Goal: Task Accomplishment & Management: Complete application form

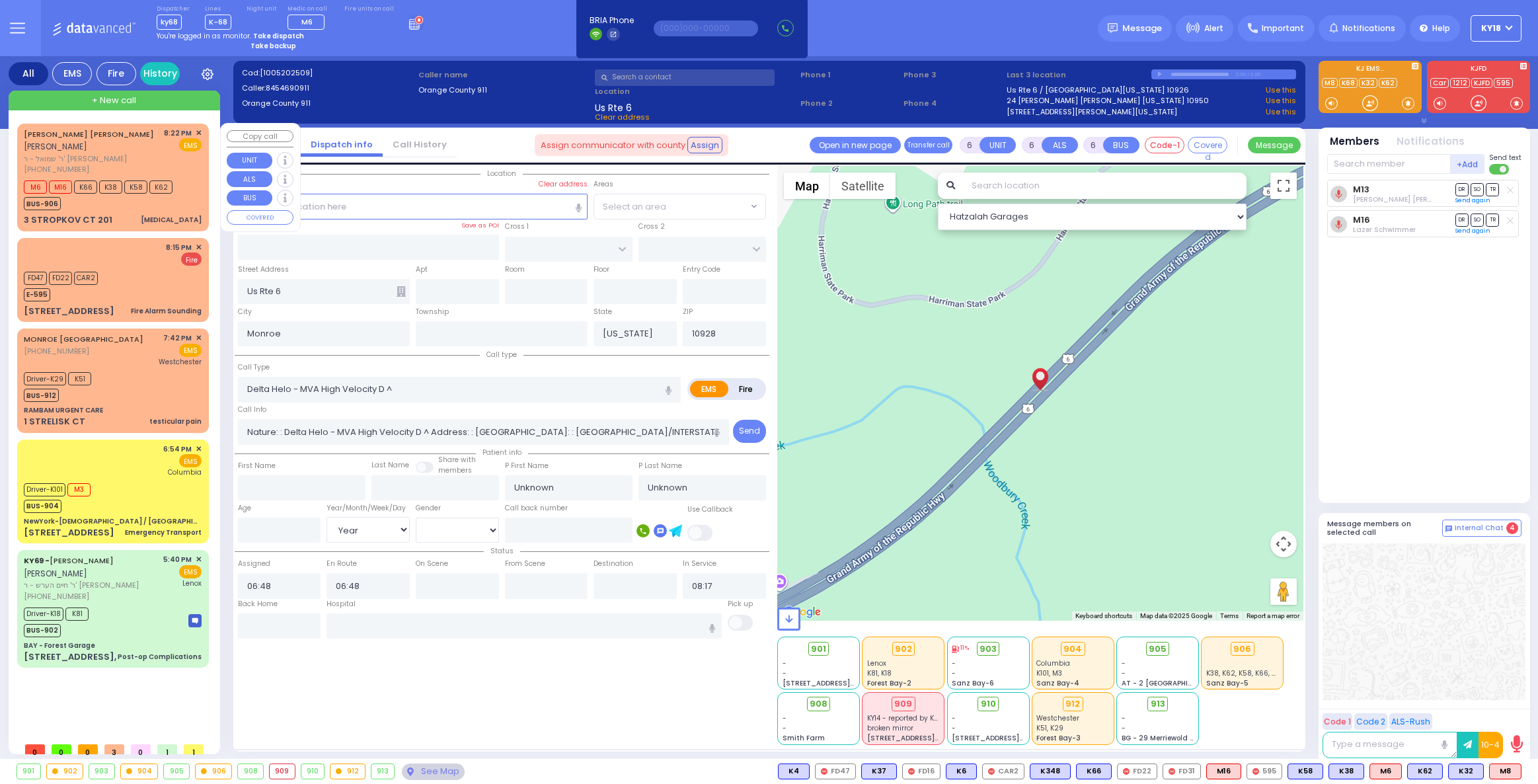
select select "Year"
click at [922, 71] on span "Phone 3" at bounding box center [953, 75] width 99 height 11
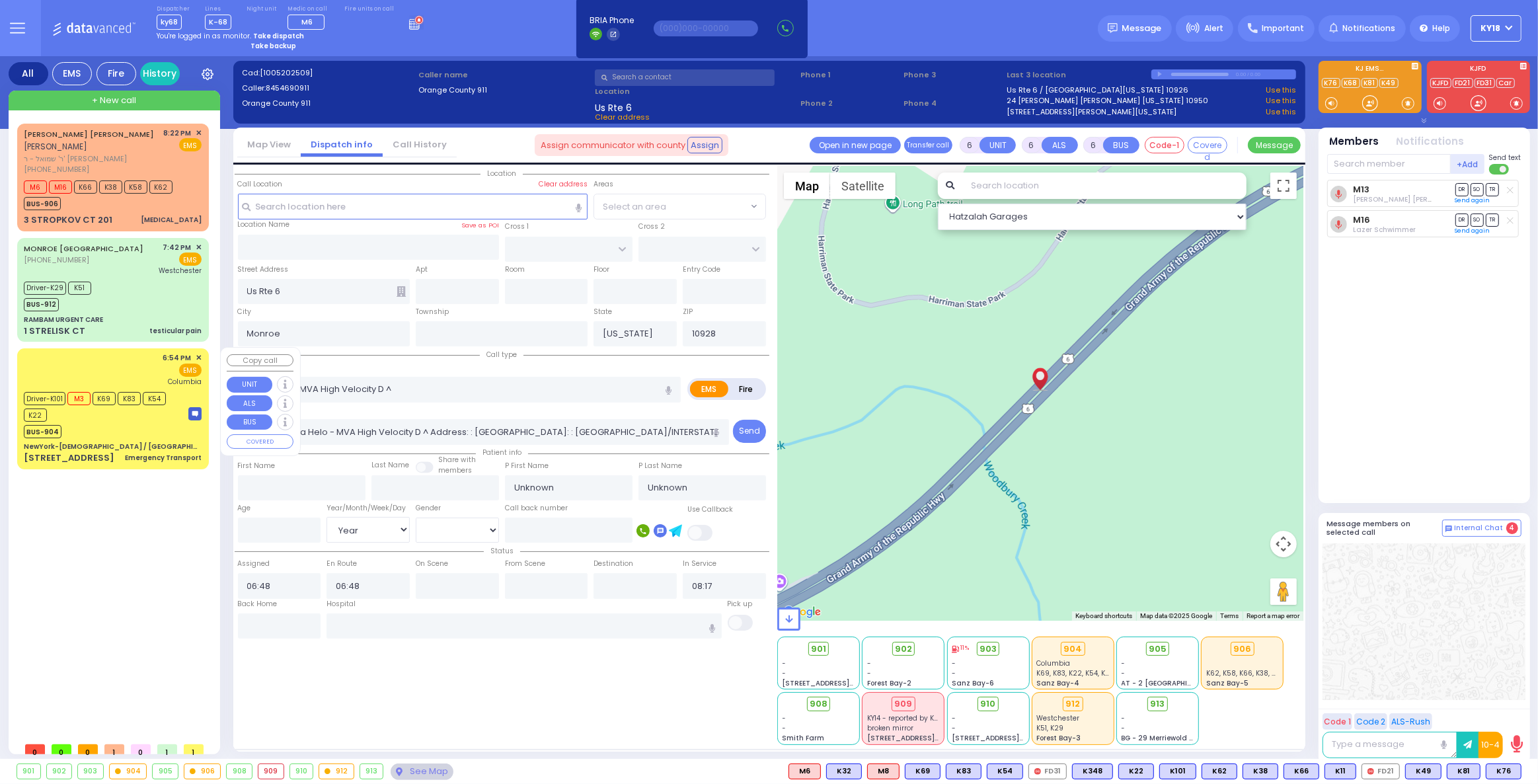
click at [121, 423] on div "BUS-904" at bounding box center [99, 430] width 152 height 16
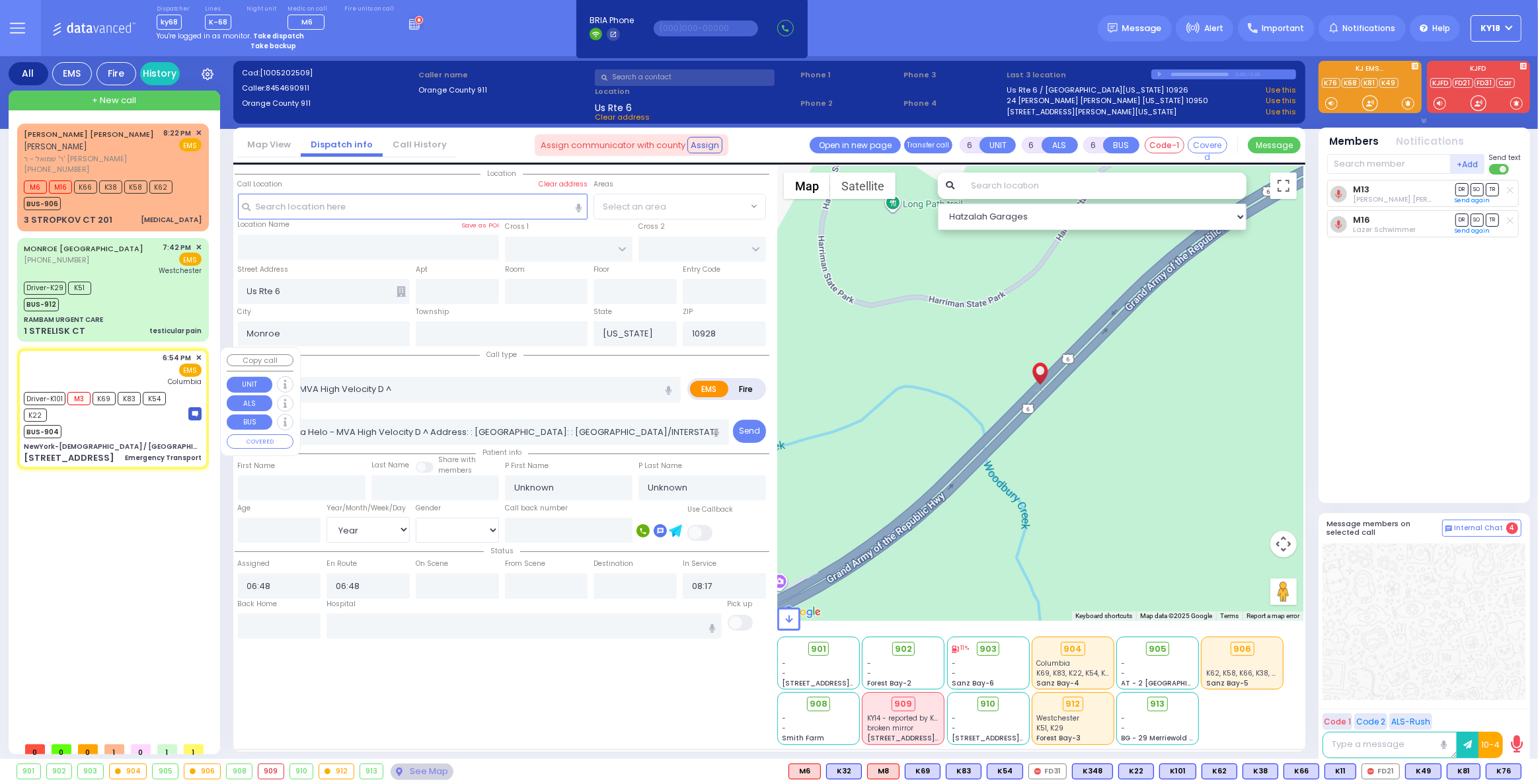
select select
type input "Emergency Transport"
radio input "true"
type input "Helen"
type input "Mann"
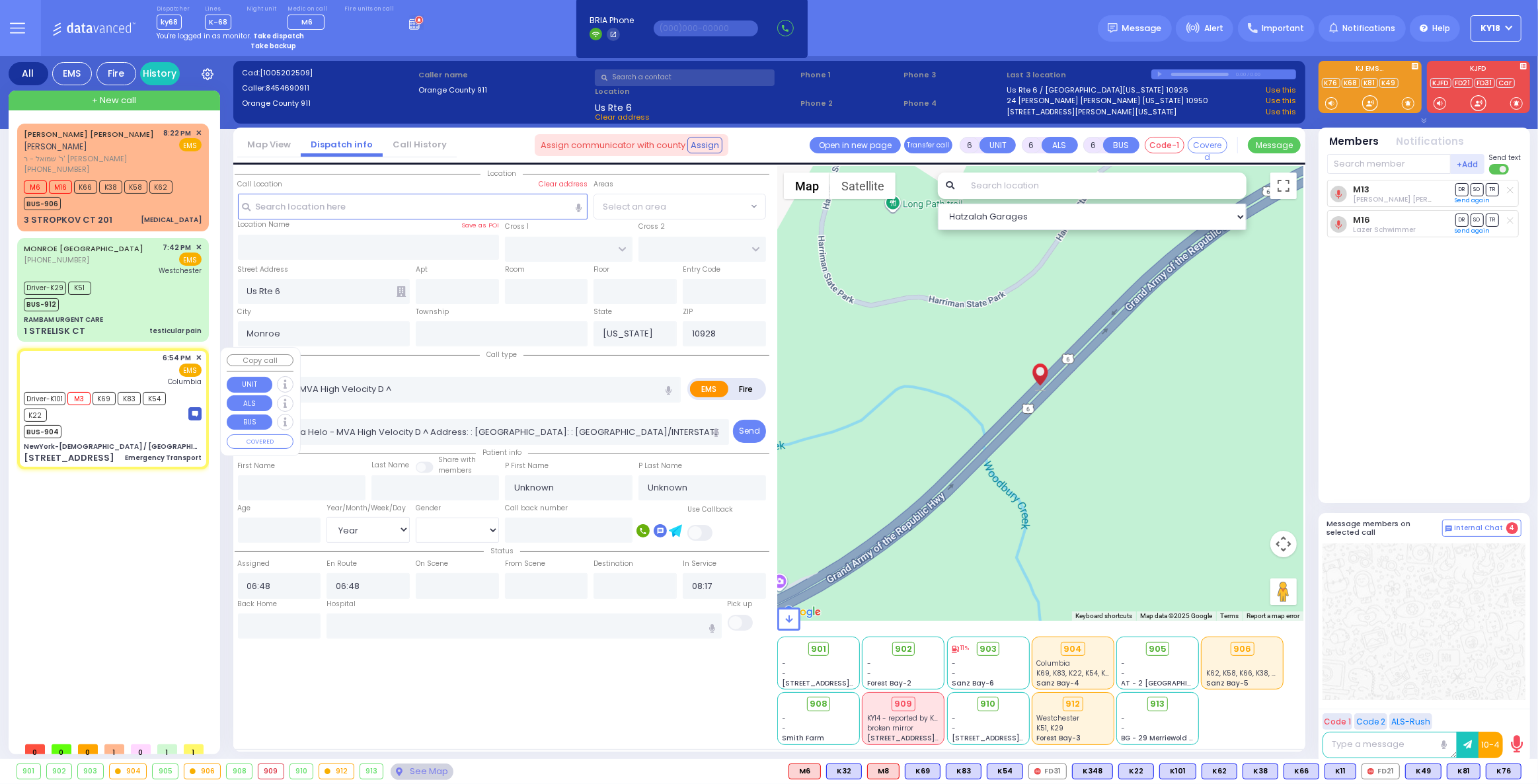
type input "83"
select select "Year"
select select "[DEMOGRAPHIC_DATA]"
type input "18:54"
type input "18:56"
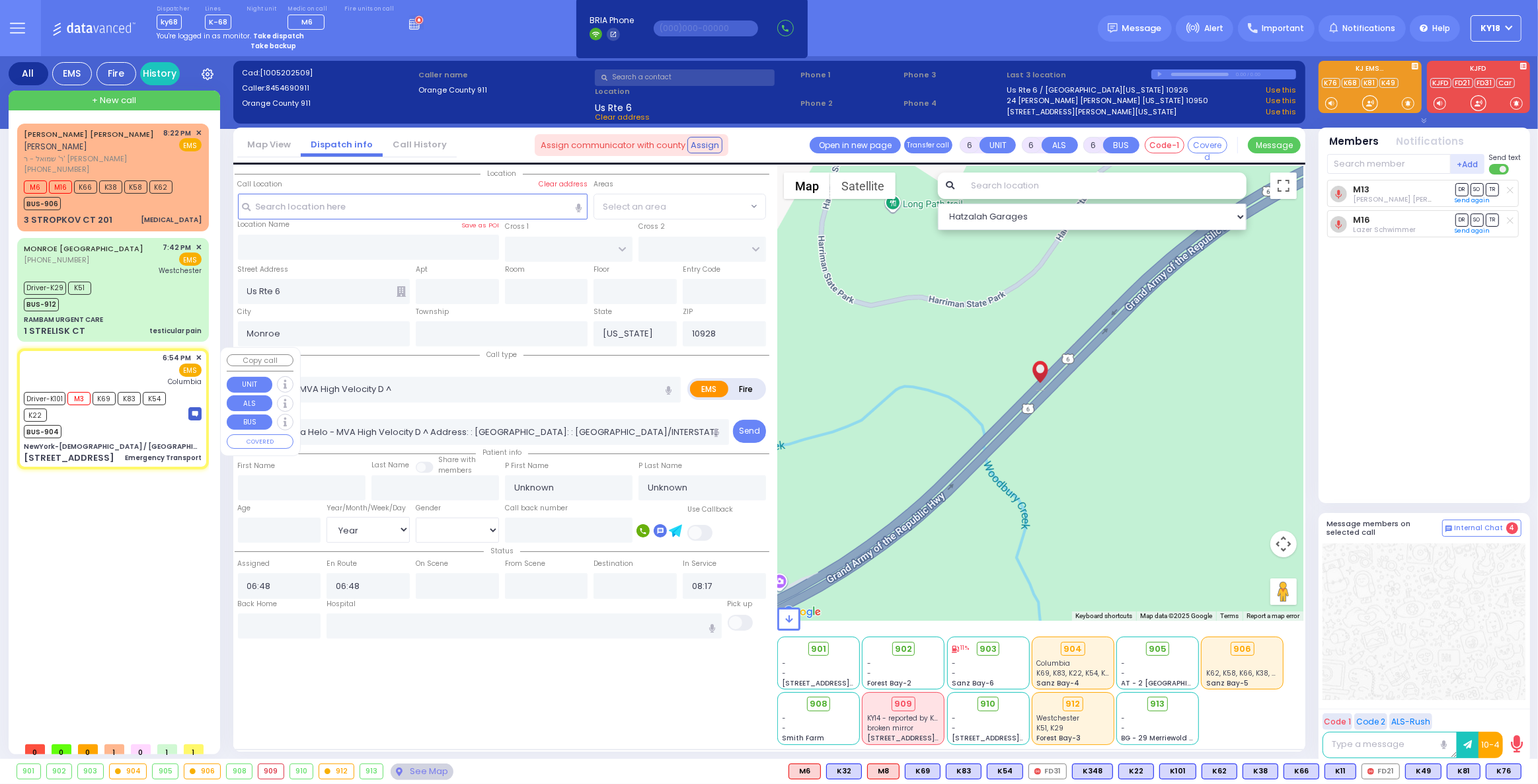
type input "19:37"
type input "19:59"
type input "New York Presbyterian Hospital- Columbia Campus"
select select "Hatzalah Garages"
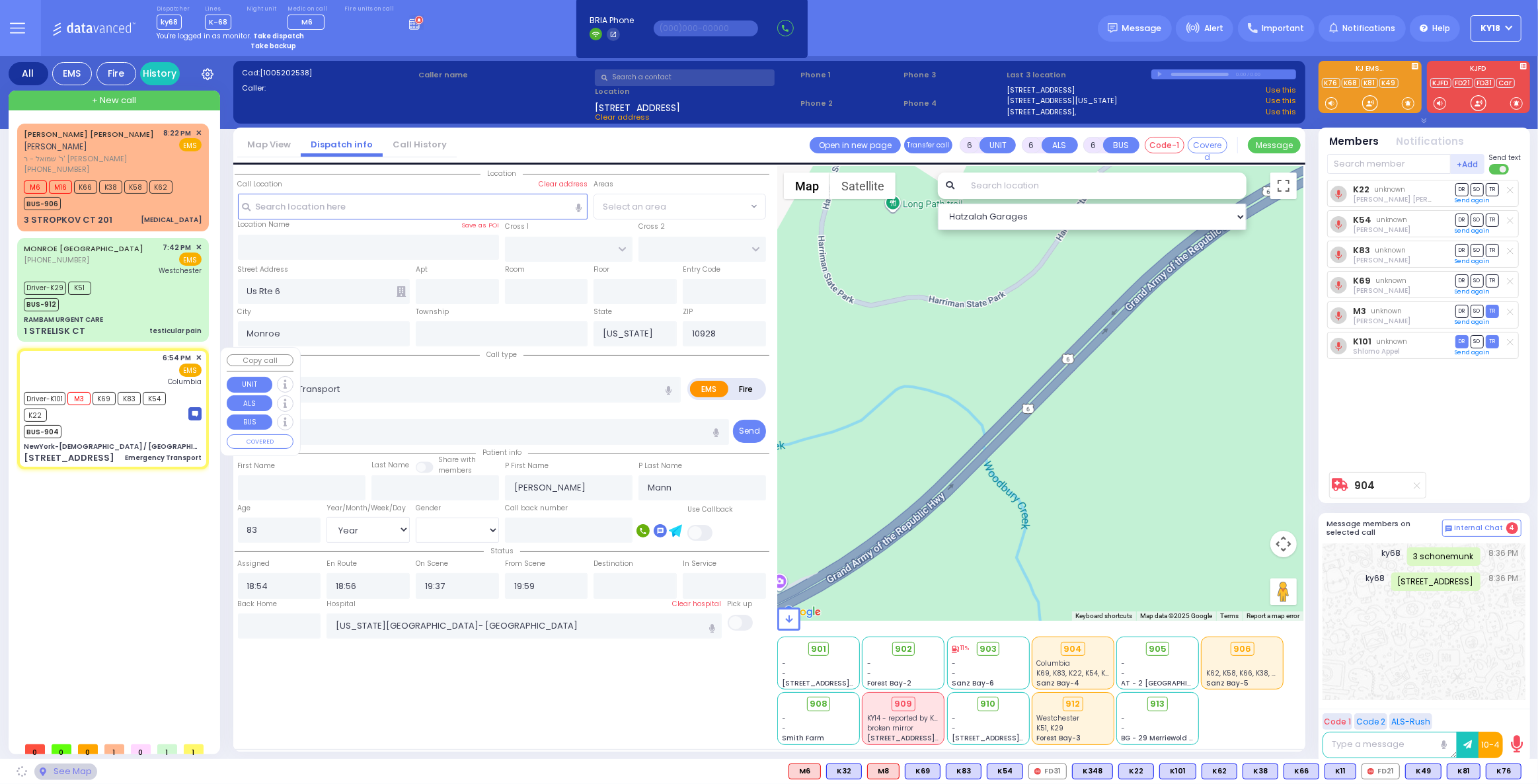
type input "NewYork-Presbyterian / Columbia University Irving Medical Center"
type input "BROADWAY"
type input "SAINT NICHOLAS AVE"
type input "622 W 168th St"
type input "[US_STATE]"
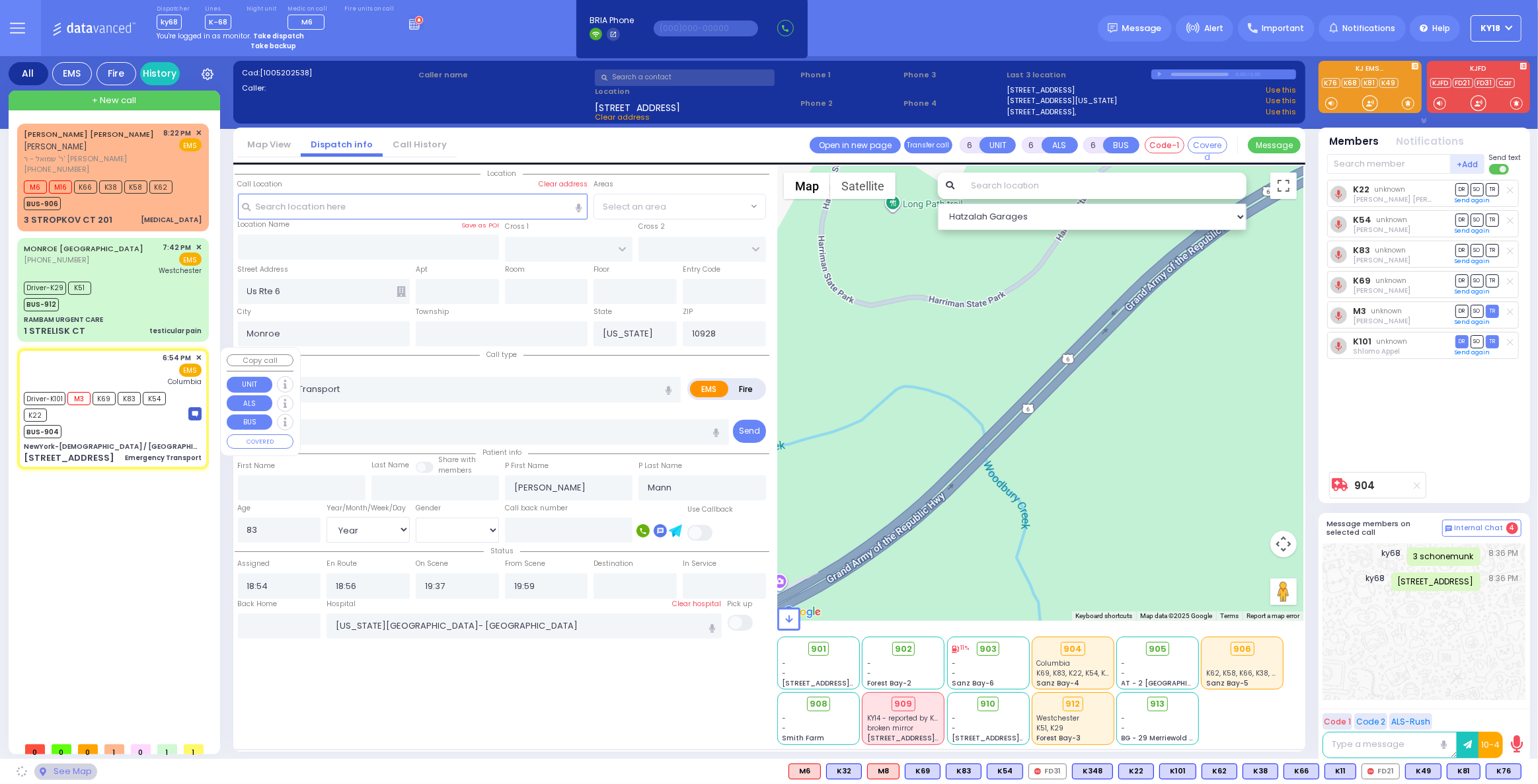
type input "10032"
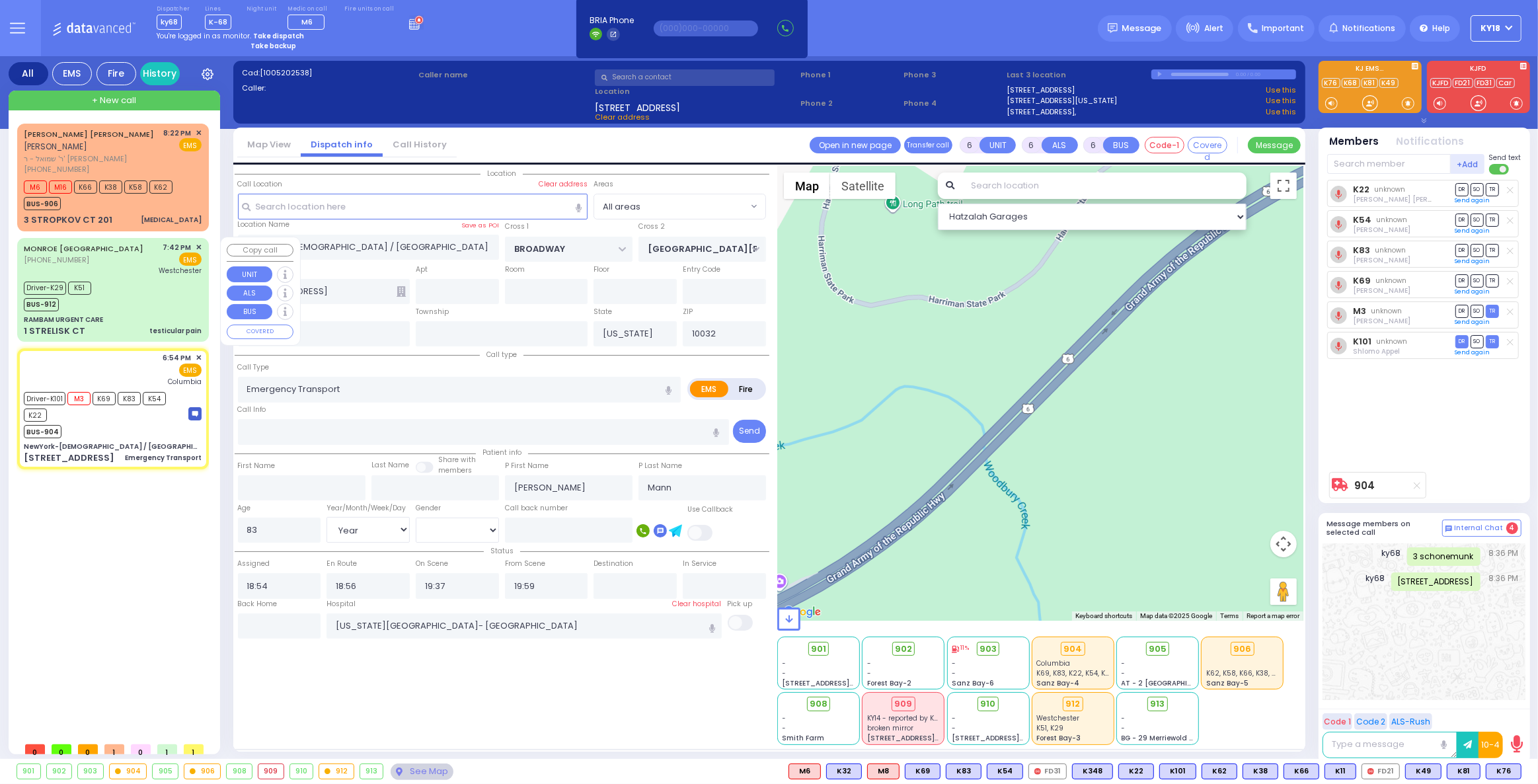
click at [137, 310] on div "MONROE NY (845) 783-1234 7:42 PM ✕ EMS" at bounding box center [112, 290] width 186 height 100
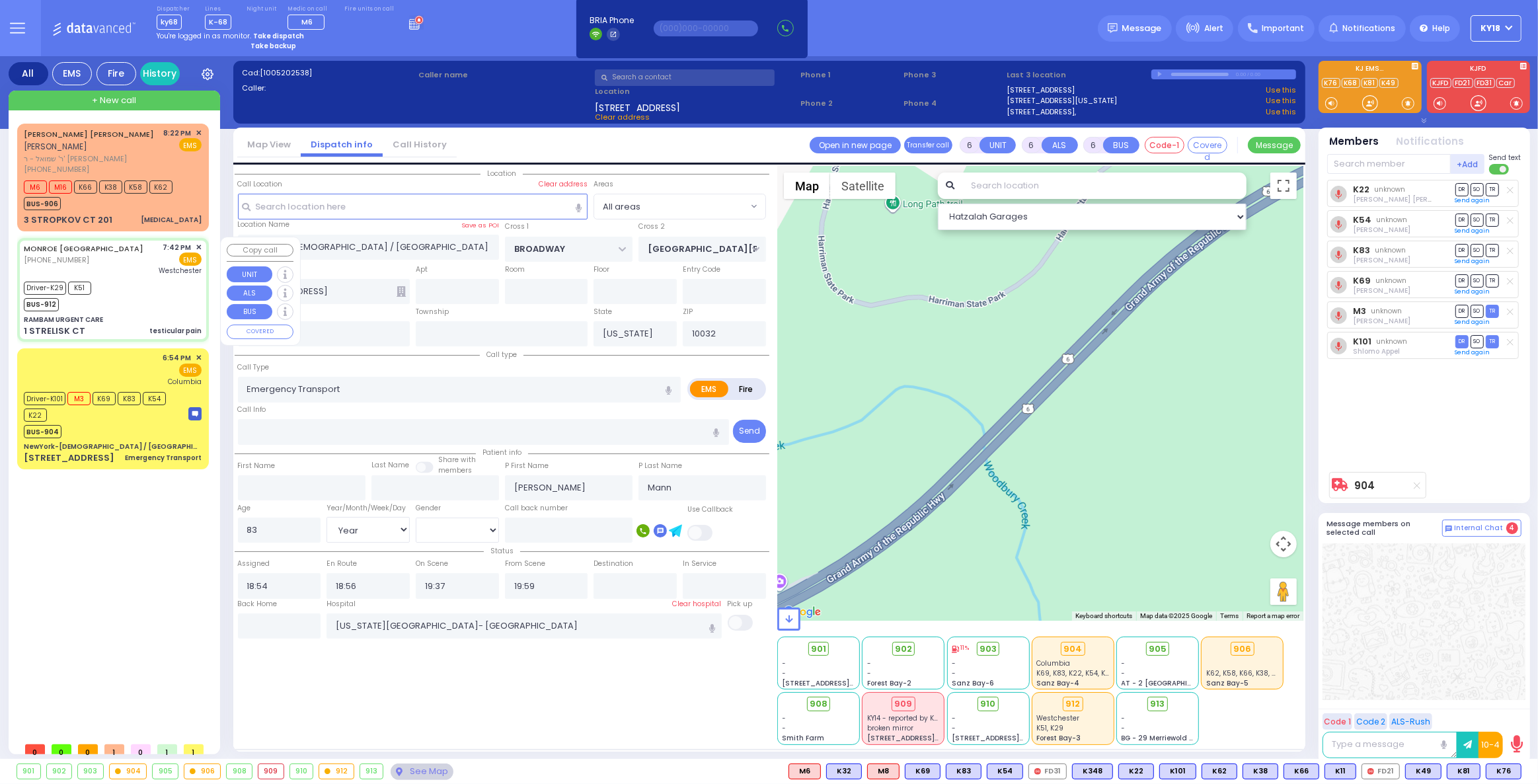
select select
type input "testicular pain"
radio input "true"
type input "Carrillo"
type input "Jeanpierre"
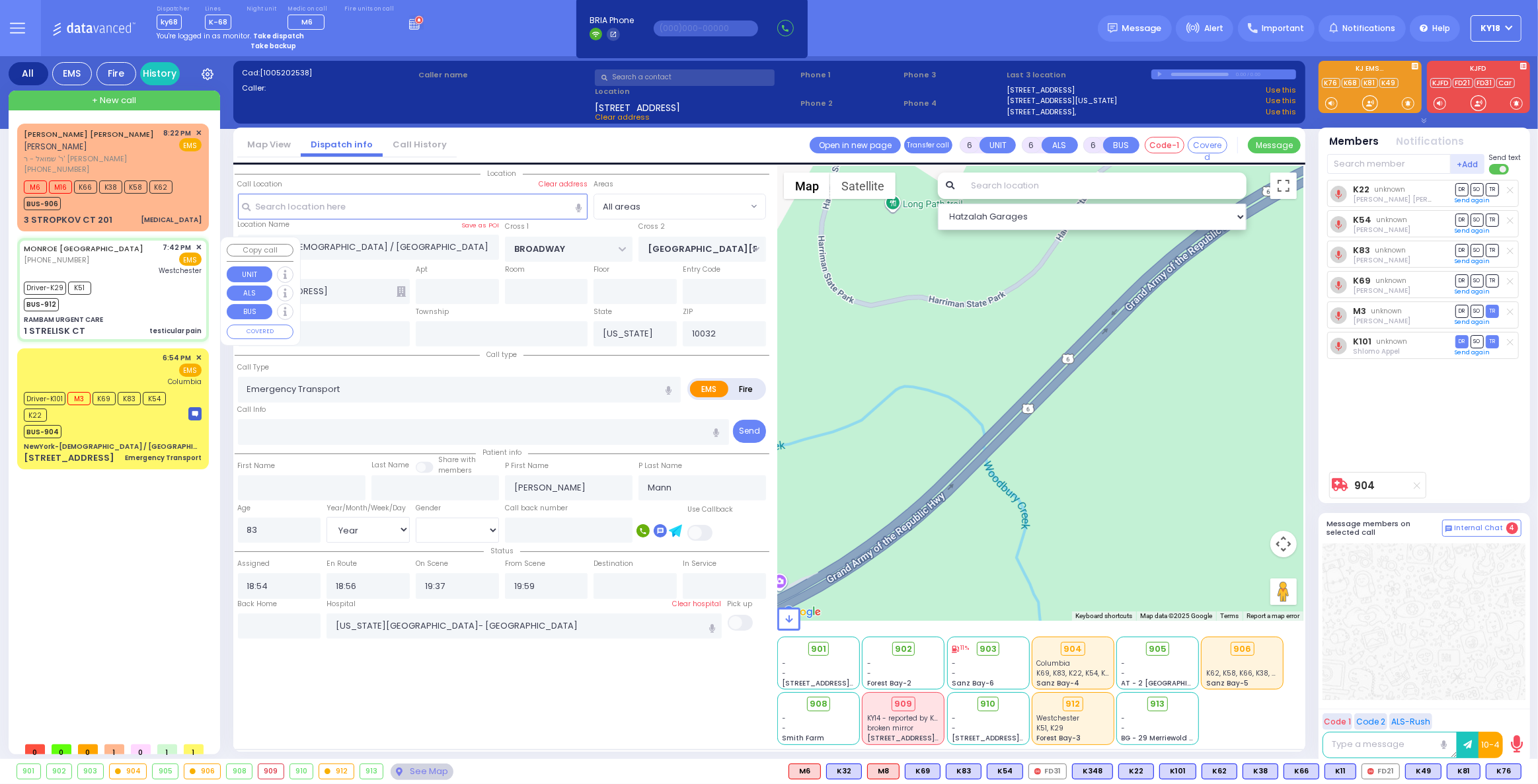
type input "11"
select select "Year"
select select "[DEMOGRAPHIC_DATA]"
type input "19:42"
type input "19:44"
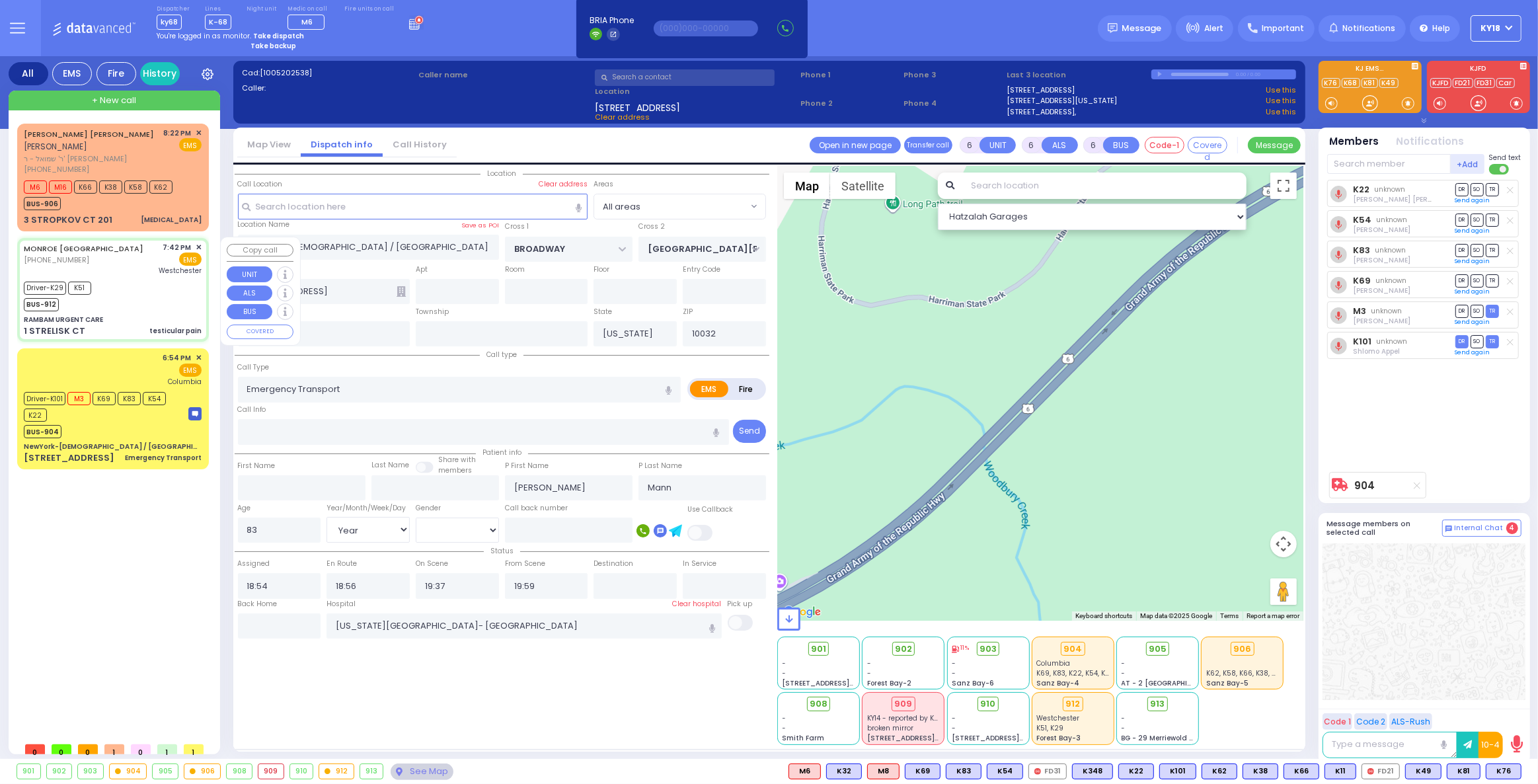
type input "19:46"
type input "19:51"
type input "20:20"
type input "20:30"
type input "Westchester Medical Center-Woods Road"
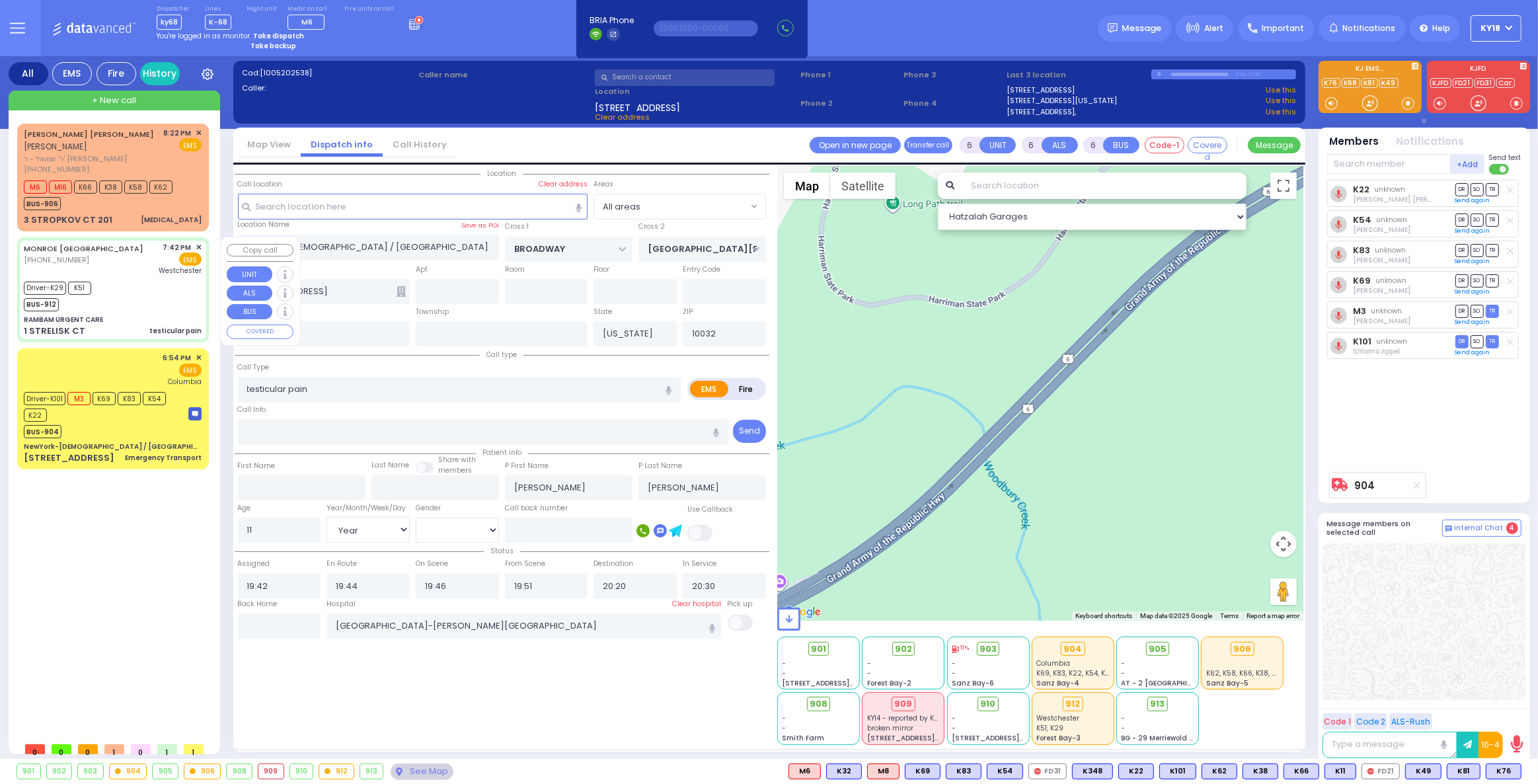
select select "Hatzalah Garages"
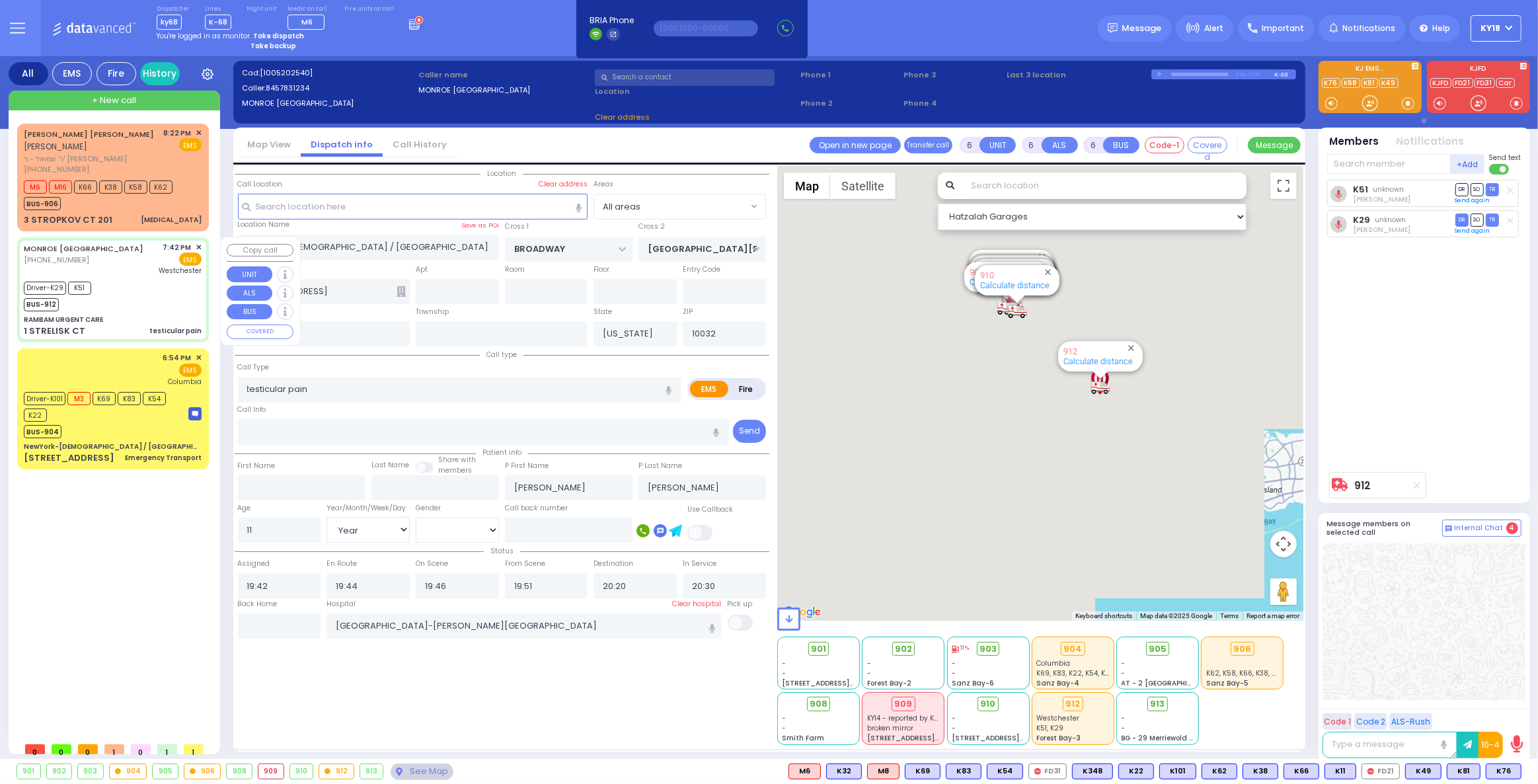
type input "RAMBAM URGENT CARE"
type input "FOREST RD"
type input "1 STRELISK CT"
type input "[PERSON_NAME]"
type input "10950"
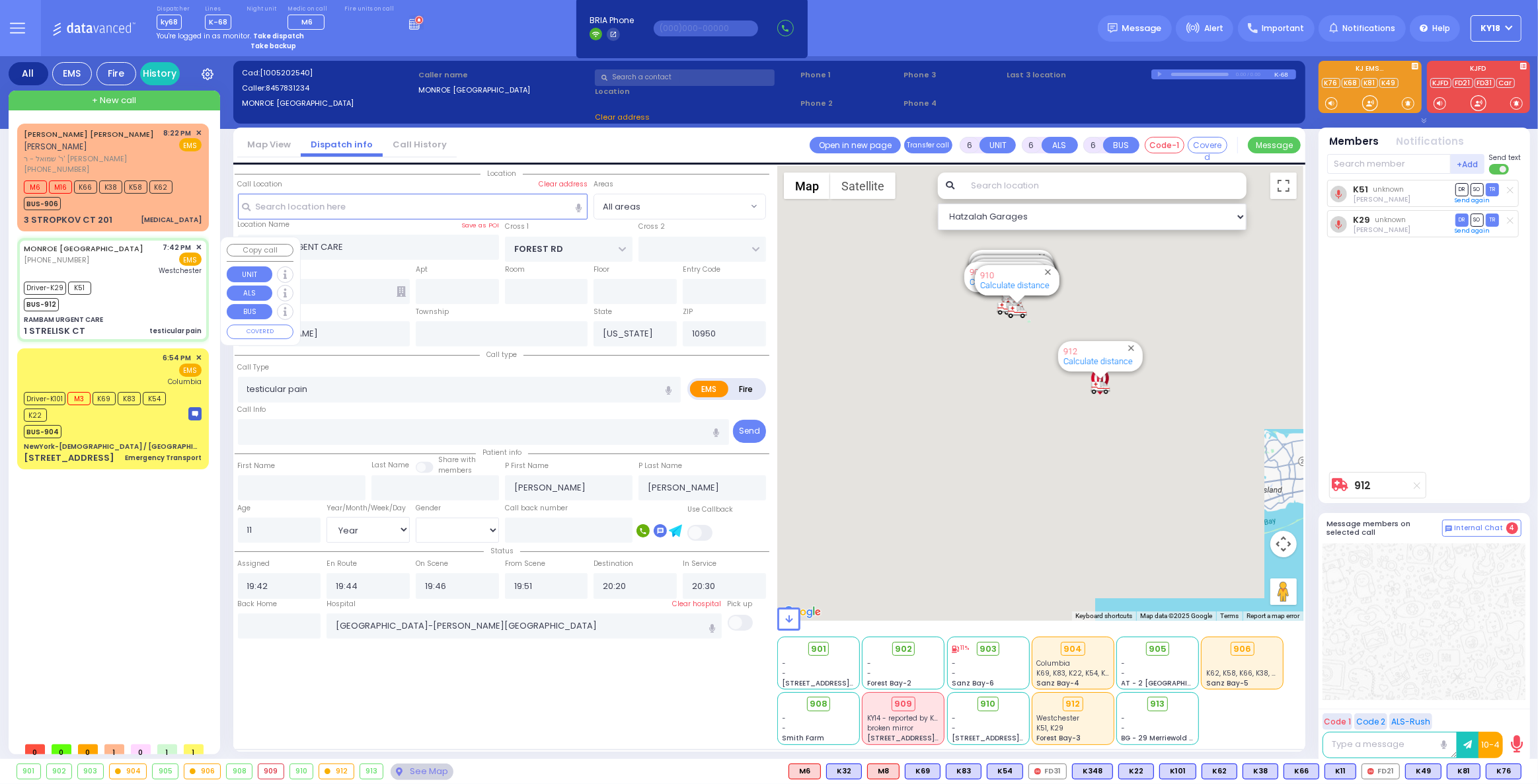
select select "MONROE"
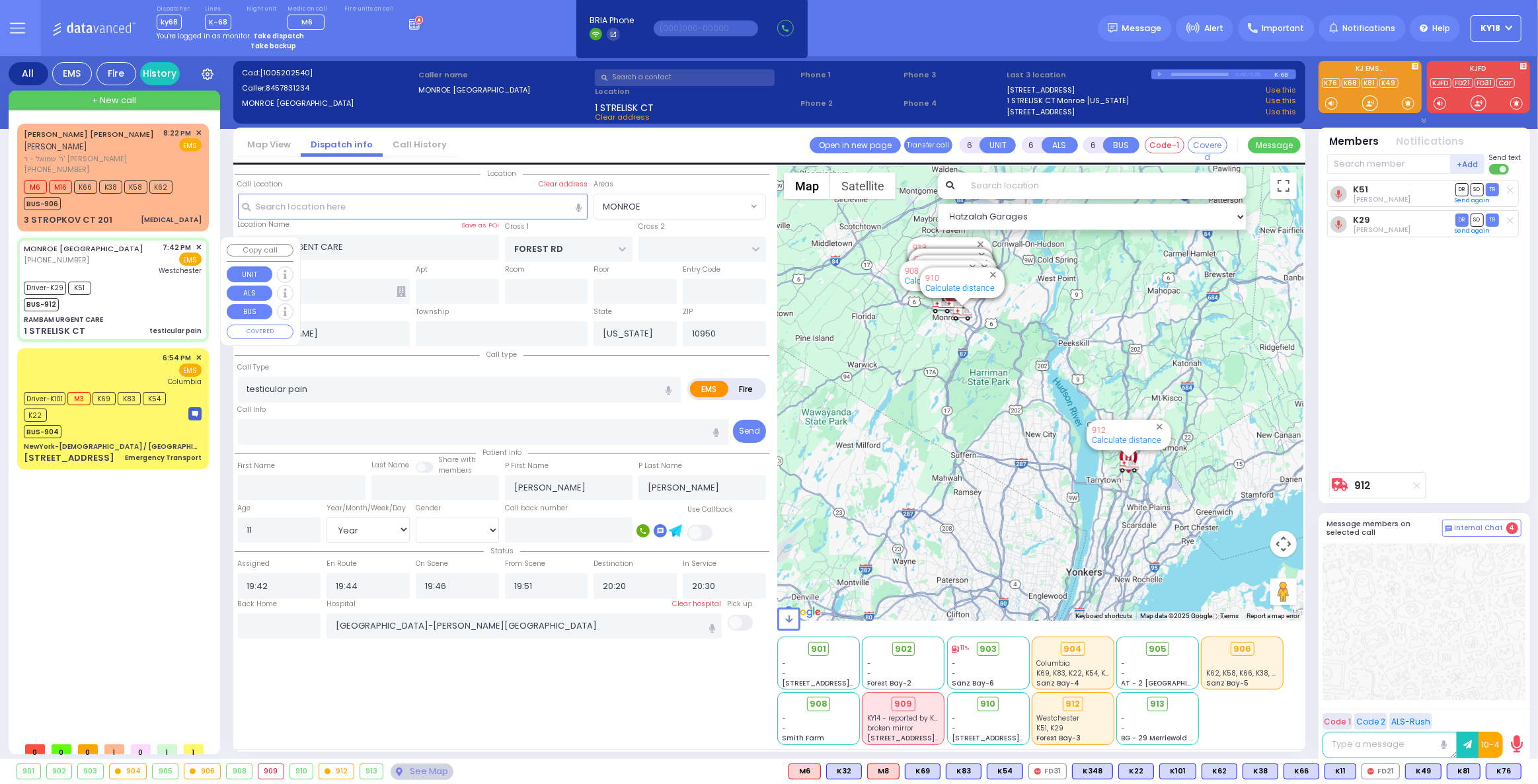
select select
radio input "true"
select select "Year"
select select "[DEMOGRAPHIC_DATA]"
select select "Hatzalah Garages"
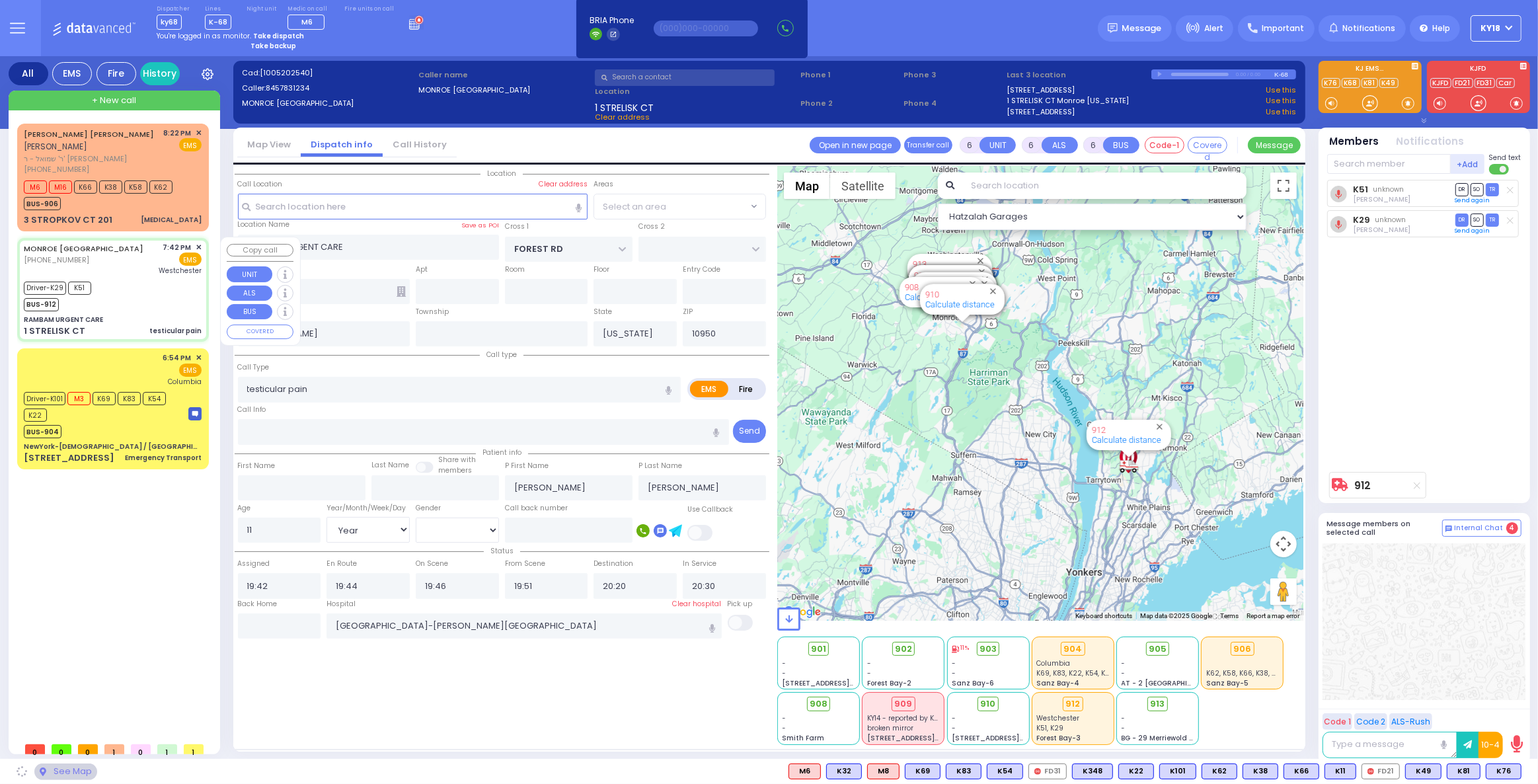
select select "MONROE"
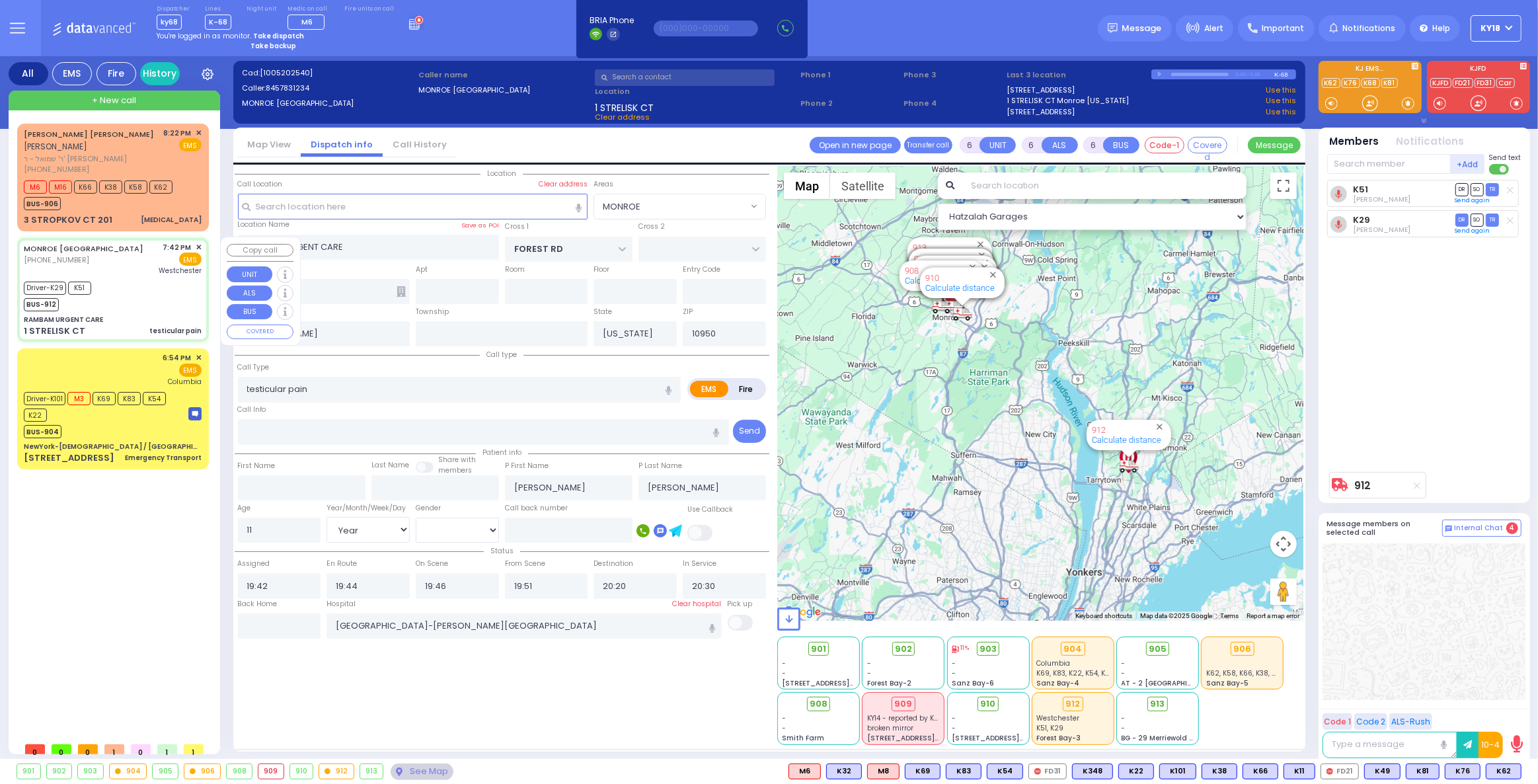
select select
radio input "true"
select select "Year"
select select "[DEMOGRAPHIC_DATA]"
select select "Hatzalah Garages"
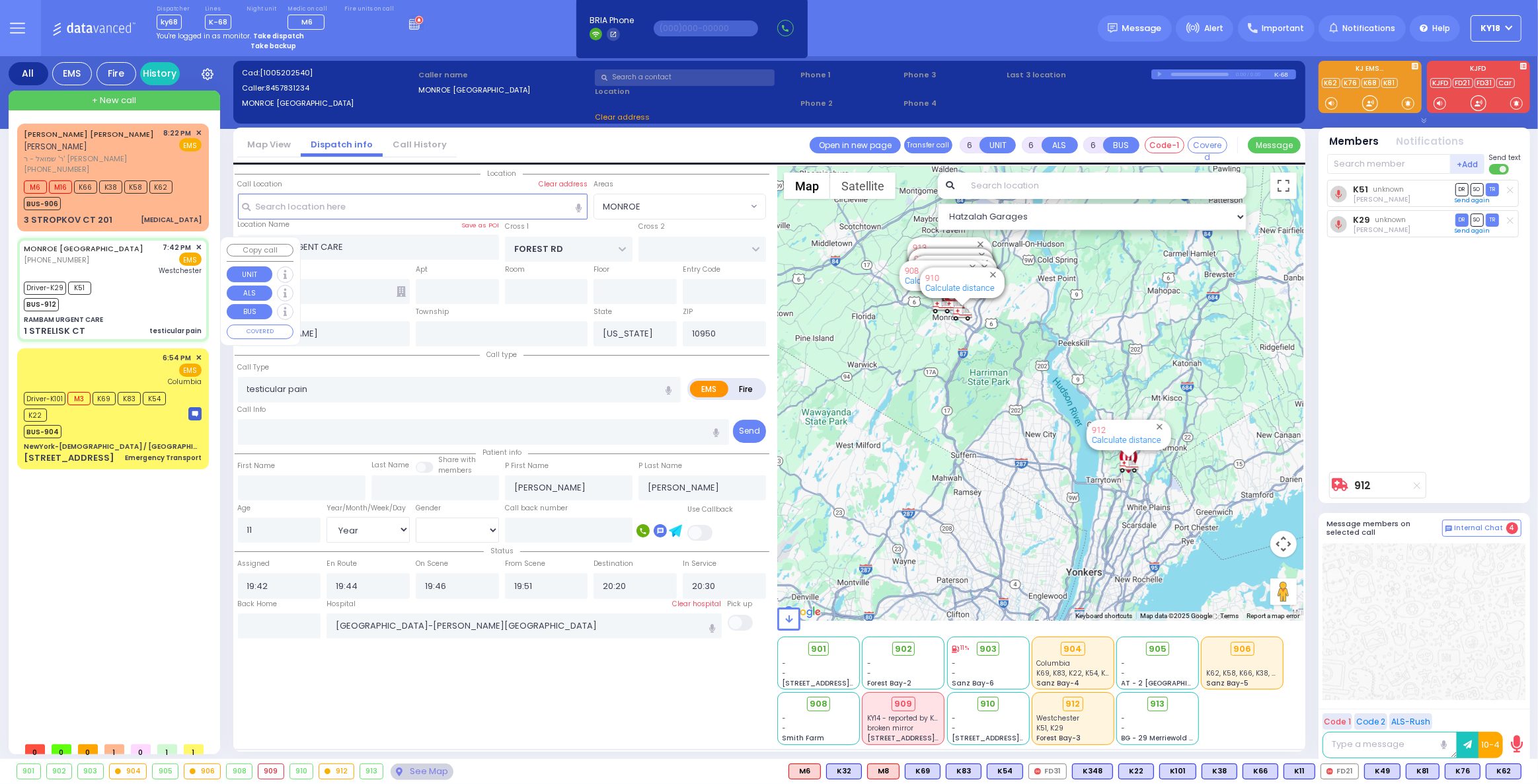
select select "MONROE"
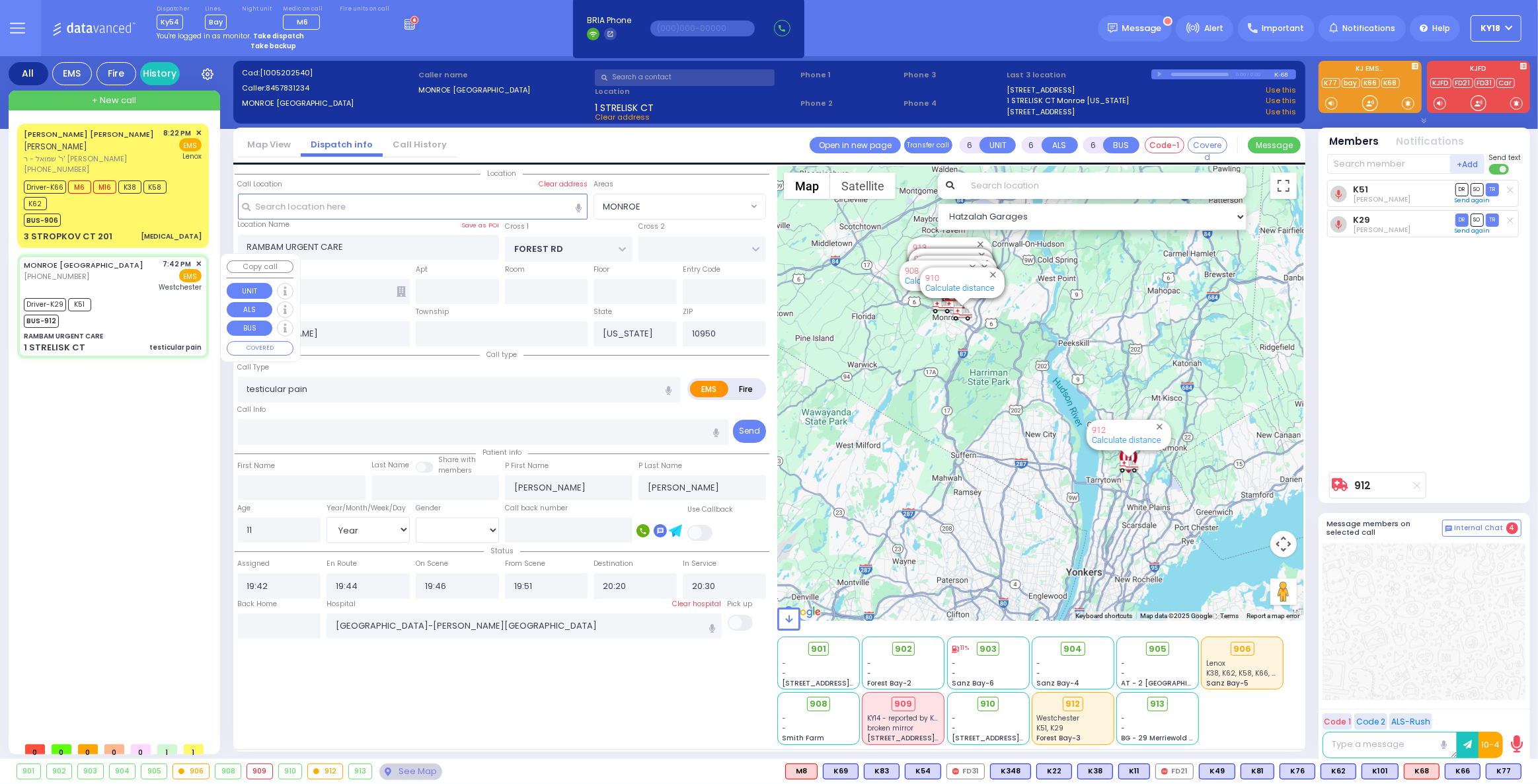
select select
radio input "true"
select select "Year"
select select "[DEMOGRAPHIC_DATA]"
select select "Hatzalah Garages"
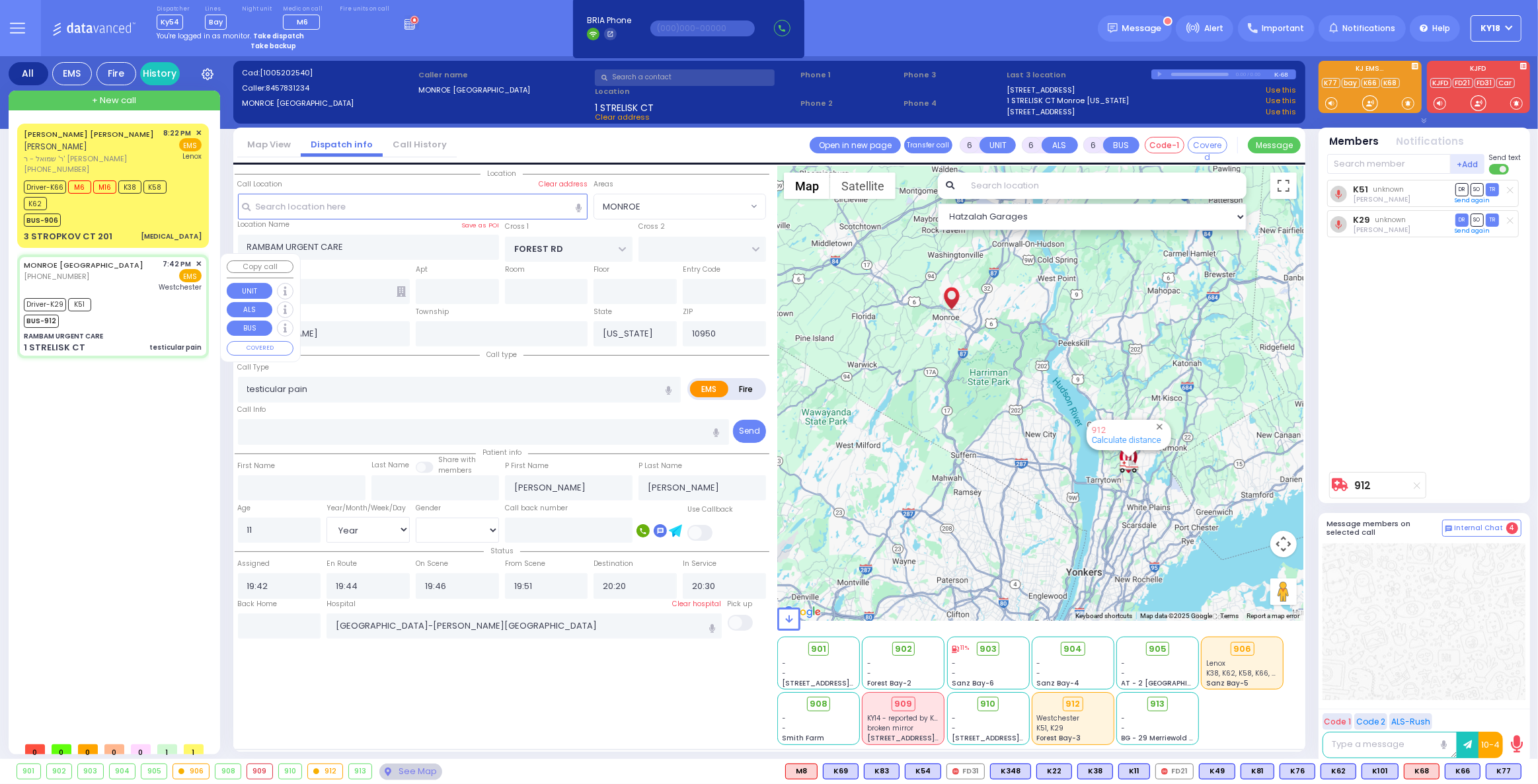
select select "MONROE"
select select
radio input "true"
select select "Year"
select select "[DEMOGRAPHIC_DATA]"
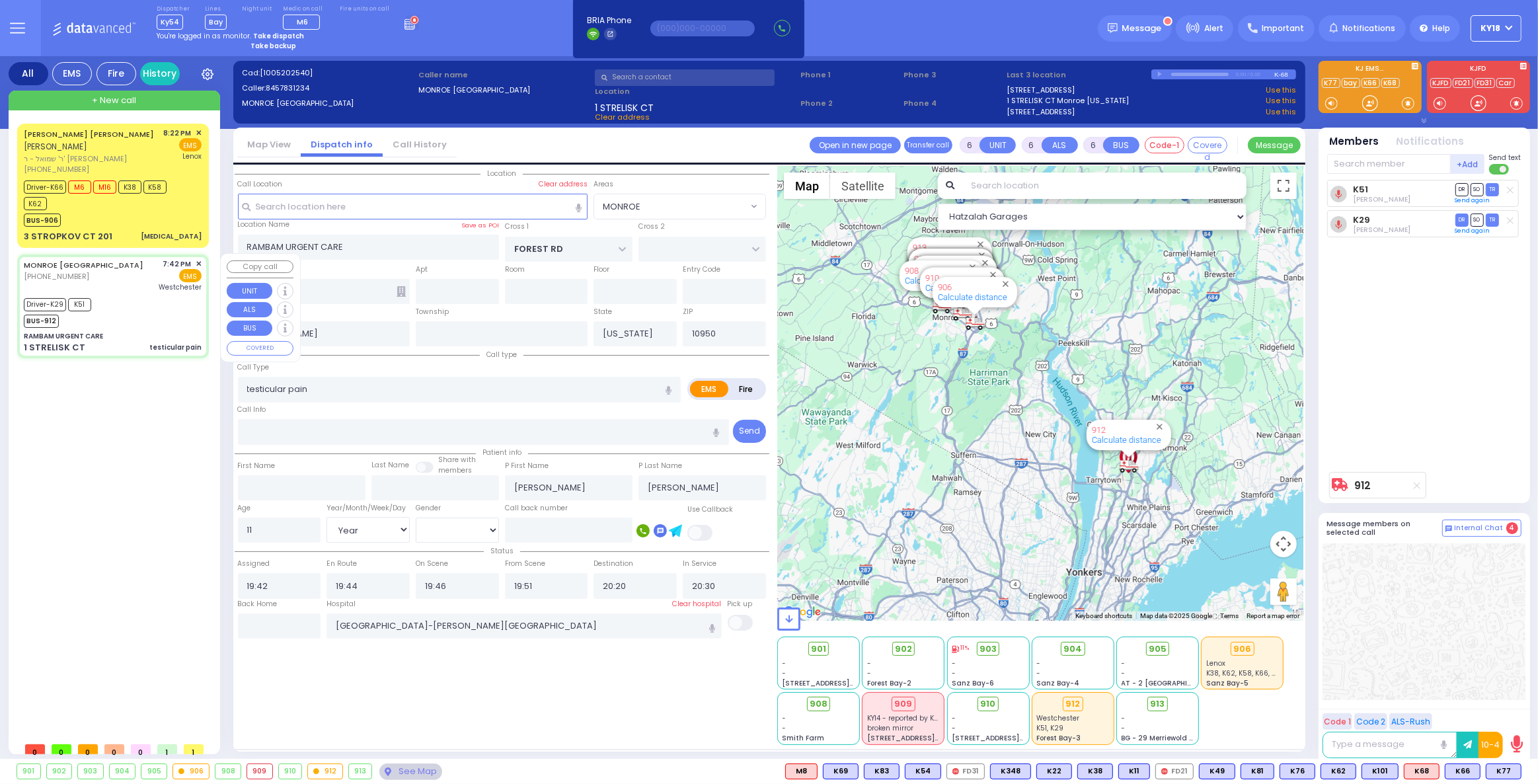
select select "Hatzalah Garages"
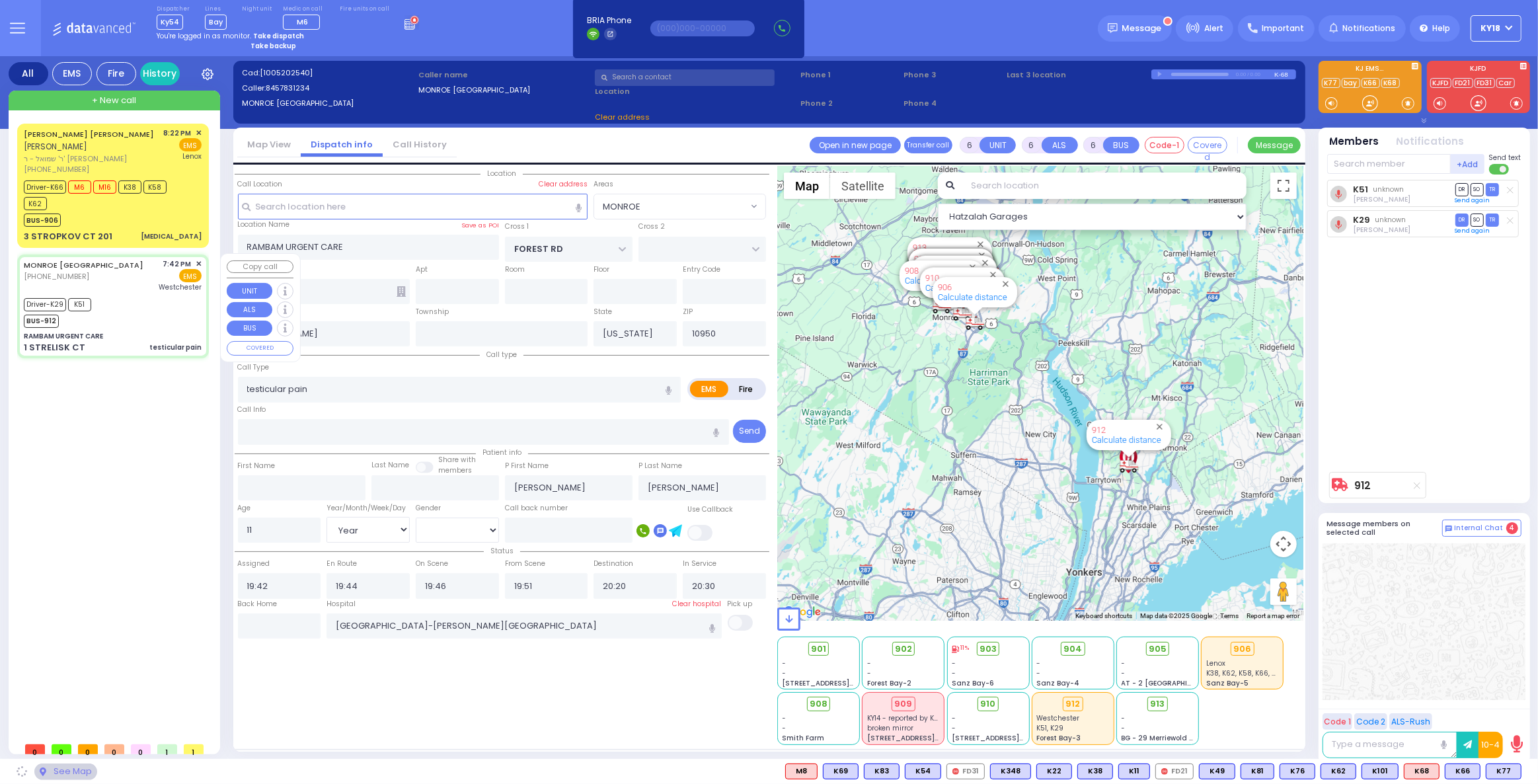
select select "MONROE"
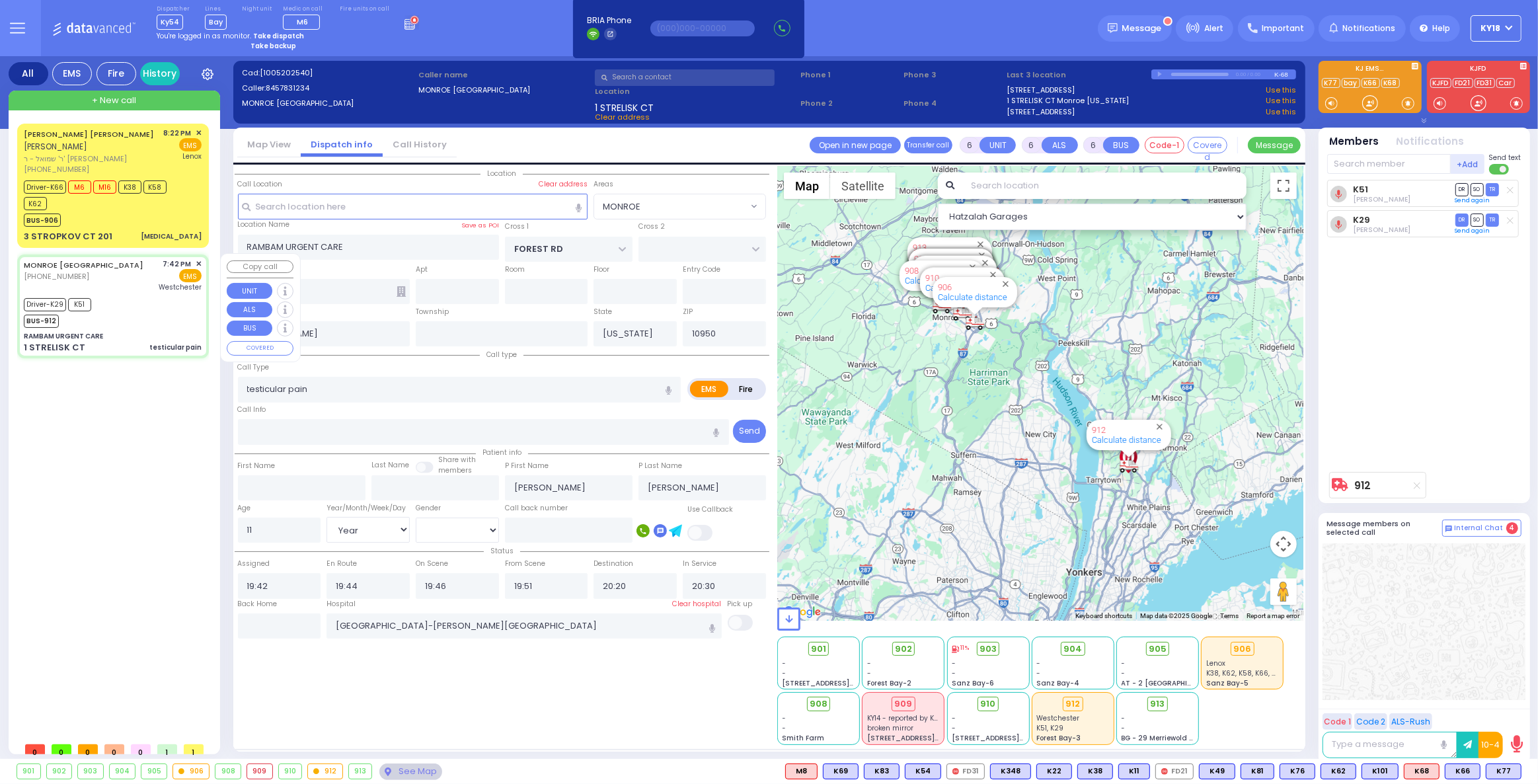
select select
radio input "true"
select select "Year"
select select "[DEMOGRAPHIC_DATA]"
select select "Hatzalah Garages"
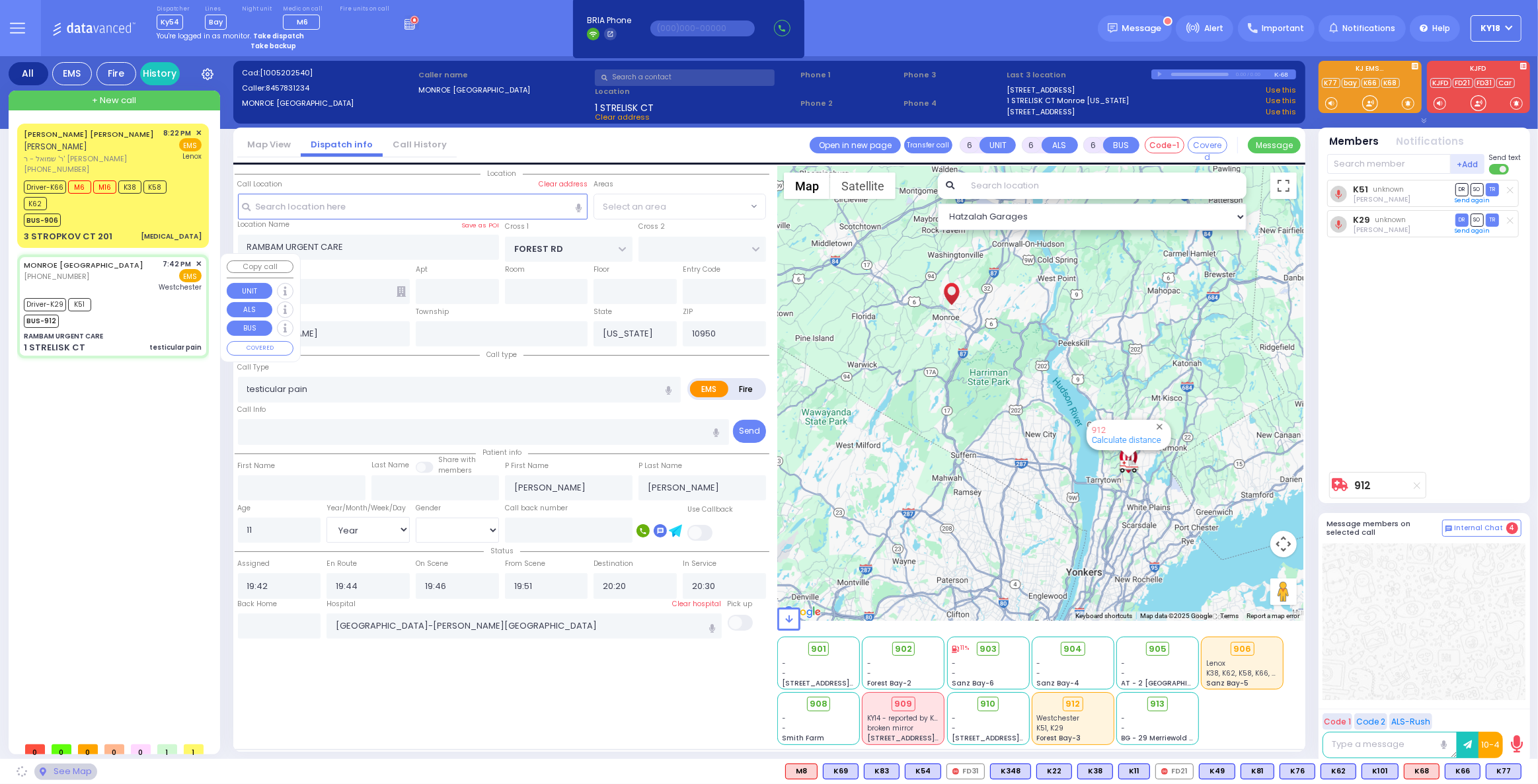
select select "MONROE"
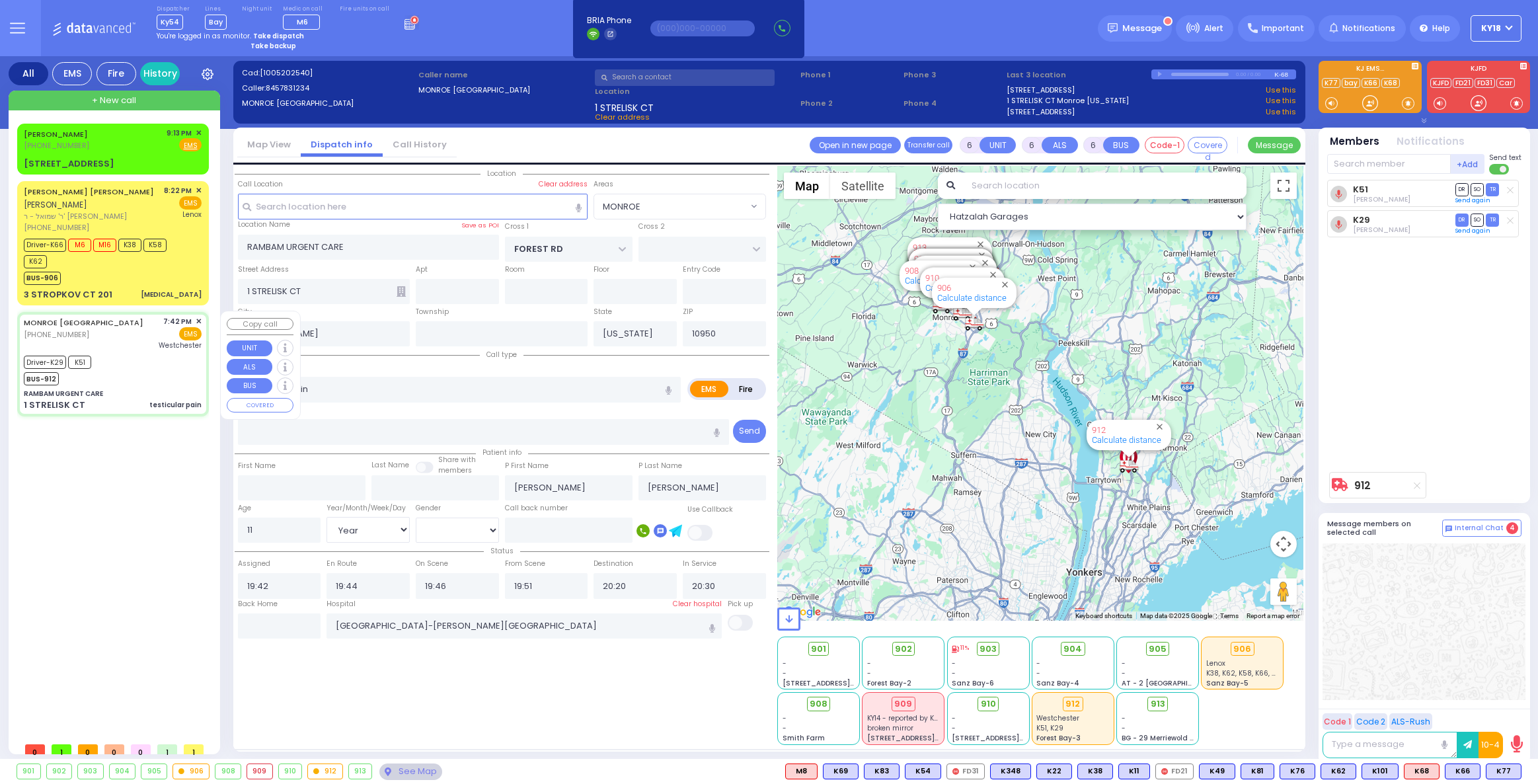
select select "MONROE"
select select "Year"
select select "[DEMOGRAPHIC_DATA]"
select select
radio input "true"
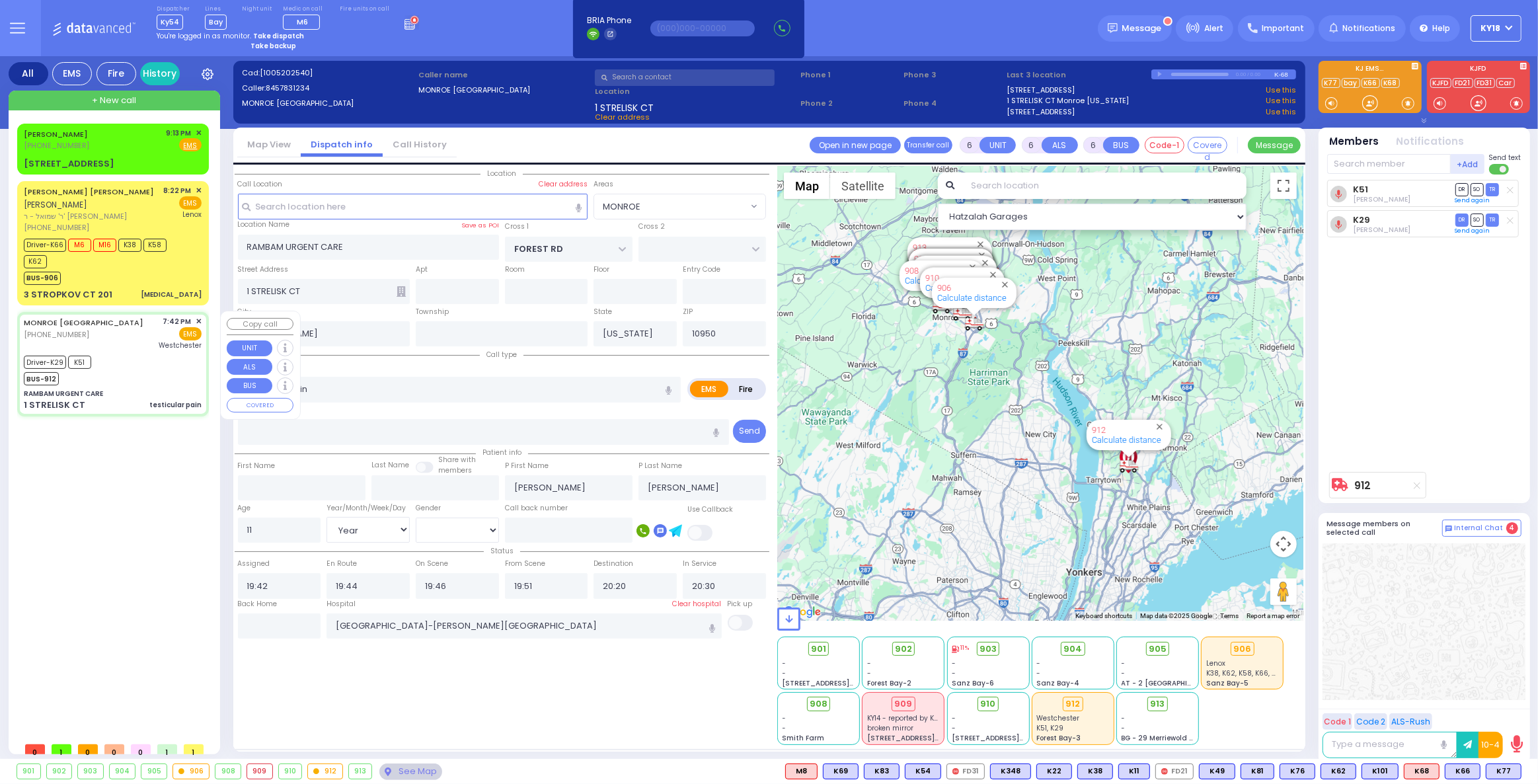
select select "Year"
select select "[DEMOGRAPHIC_DATA]"
select select "Hatzalah Garages"
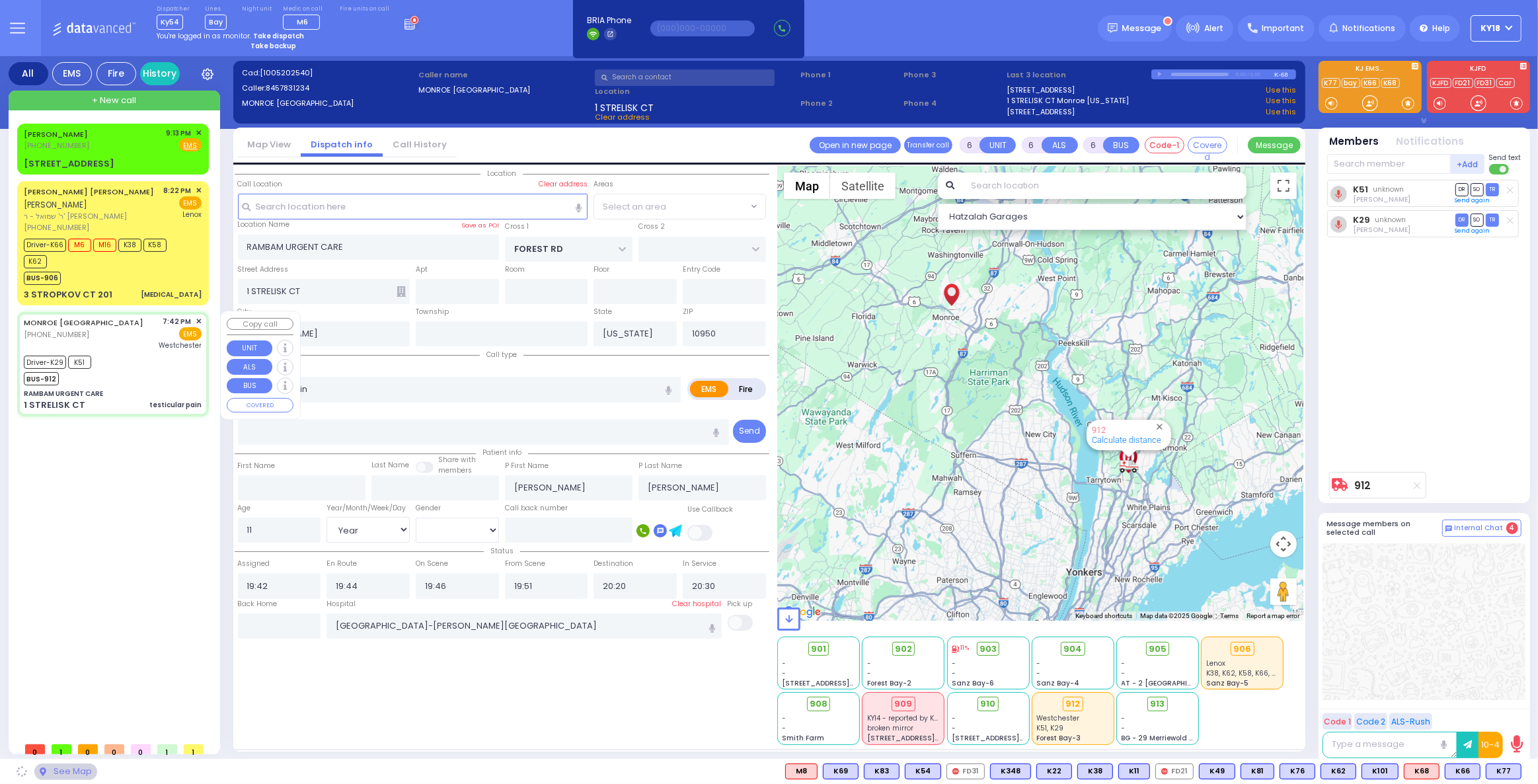
select select "MONROE"
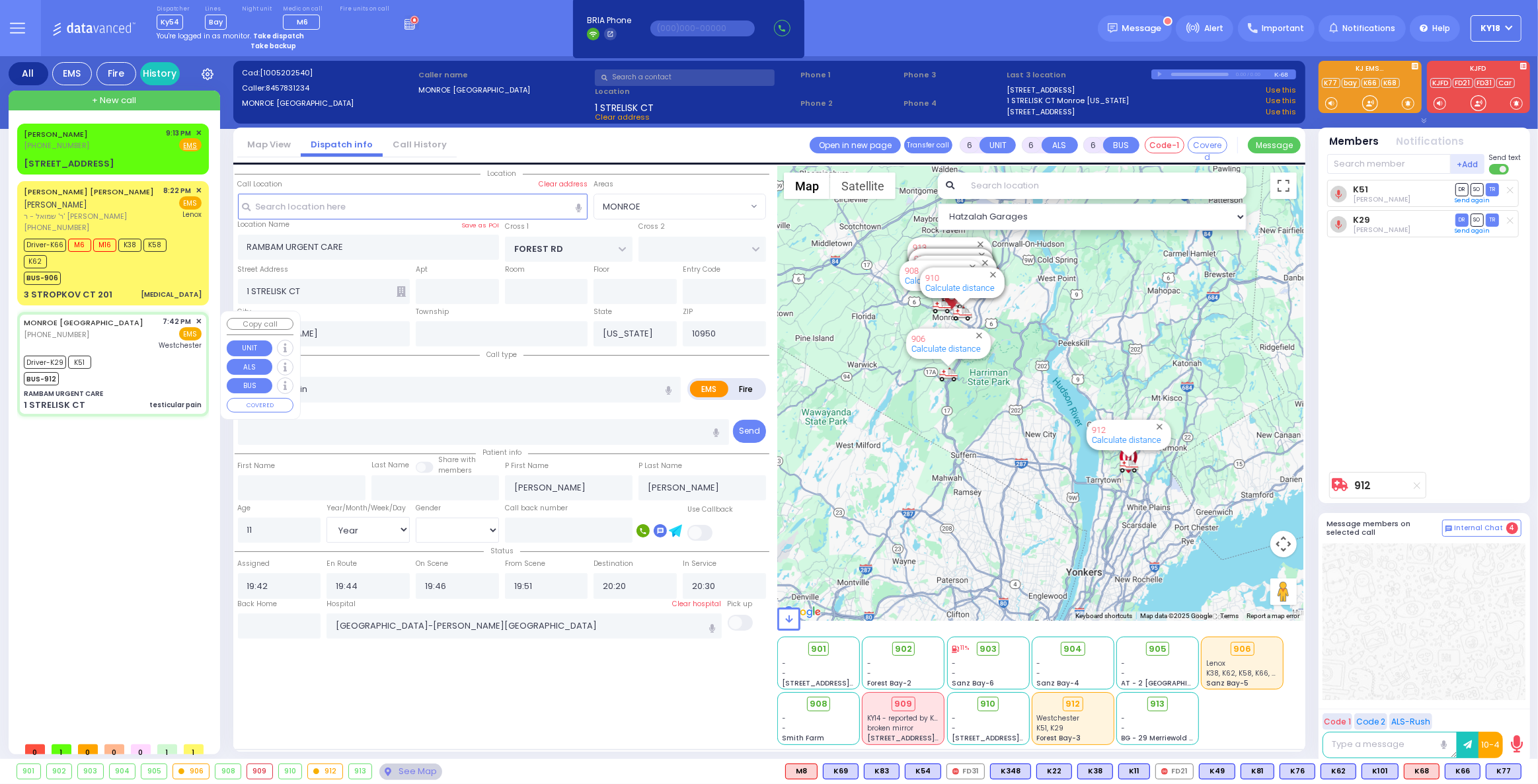
select select
radio input "true"
select select "Year"
select select "[DEMOGRAPHIC_DATA]"
select select "Hatzalah Garages"
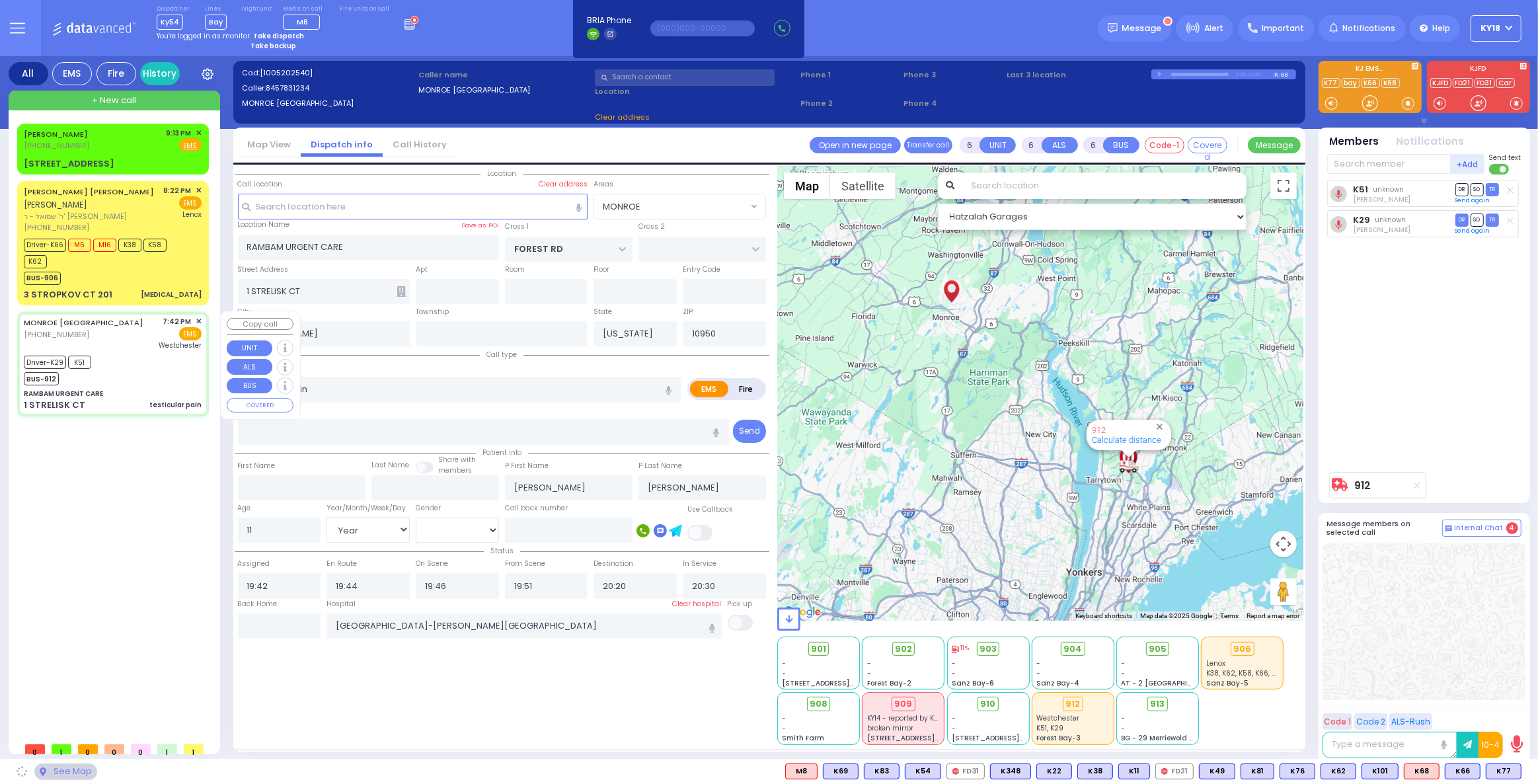
select select "MONROE"
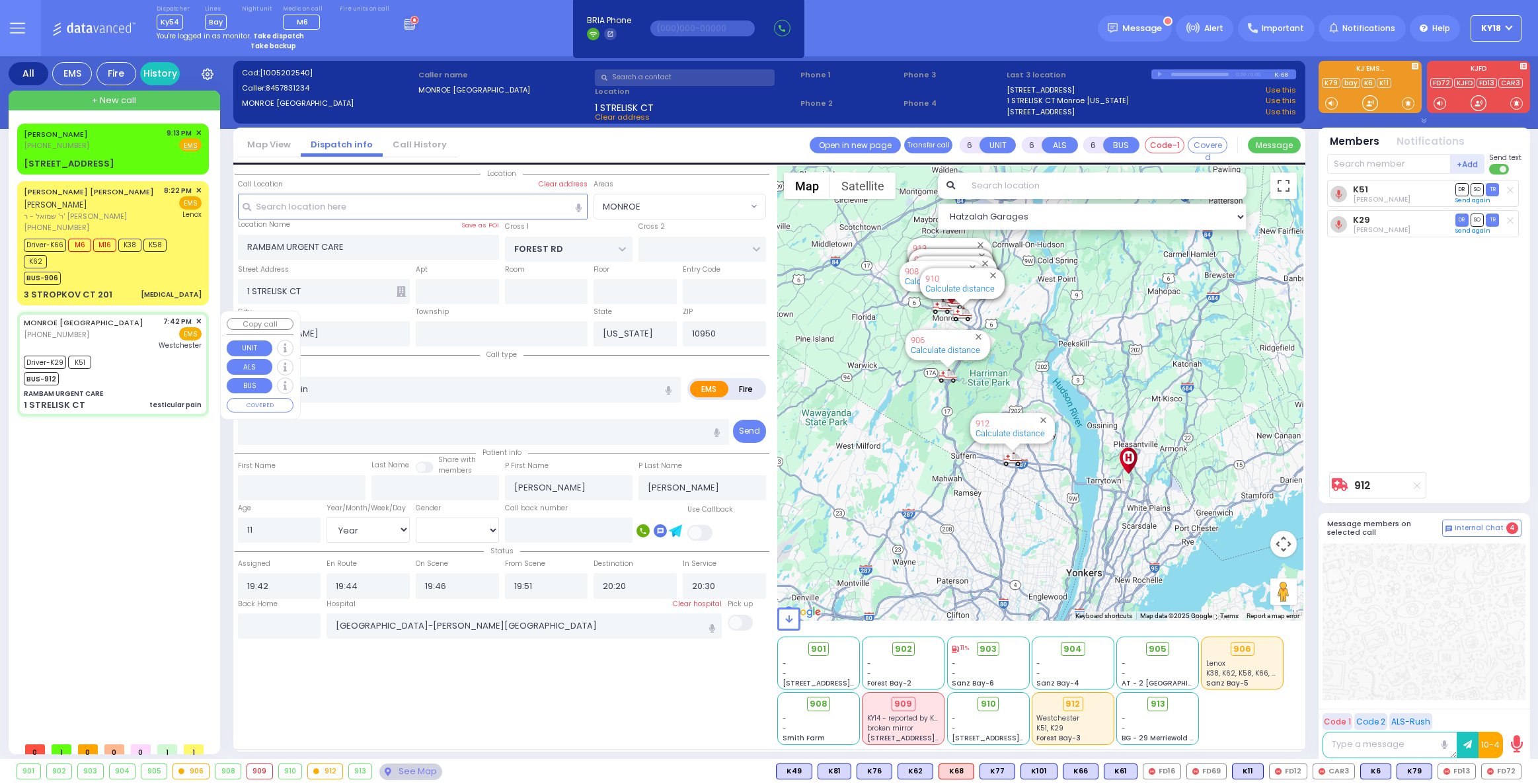
select select "MONROE"
select select "Year"
select select "[DEMOGRAPHIC_DATA]"
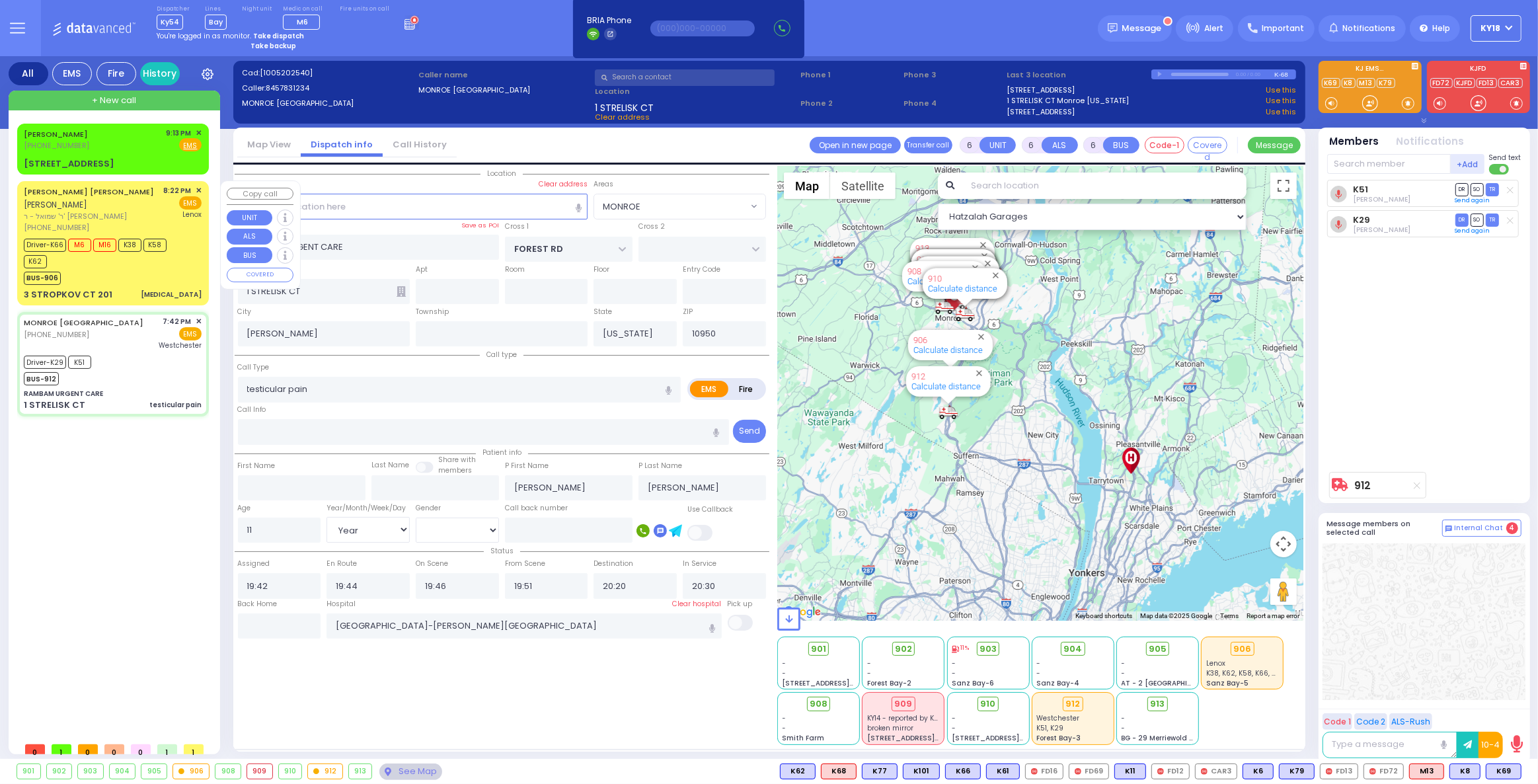
click at [151, 273] on div "BUS-906" at bounding box center [106, 276] width 165 height 16
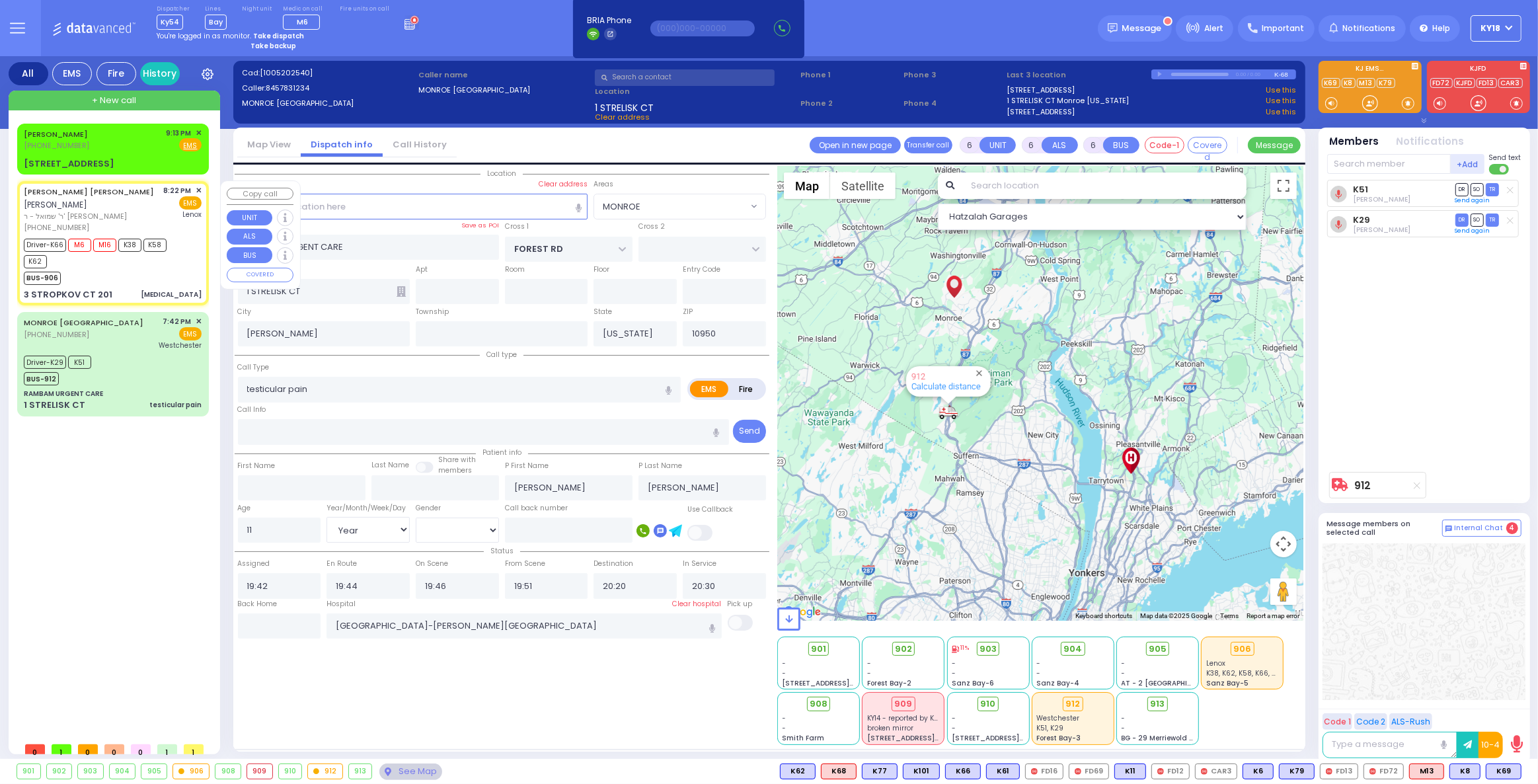
select select
type input "[MEDICAL_DATA]"
radio input "true"
type input "JACOB ISRAEL"
type input "FREUND"
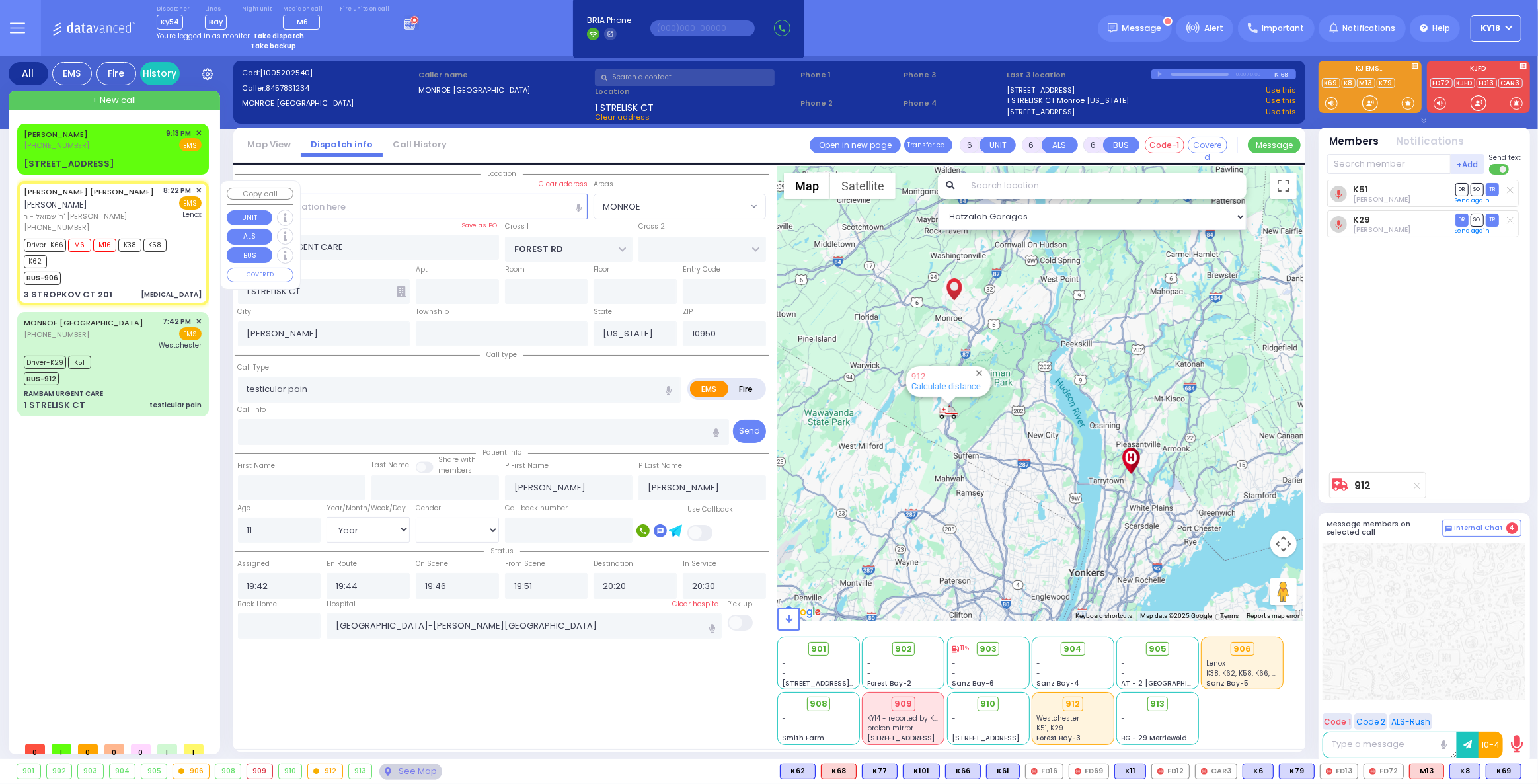
type input "Unknown"
type input "70"
select select "Year"
select select "[DEMOGRAPHIC_DATA]"
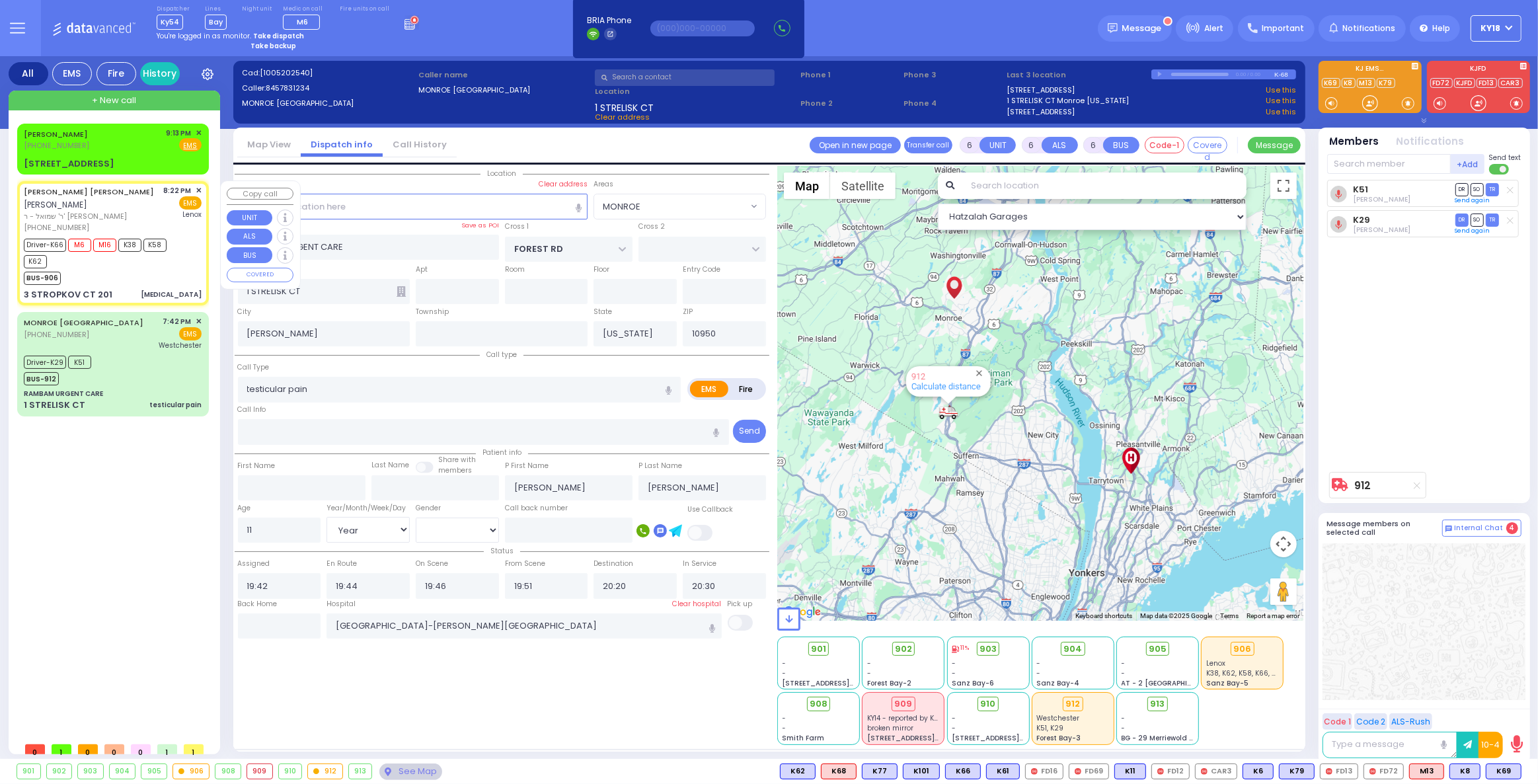
type input "20:22"
type input "20:24"
type input "20:26"
type input "21:08"
type input "21:55"
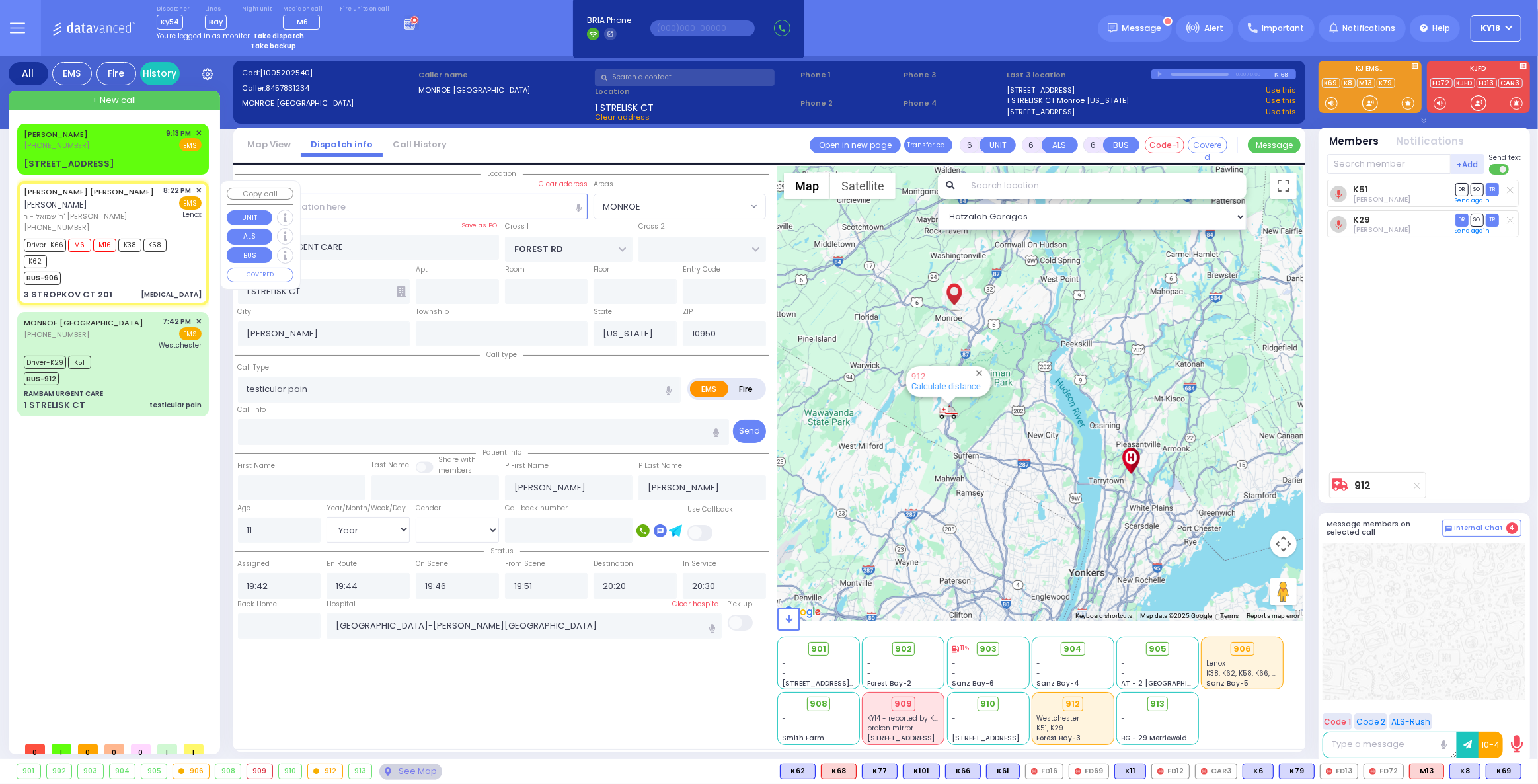
type input "22:10"
type input "Lenox Hill Hospital"
type input "RIMENEV COURT"
type input "DAJ BLVD"
type input "3 STROPKOV CT"
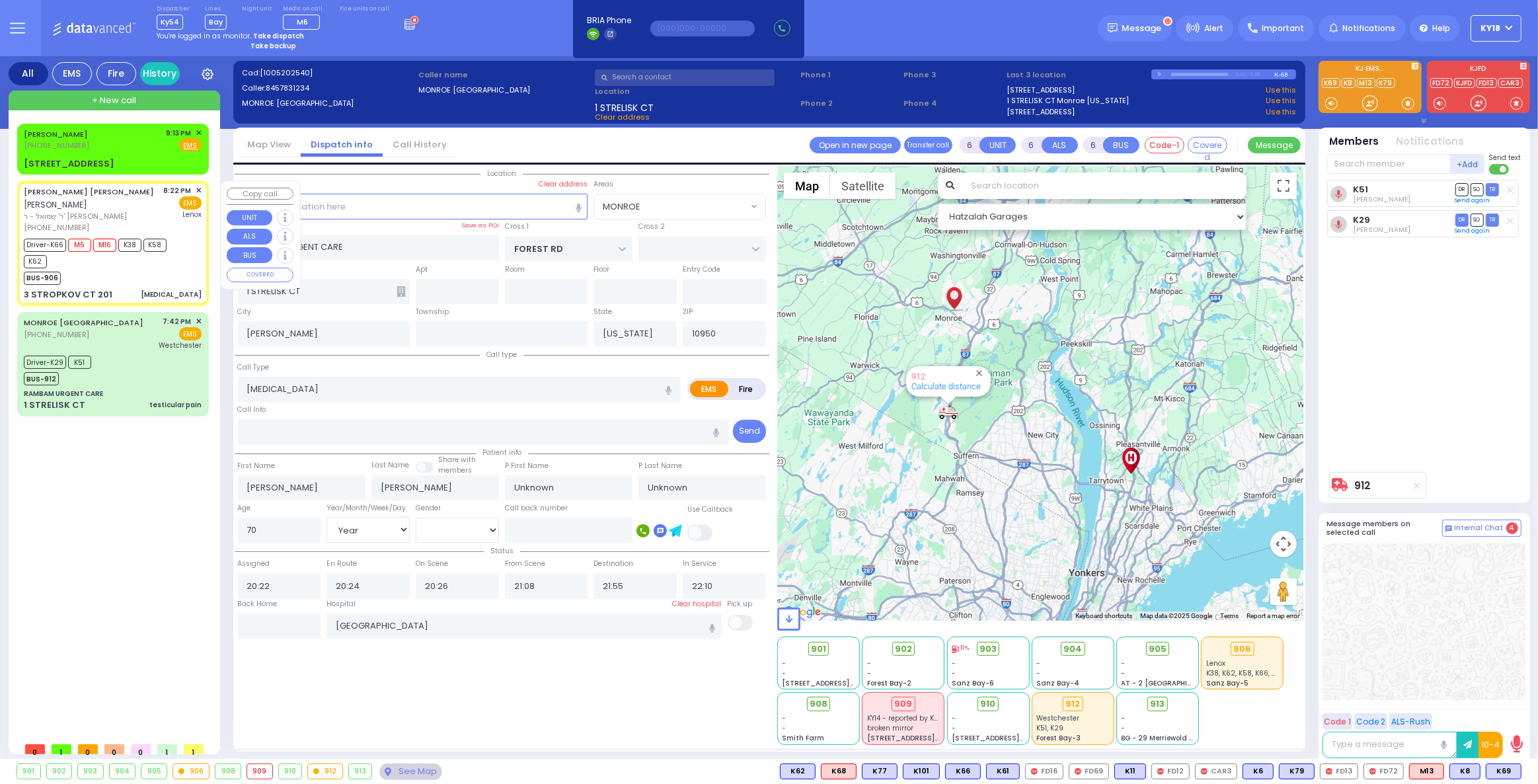
type input "201"
select select "Hatzalah Garages"
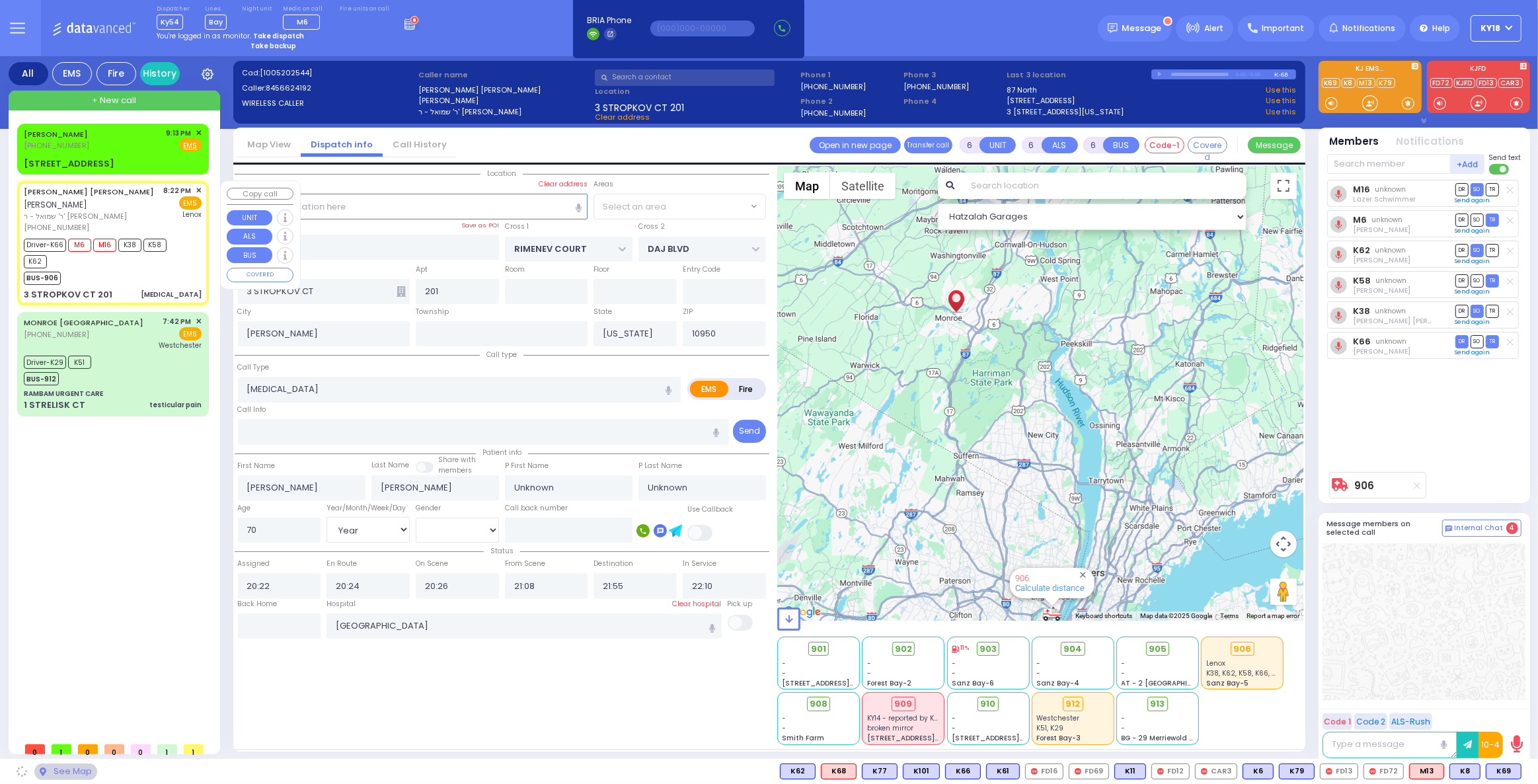
select select "SECTION 1"
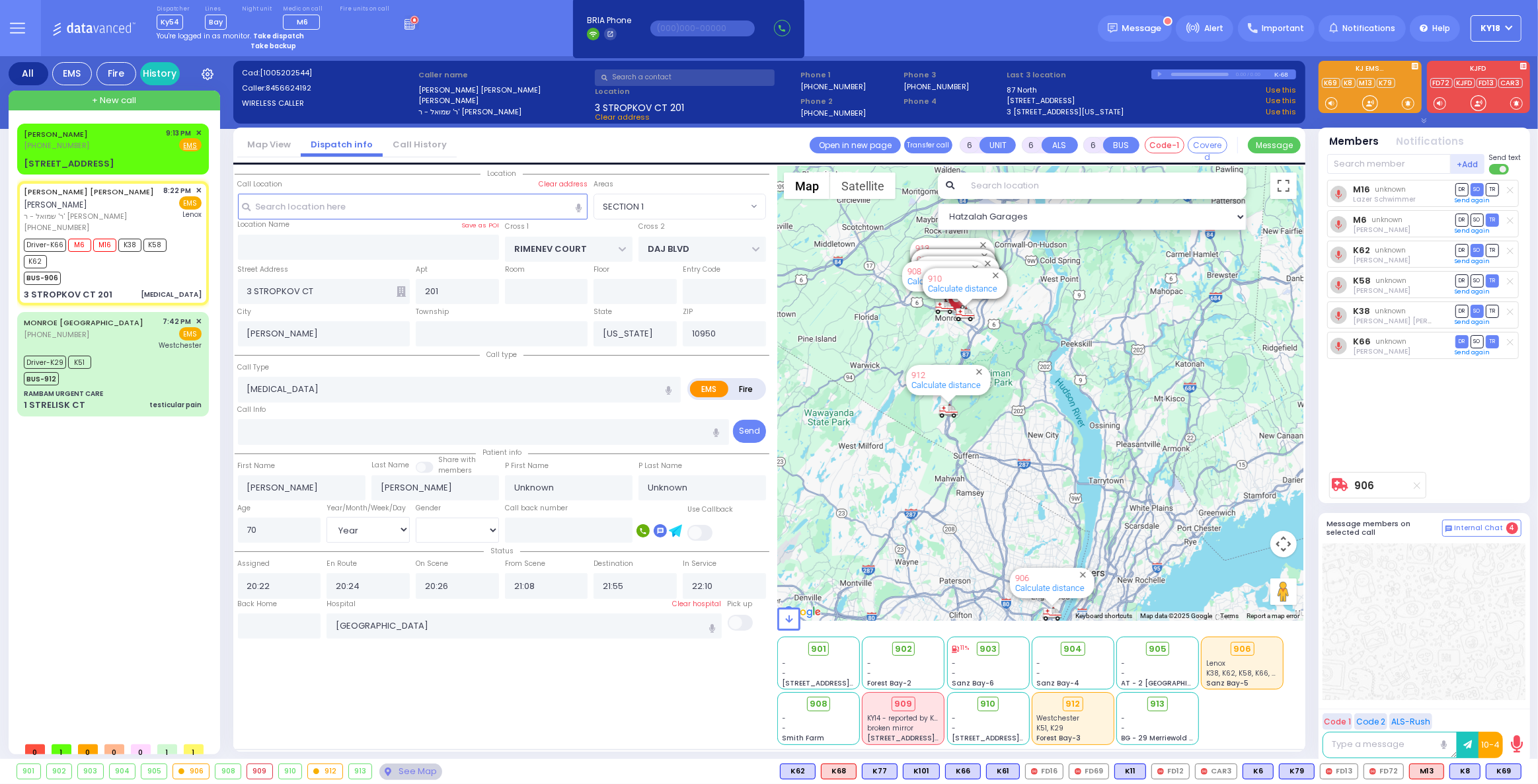
select select
radio input "true"
select select "Year"
select select "[DEMOGRAPHIC_DATA]"
select select "Hatzalah Garages"
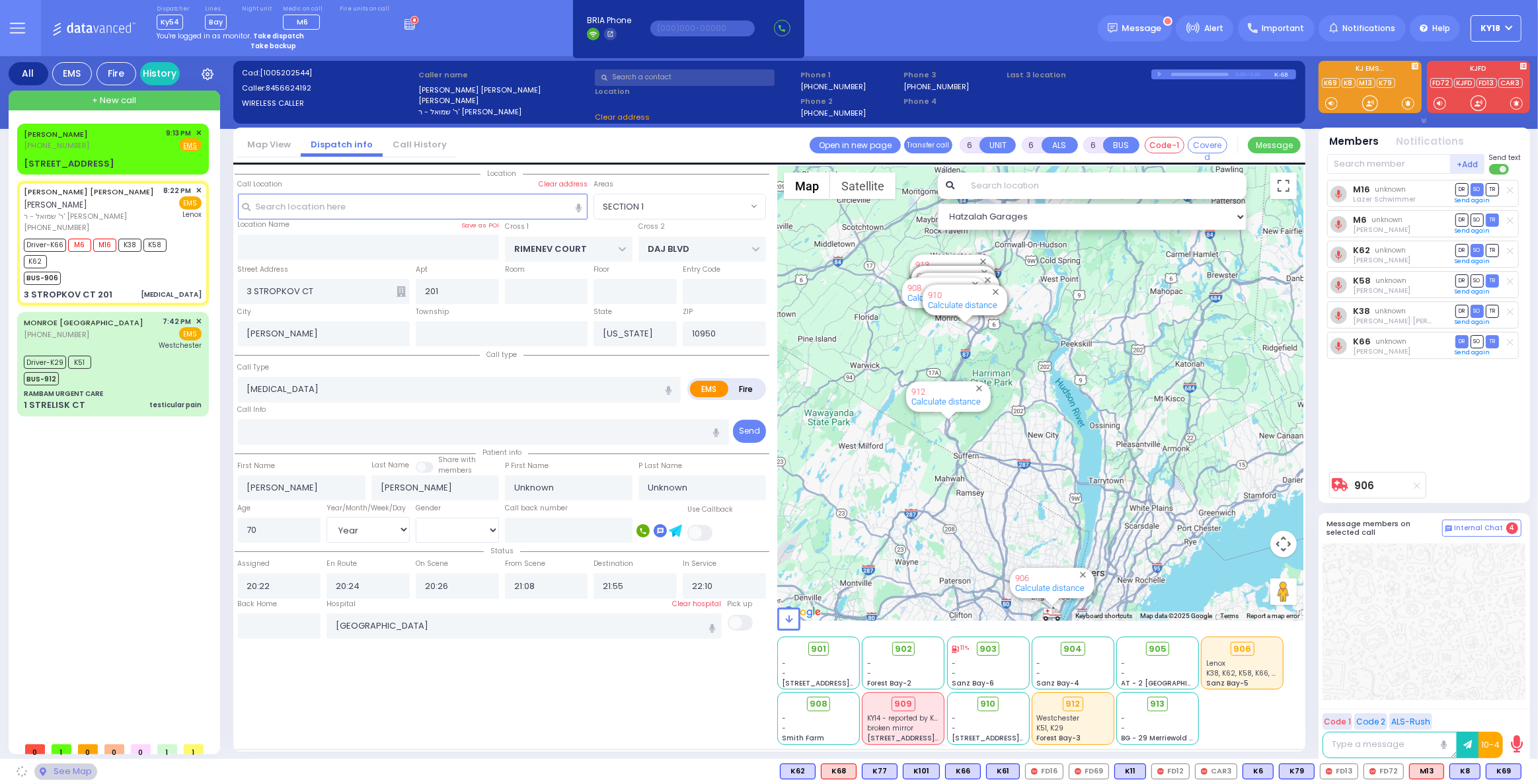
select select "SECTION 1"
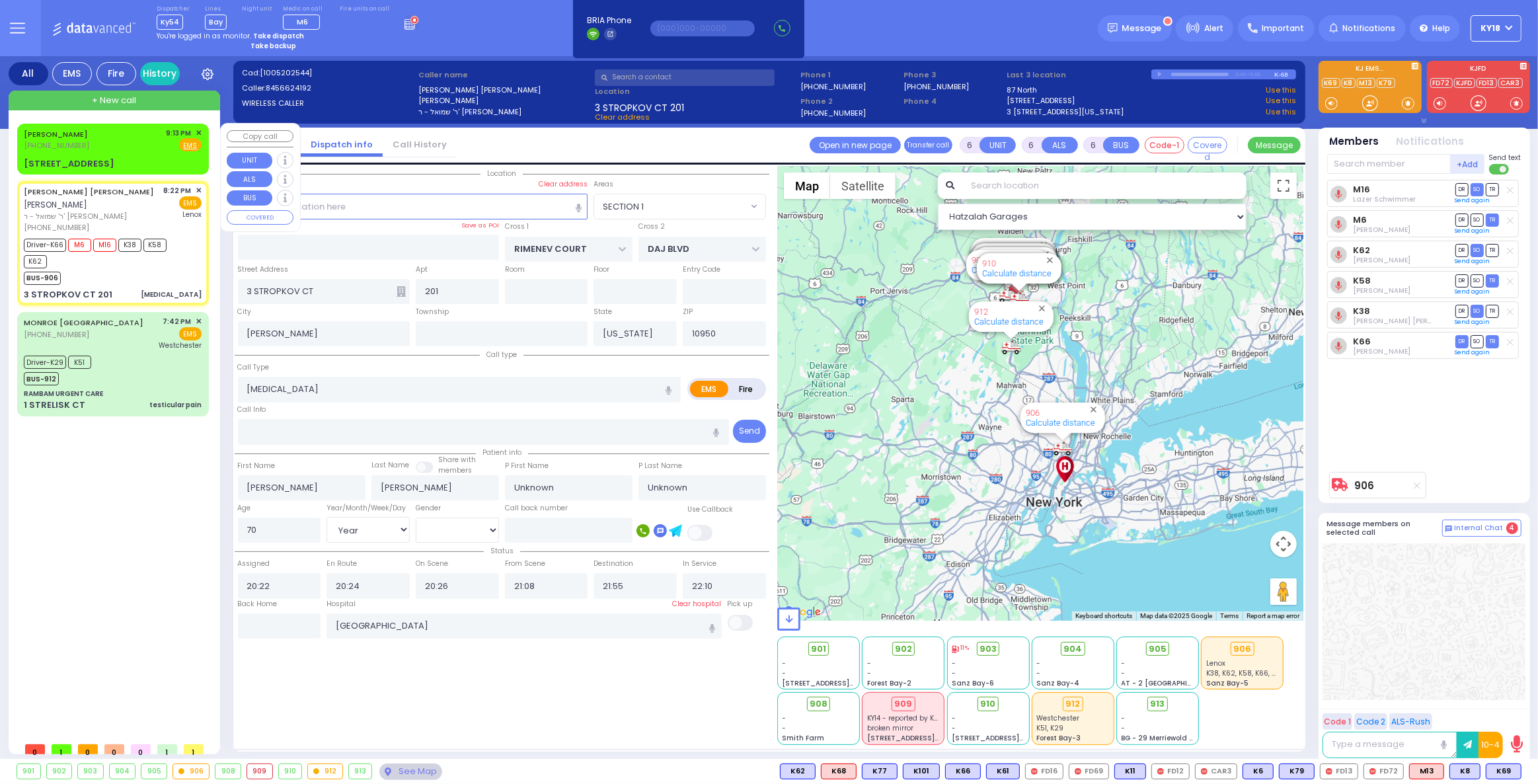
click at [102, 147] on div "WEISZ,DAVID (929) 269-2564 9:13 PM ✕ Fire EMS" at bounding box center [112, 139] width 178 height 24
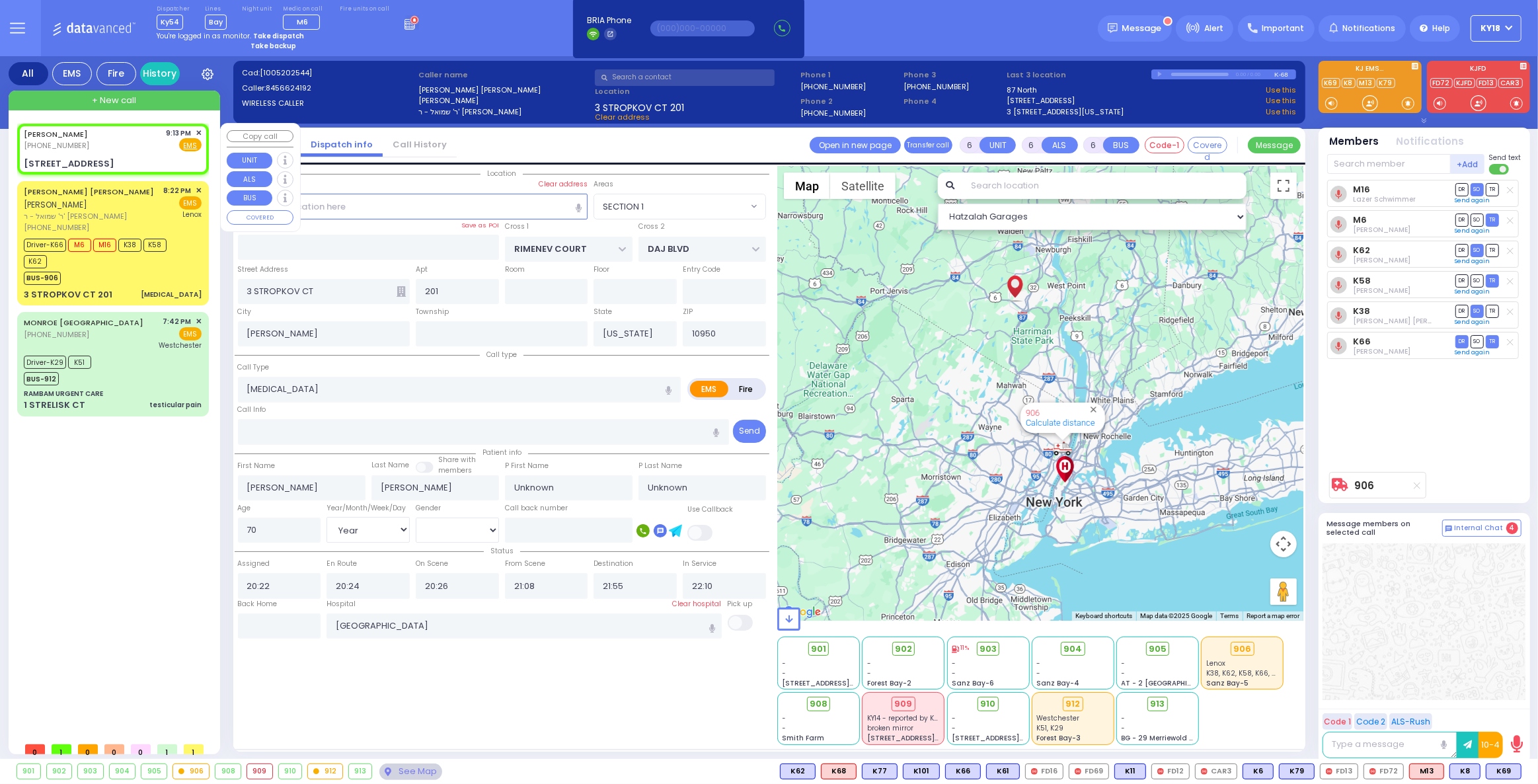
type input "2"
type input "1"
select select
radio input "true"
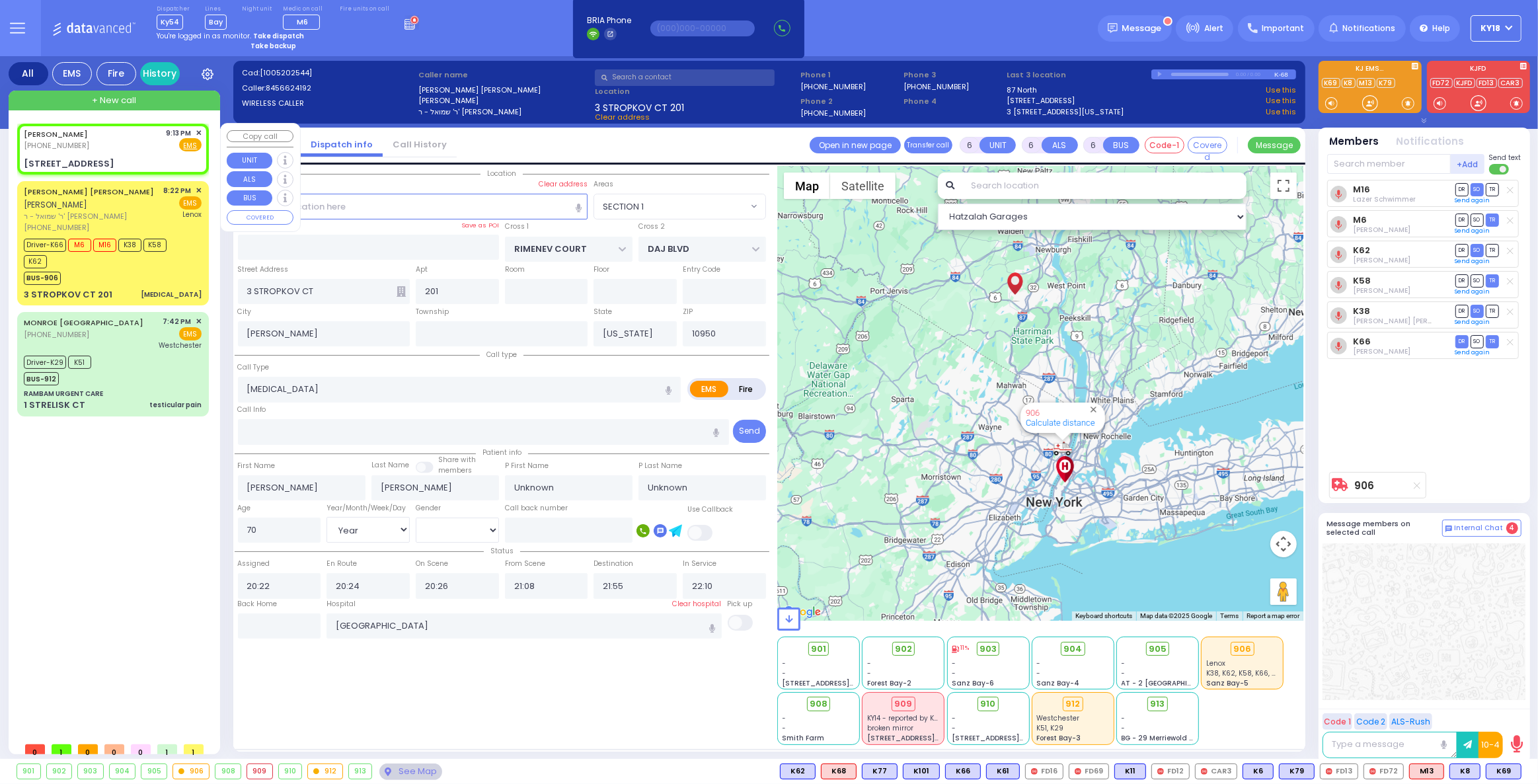
select select
type input "21:13"
select select "Hatzalah Garages"
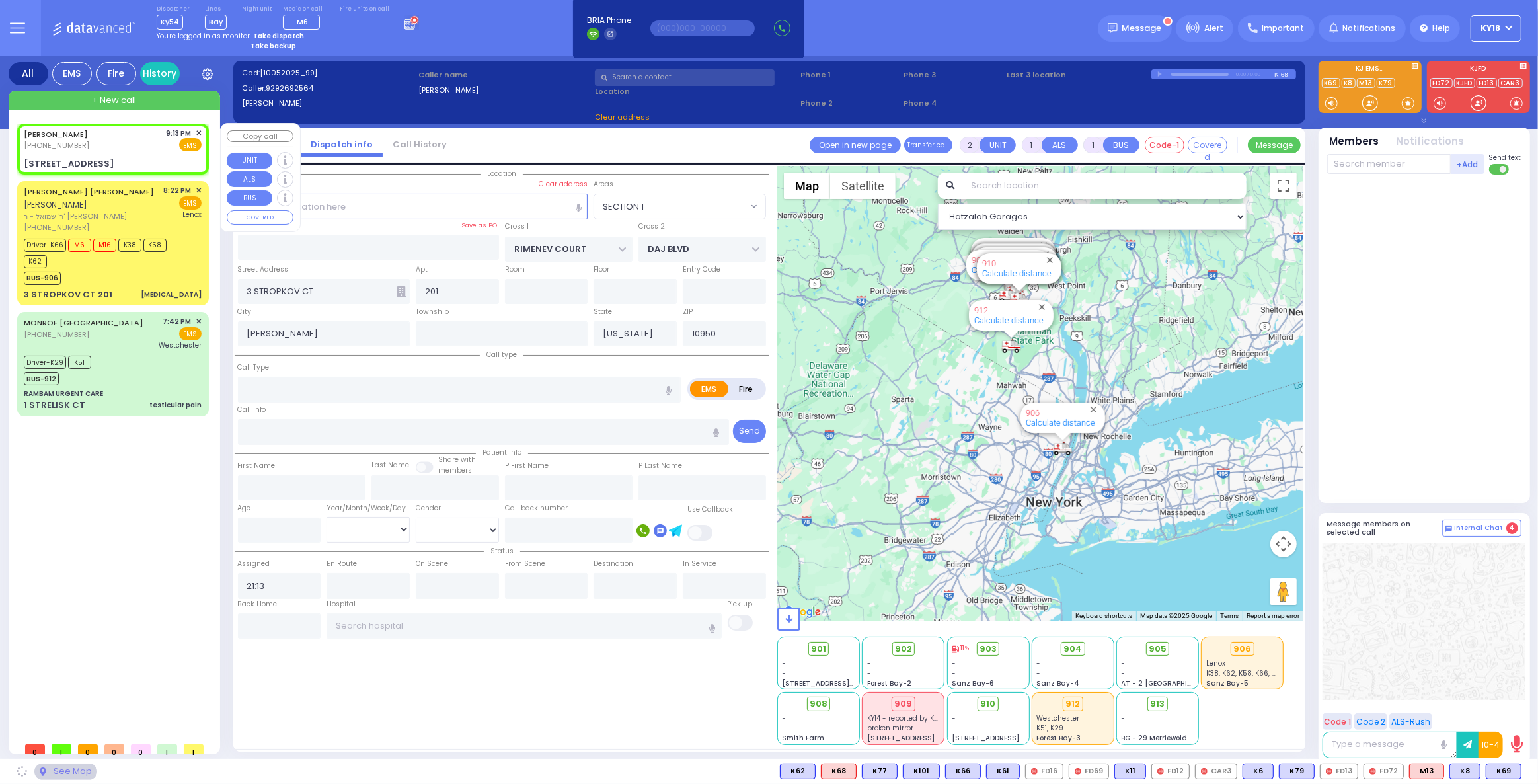
type input "4 Kashonov Way"
type input "105"
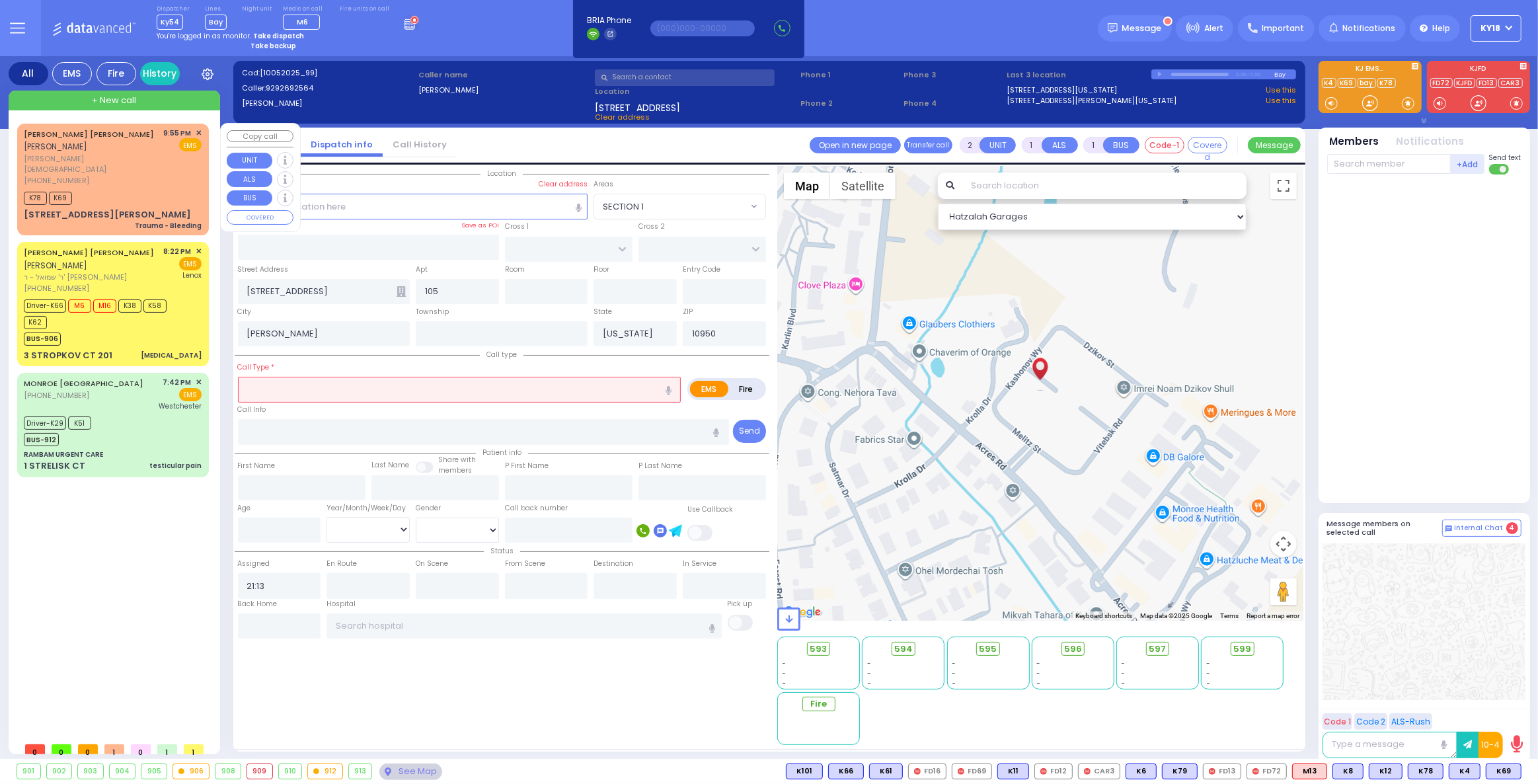
click at [115, 175] on div "(845) 492-4747" at bounding box center [91, 181] width 136 height 11
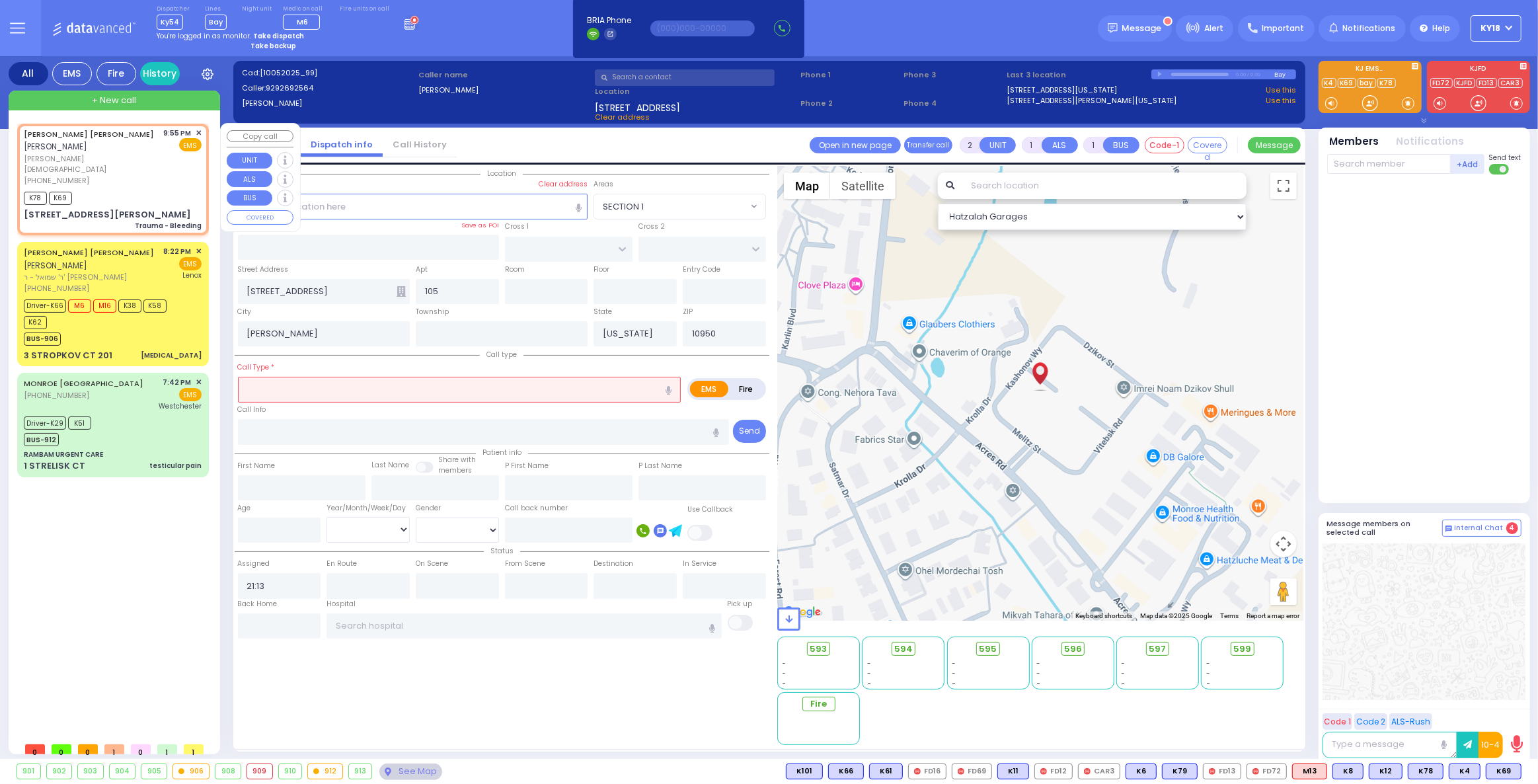
select select
type input "Trauma - Bleeding"
radio input "true"
type input "CHAIM JOSEPH"
type input "HOROWITZ"
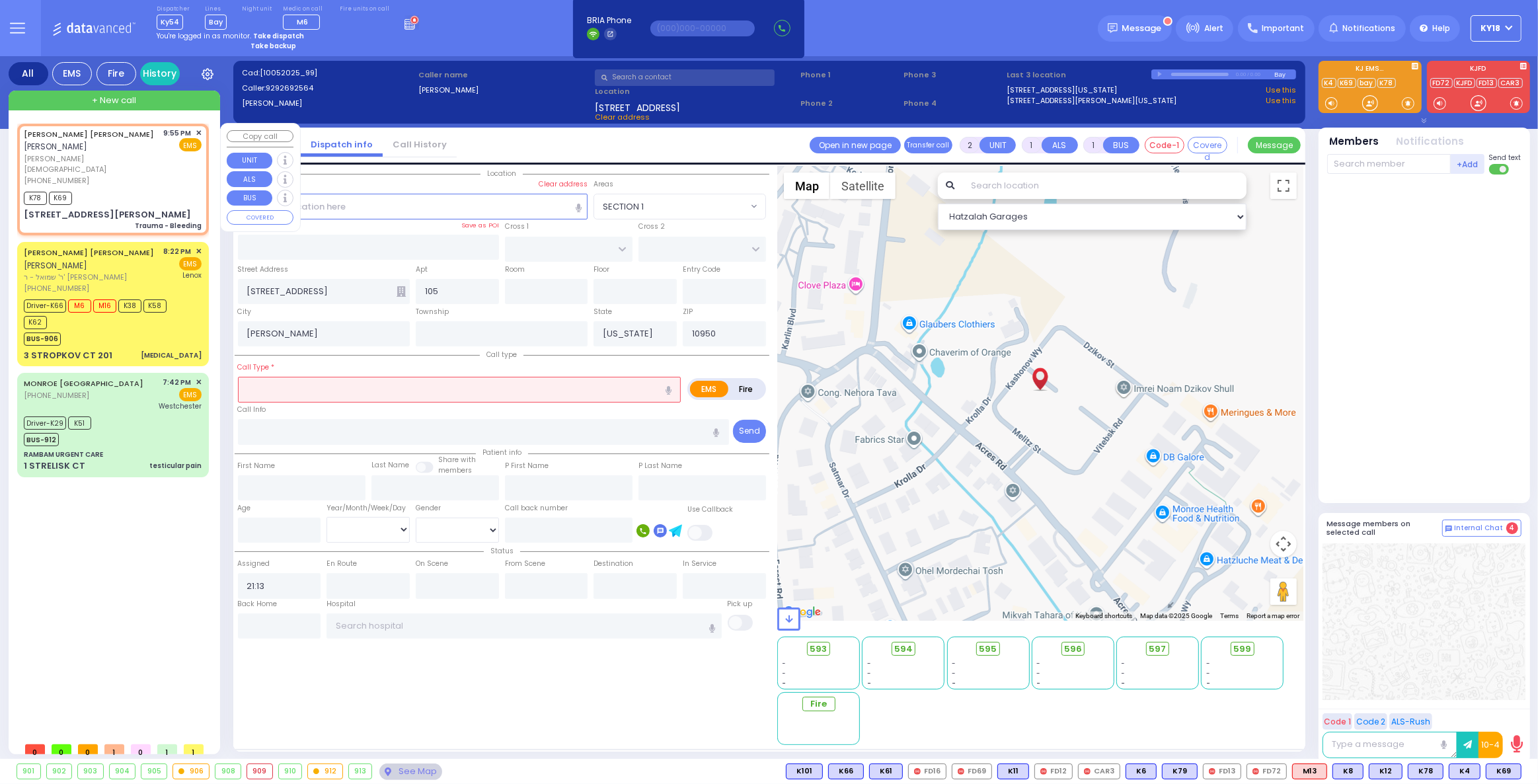
type input "14"
select select "Year"
select select "[DEMOGRAPHIC_DATA]"
type input "21:55"
type input "21:56"
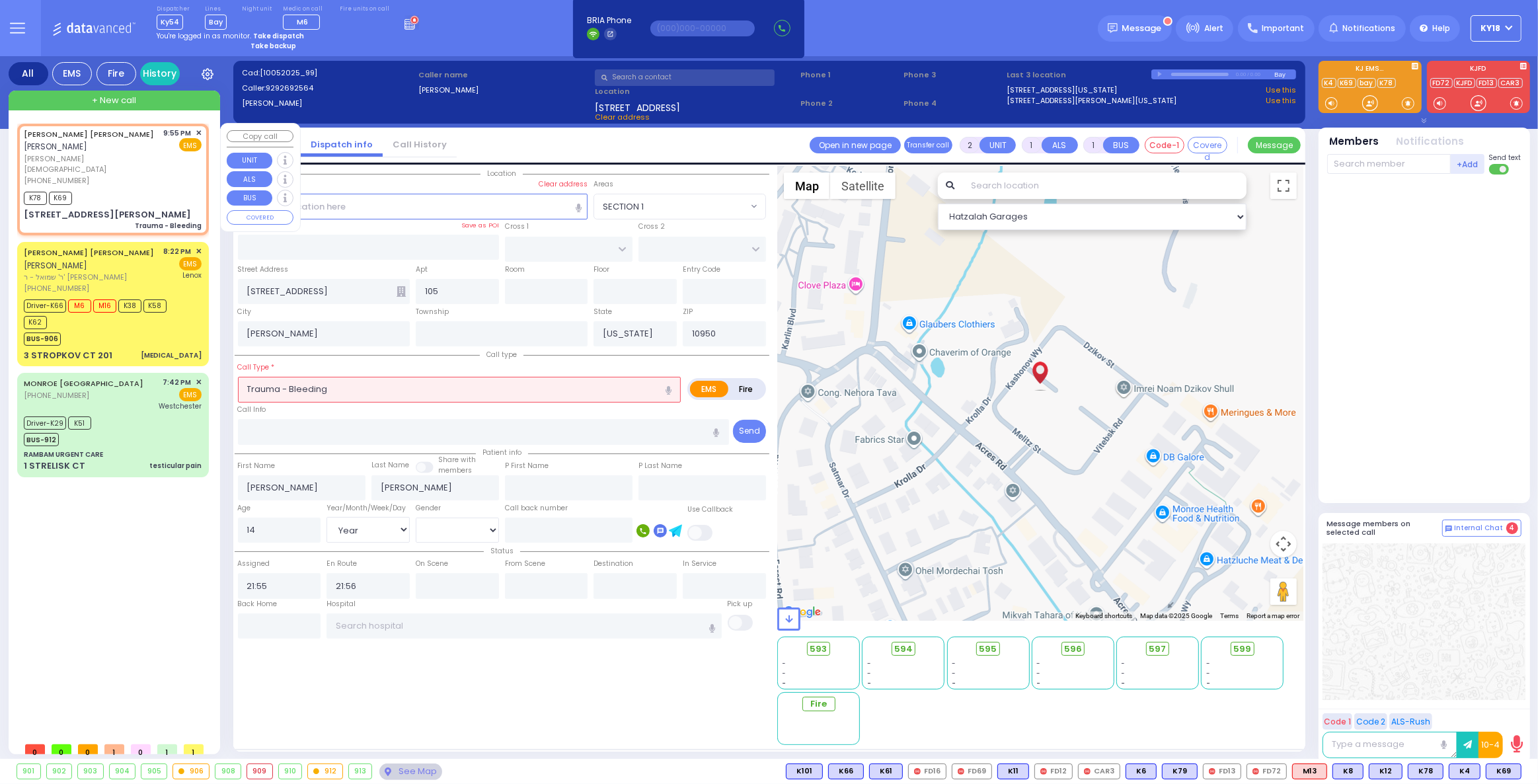
select select "Hatzalah Garages"
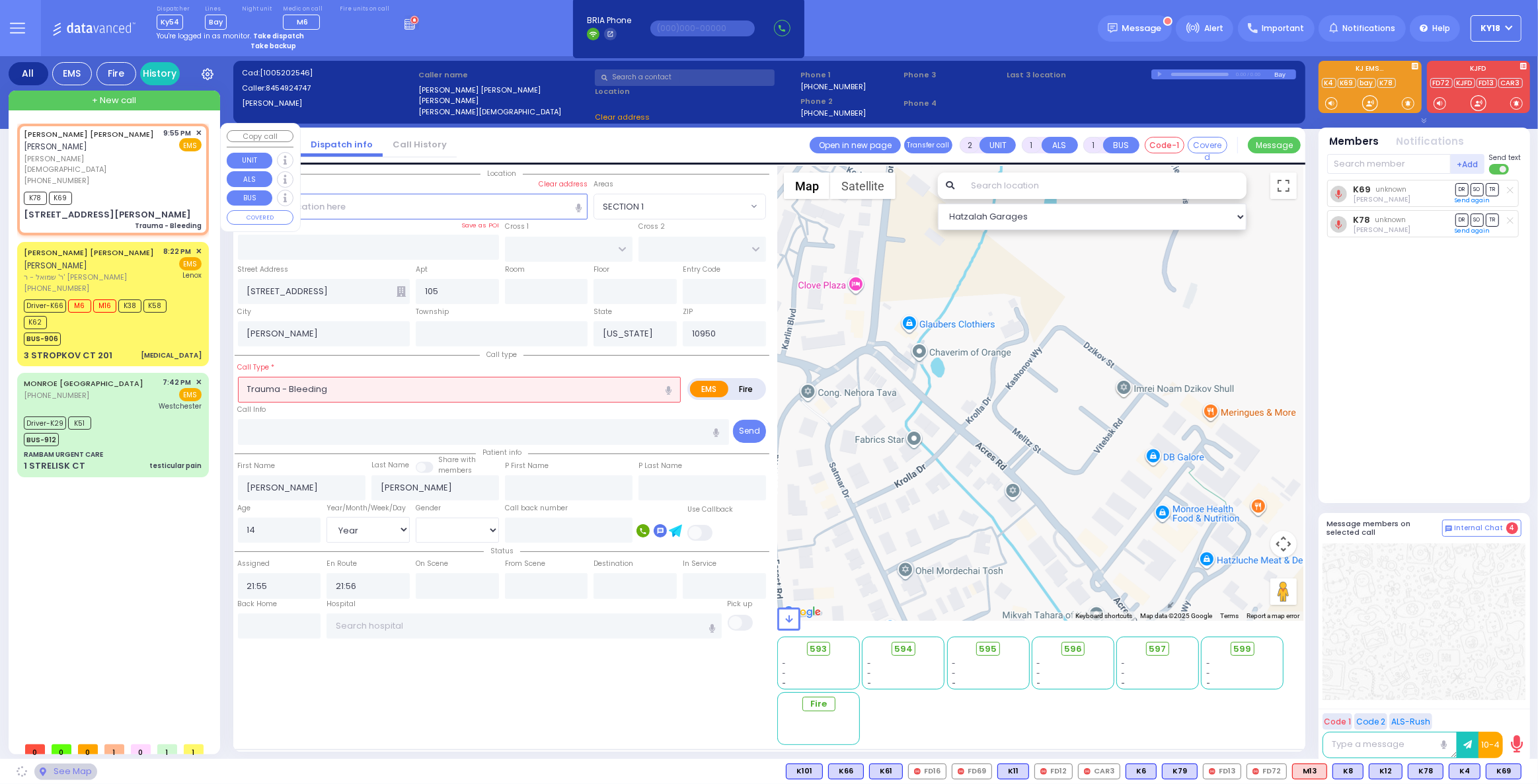
type input "FOREST RD"
type input "LIZENSK BLVD"
type input "15 D A WIEDER BLVD"
type input "303"
type input "Monroe"
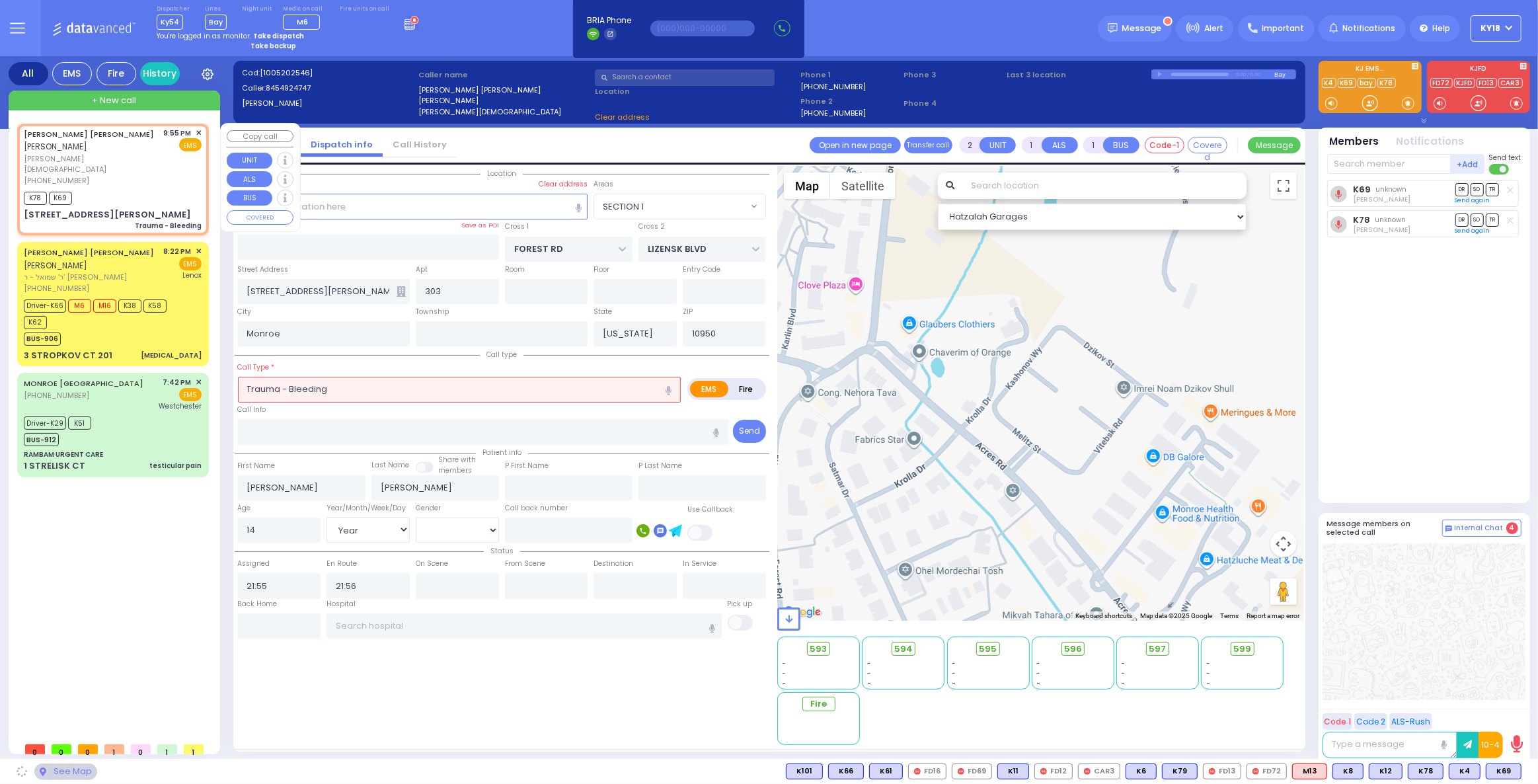
select select "MONROE"
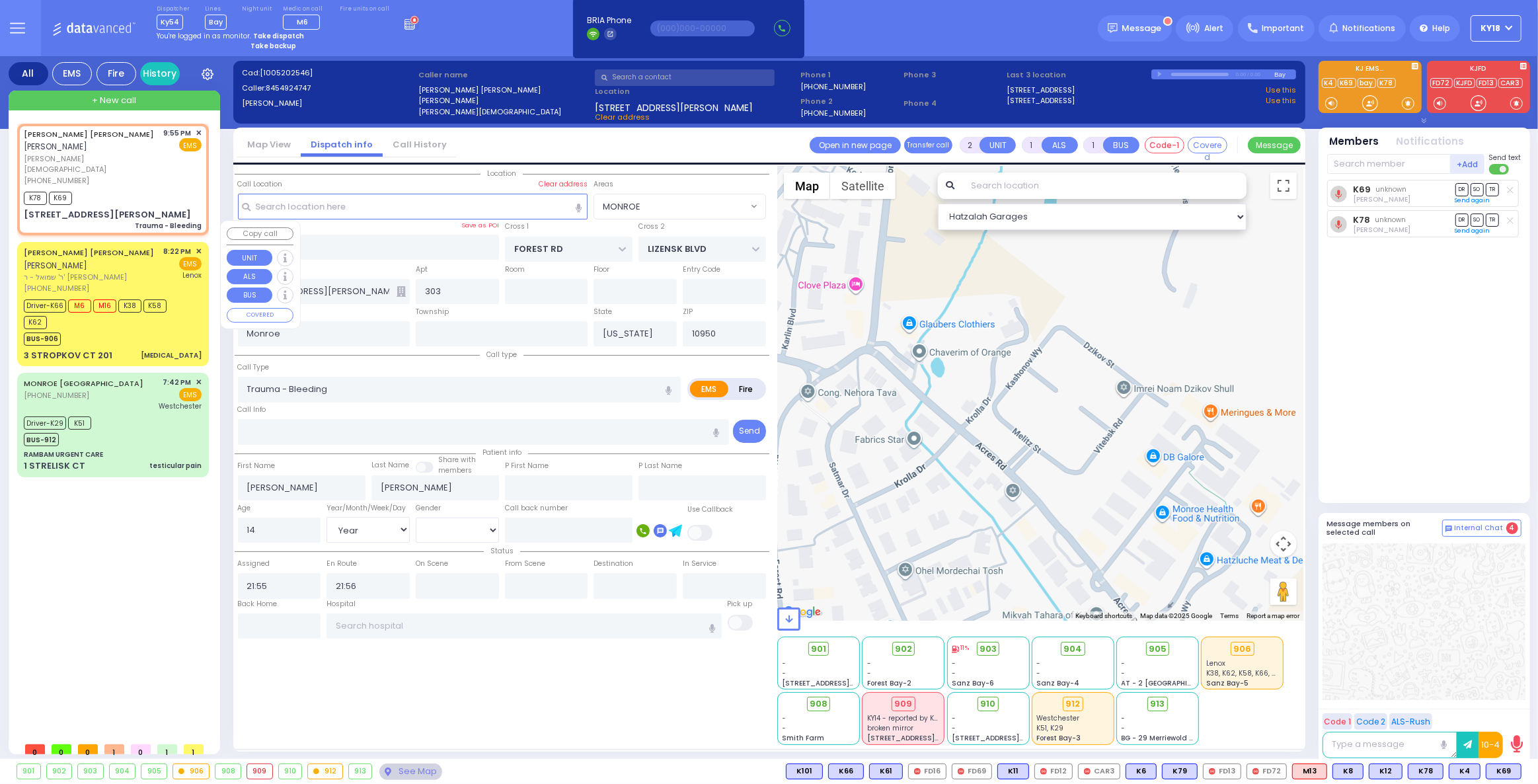
click at [151, 329] on div "BUS-906" at bounding box center [106, 337] width 165 height 16
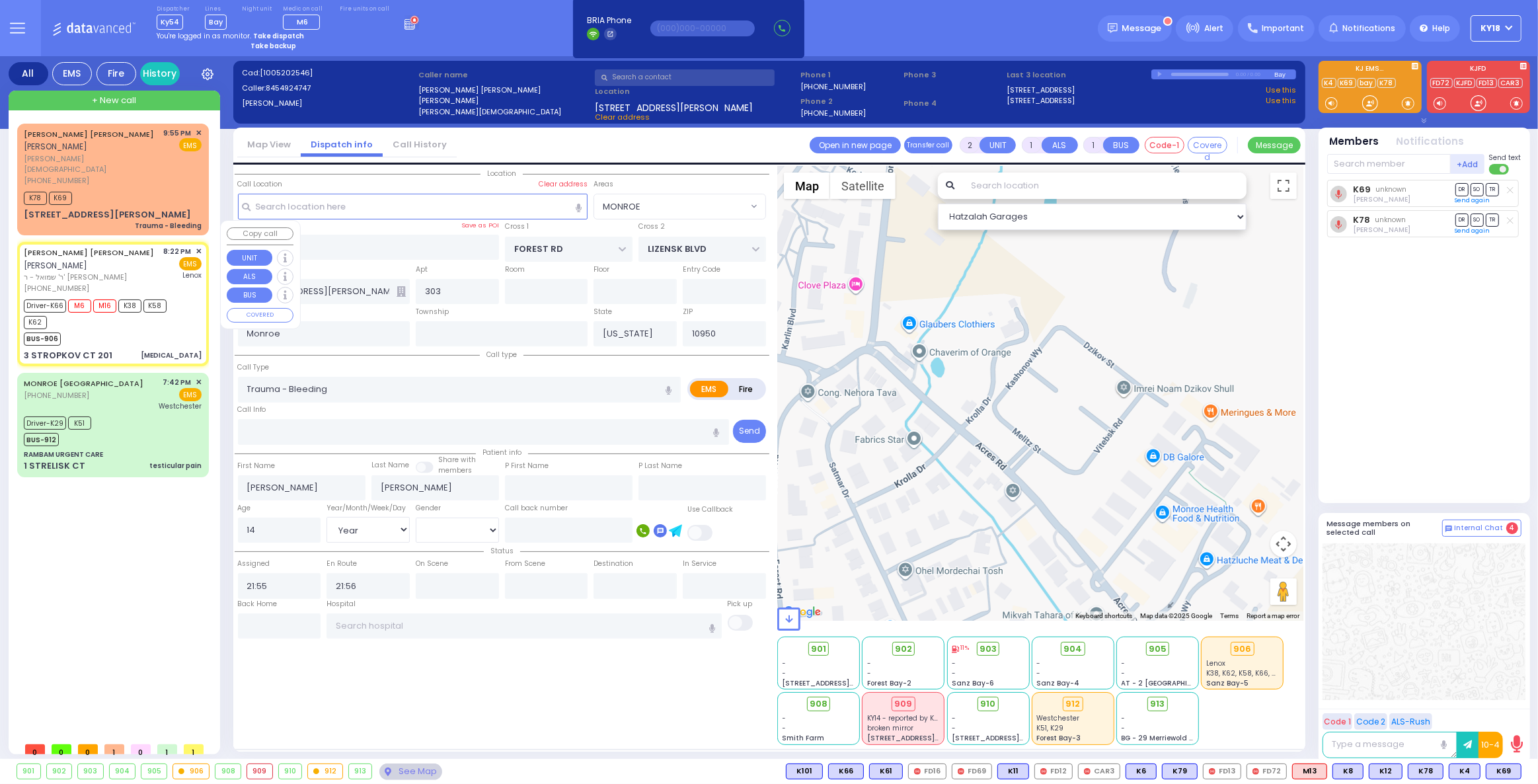
type input "6"
select select
type input "[MEDICAL_DATA]"
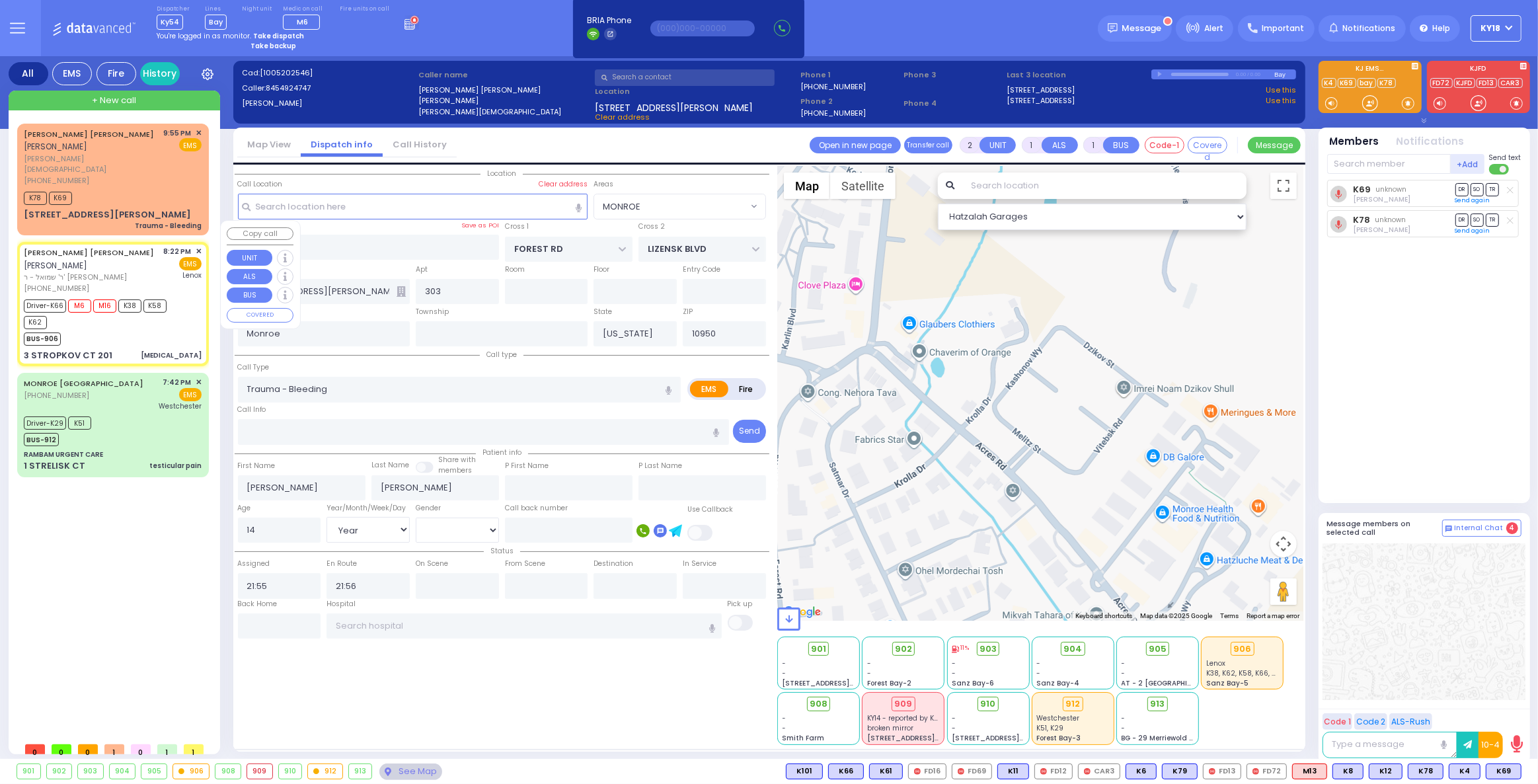
radio input "true"
type input "JACOB ISRAEL"
type input "FREUND"
type input "Jacob"
type input "Freund"
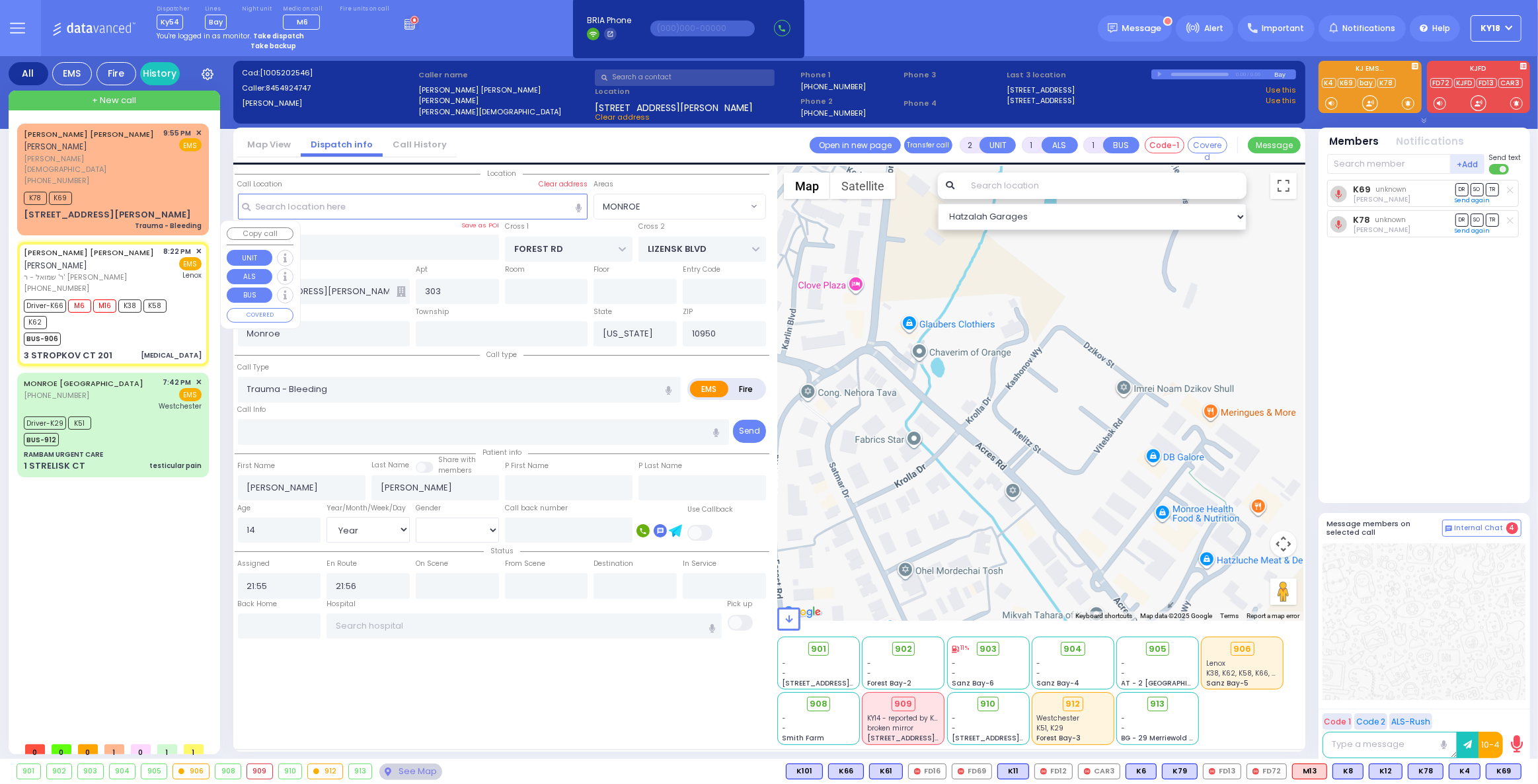
type input "67"
select select "Year"
select select "[DEMOGRAPHIC_DATA]"
type input "20:22"
type input "20:24"
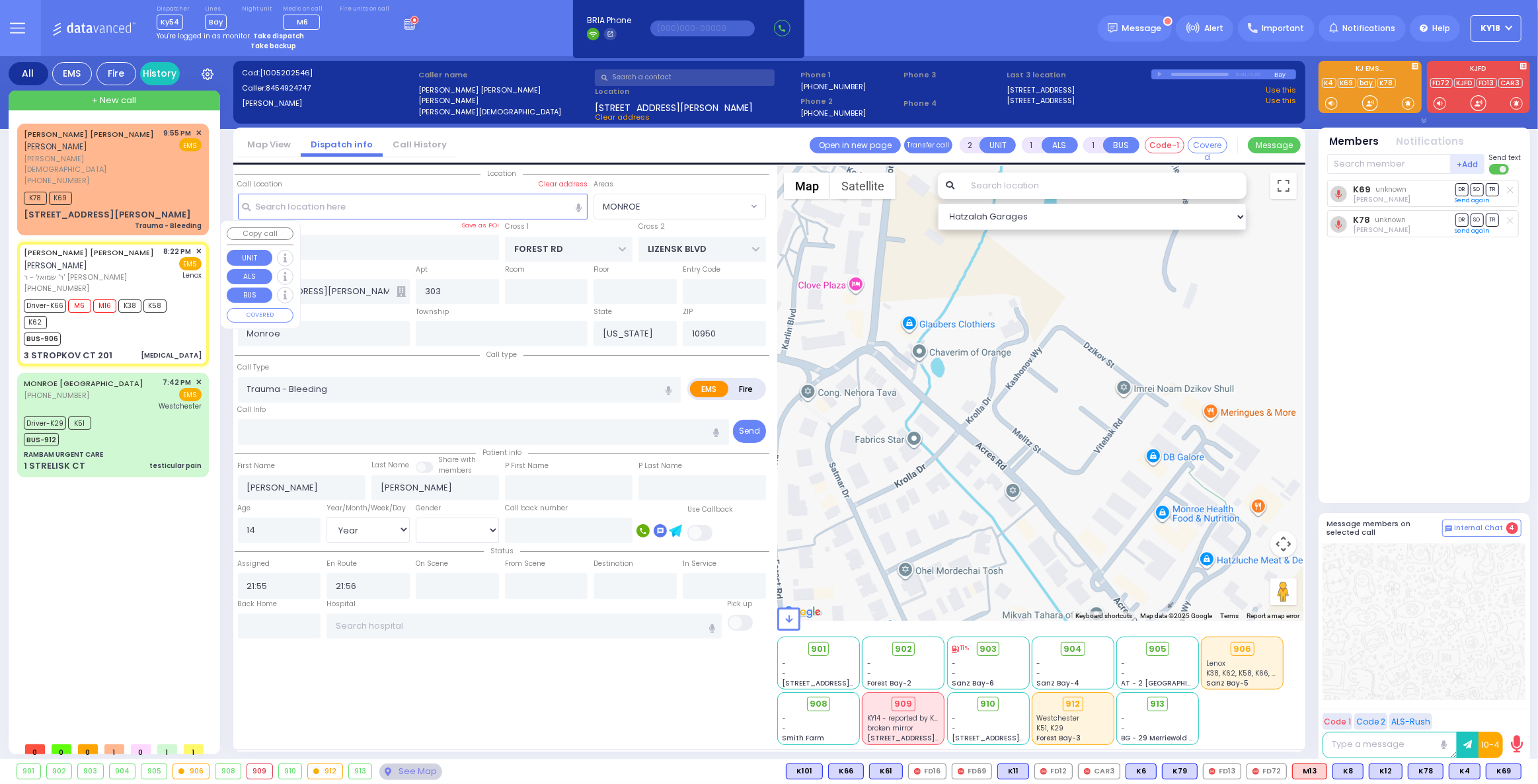
type input "20:26"
type input "20:50"
type input "21:55"
type input "22:10"
type input "Lenox Hill Hospital"
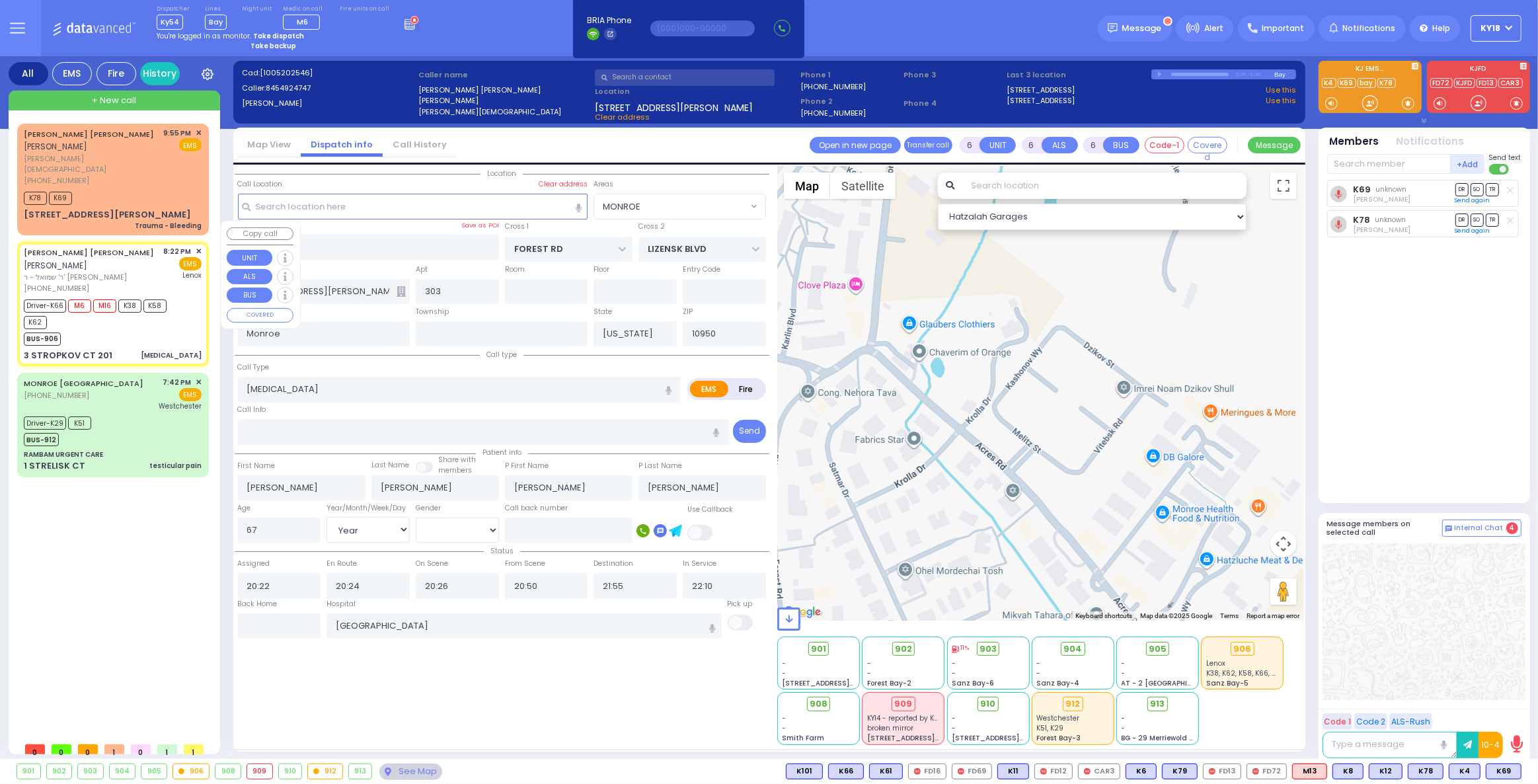
select select "Hatzalah Garages"
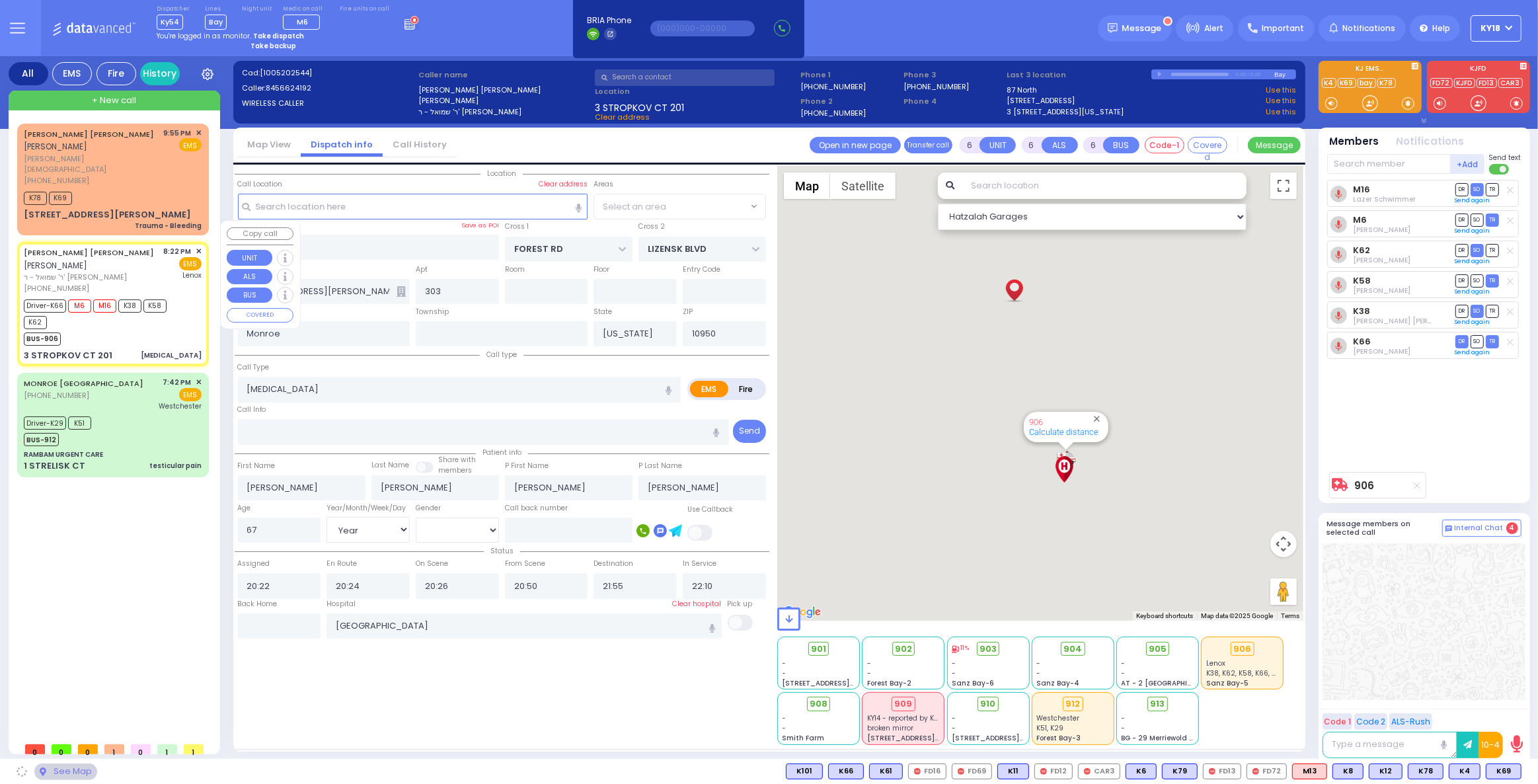
type input "RIMENEV COURT"
type input "DAJ BLVD"
type input "3 STROPKOV CT"
type input "201"
type input "[PERSON_NAME]"
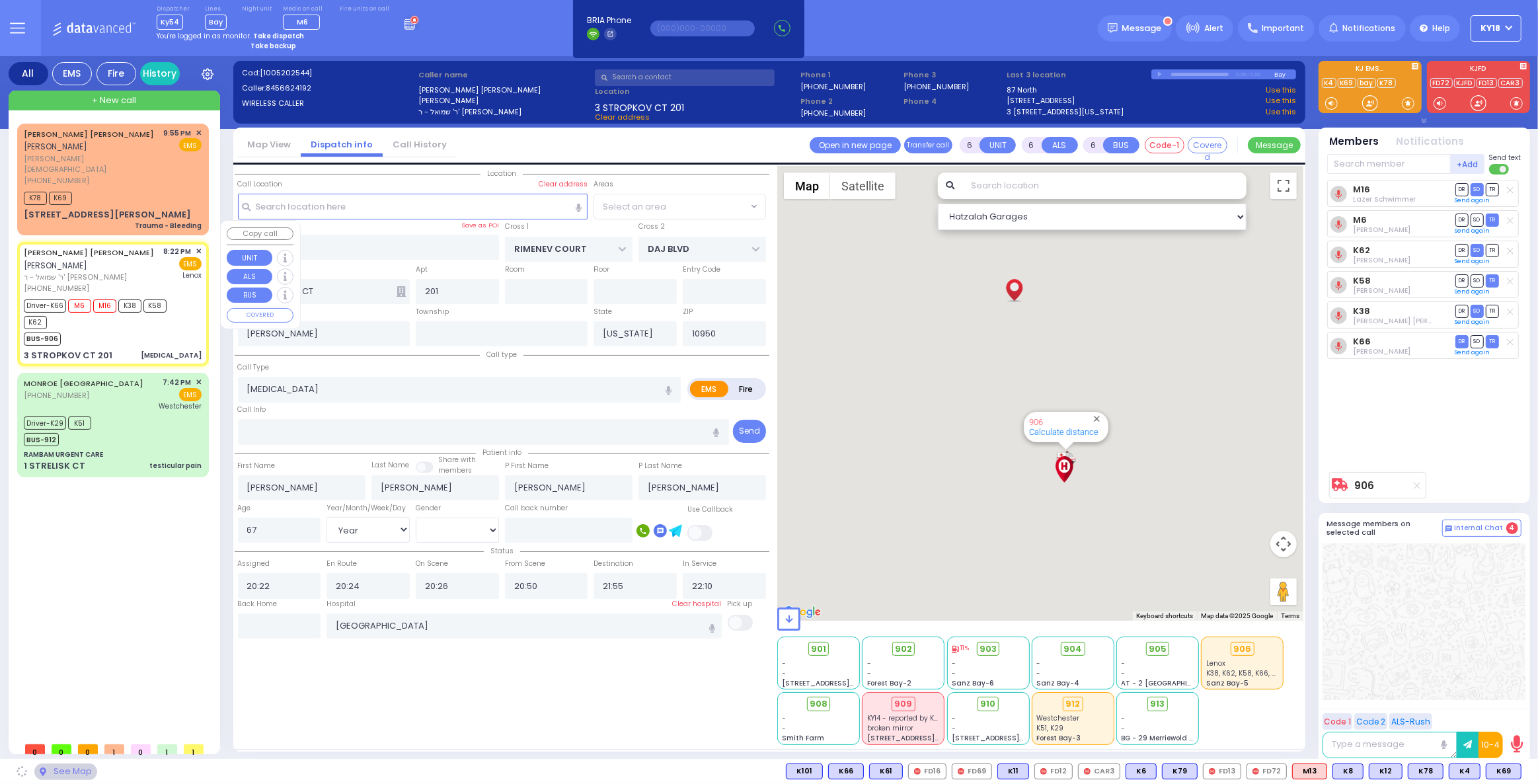
select select "SECTION 1"
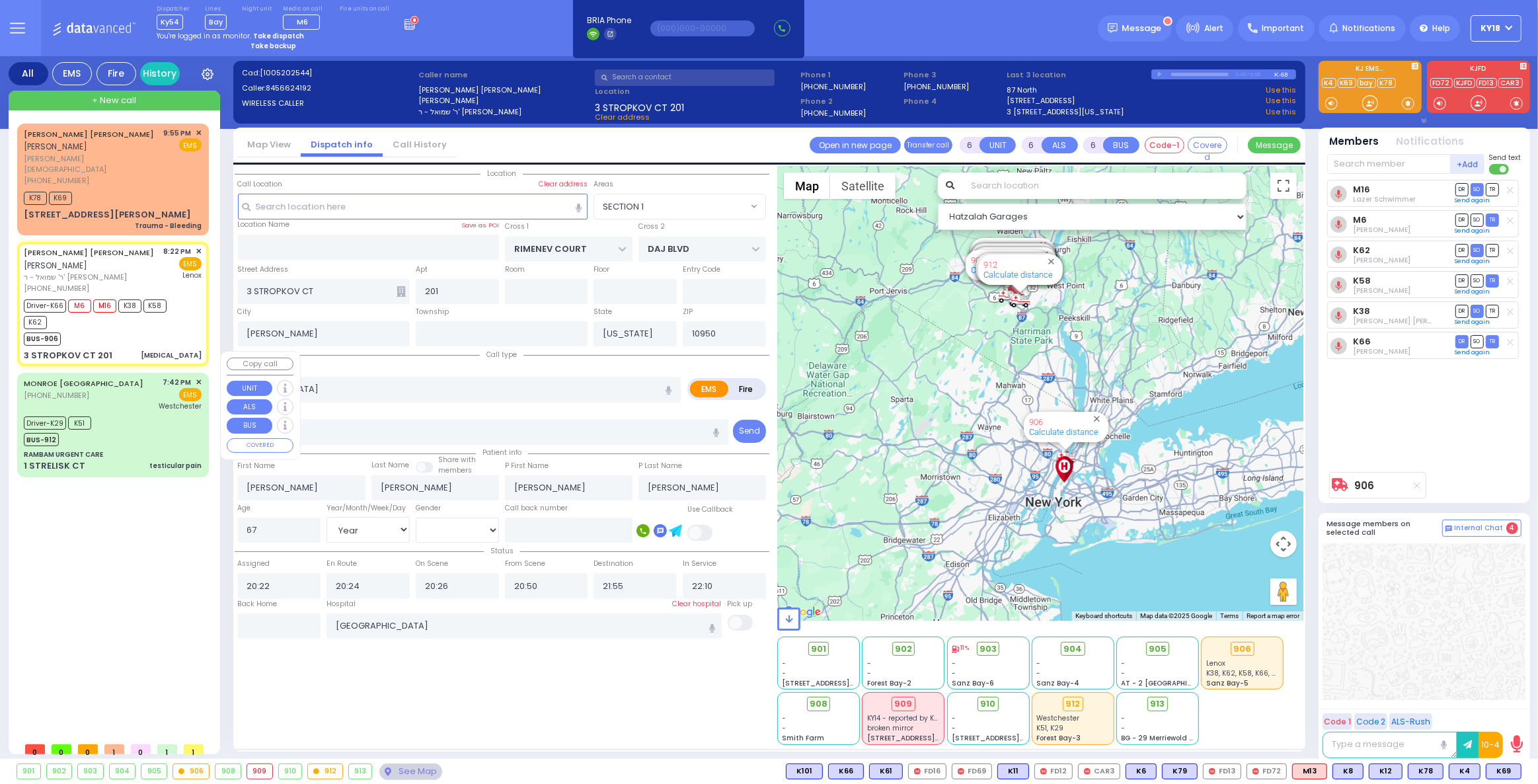
click at [131, 413] on div "Driver-K29 K51 BUS-912" at bounding box center [112, 429] width 178 height 33
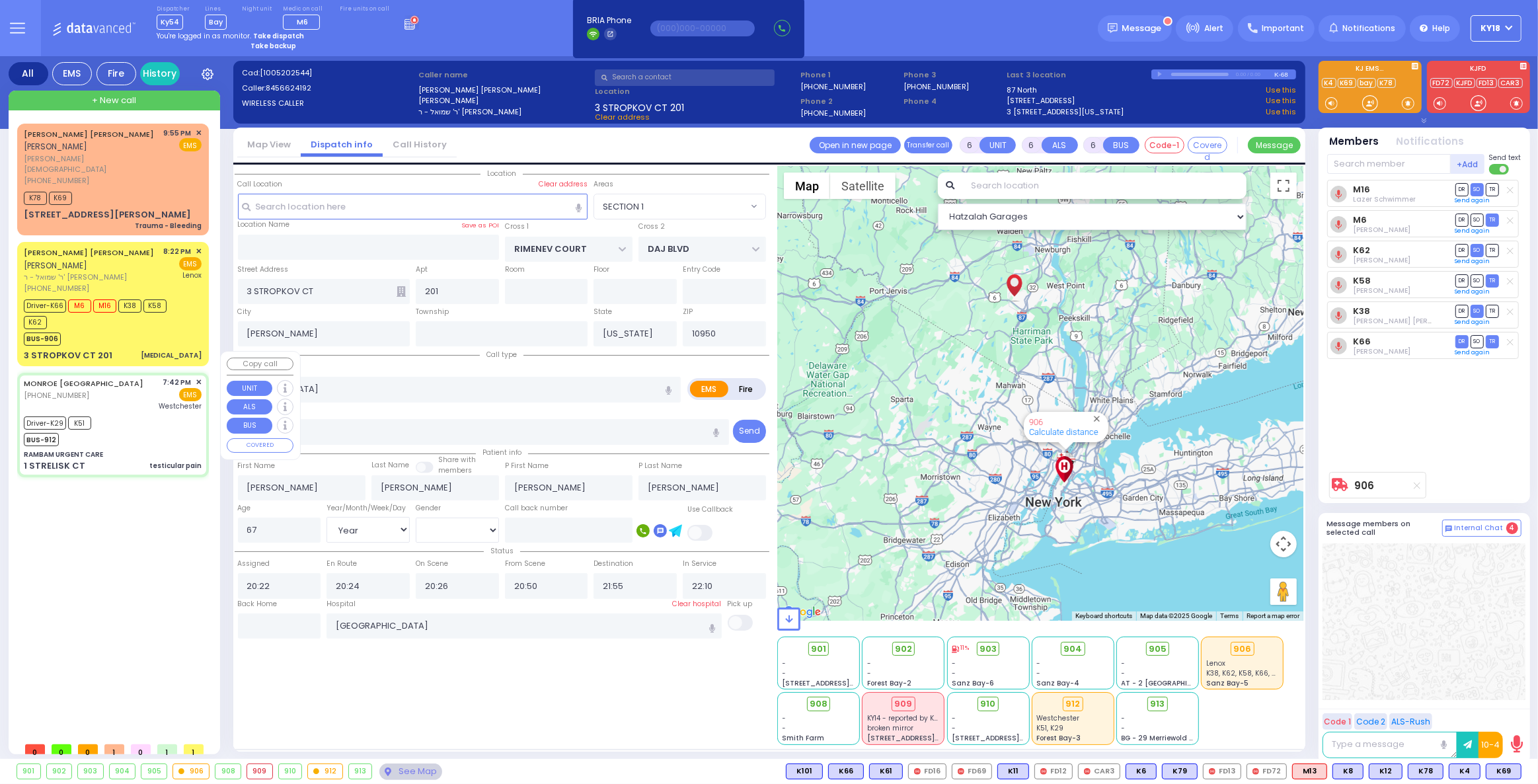
select select
type input "testicular pain"
radio input "true"
type input "Carrillo"
type input "Jeanpierre"
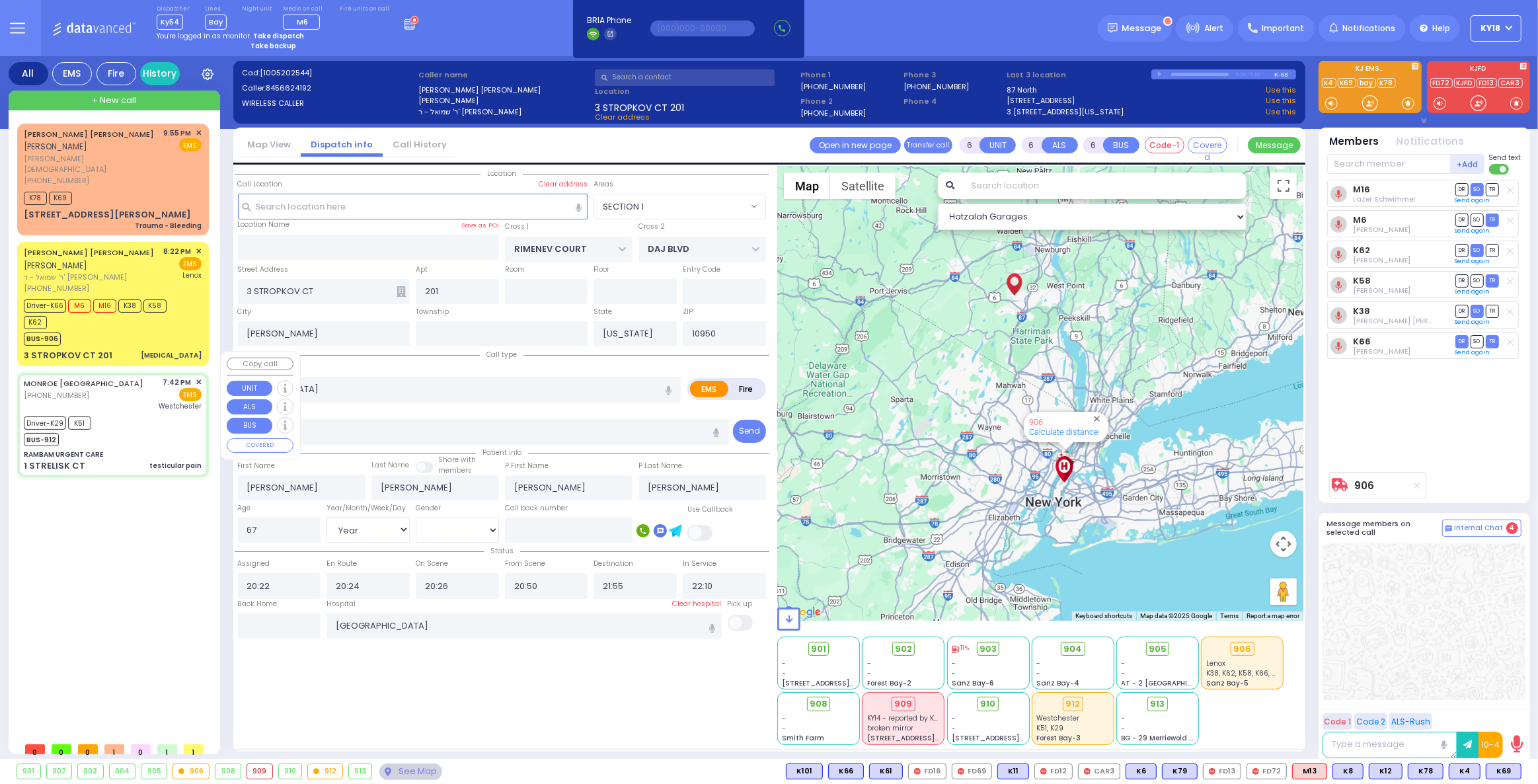
type input "11"
select select "Year"
select select "[DEMOGRAPHIC_DATA]"
type input "19:42"
type input "19:44"
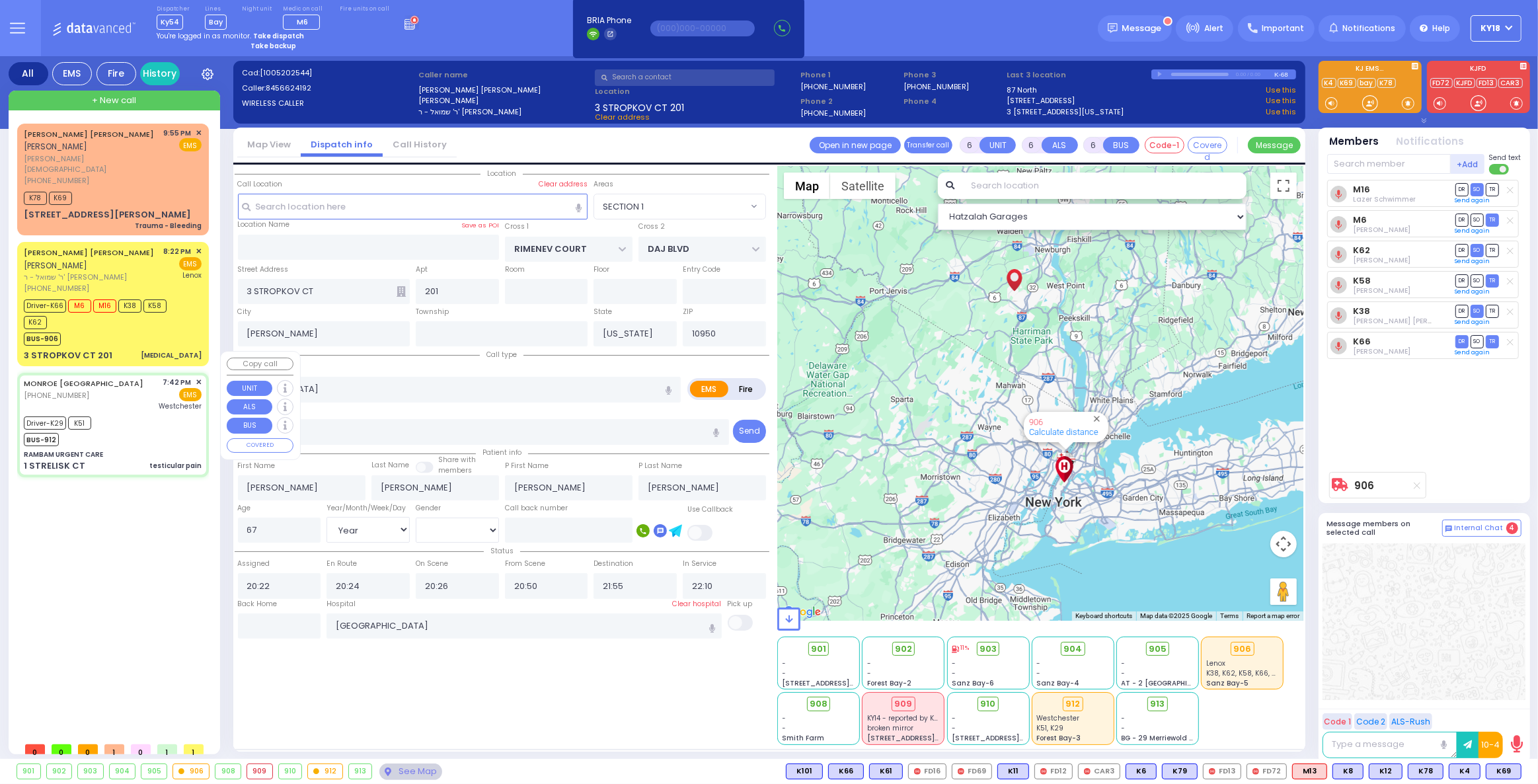
type input "19:46"
type input "19:51"
type input "20:20"
type input "20:30"
type input "Westchester Medical Center-Woods Road"
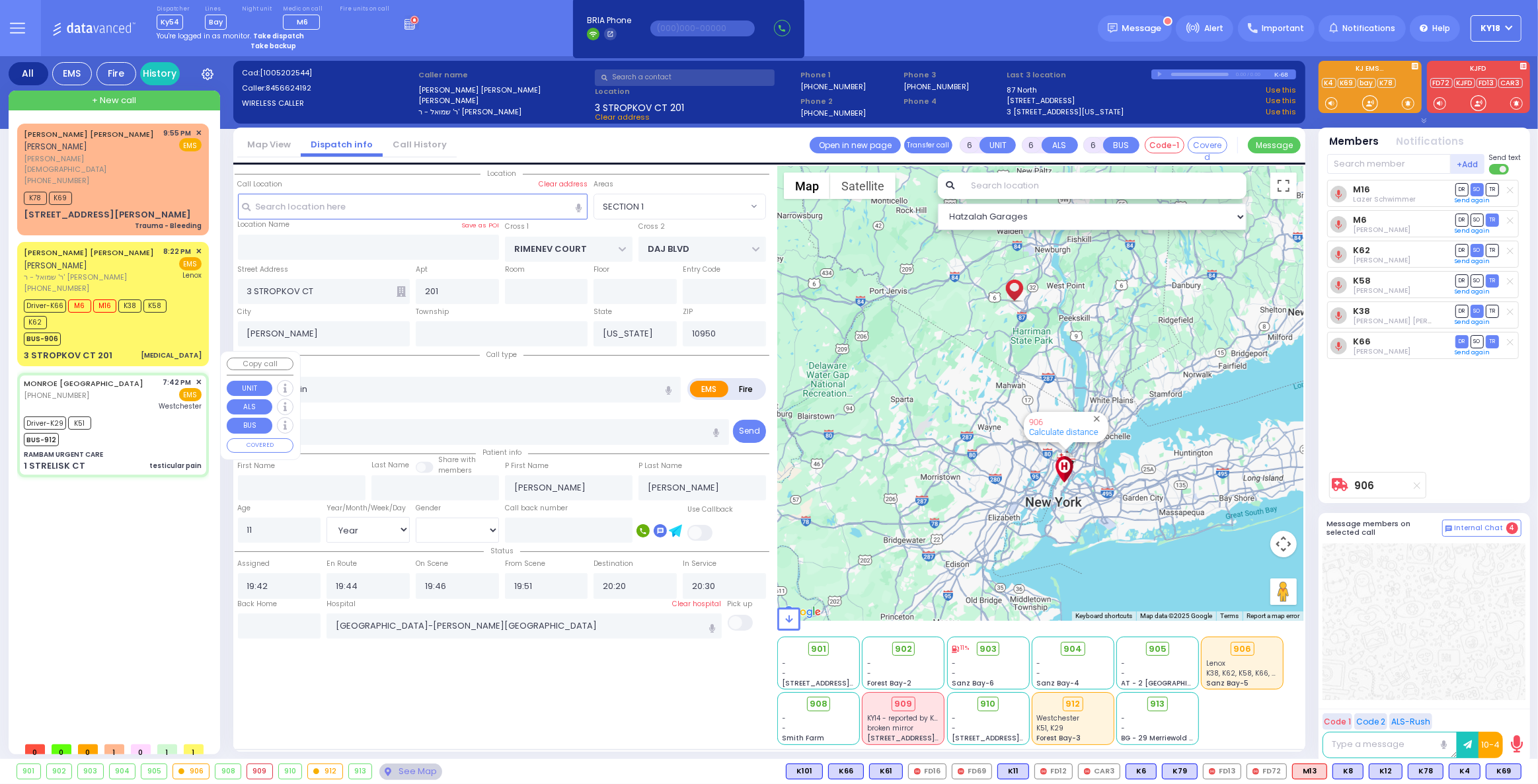
type input "RAMBAM URGENT CARE"
type input "FOREST RD"
type input "1 STRELISK CT"
select select "MONROE"
select select "Hatzalah Garages"
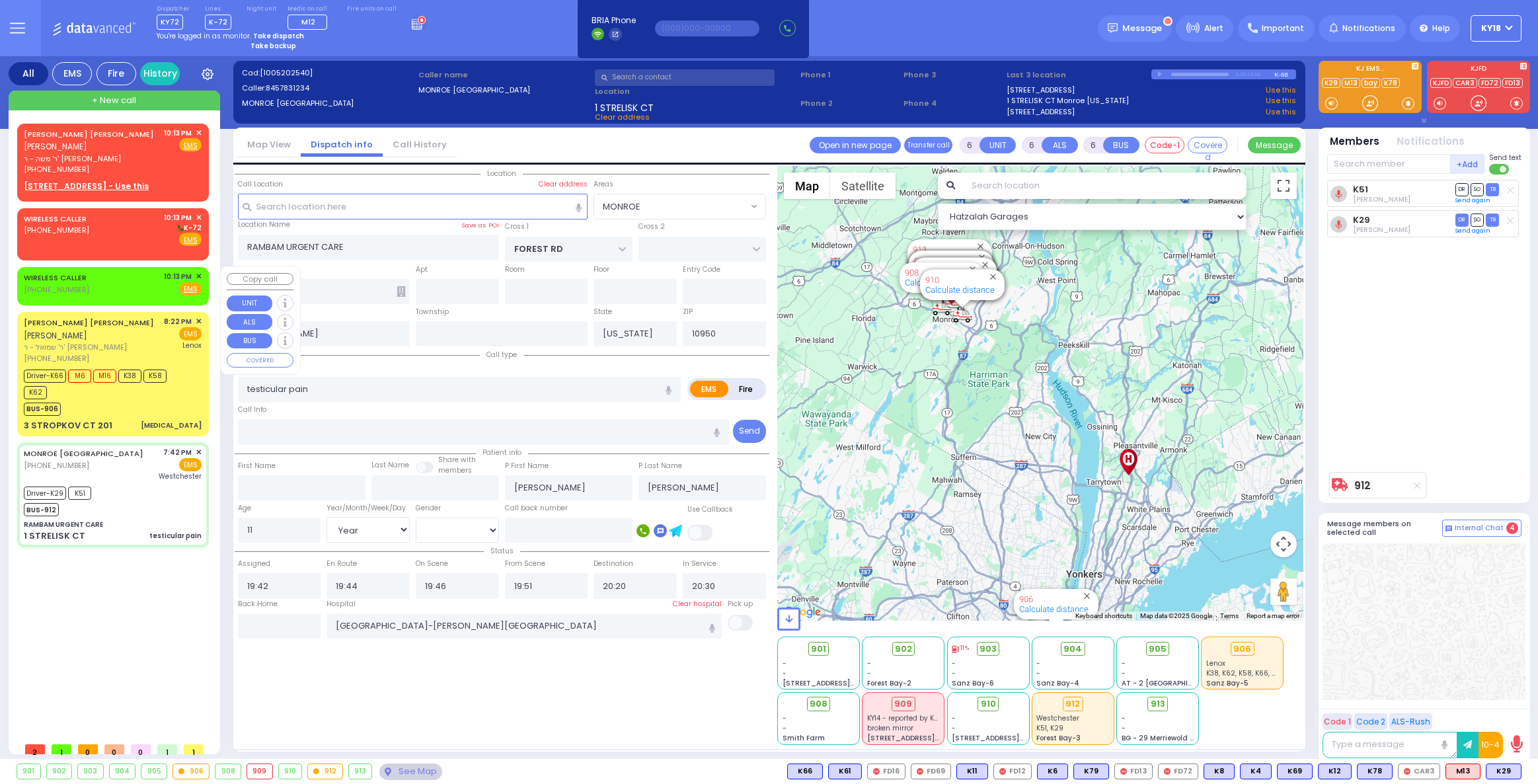
select select "MONROE"
select select "Year"
select select "[DEMOGRAPHIC_DATA]"
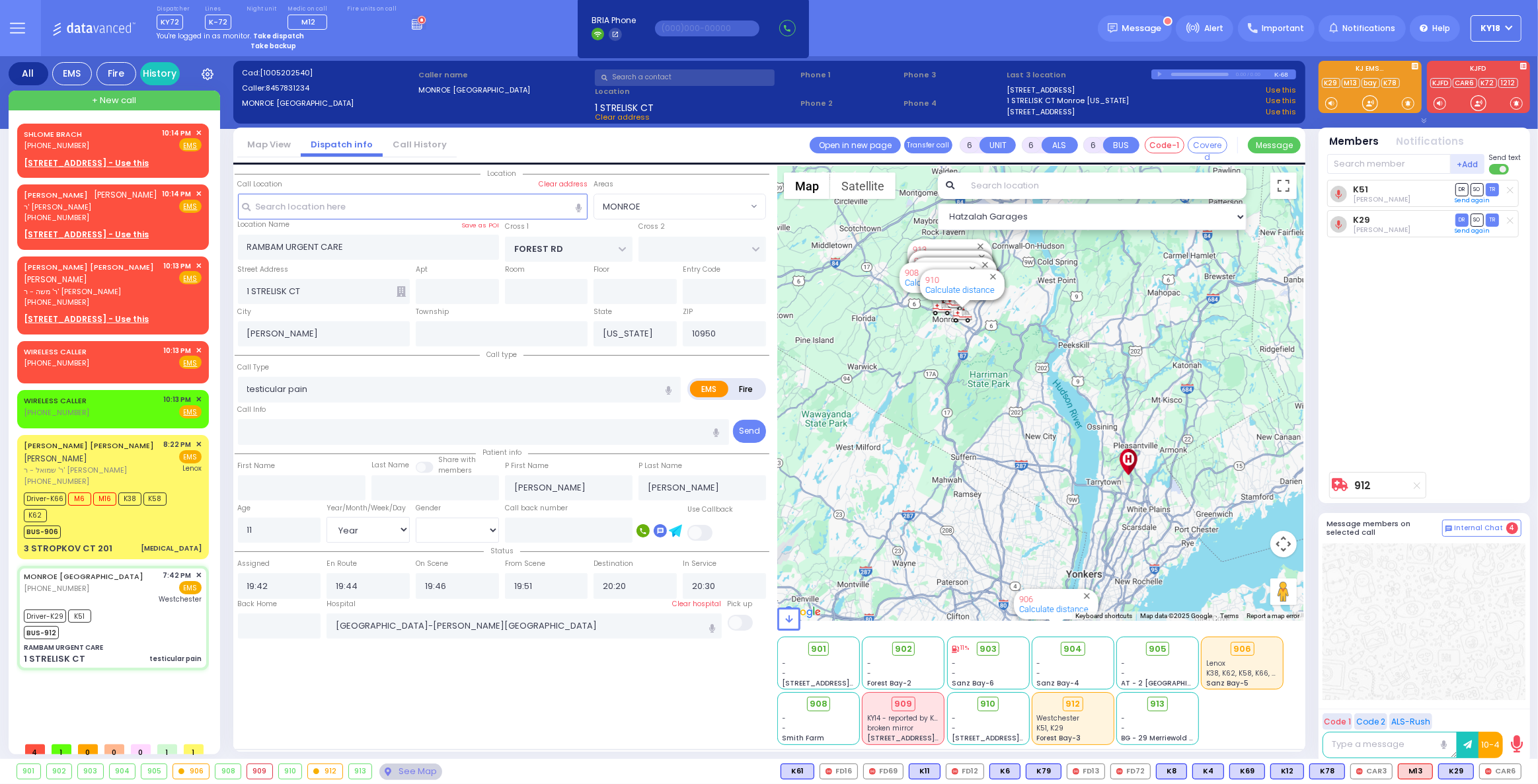
click at [264, 46] on strong "Take backup" at bounding box center [273, 46] width 46 height 10
click at [269, 91] on select "Bay K-14 K-16 K-18 K-40 K-6 K-61 K-63 K-67 K-72 Medic 7 K-68 K-48 D-801 D-802 D…" at bounding box center [263, 86] width 99 height 23
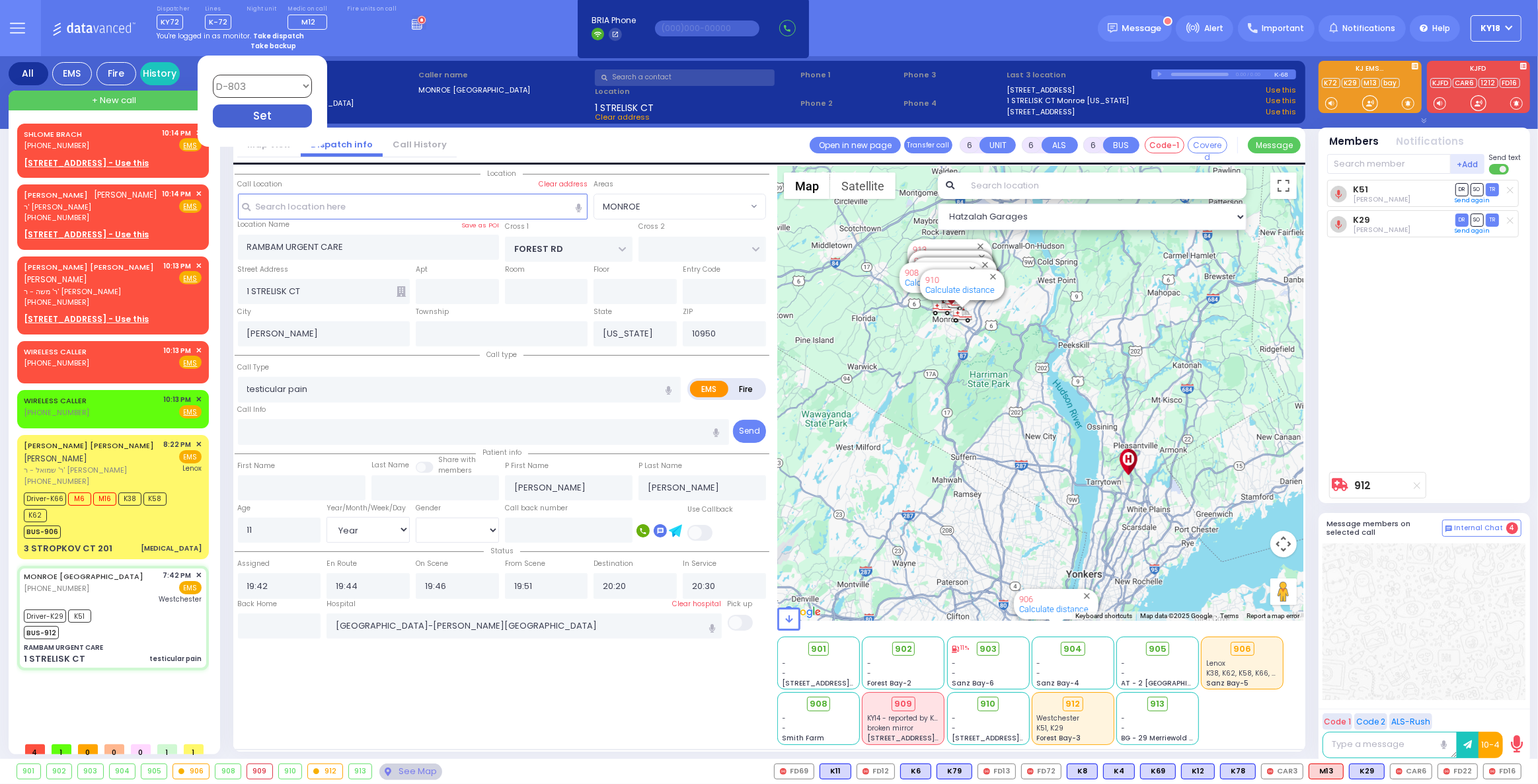
select select "4"
click at [213, 75] on select "Bay K-14 K-16 K-18 K-40 K-6 K-61 K-63 K-67 K-72 Medic 7 K-68 K-48 D-801 D-802 D…" at bounding box center [263, 86] width 99 height 23
click at [270, 113] on div "Set" at bounding box center [263, 116] width 99 height 23
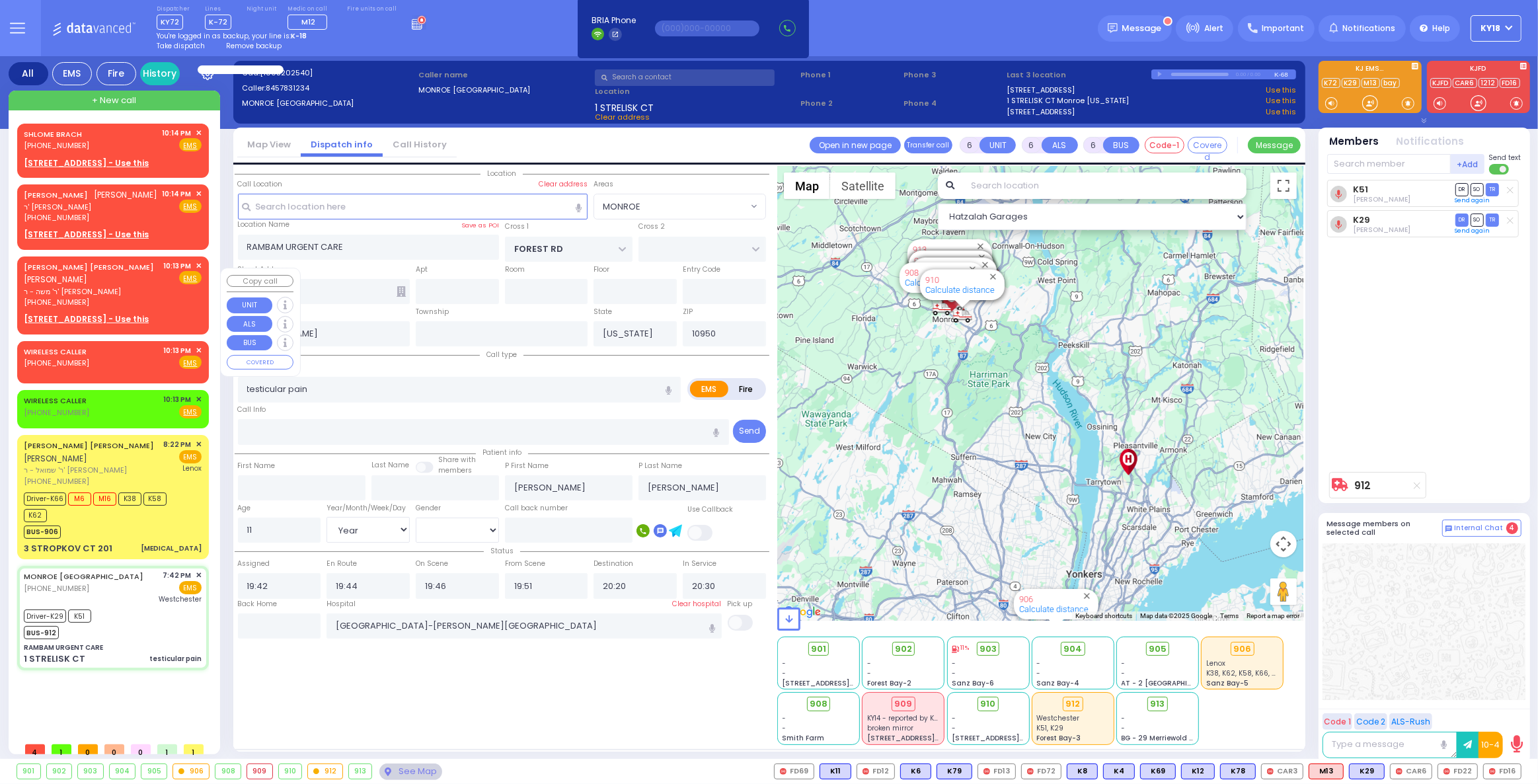
click at [130, 298] on span "ר' משה - ר' יעקב יואל באנדא" at bounding box center [91, 291] width 136 height 11
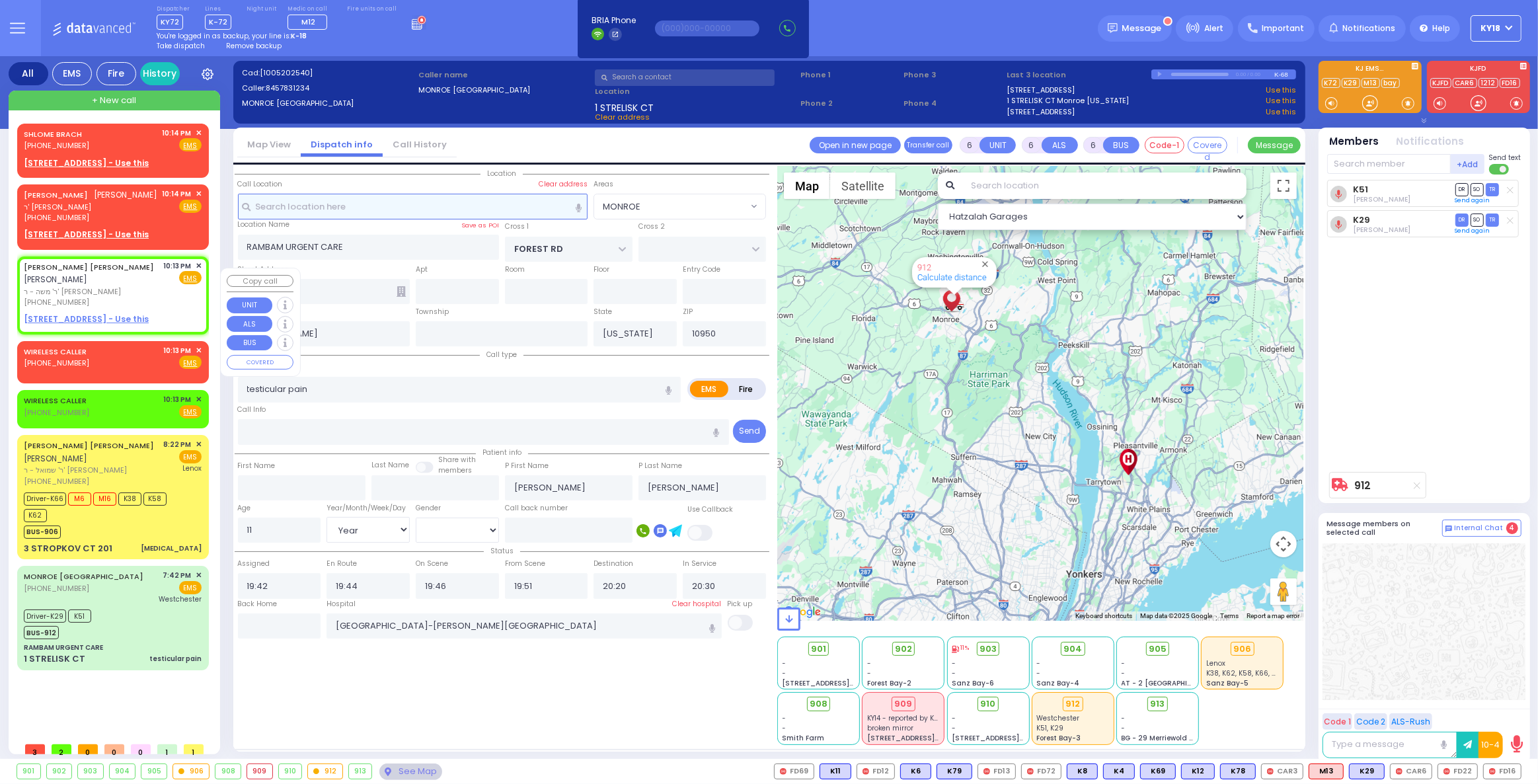
type input "2"
type input "1"
select select
radio input "true"
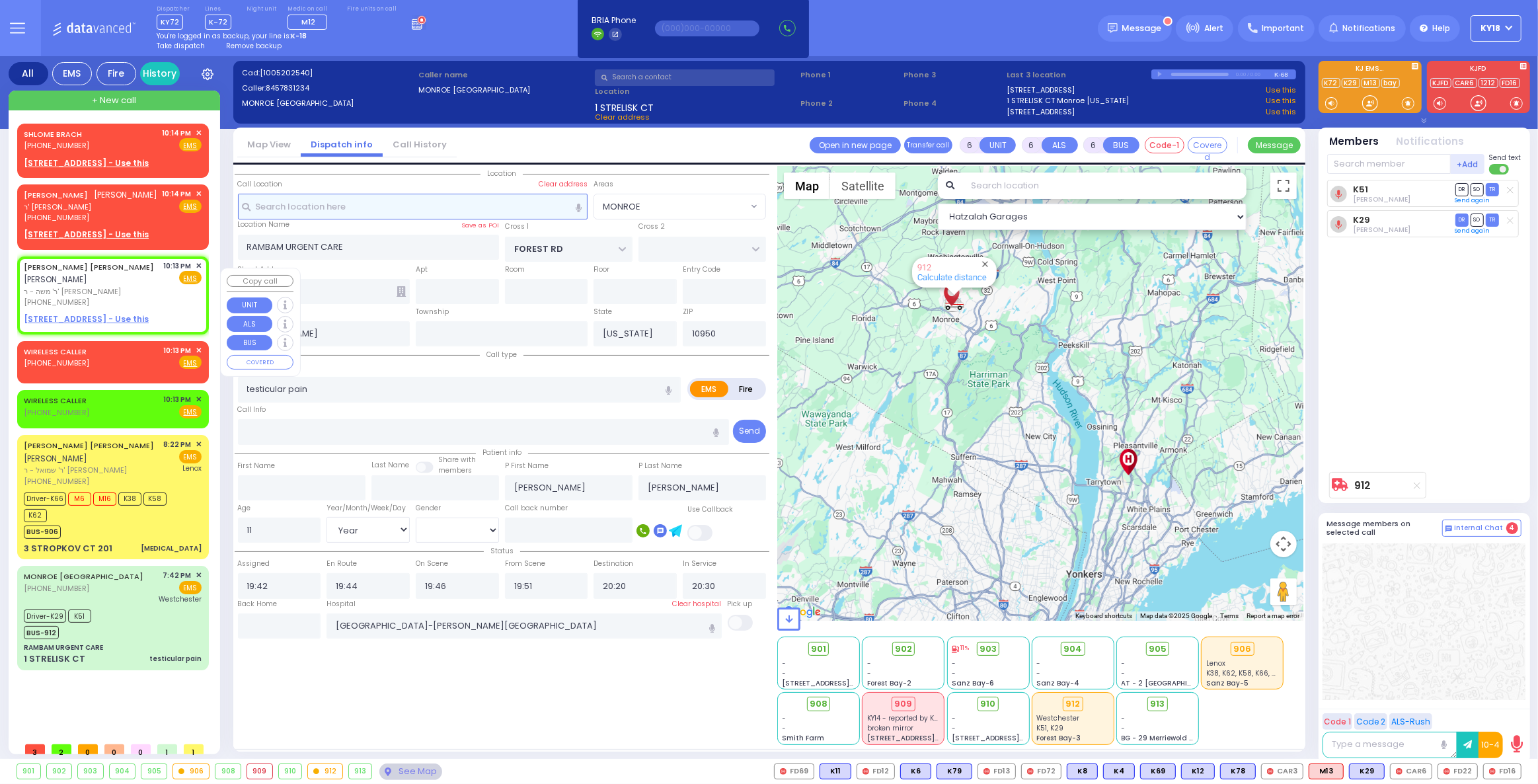
type input "[PERSON_NAME]"
type input "WEISS"
select select
type input "22:13"
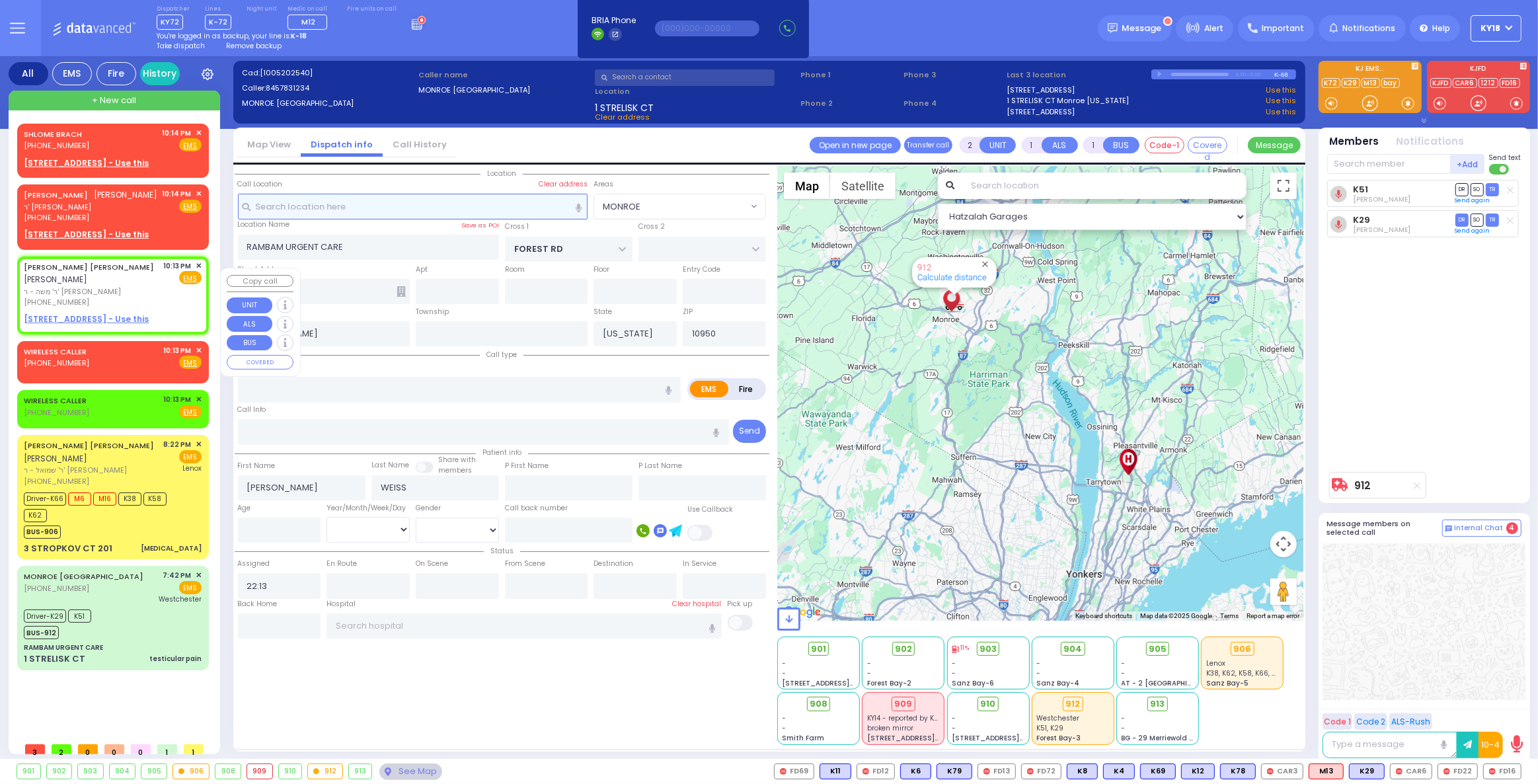
select select "Hatzalah Garages"
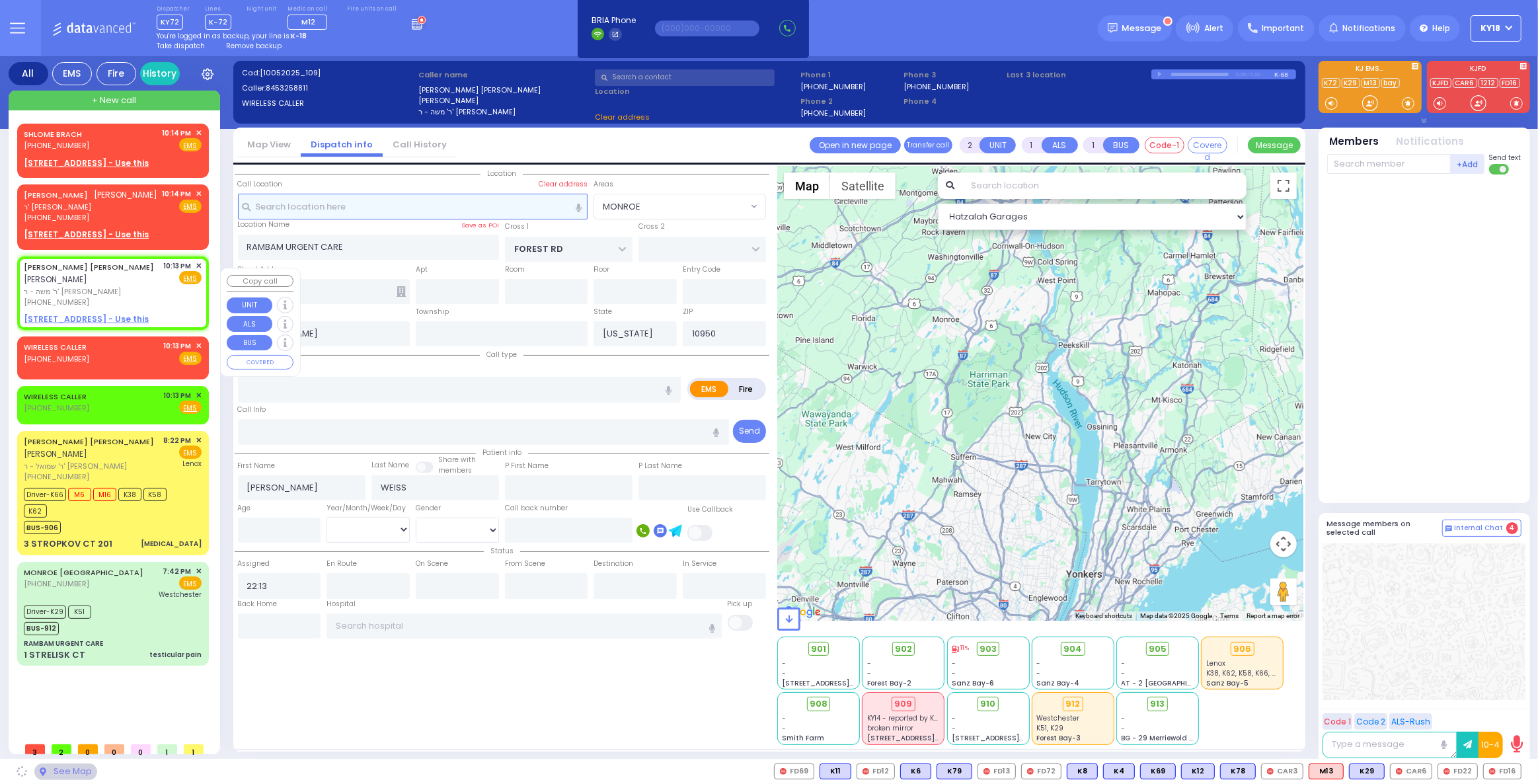
select select
radio input "true"
select select
select select "Hatzalah Garages"
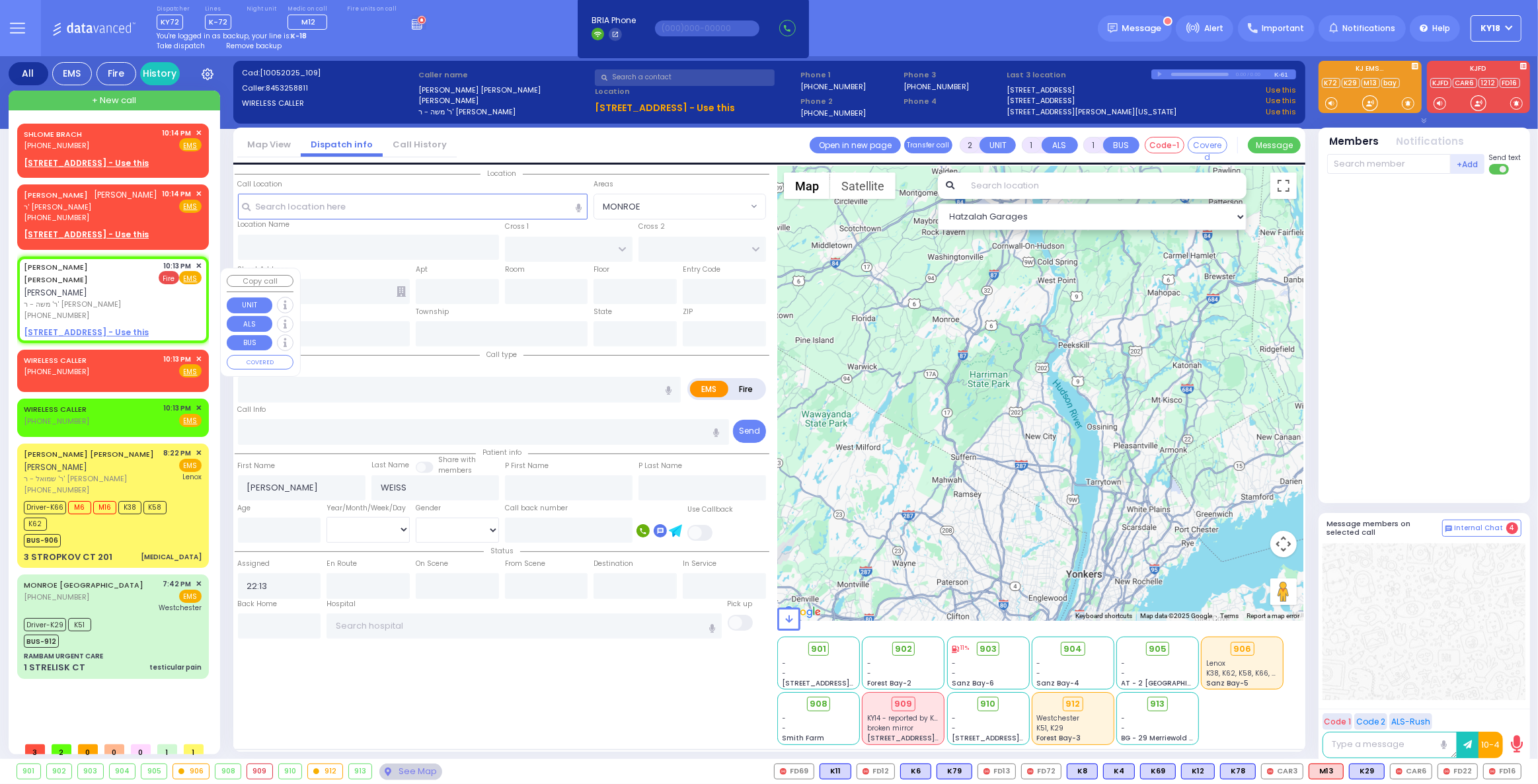
click at [167, 284] on span "Fire" at bounding box center [168, 277] width 21 height 13
select select
radio input "false"
radio input "true"
select select
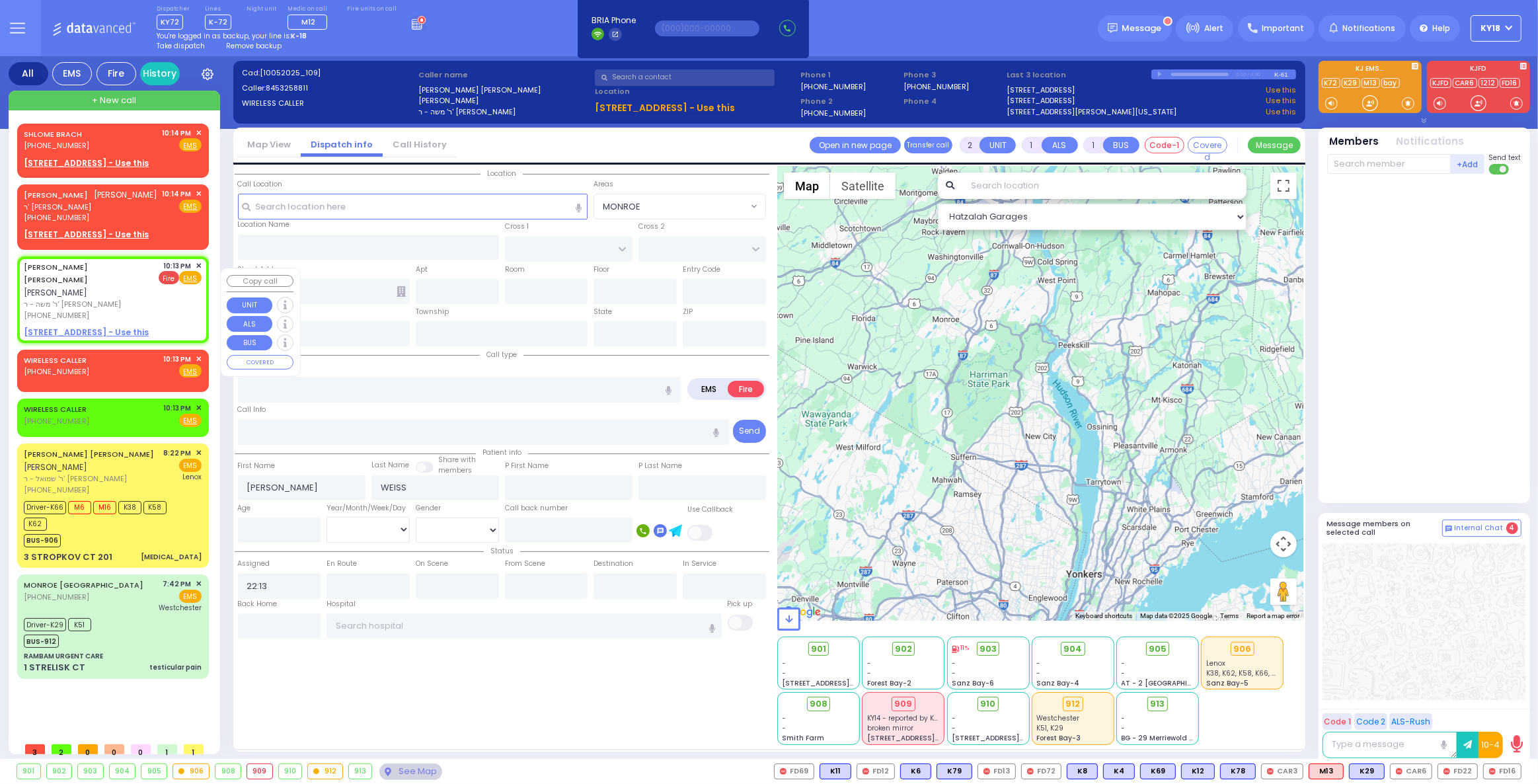
select select "Hatzalah Garages"
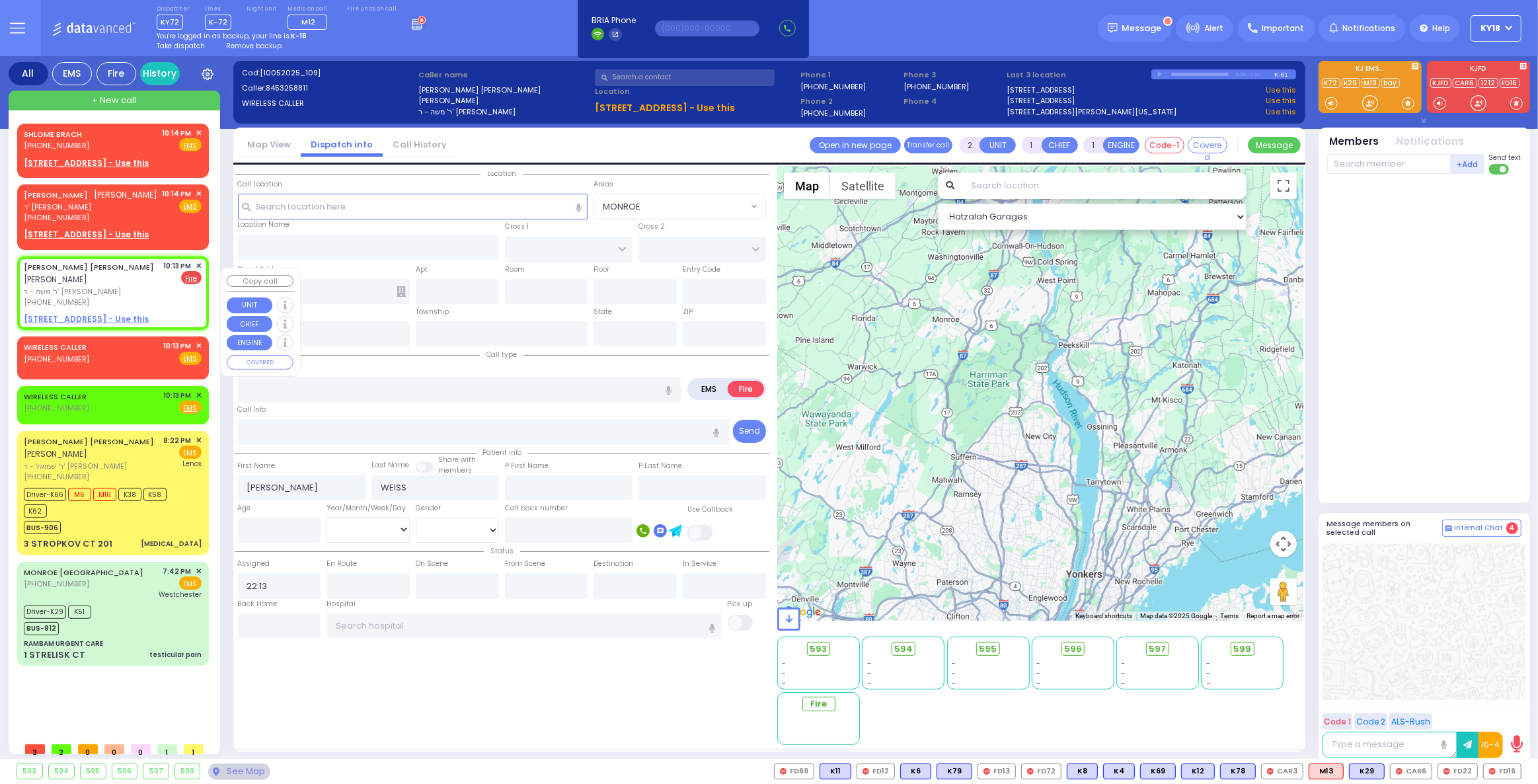
click at [48, 325] on u "17 KARLSBURG RD 203 - Use this" at bounding box center [85, 318] width 125 height 11
select select
radio input "true"
select select
select select "Hatzalah Garages"
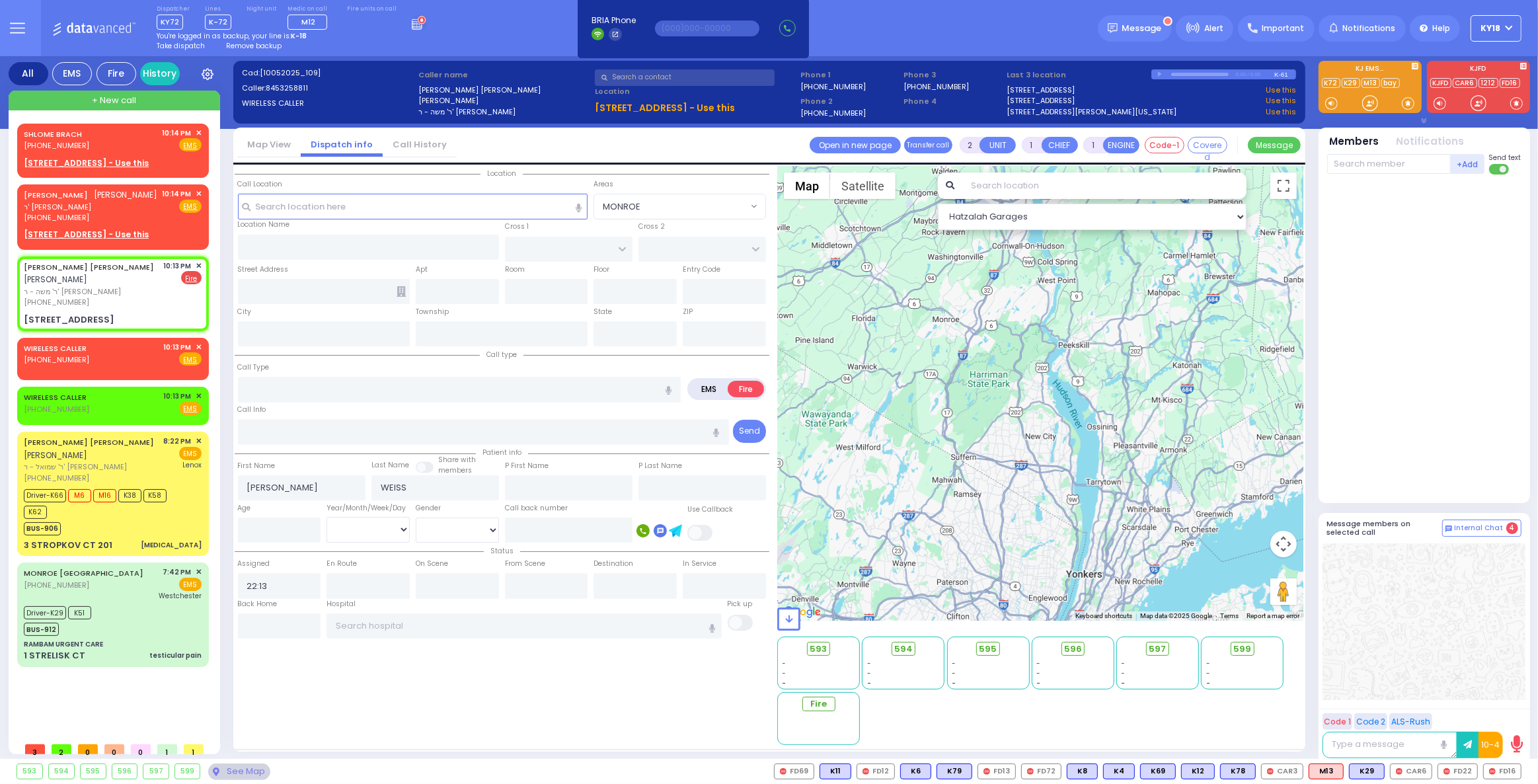
select select
radio input "true"
select select
type input "[GEOGRAPHIC_DATA]"
type input "CHEVRON RD"
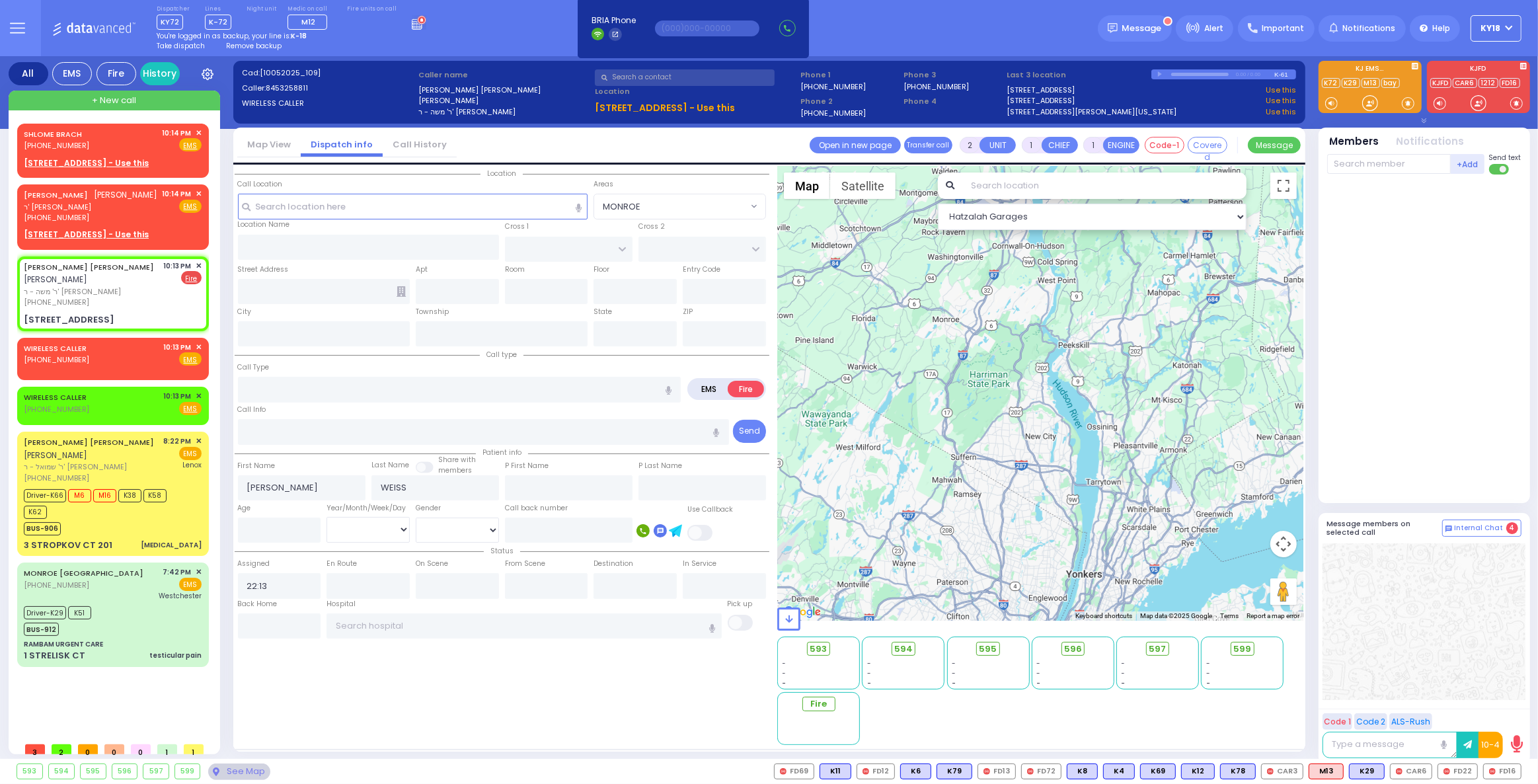
type input "[STREET_ADDRESS]"
type input "203"
type input "[PERSON_NAME]"
type input "[US_STATE]"
type input "10950"
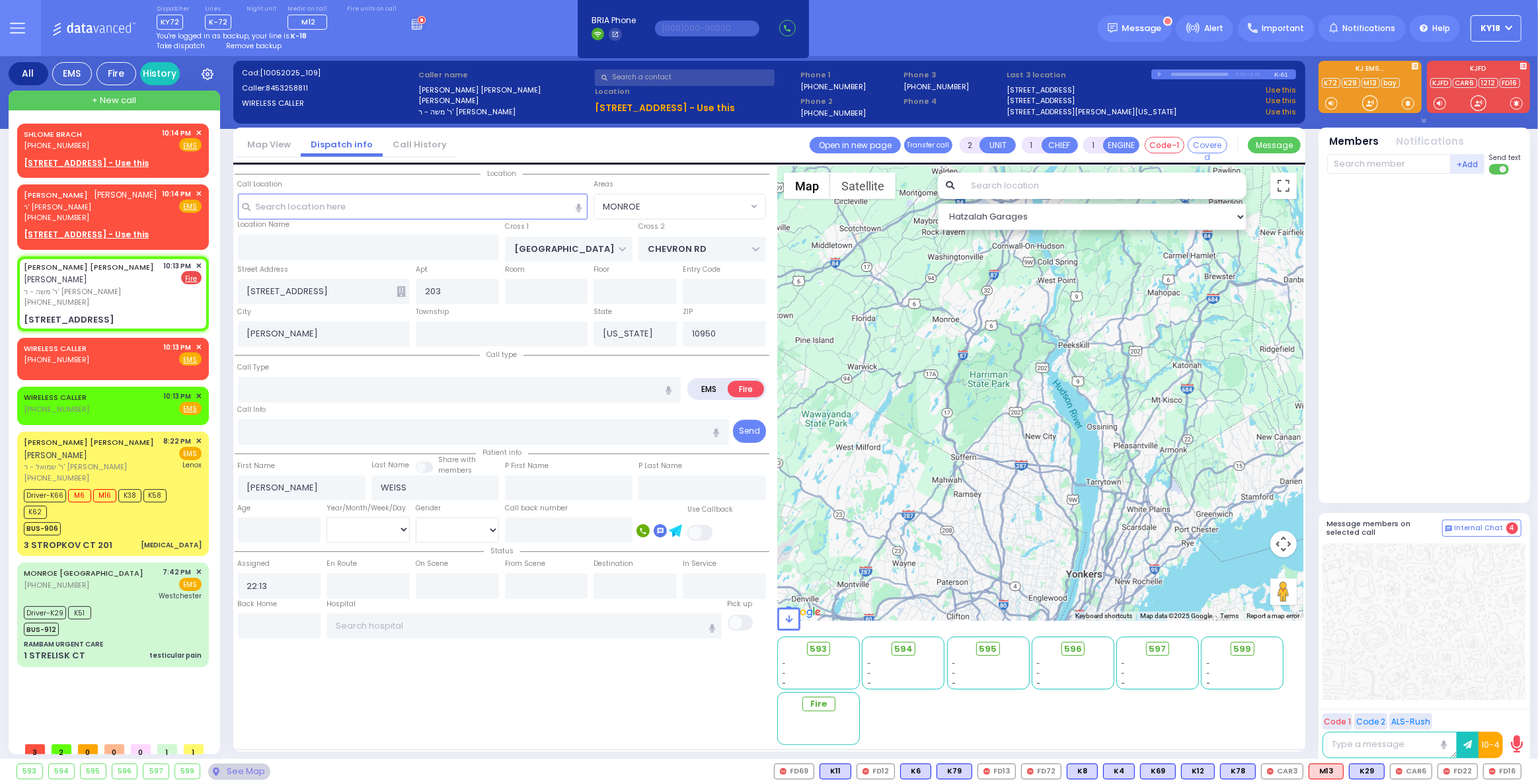
select select "SECTION 5"
select select "Hatzalah Garages"
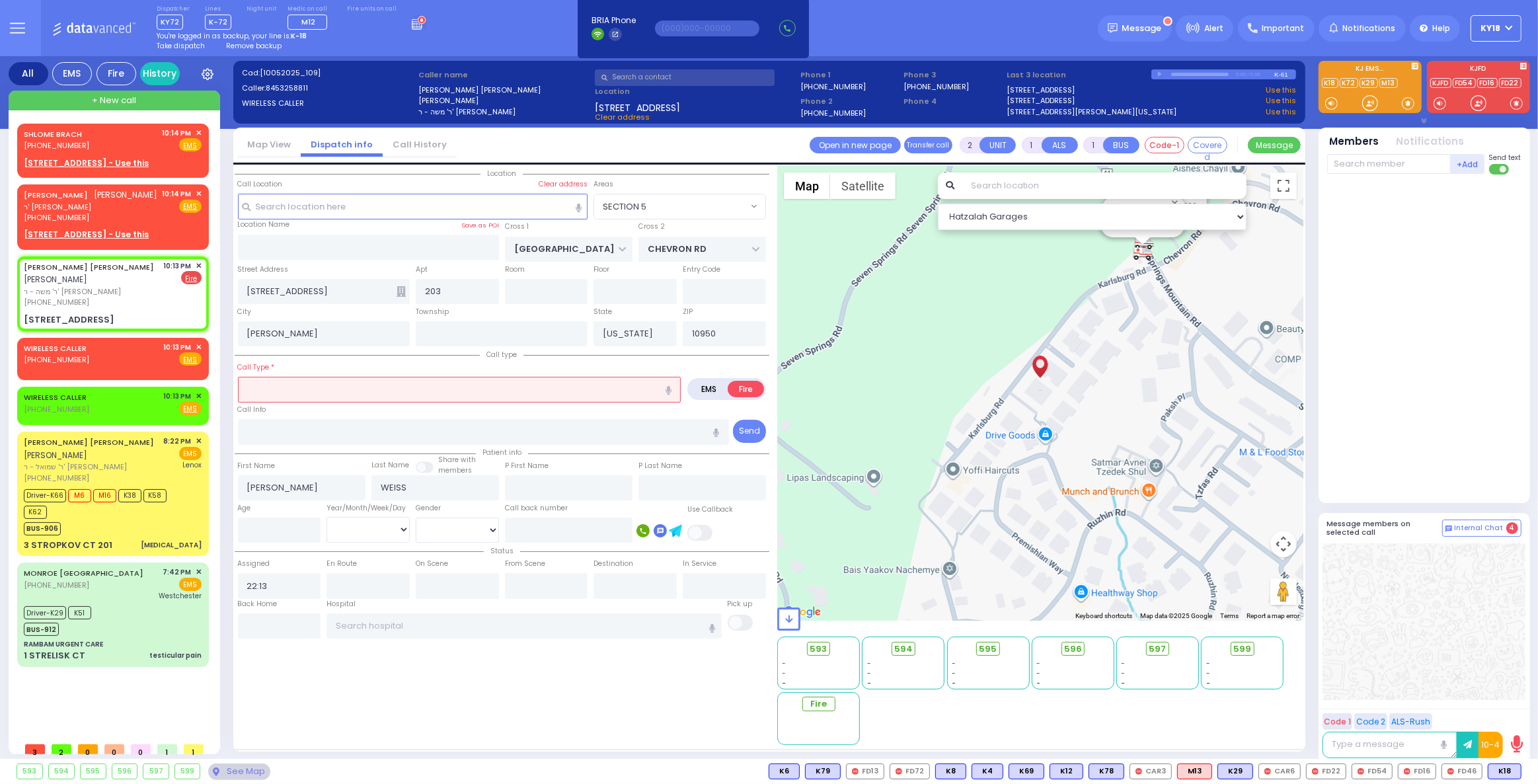
click at [323, 391] on input "text" at bounding box center [460, 389] width 443 height 25
type input "fi"
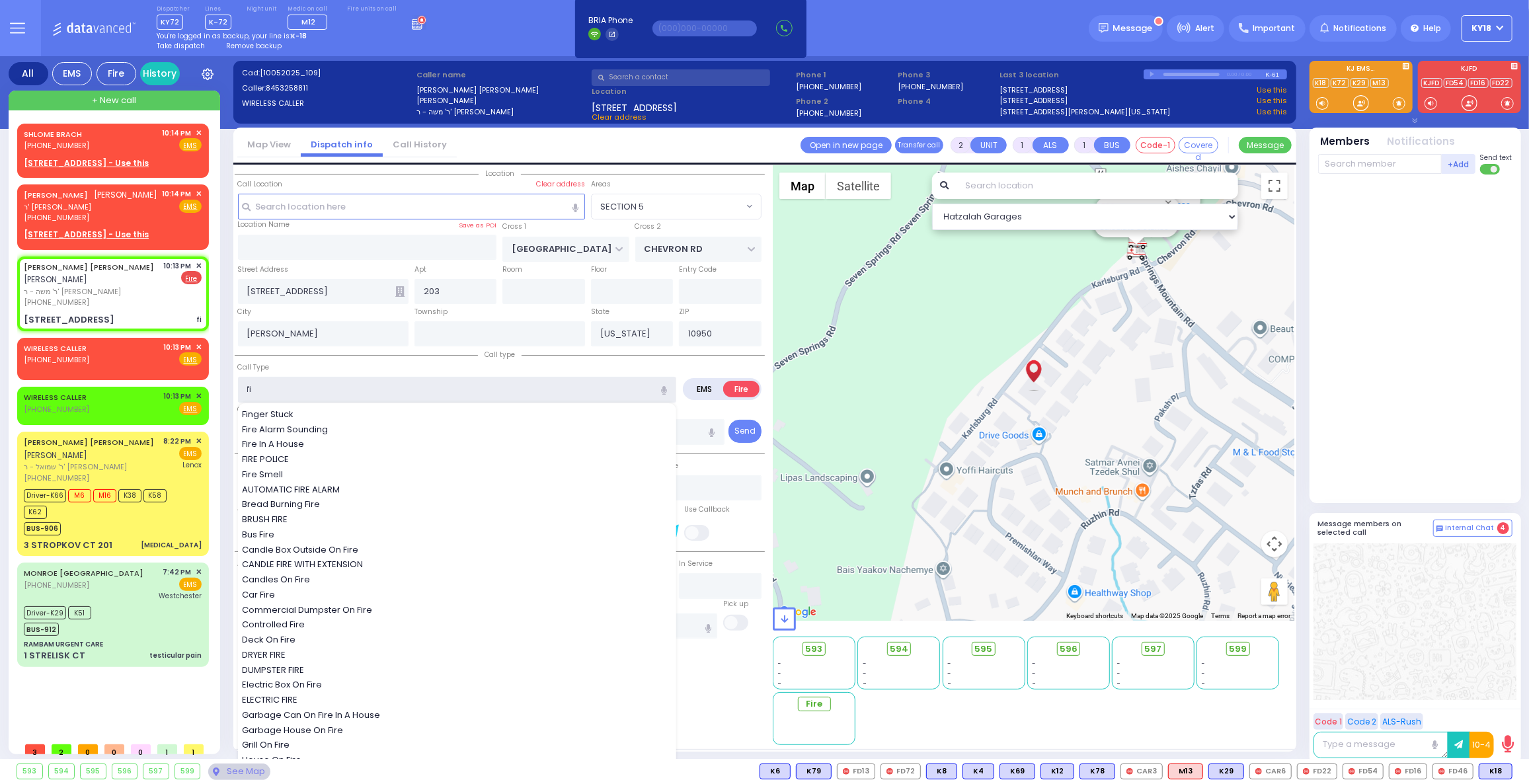
select select
radio input "true"
select select
select select "Hatzalah Garages"
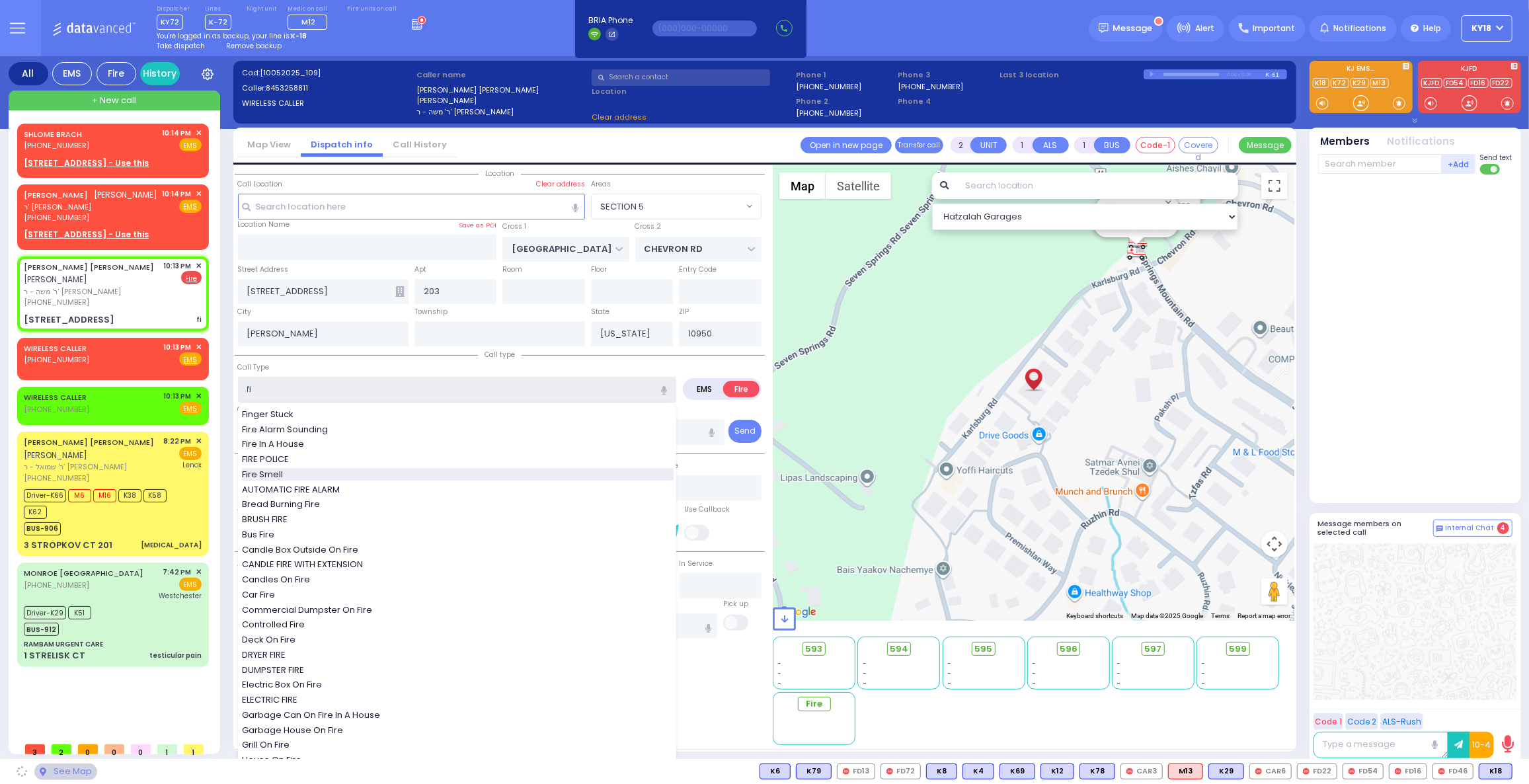
select select "SECTION 5"
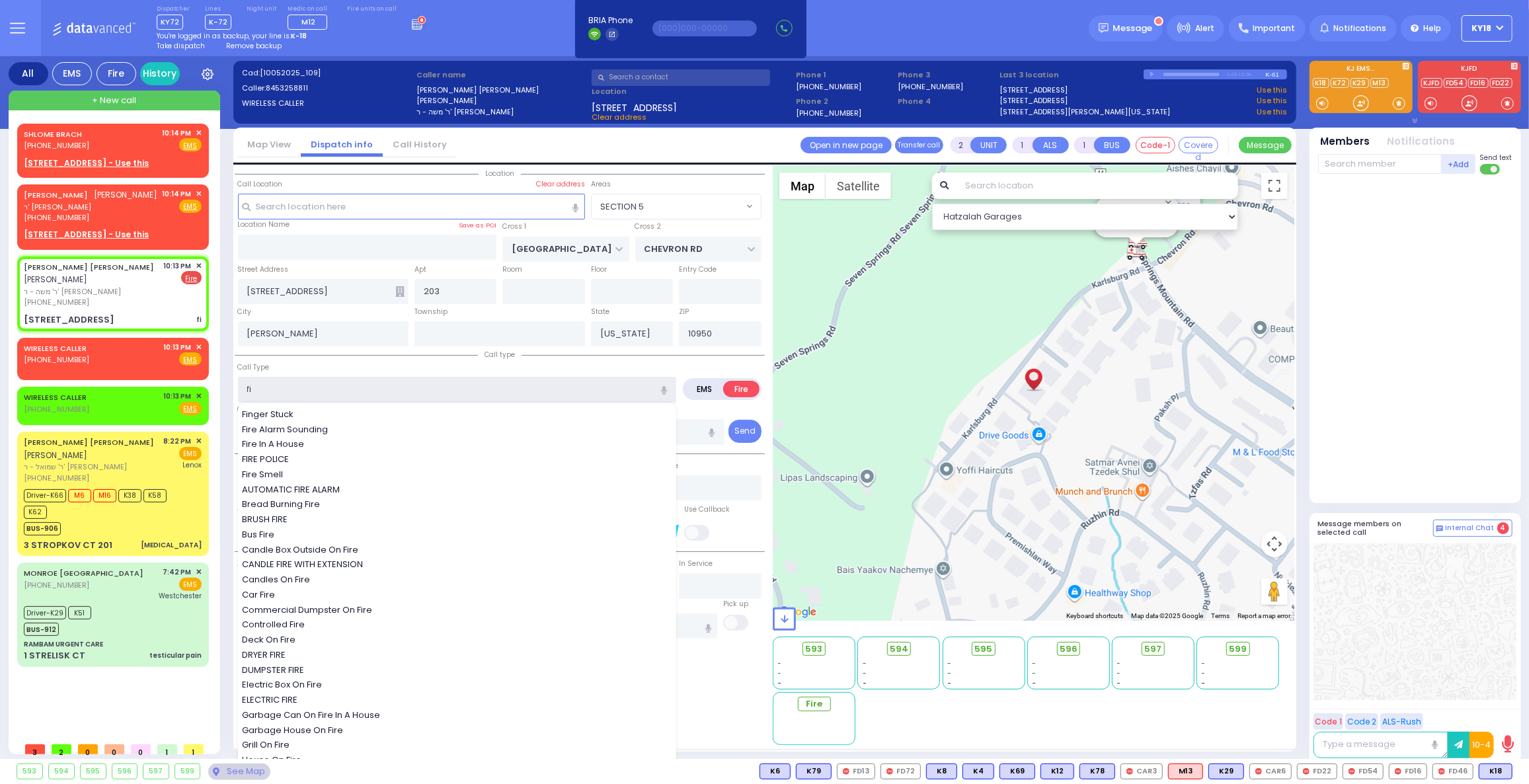
drag, startPoint x: 248, startPoint y: 395, endPoint x: 229, endPoint y: 394, distance: 19.0
click at [229, 394] on div "All EMS Fire History Settings" at bounding box center [765, 409] width 1513 height 708
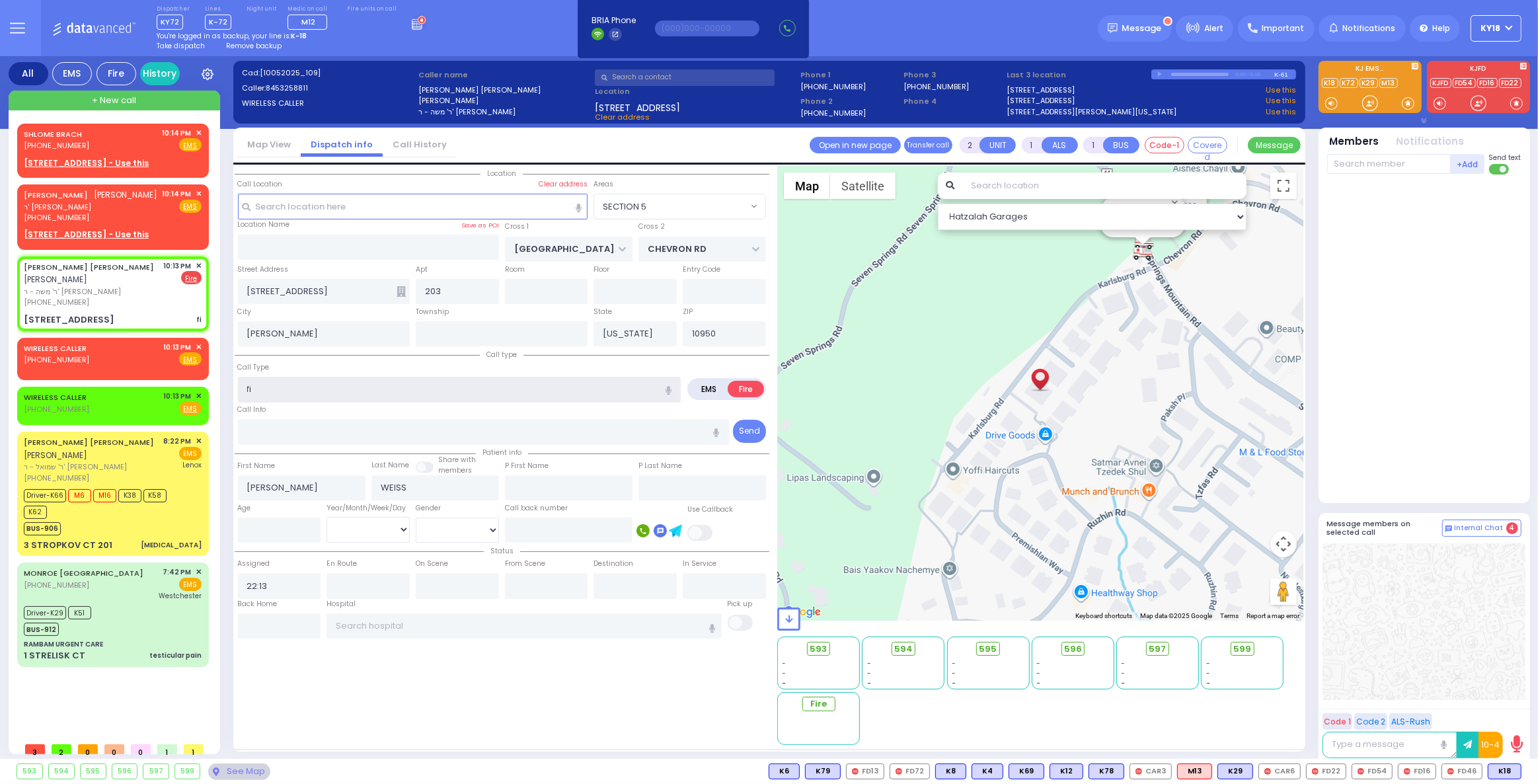
select select
radio input "true"
select select
select select "Hatzalah Garages"
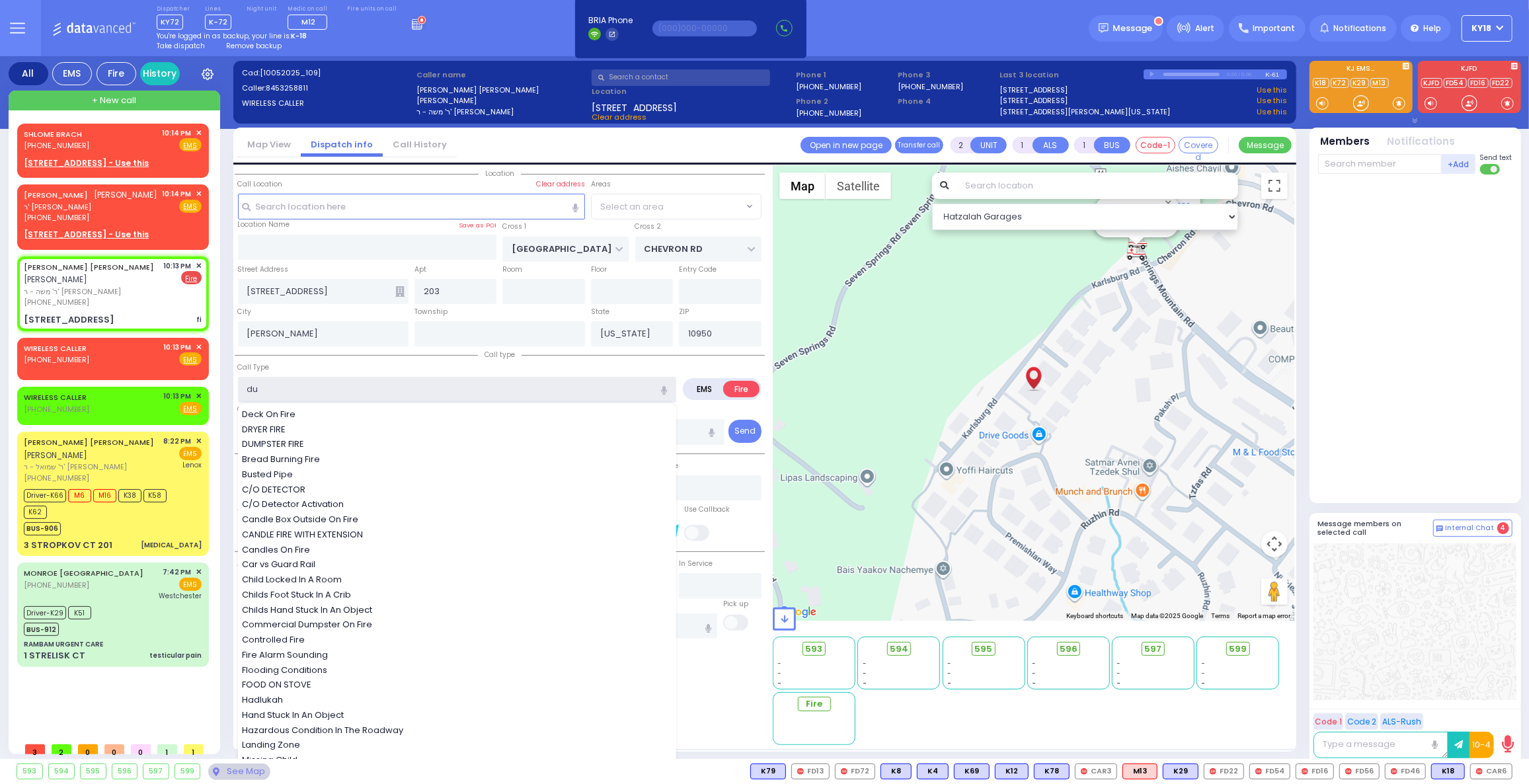
type input "dum"
select select "SECTION 5"
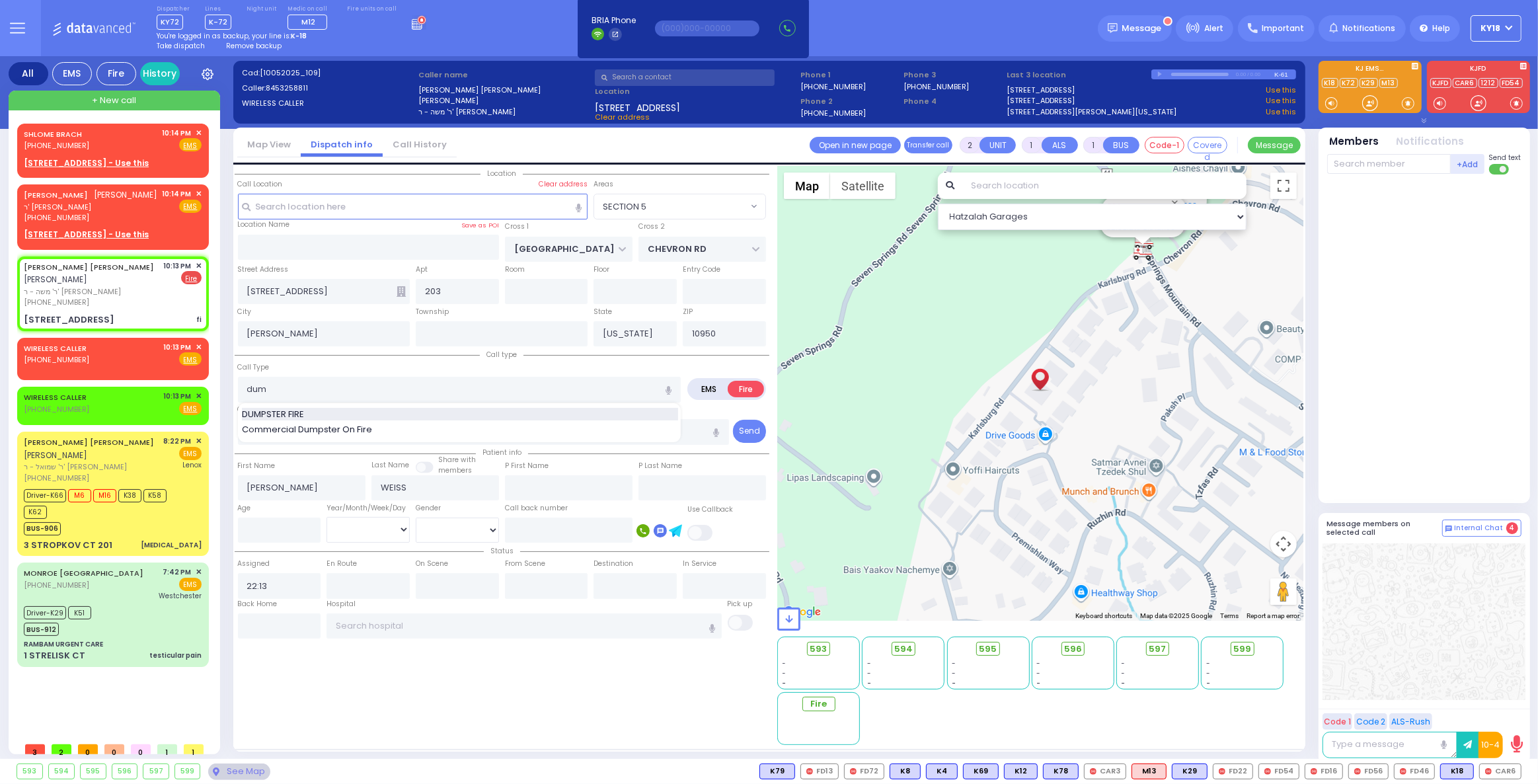
click at [305, 409] on span "DUMPSTER FIRE" at bounding box center [275, 414] width 67 height 13
type input "DUMPSTER FIRE"
select select
radio input "true"
select select
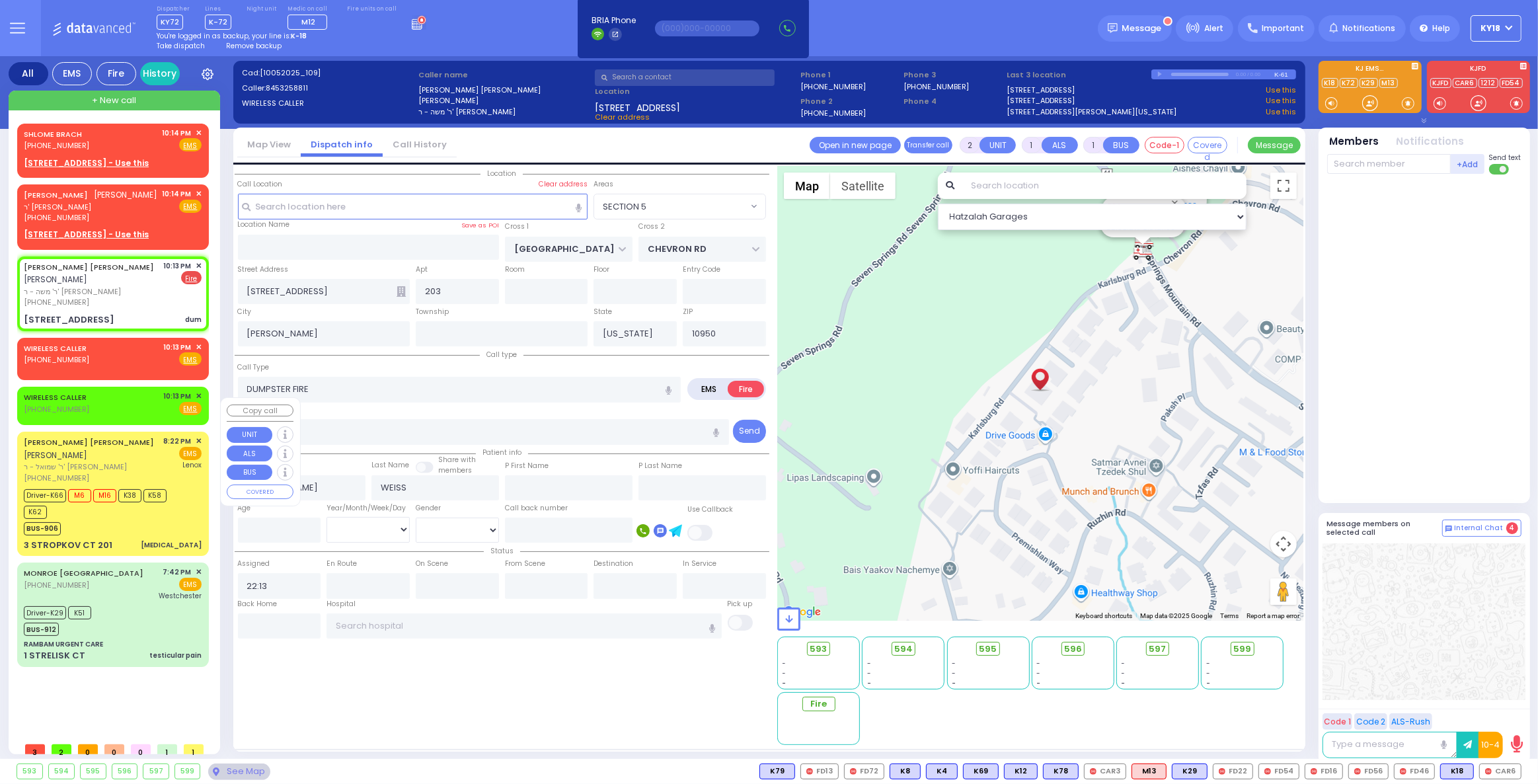
select select "Hatzalah Garages"
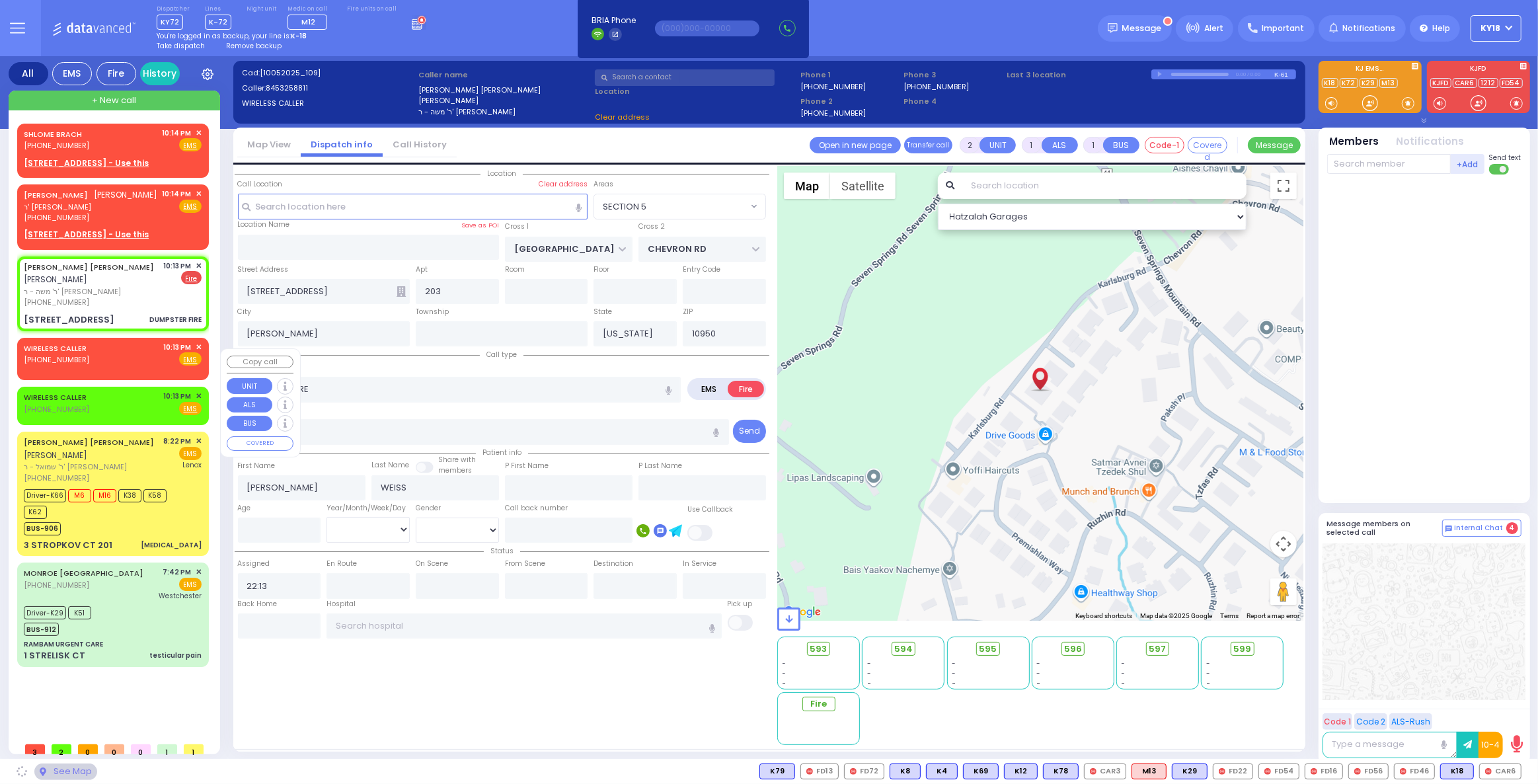
select select
radio input "true"
select select
select select "Hatzalah Garages"
click at [201, 407] on div "WIRELESS CALLER (845) 923-0955 10:13 PM ✕ Fire EMS" at bounding box center [112, 405] width 186 height 33
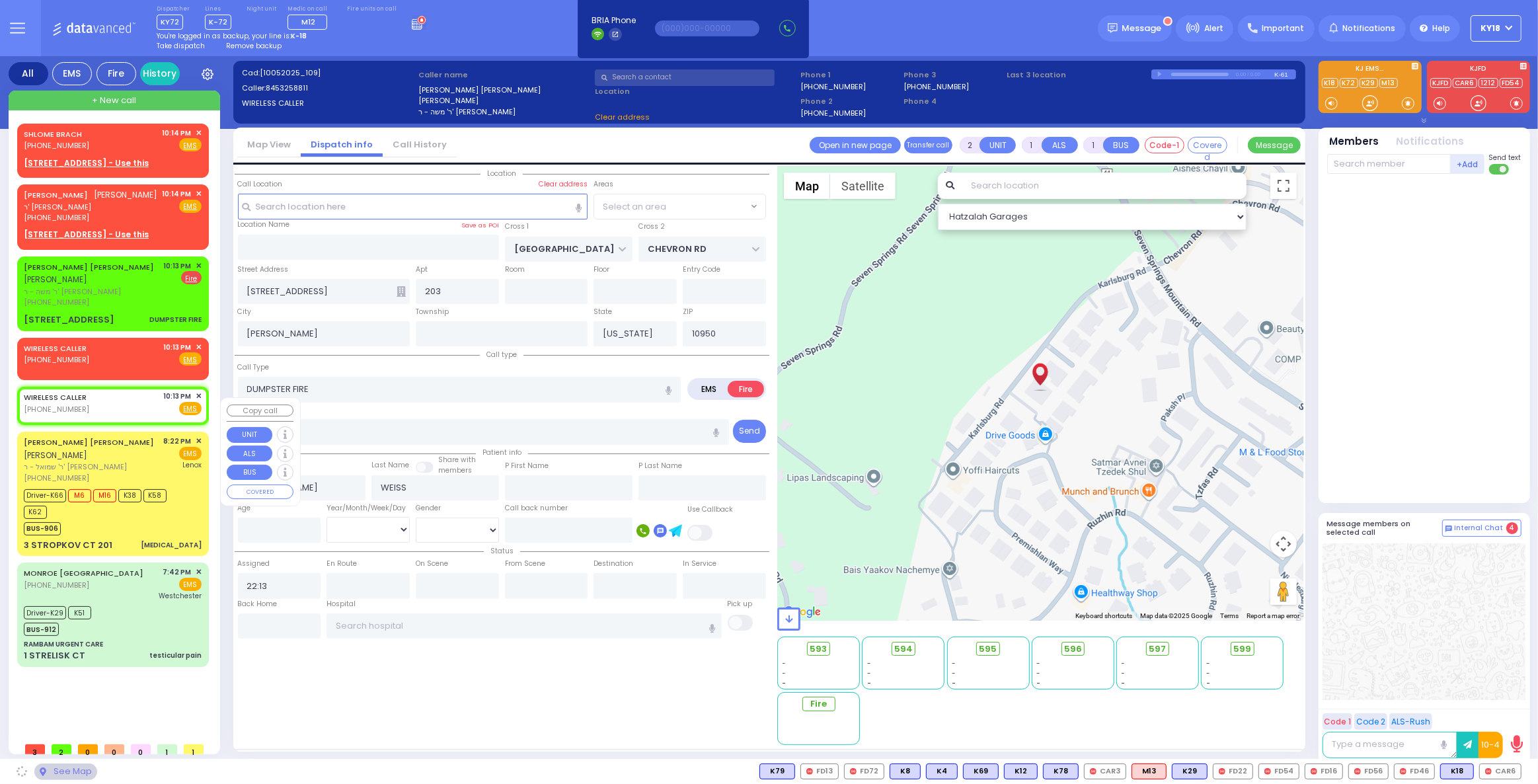
select select
radio input "true"
select select
select select "Hatzalah Garages"
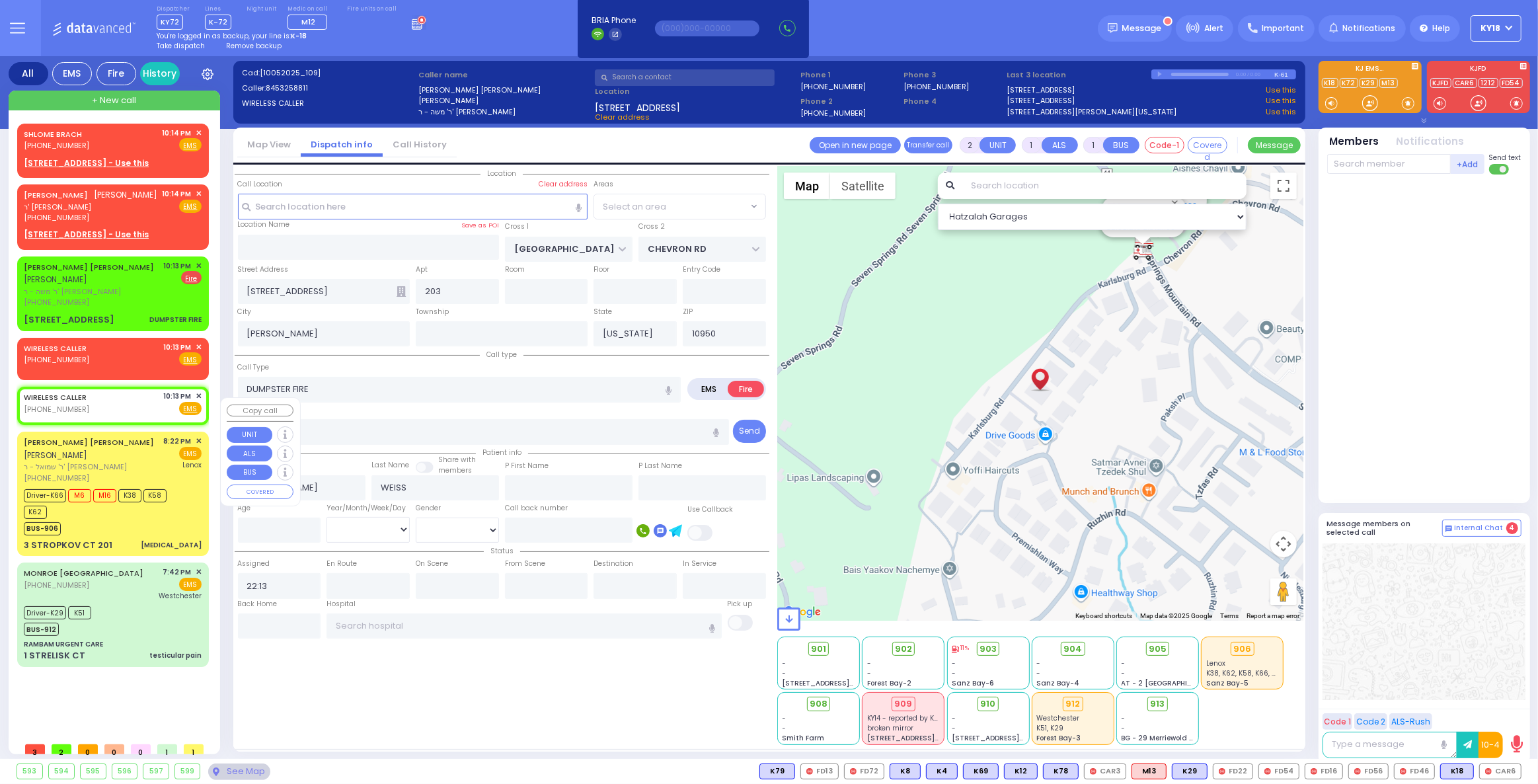
radio input "true"
select select
select select "Hatzalah Garages"
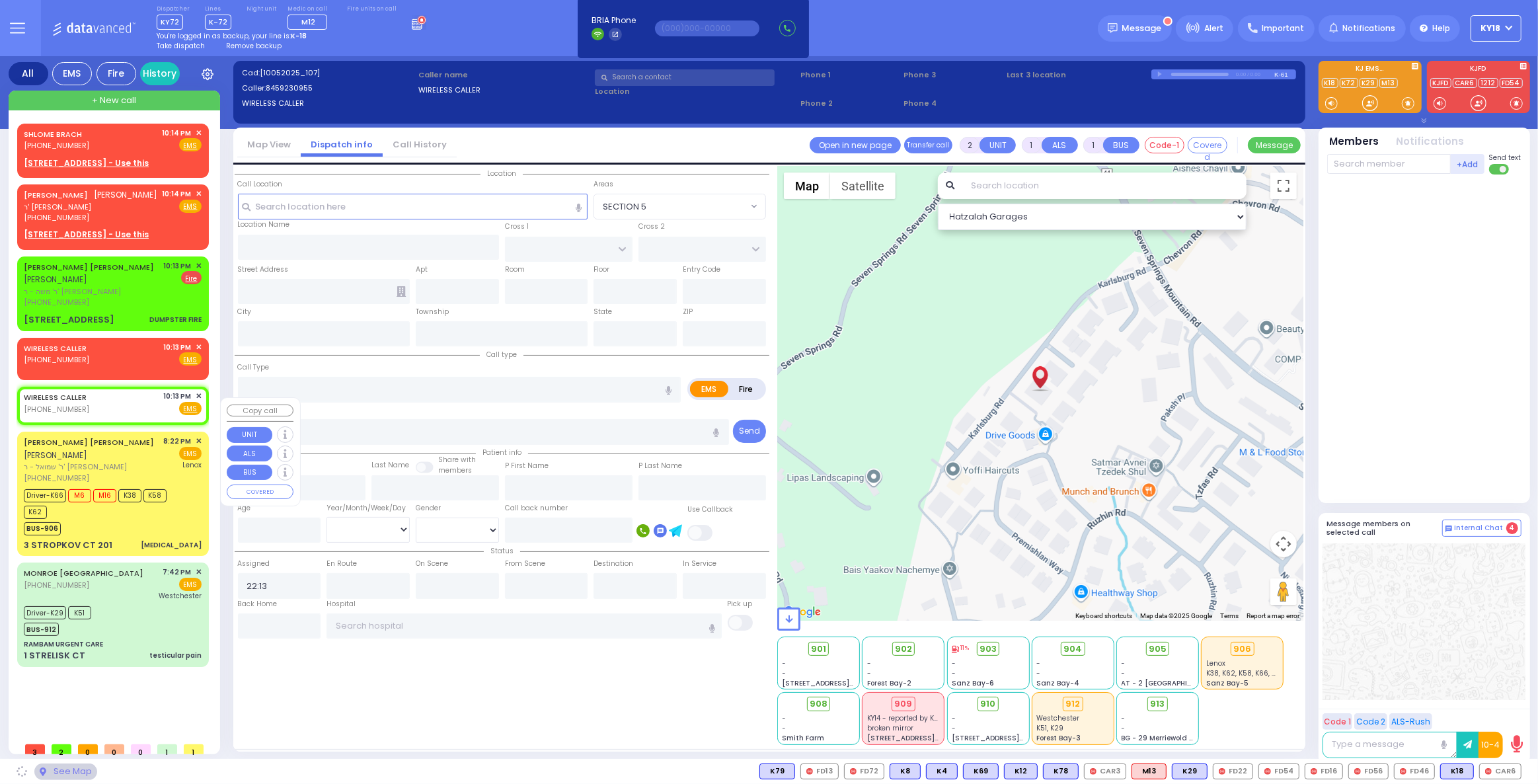
select select "SECTION 5"
click at [197, 402] on span "✕" at bounding box center [199, 396] width 6 height 11
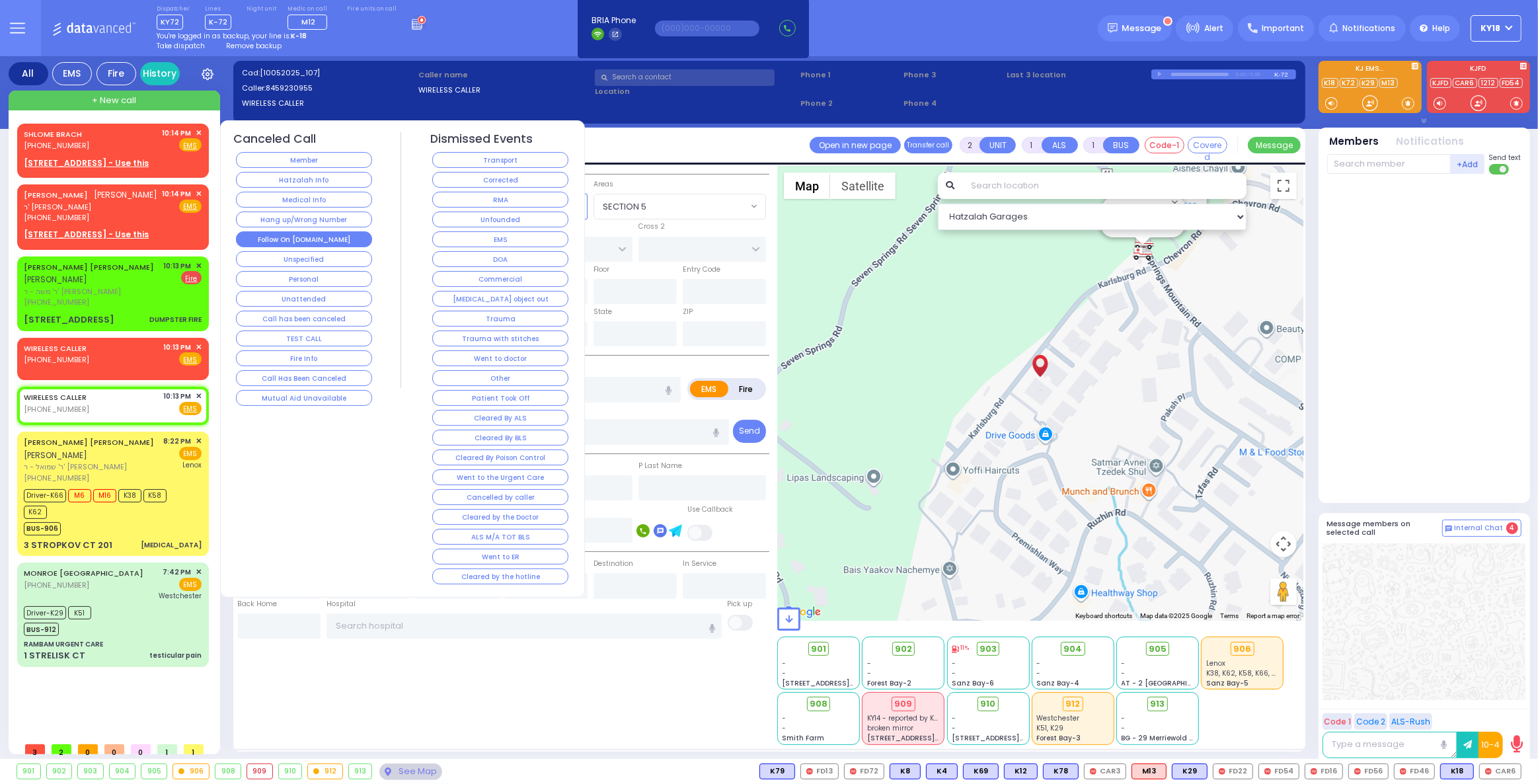
click at [318, 230] on div "Follow On [DOMAIN_NAME]" at bounding box center [304, 239] width 141 height 20
click at [317, 233] on button "Follow On [DOMAIN_NAME]" at bounding box center [303, 239] width 136 height 16
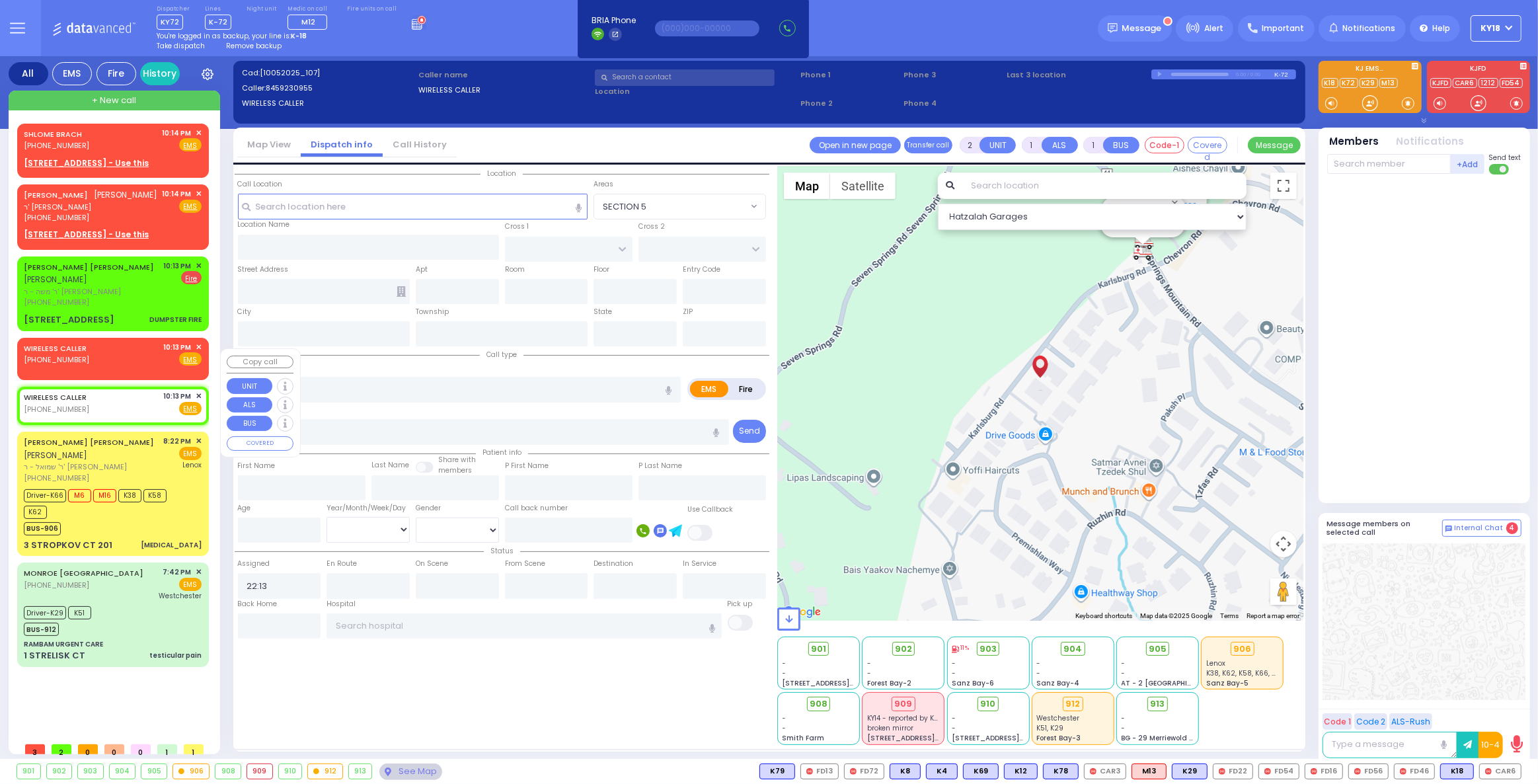
select select
radio input "true"
select select
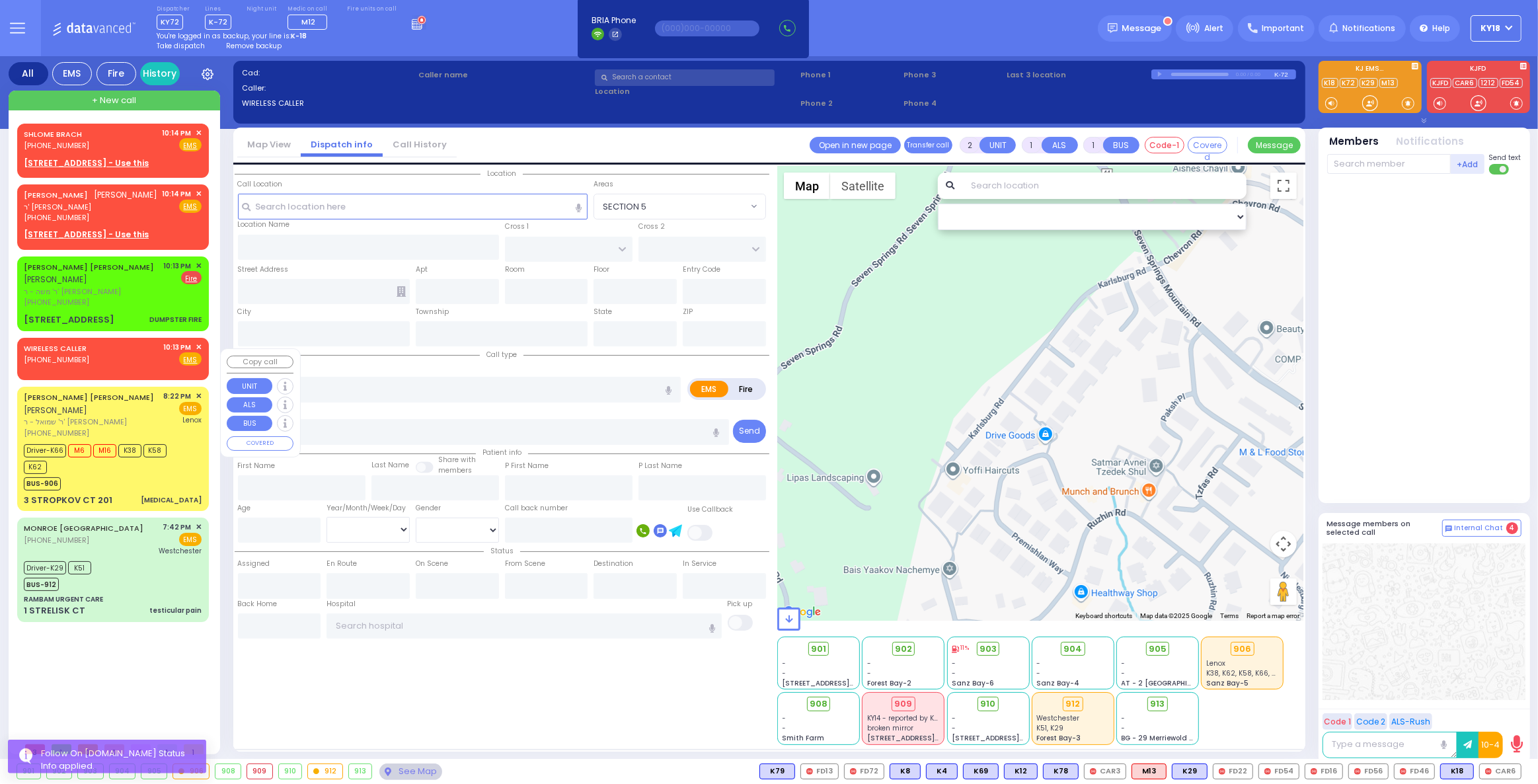
click at [198, 352] on span "✕" at bounding box center [199, 347] width 6 height 11
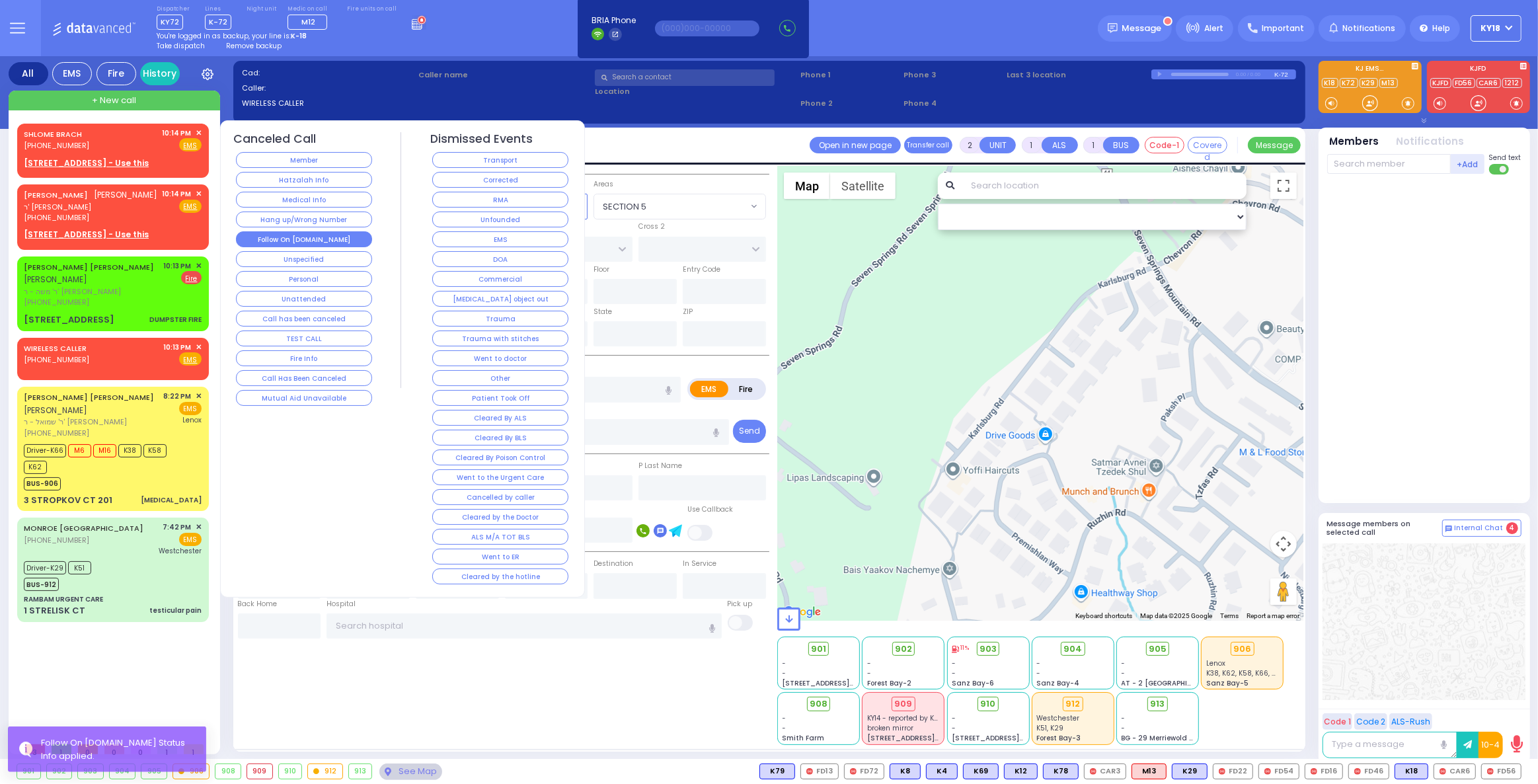
click at [300, 237] on button "Follow On [DOMAIN_NAME]" at bounding box center [303, 239] width 136 height 16
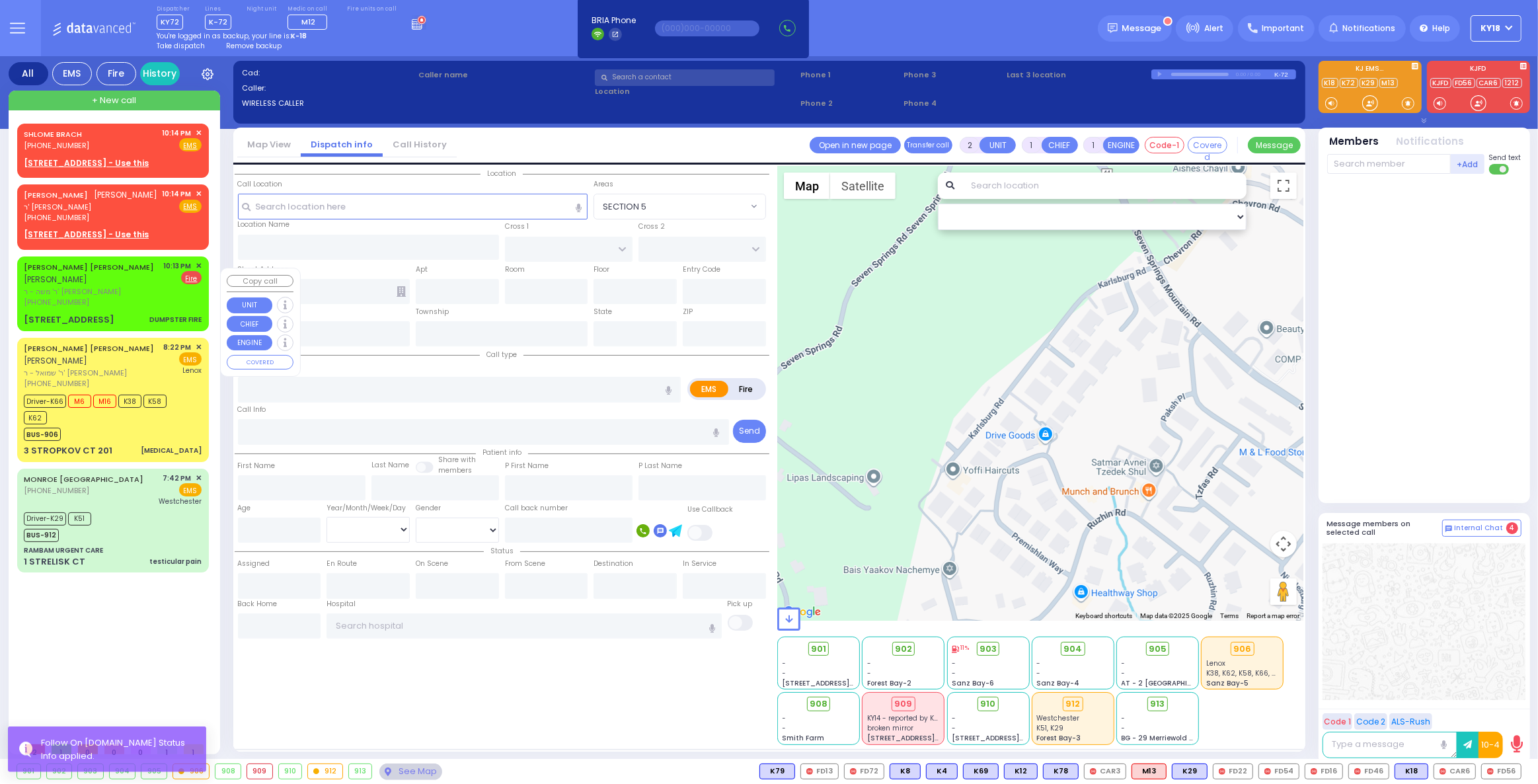
click at [141, 307] on div "(845) 325-8811" at bounding box center [91, 302] width 136 height 11
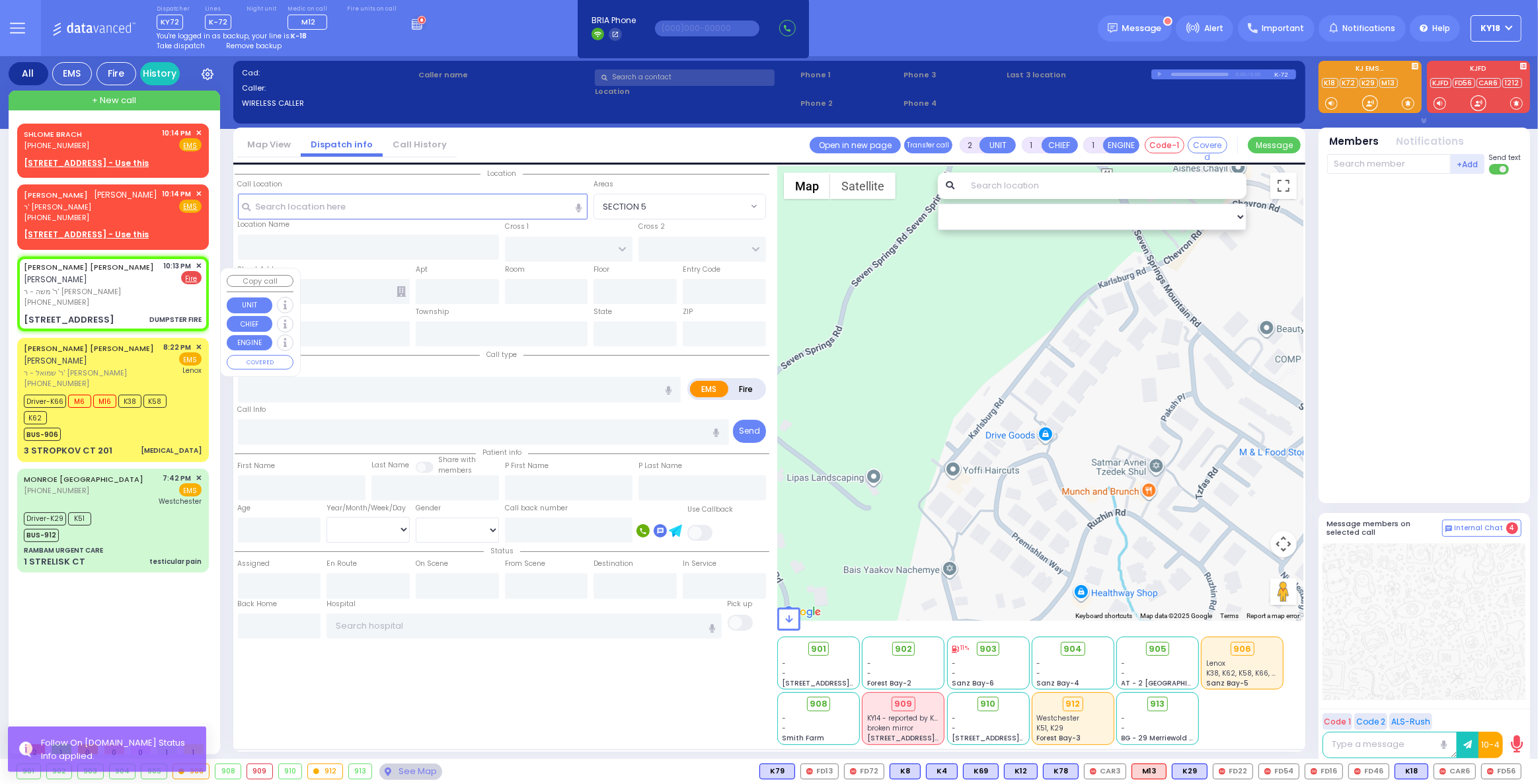
select select
type input "DUMPSTER FIRE"
radio input "false"
radio input "true"
type input "[PERSON_NAME]"
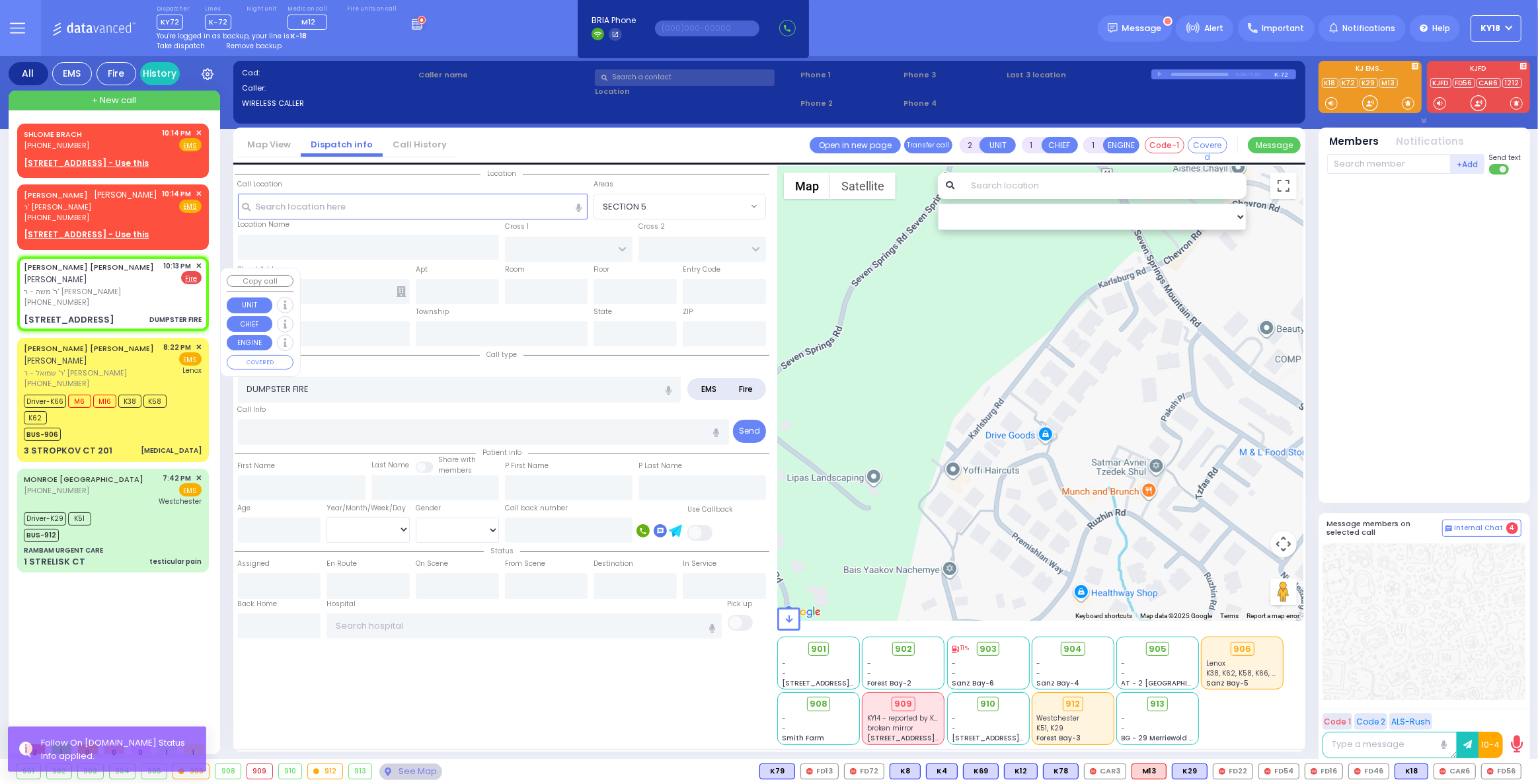
type input "WEISS"
select select
type input "22:13"
select select "Hatzalah Garages"
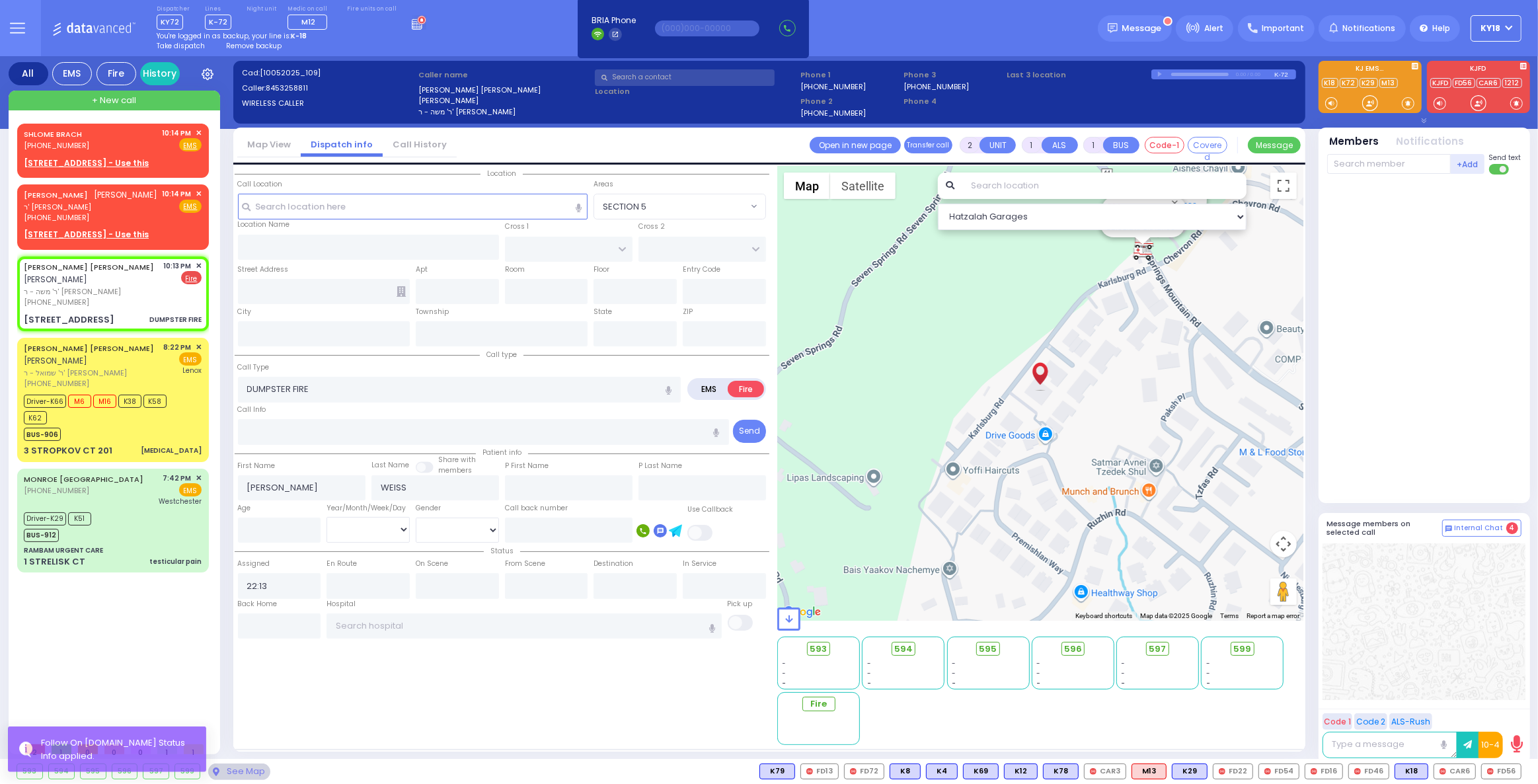
type input "[GEOGRAPHIC_DATA]"
type input "CHEVRON RD"
type input "[STREET_ADDRESS]"
type input "203"
type input "[PERSON_NAME]"
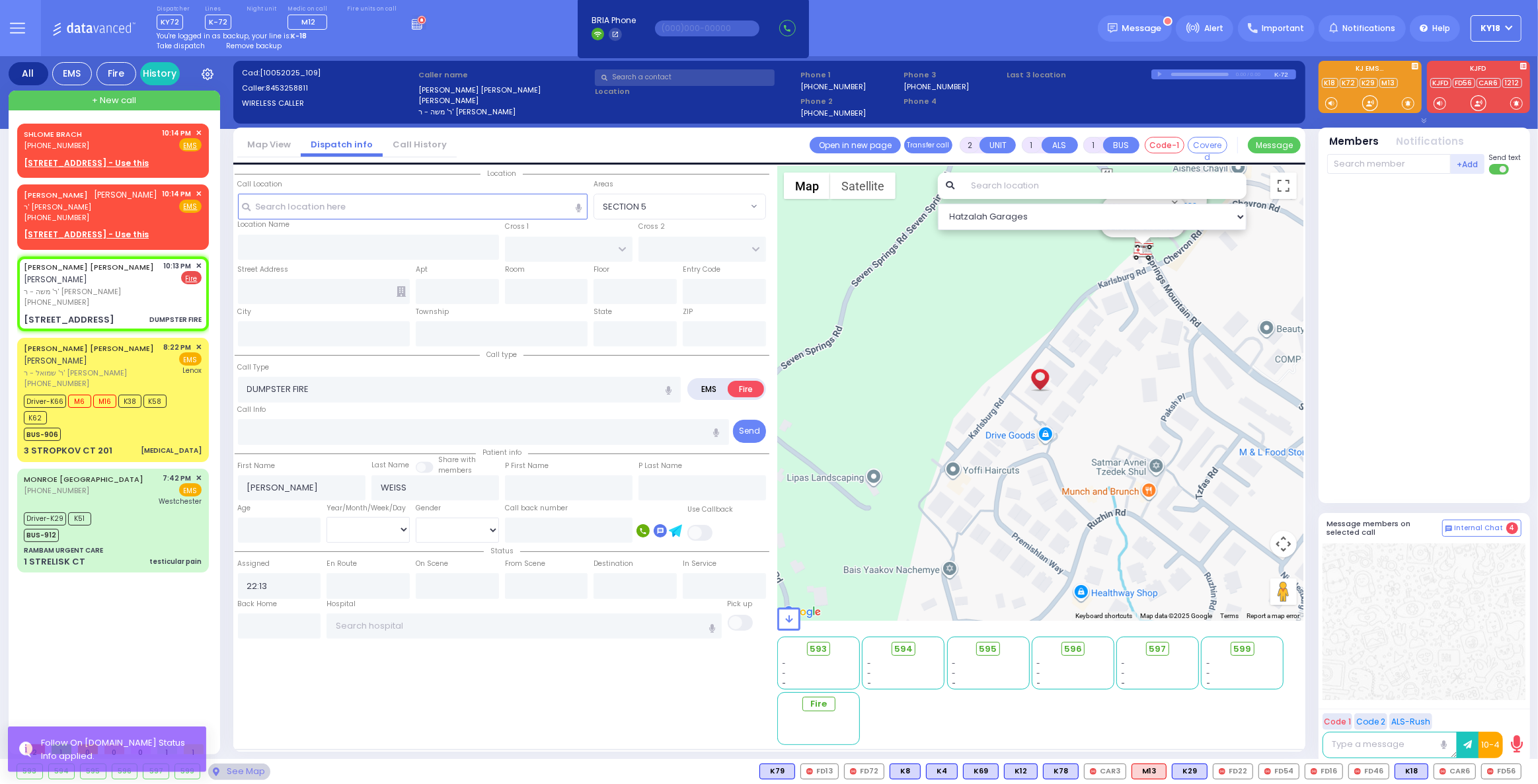
type input "[US_STATE]"
type input "10950"
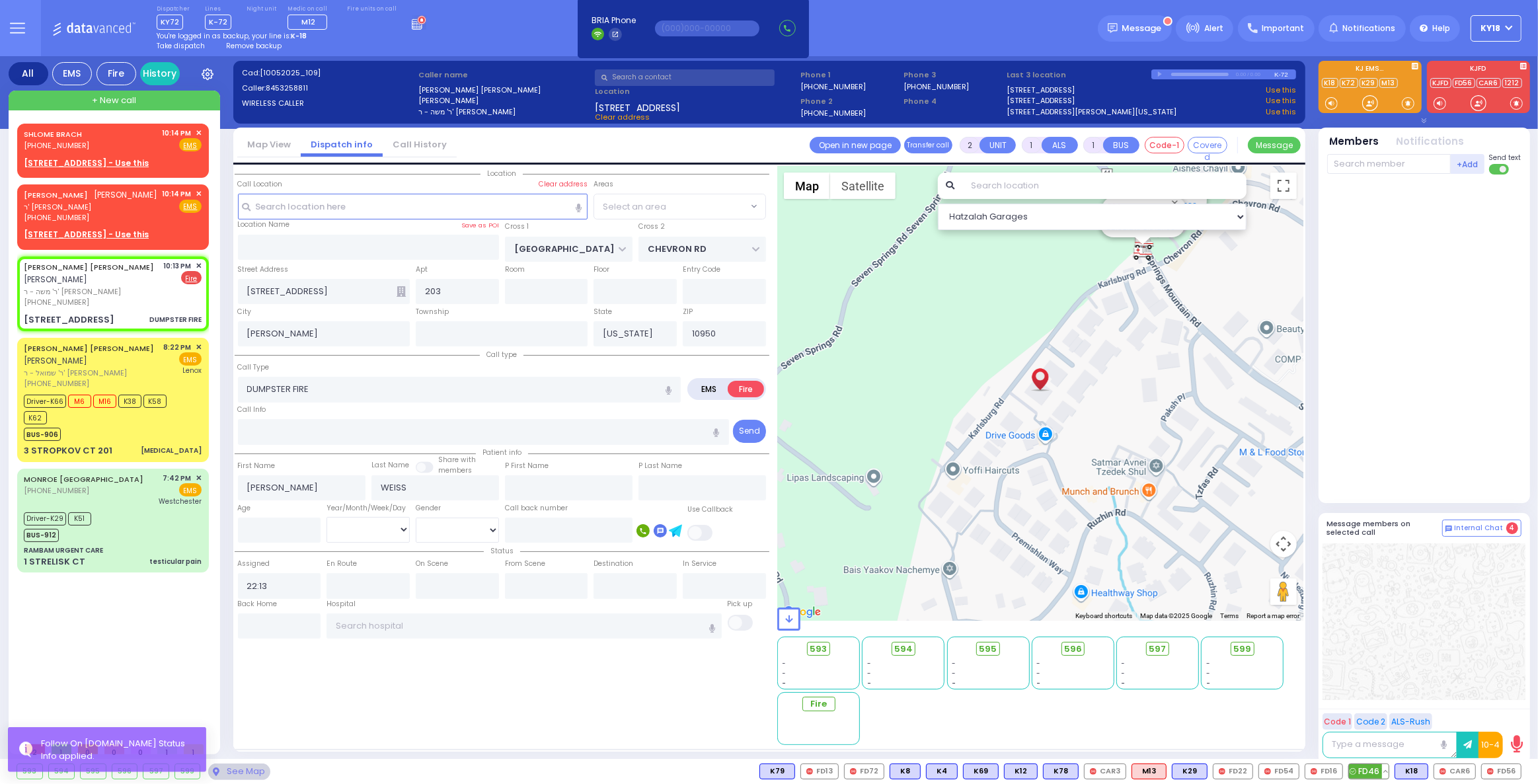
click at [1371, 771] on span "FD46" at bounding box center [1369, 771] width 40 height 14
select select "SECTION 5"
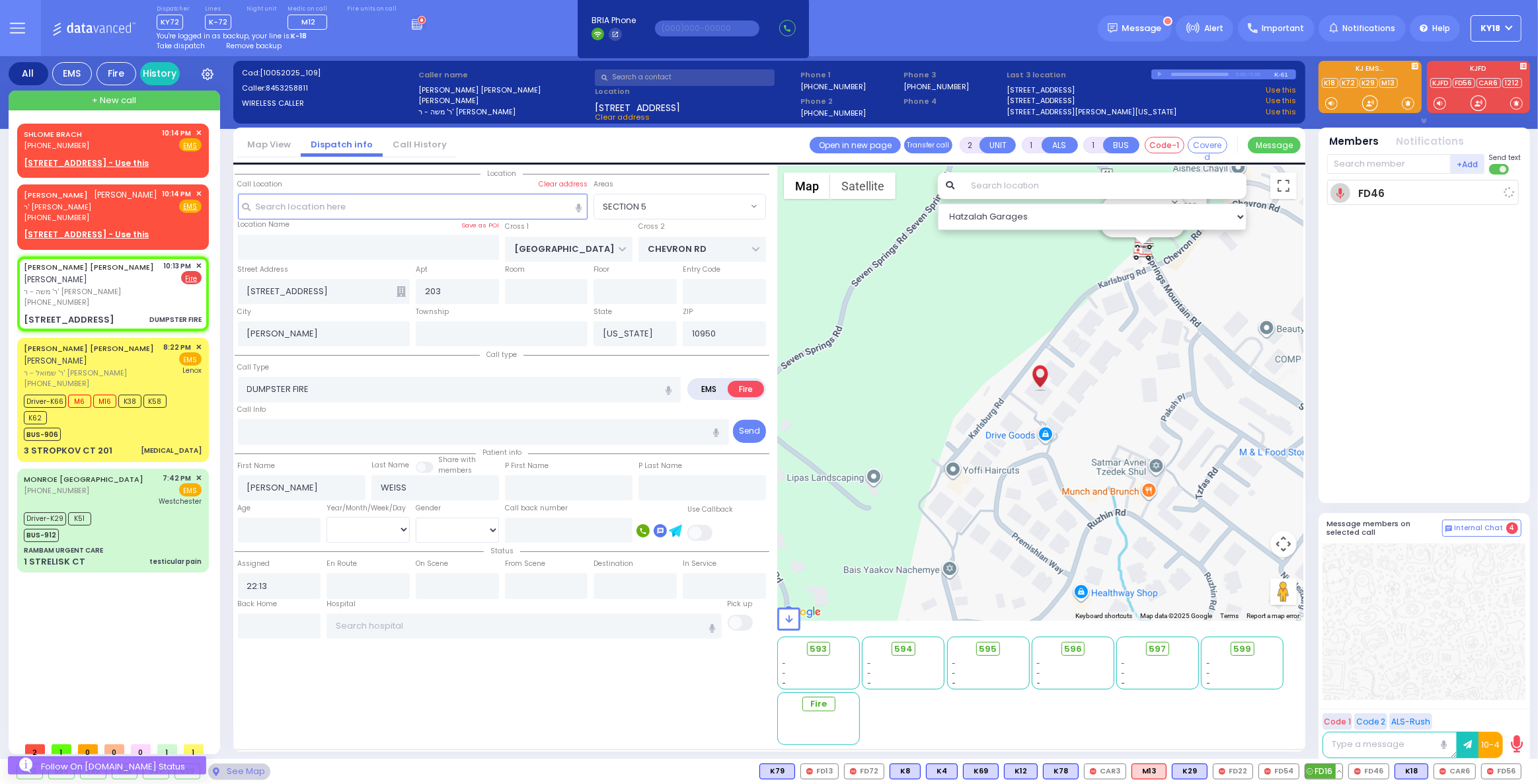
click at [1327, 772] on span "FD16" at bounding box center [1324, 771] width 37 height 14
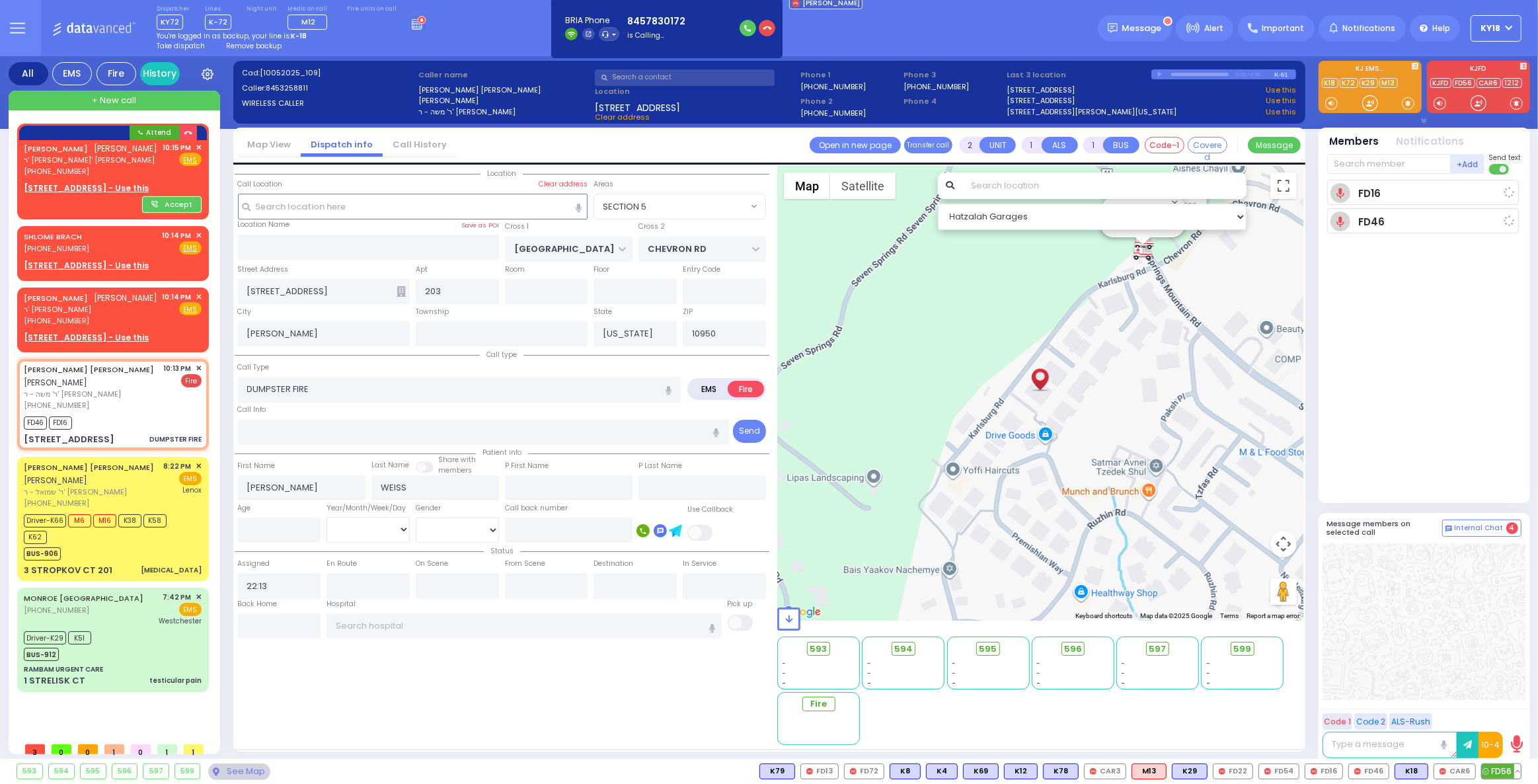
click at [1491, 766] on span "FD56" at bounding box center [1501, 771] width 39 height 14
click at [1459, 773] on span "CAR6" at bounding box center [1455, 771] width 41 height 14
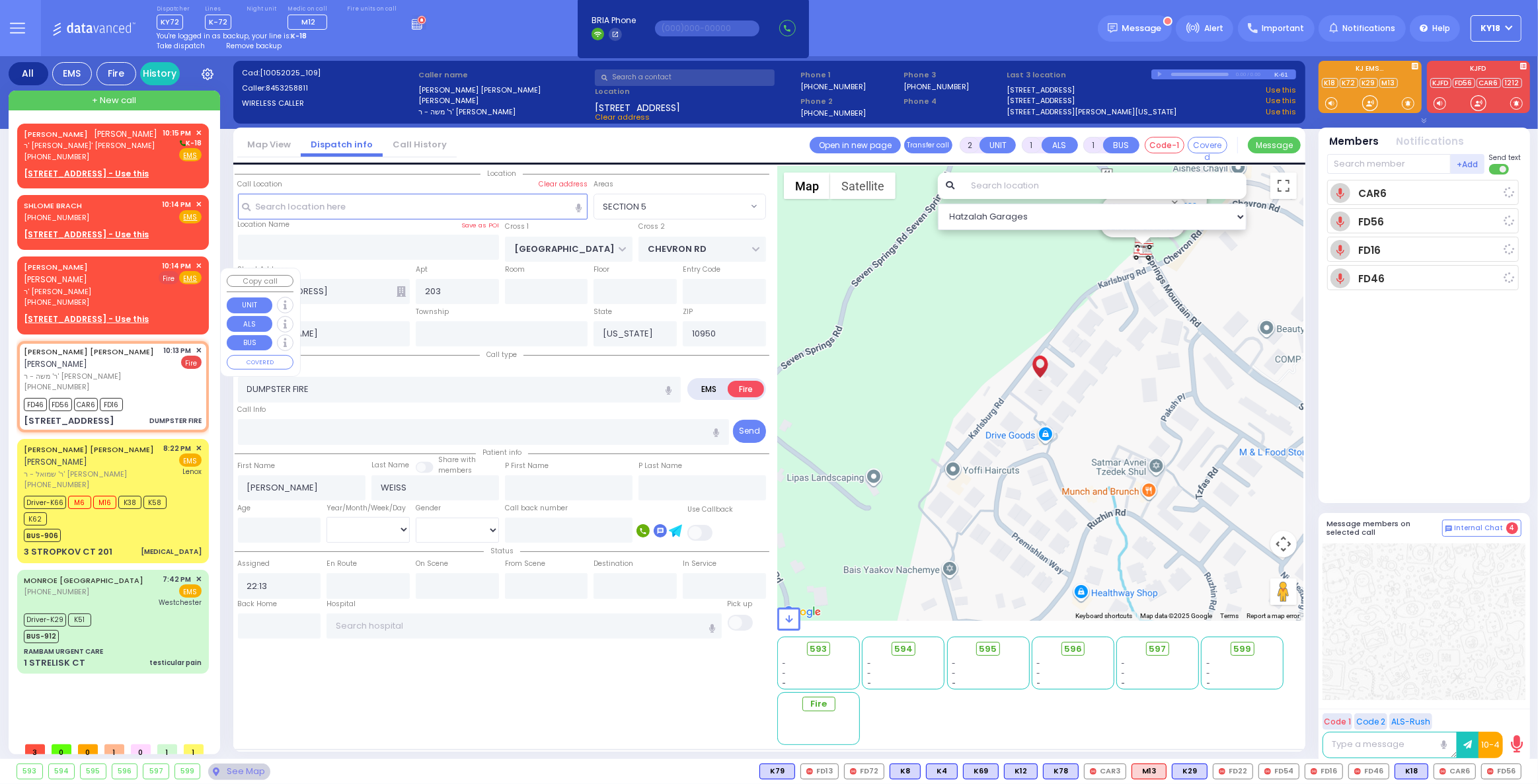
select select
radio input "true"
select select
type input "22:15"
select select "Hatzalah Garages"
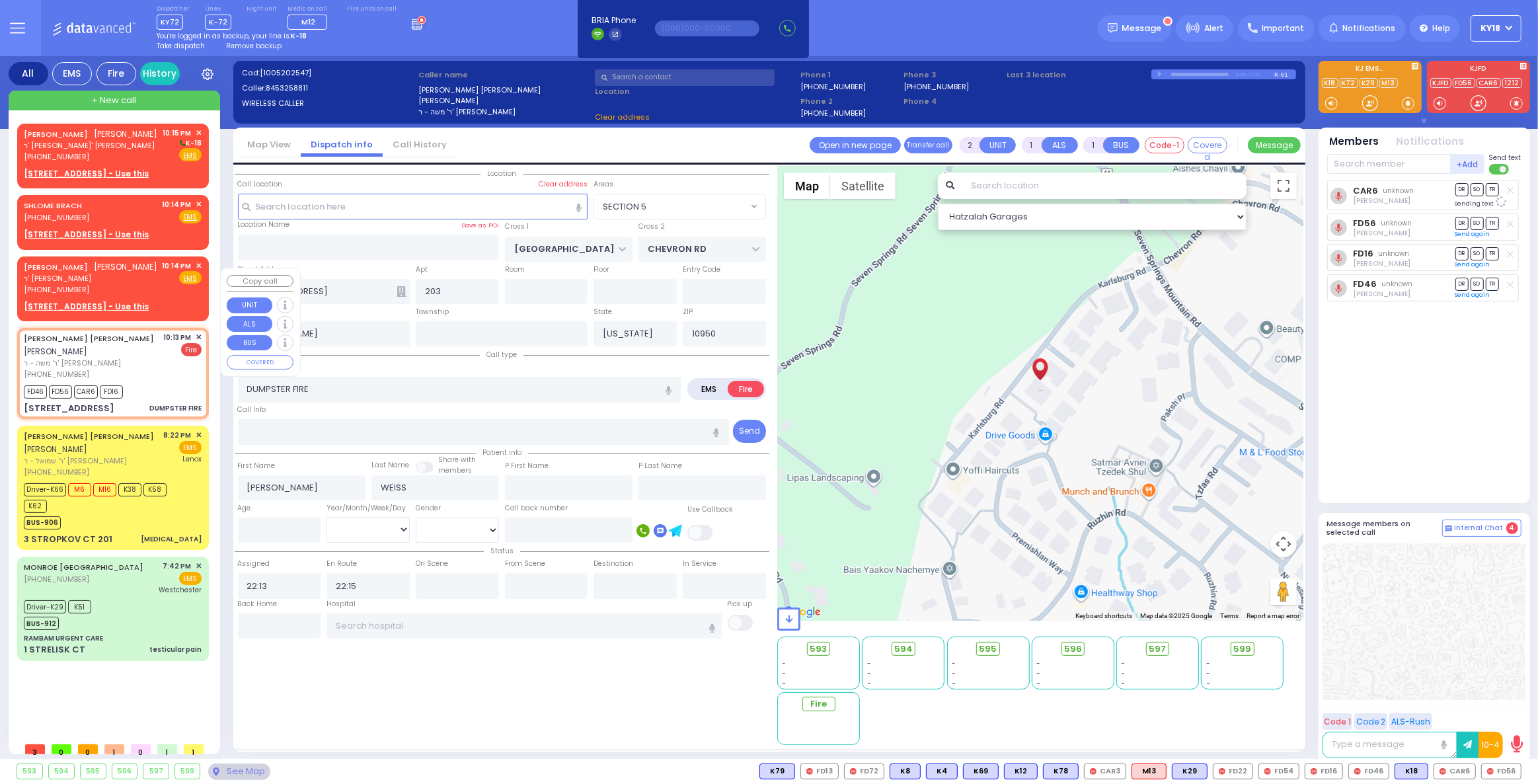
click at [199, 272] on span "✕" at bounding box center [199, 266] width 6 height 11
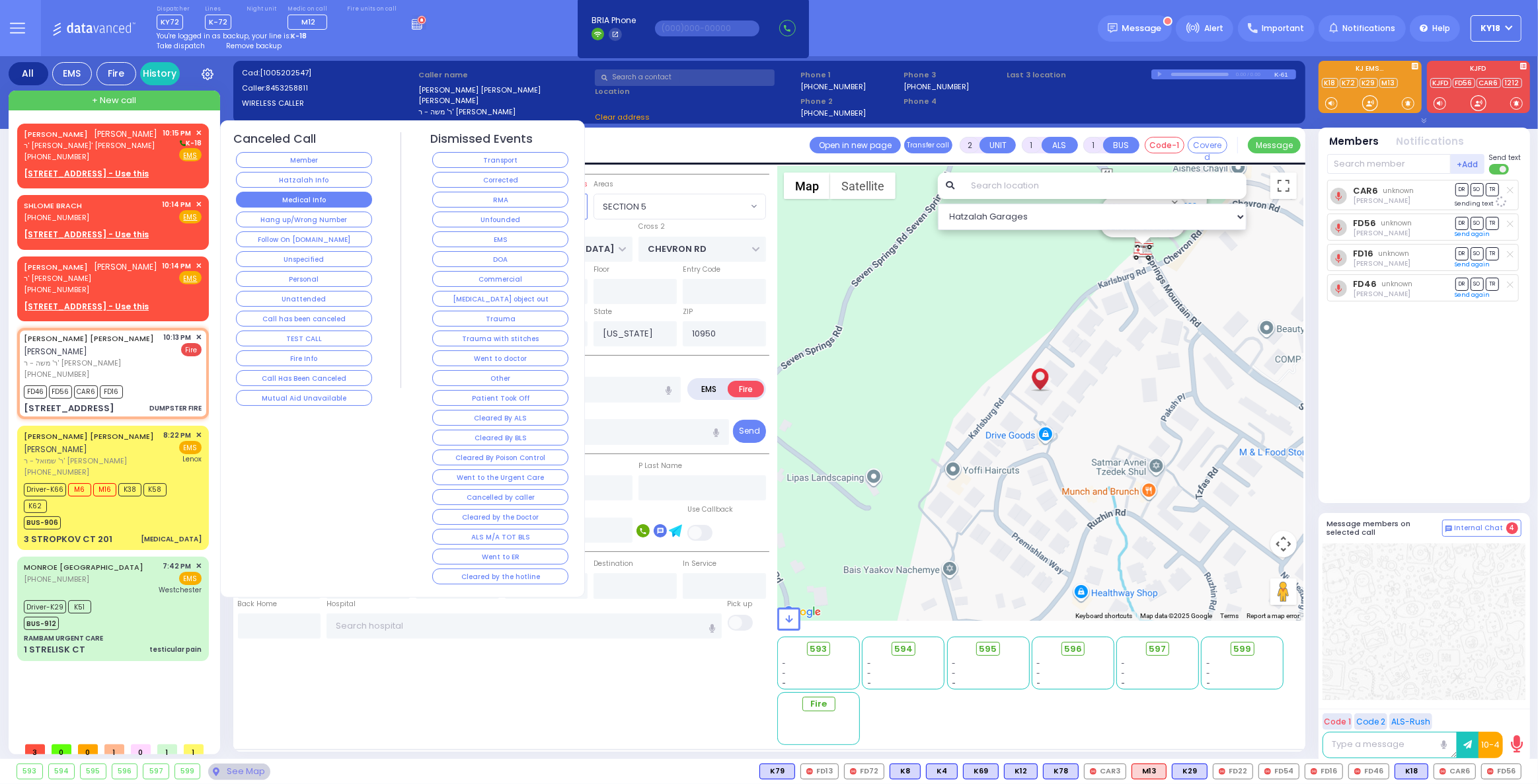
select select "SECTION 5"
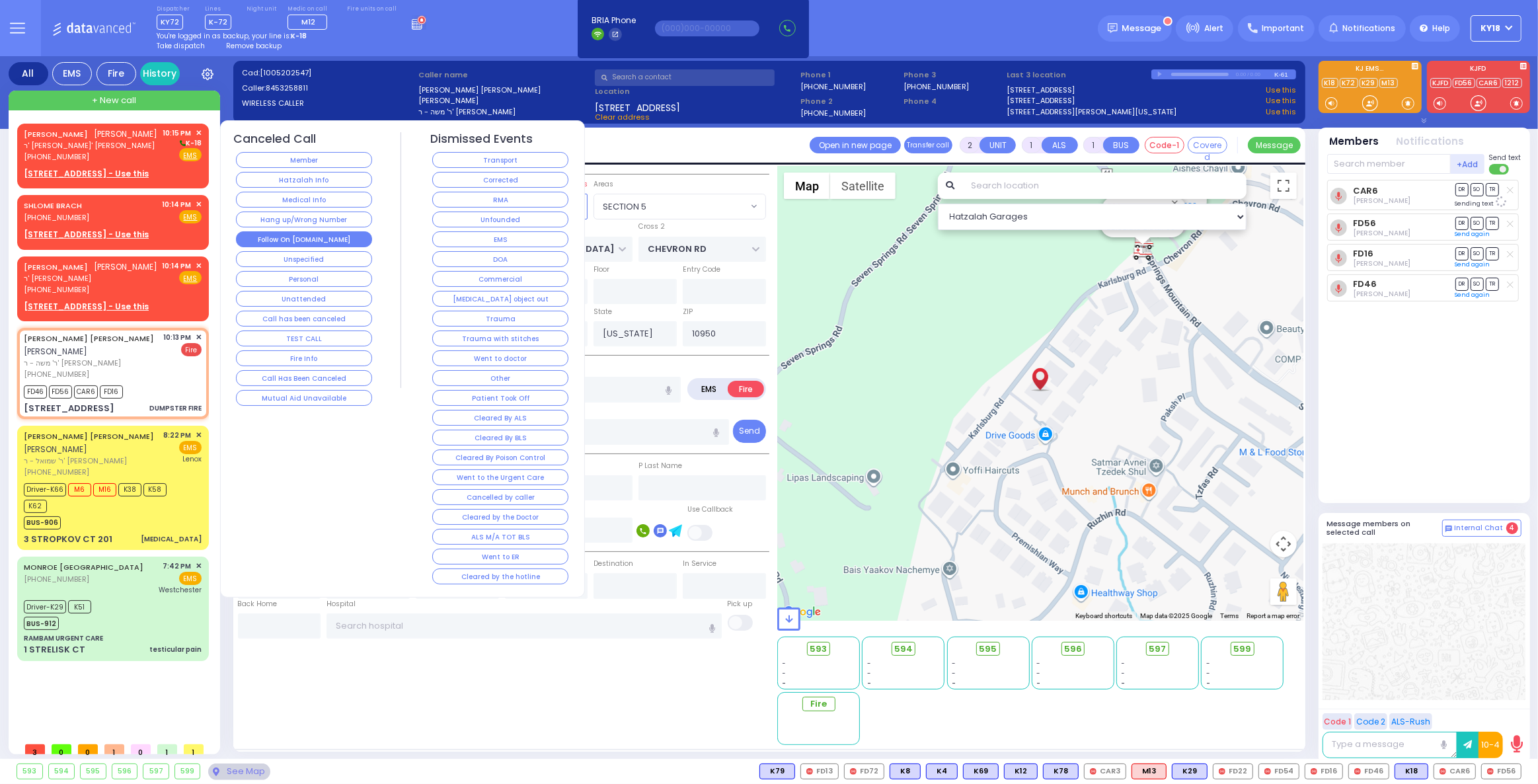
click at [296, 231] on button "Follow On [DOMAIN_NAME]" at bounding box center [303, 239] width 136 height 16
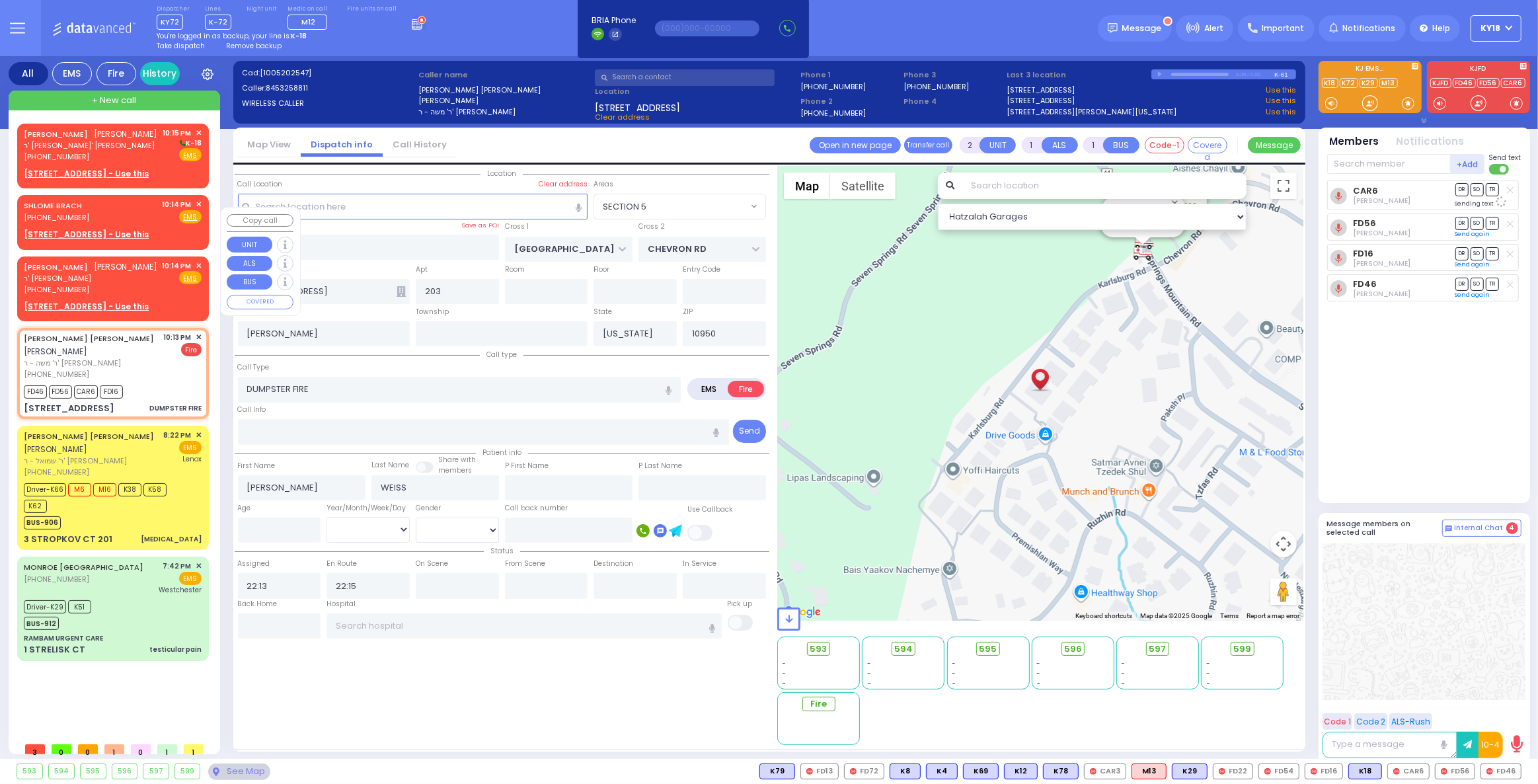
click at [197, 210] on span "✕" at bounding box center [199, 204] width 6 height 11
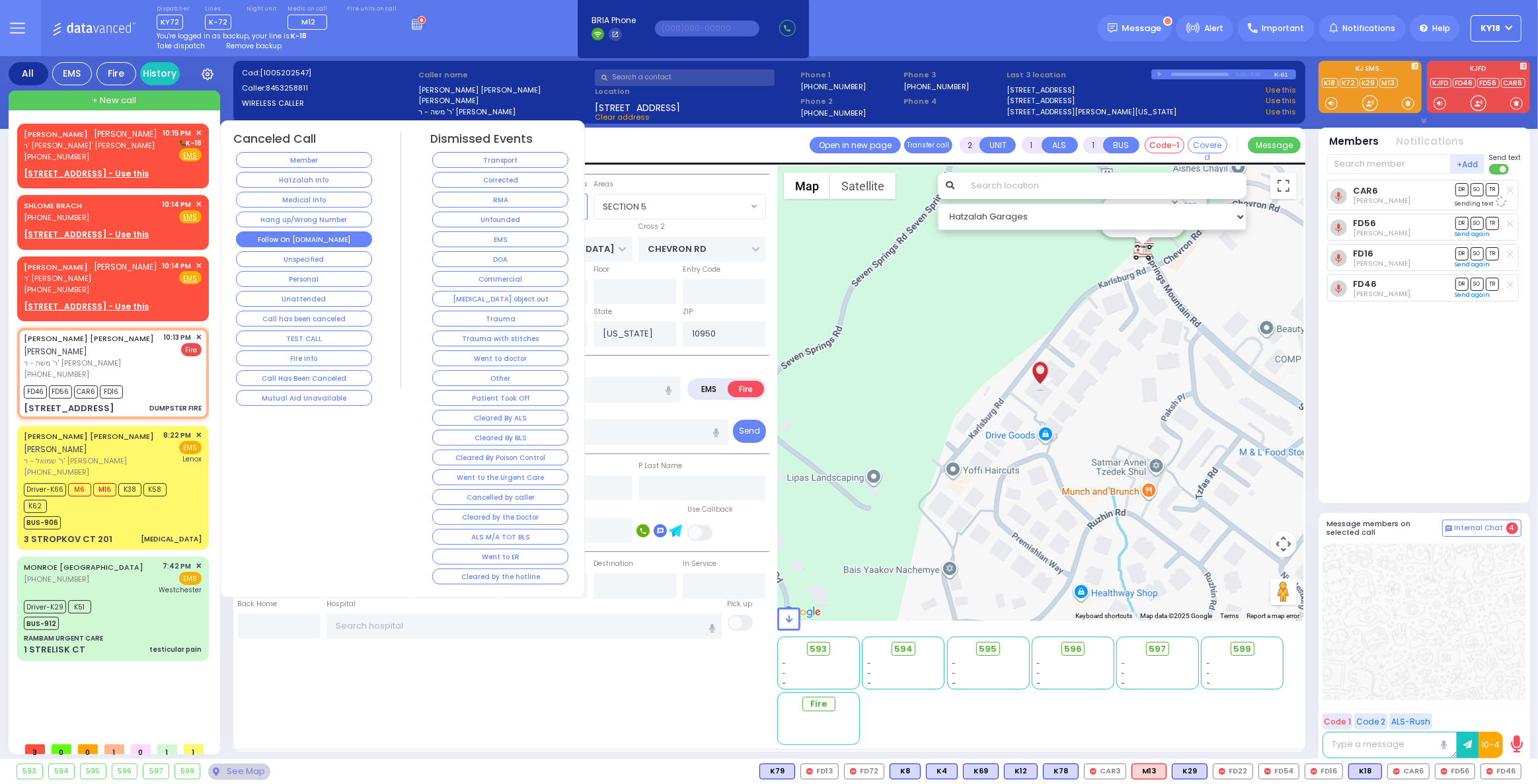
click at [289, 235] on button "Follow On [DOMAIN_NAME]" at bounding box center [303, 239] width 136 height 16
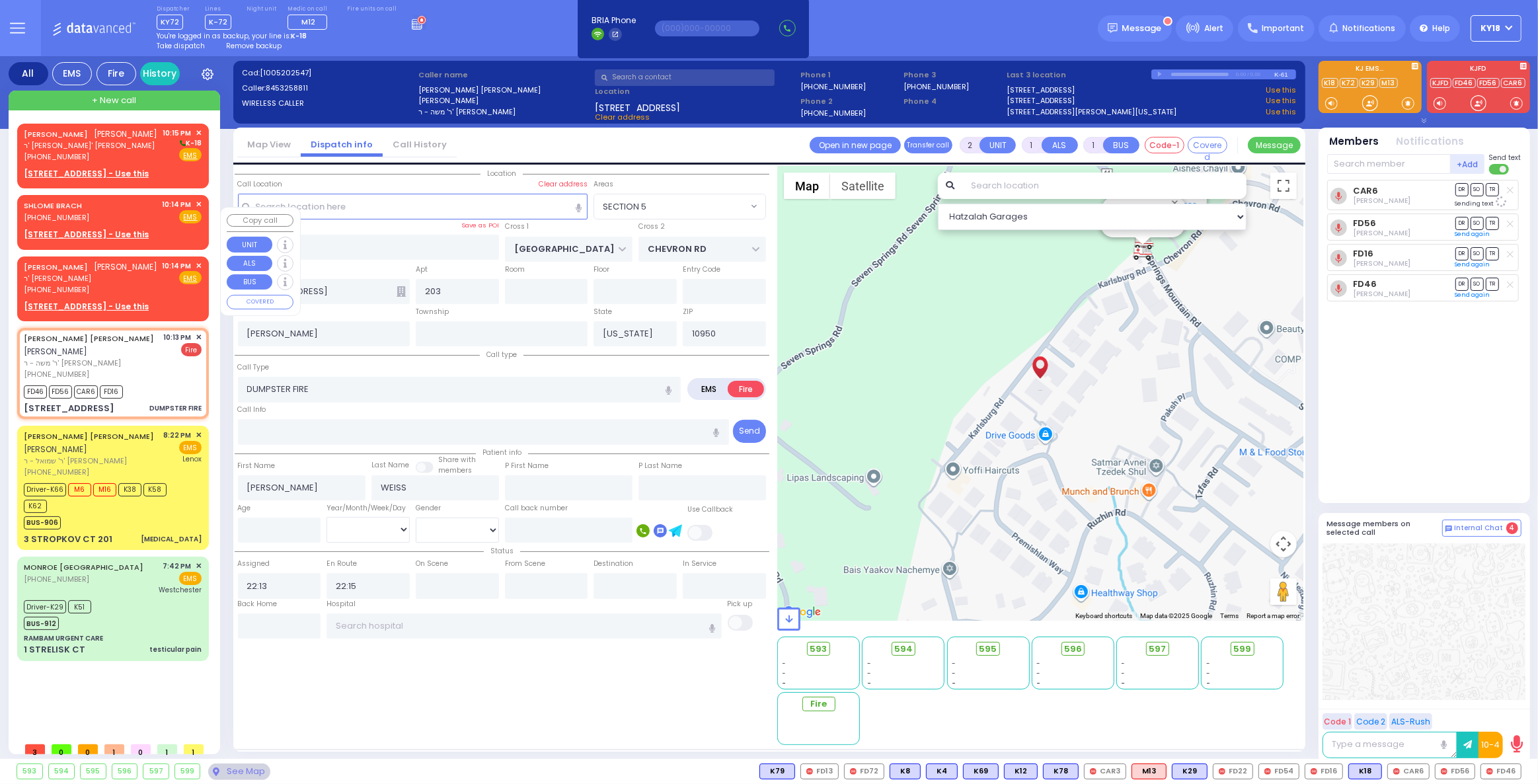
select select
radio input "true"
select select
radio input "true"
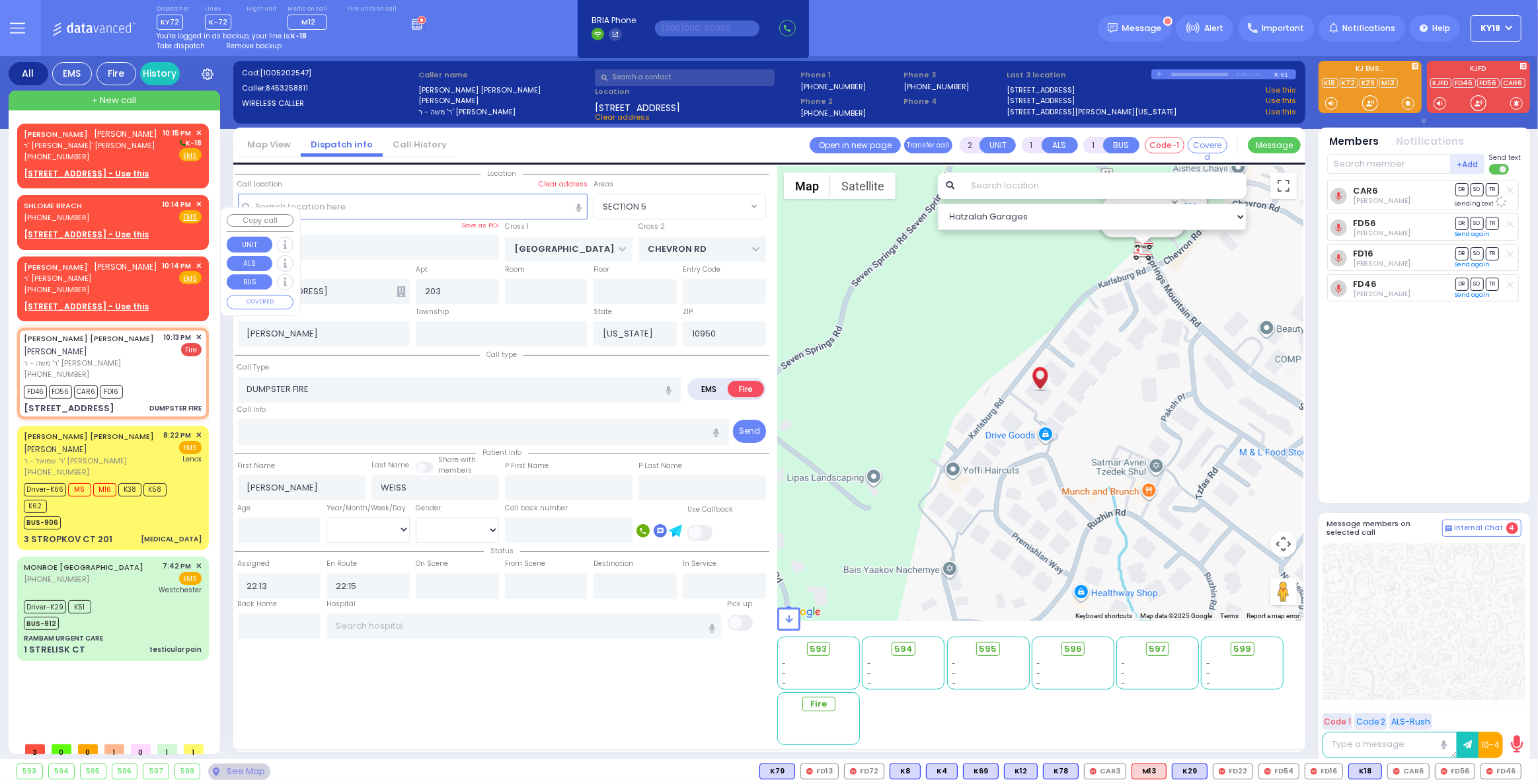
select select
select select "Hatzalah Garages"
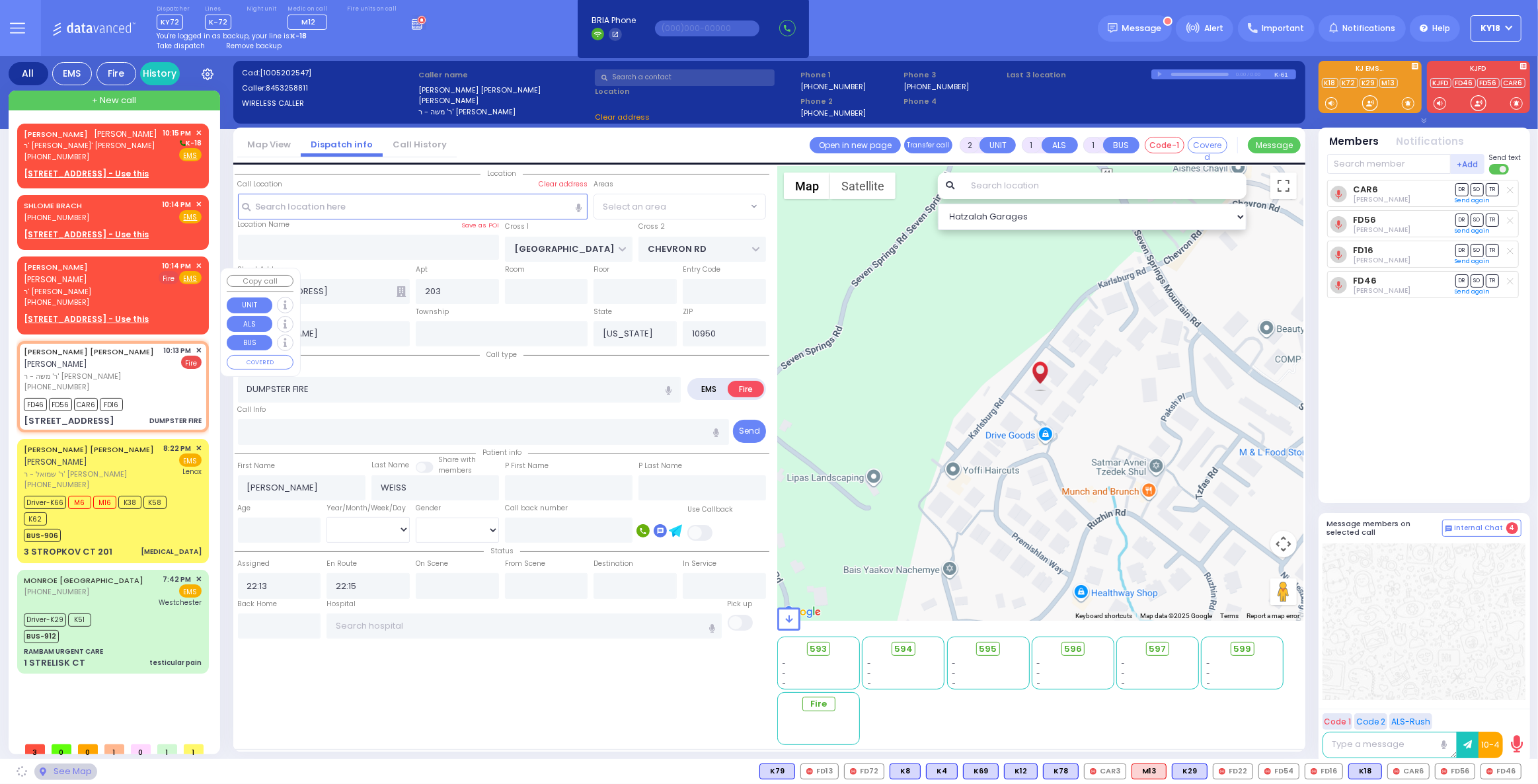
radio input "true"
select select
select select "Hatzalah Garages"
select select "SECTION 5"
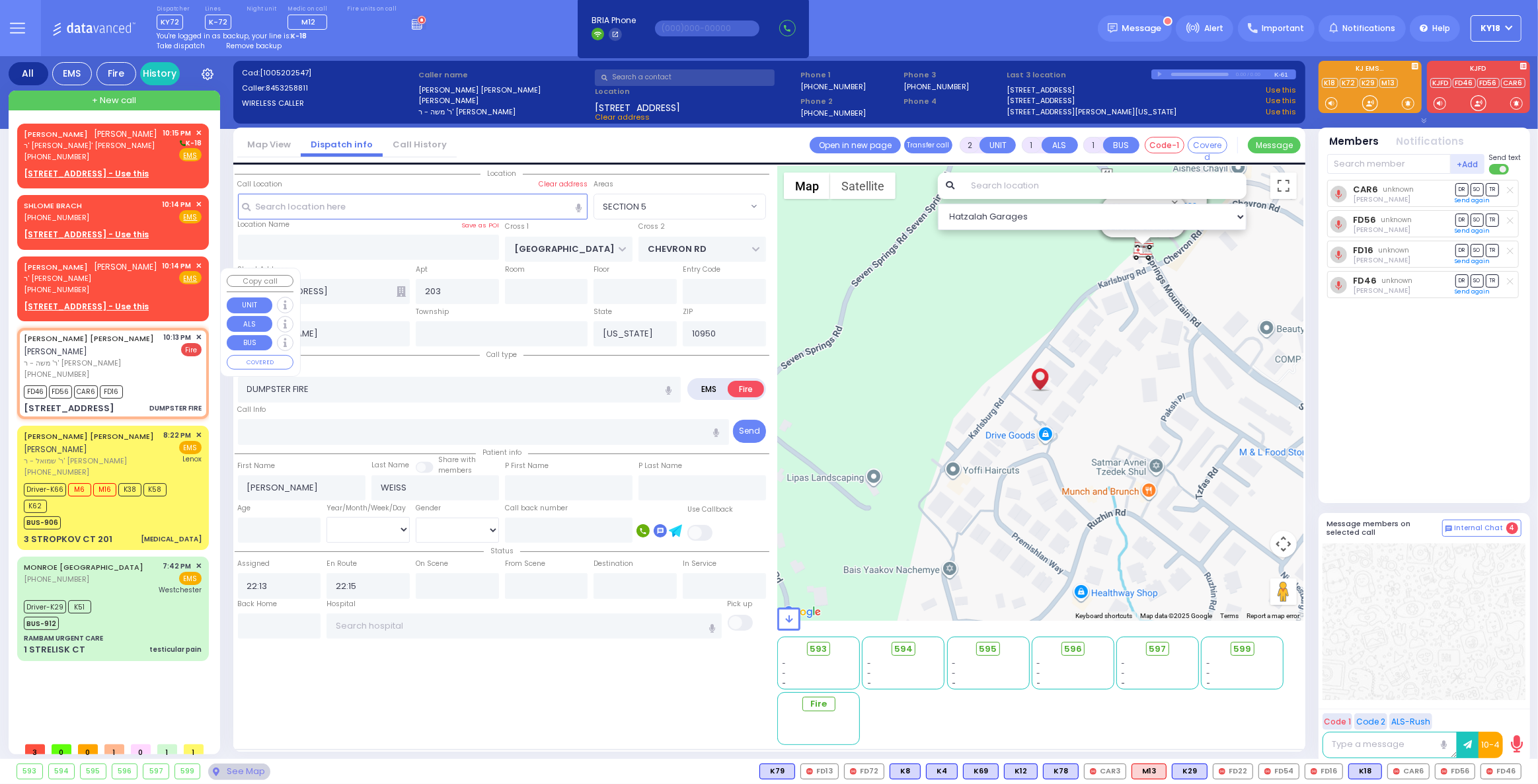
click at [201, 272] on span "✕" at bounding box center [199, 266] width 6 height 11
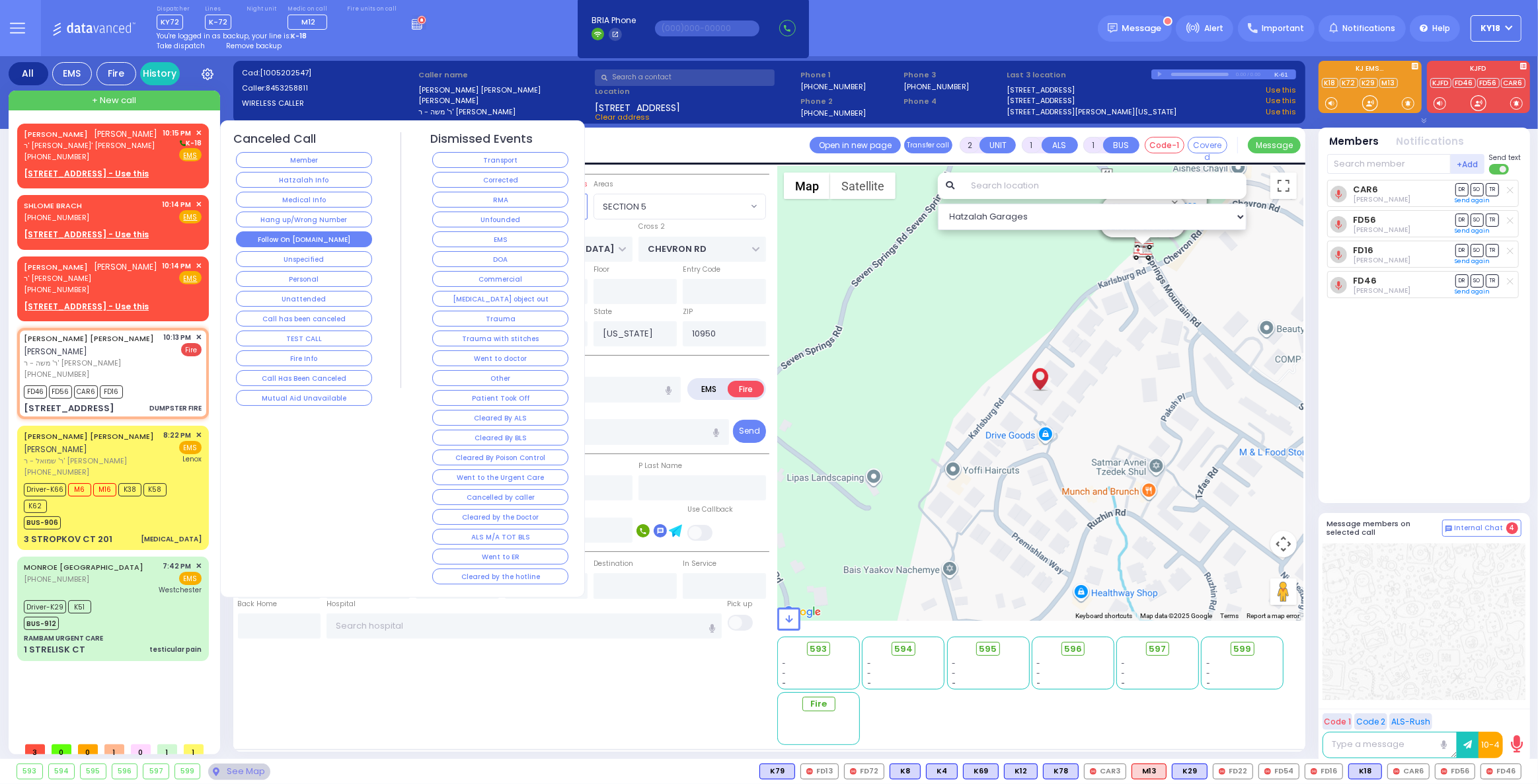
click at [281, 234] on button "Follow On [DOMAIN_NAME]" at bounding box center [303, 239] width 136 height 16
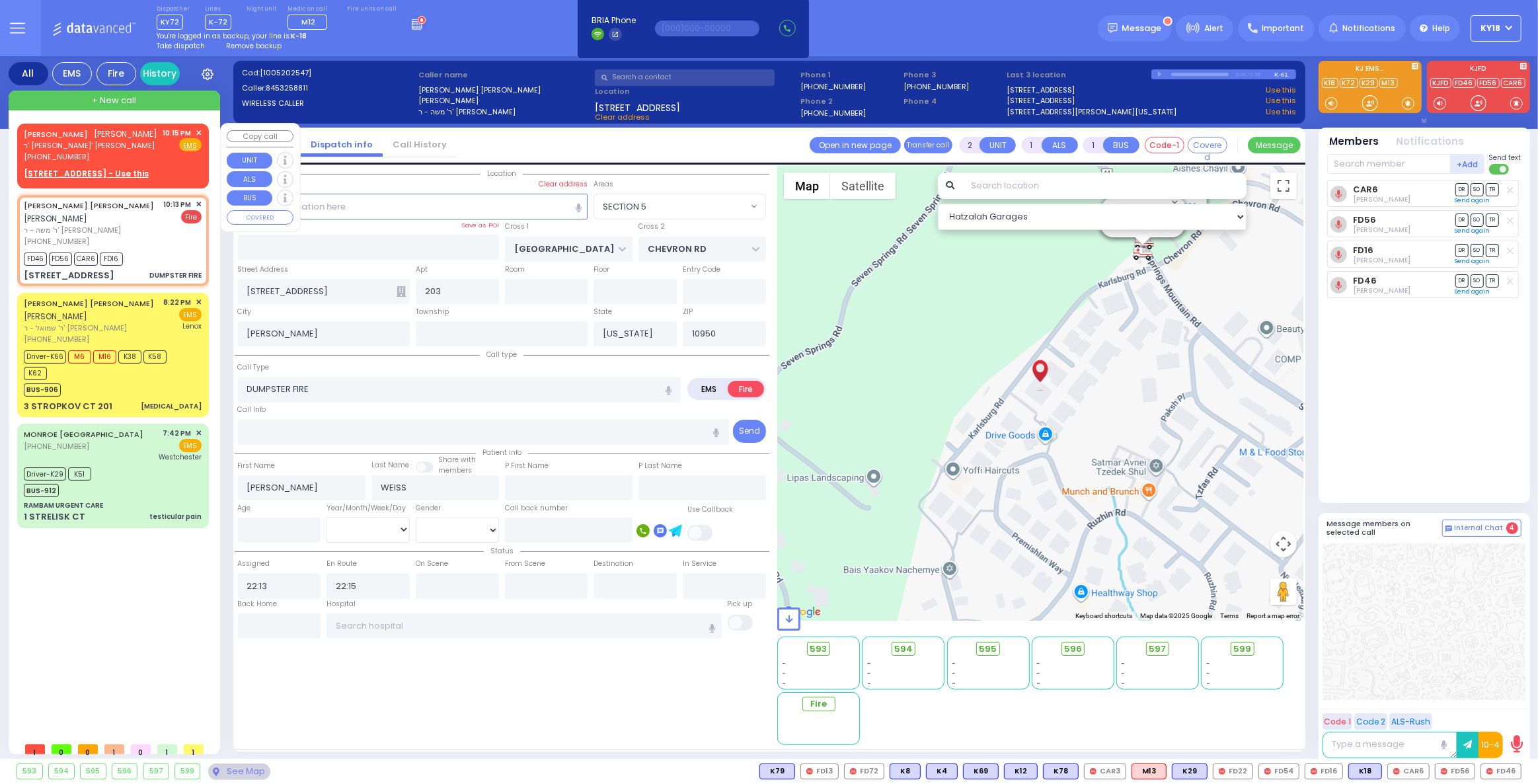
select select
radio input "true"
select select
select select "Hatzalah Garages"
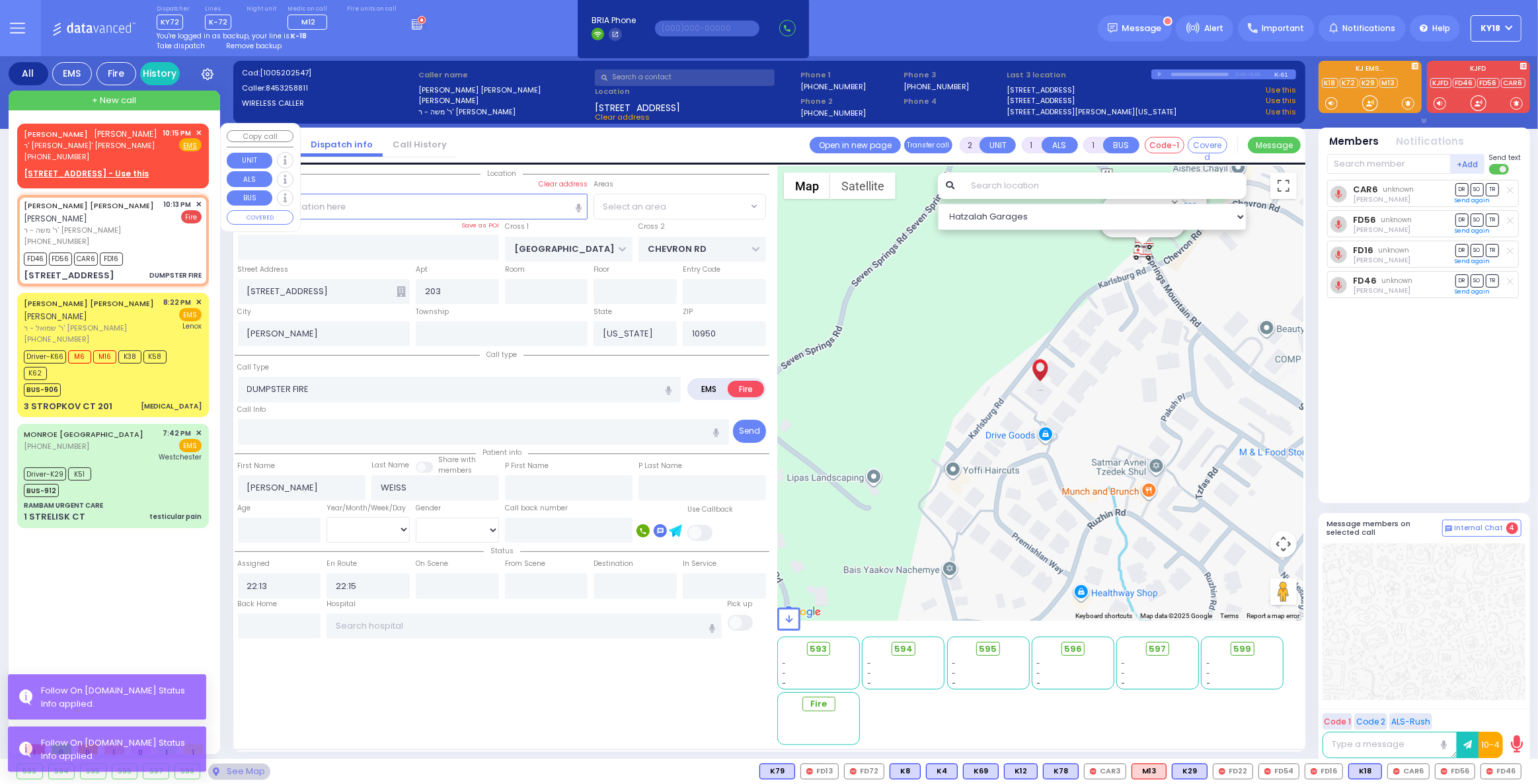
select select "SECTION 5"
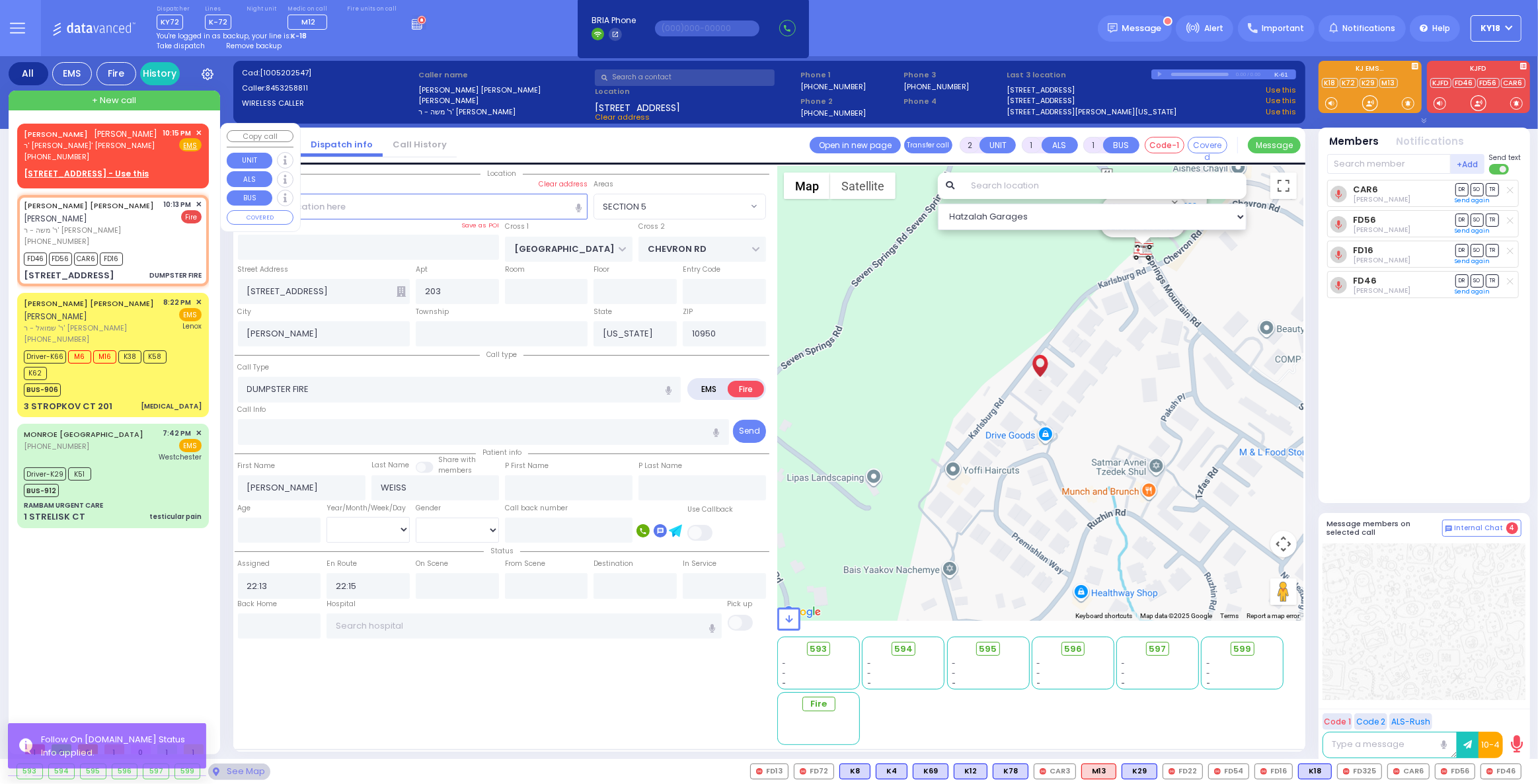
click at [198, 131] on span "✕" at bounding box center [199, 133] width 6 height 11
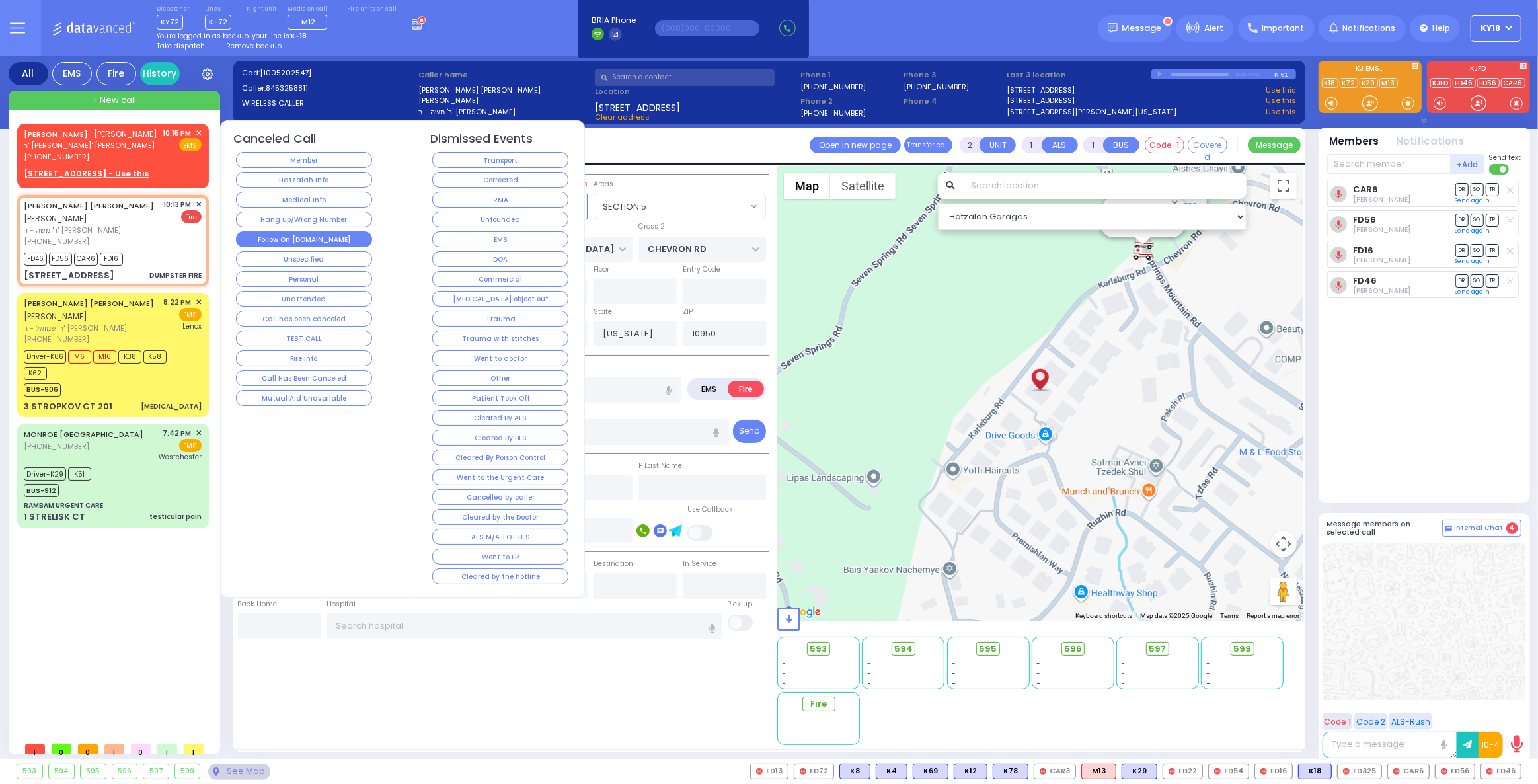
click at [271, 234] on button "Follow On [DOMAIN_NAME]" at bounding box center [303, 239] width 136 height 16
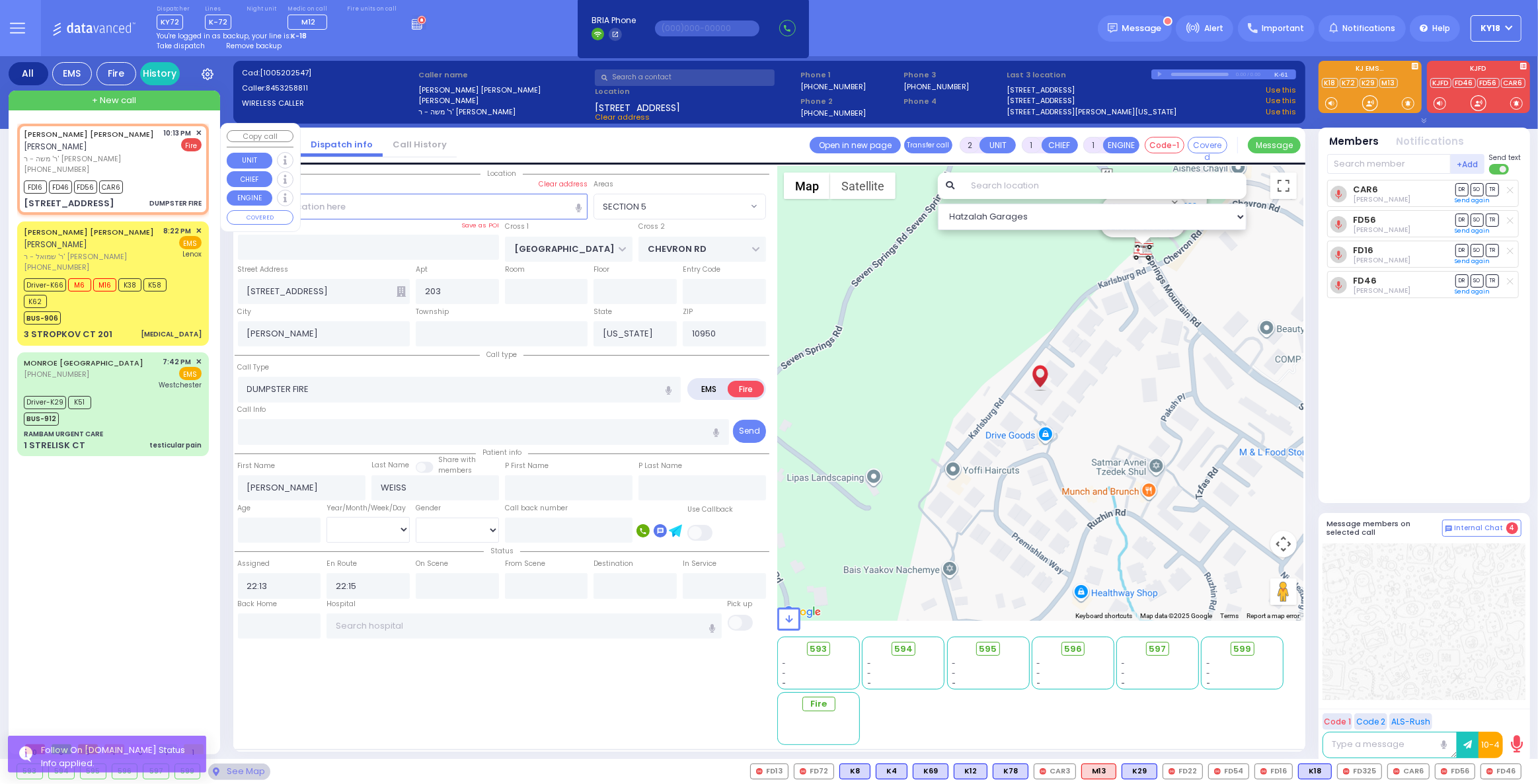
click at [139, 181] on div "FD16 FD46 FD56 CAR6" at bounding box center [112, 185] width 178 height 16
select select
radio input "true"
select select
select select "Hatzalah Garages"
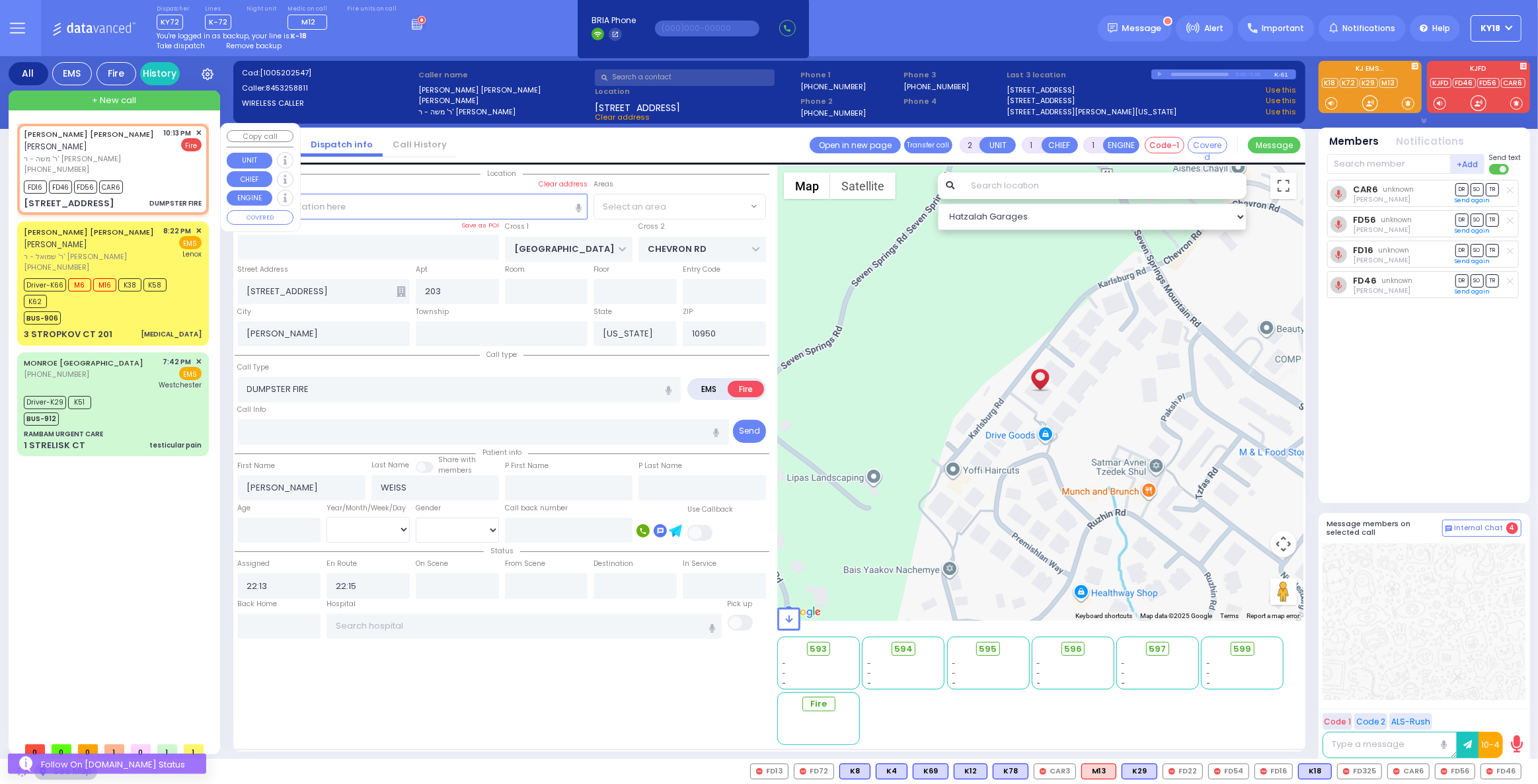
select select "SECTION 5"
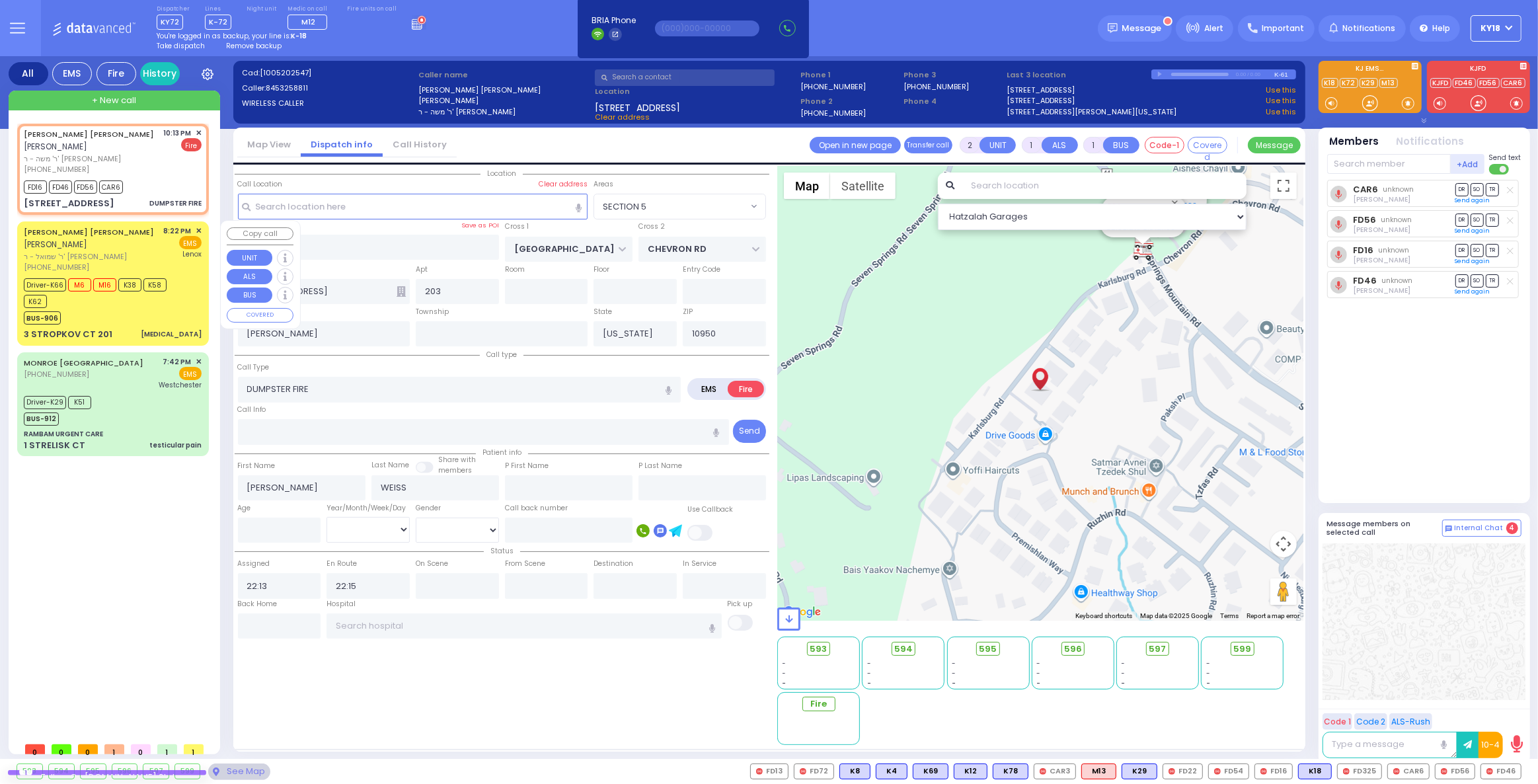
click at [152, 278] on span "K58" at bounding box center [155, 284] width 23 height 13
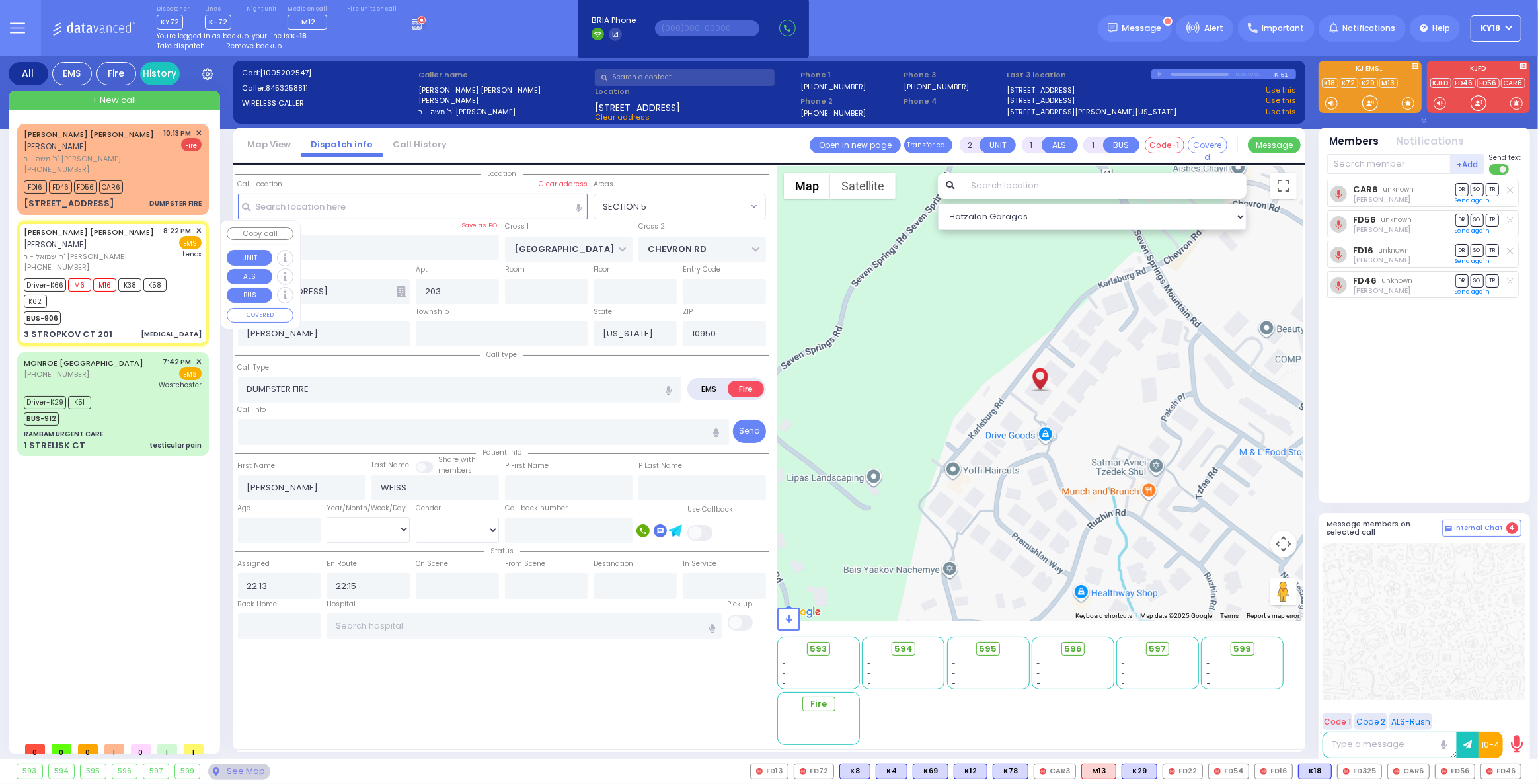
type input "6"
select select
type input "[MEDICAL_DATA]"
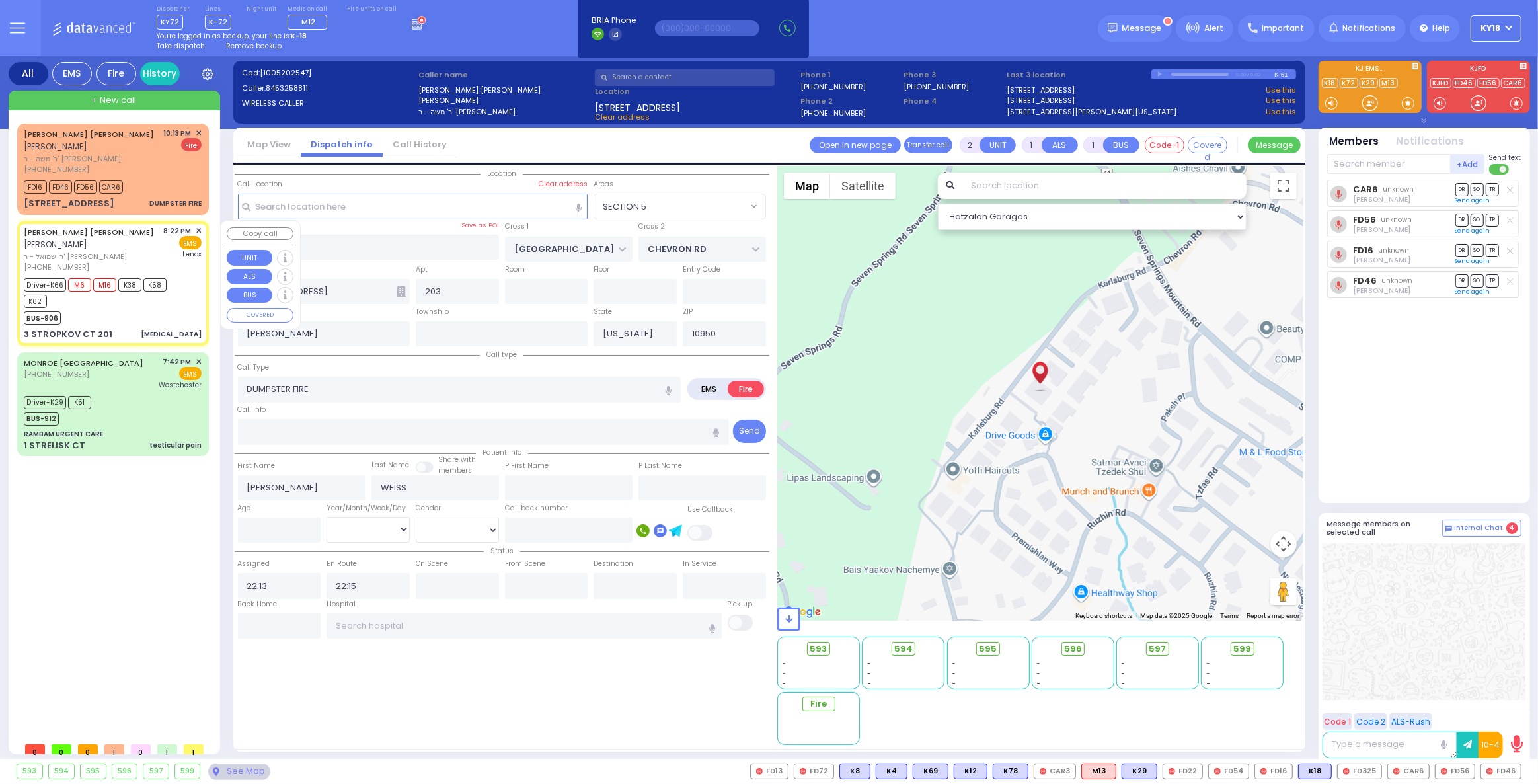
radio input "true"
type input "JACOB ISRAEL"
type input "FREUND"
type input "Jacob"
type input "Freund"
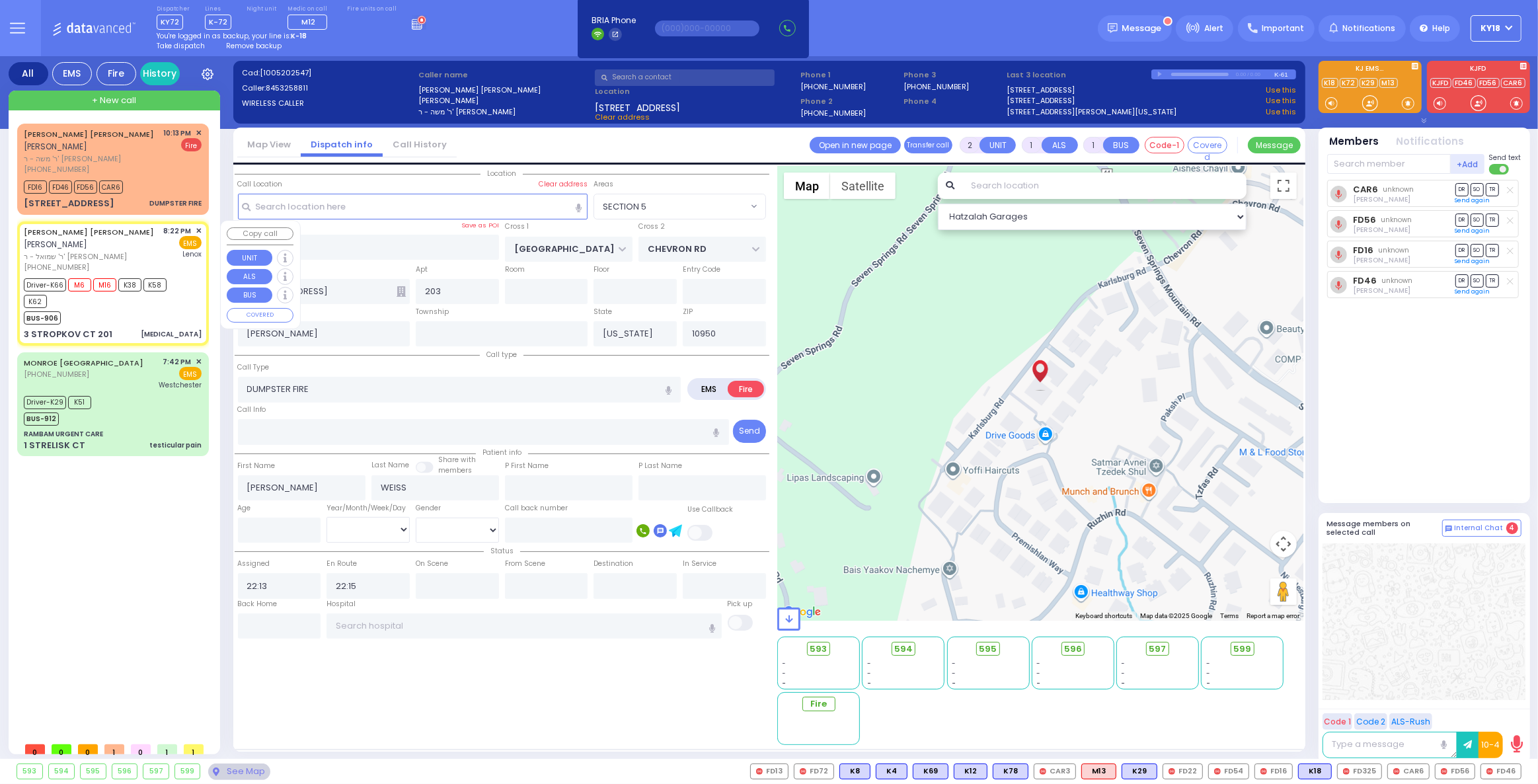
type input "67"
select select "Year"
select select "[DEMOGRAPHIC_DATA]"
type input "20:22"
type input "20:24"
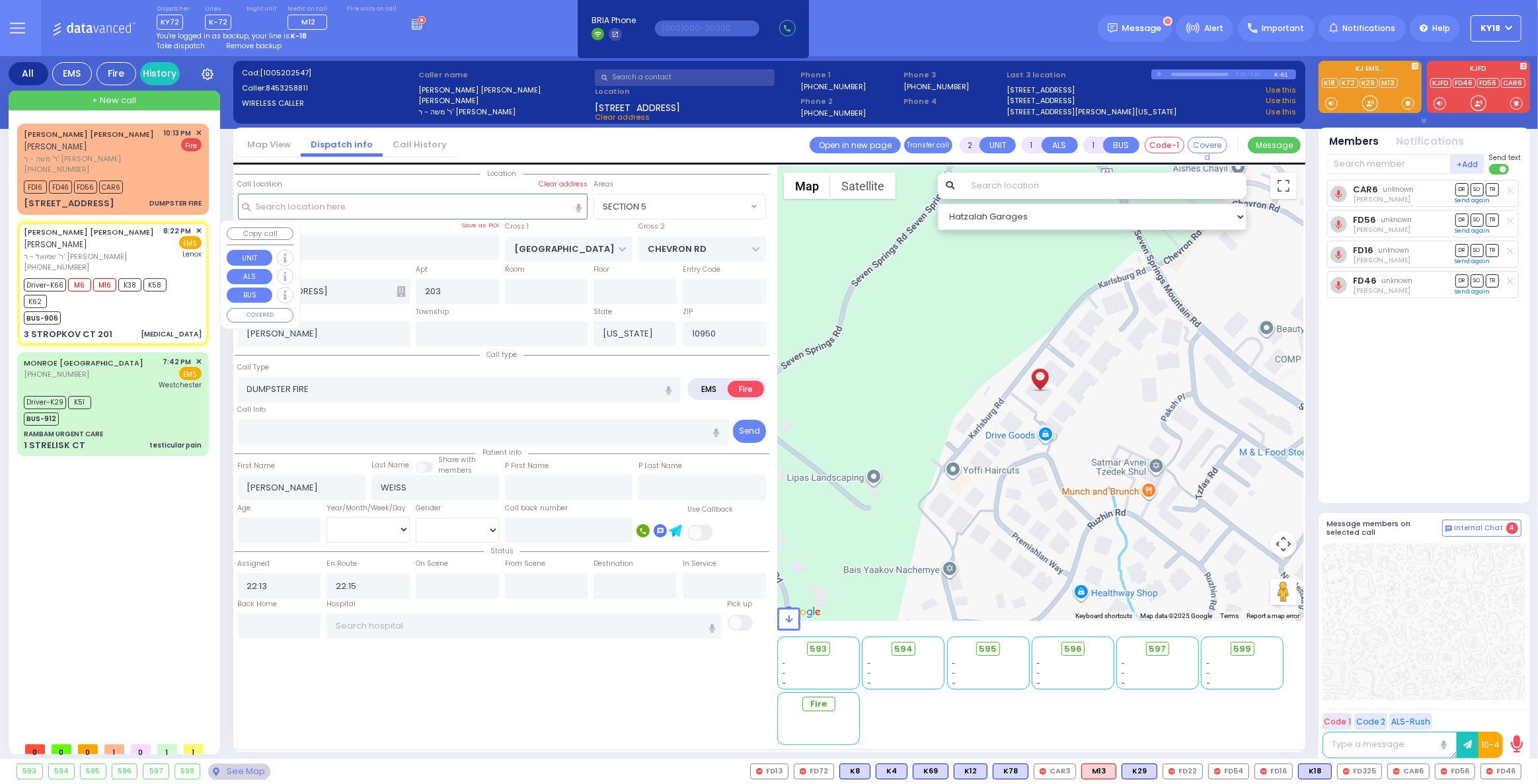
type input "20:26"
type input "20:50"
type input "21:55"
type input "22:10"
type input "Lenox Hill Hospital"
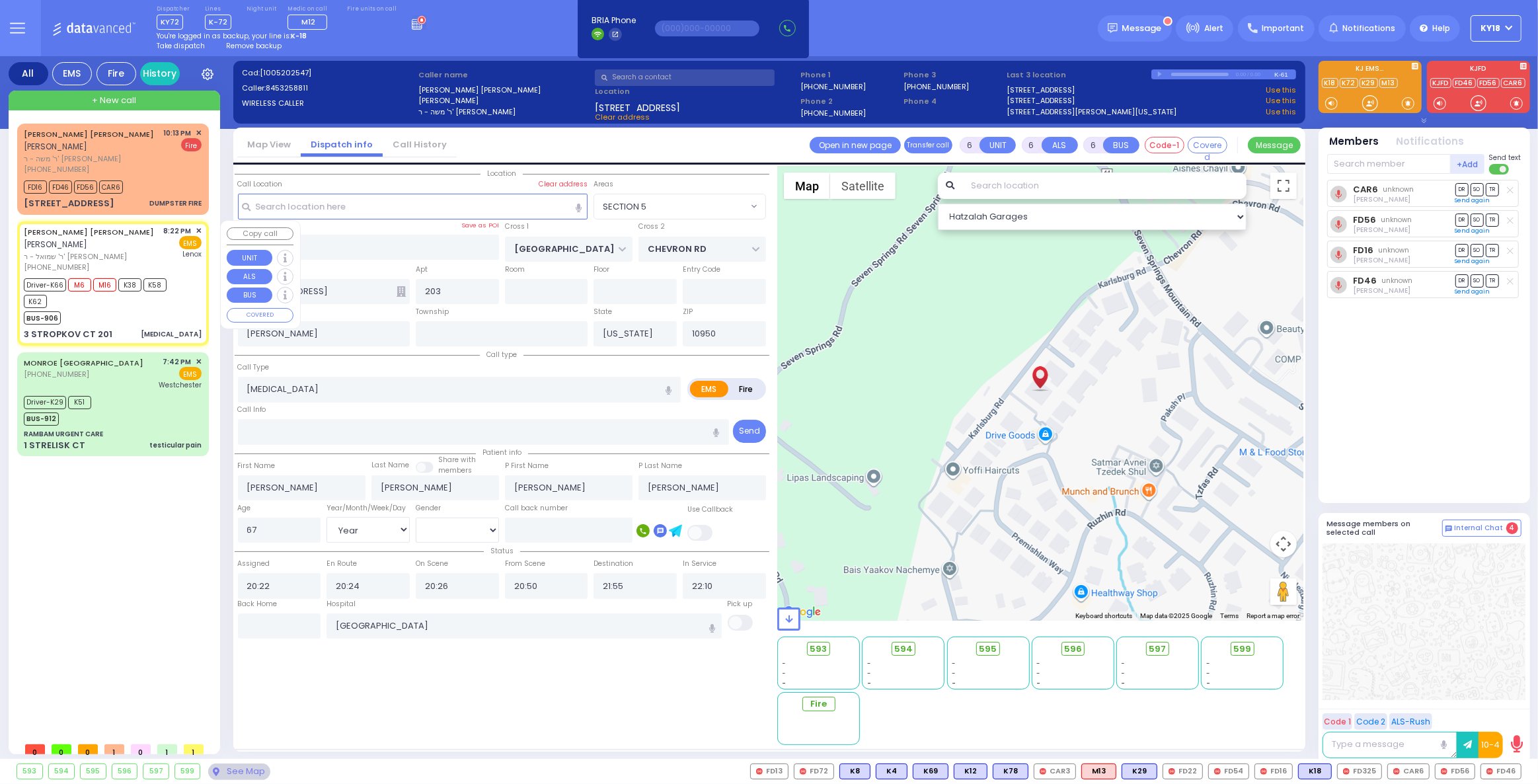
select select "Hatzalah Garages"
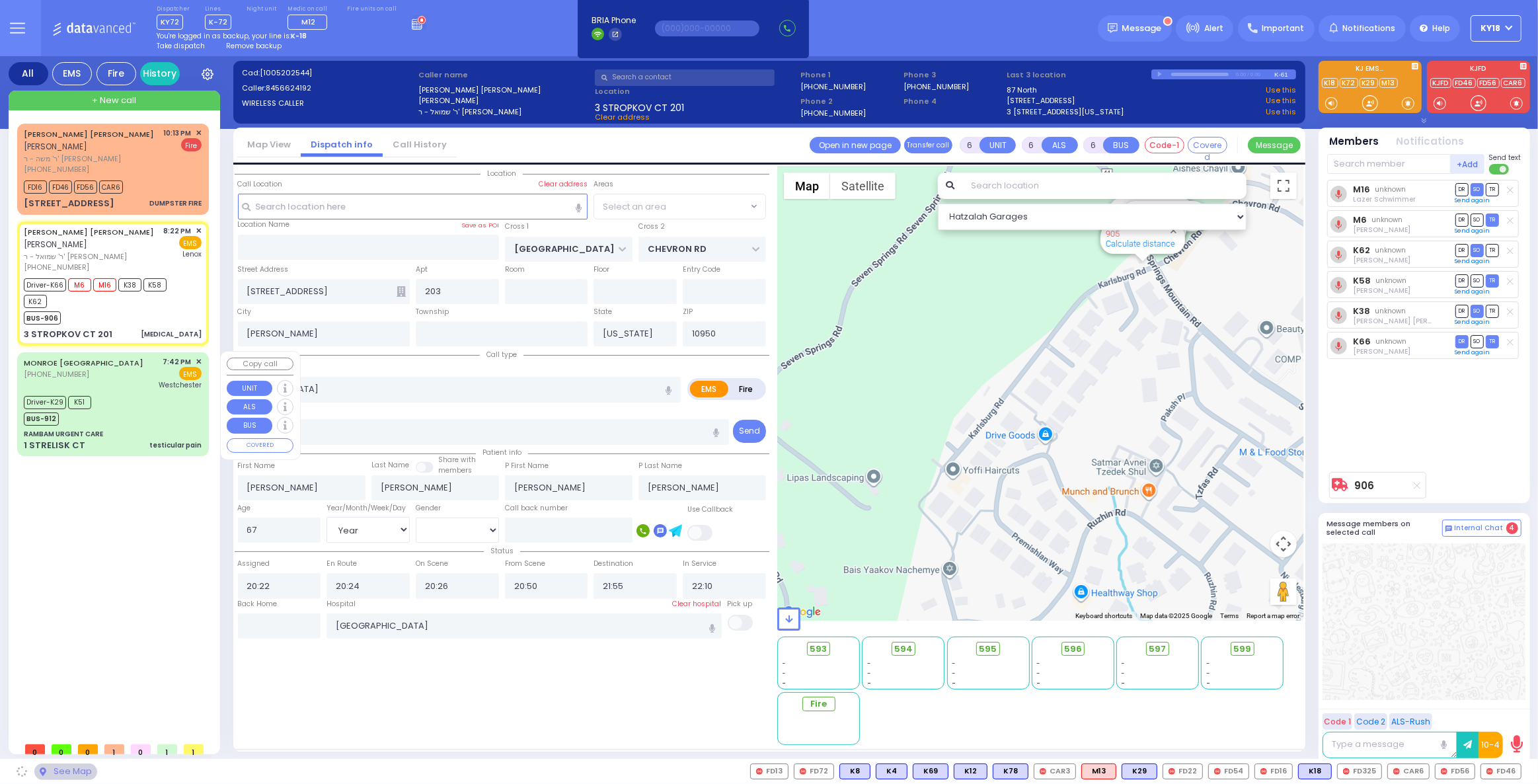
type input "RIMENEV COURT"
type input "DAJ BLVD"
type input "3 STROPKOV CT"
type input "201"
select select "SECTION 1"
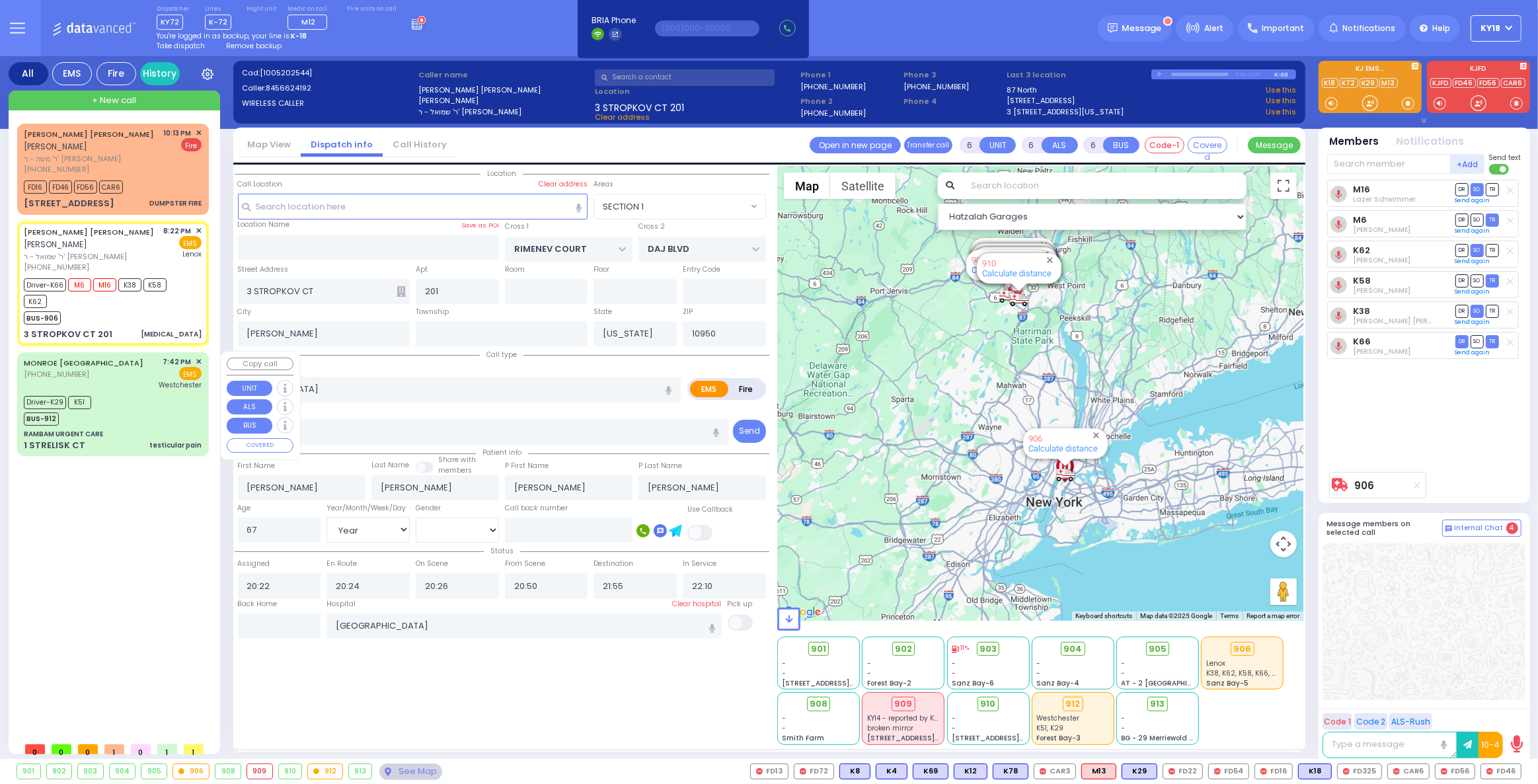
click at [143, 393] on div "Driver-K29 K51 BUS-912" at bounding box center [112, 409] width 178 height 33
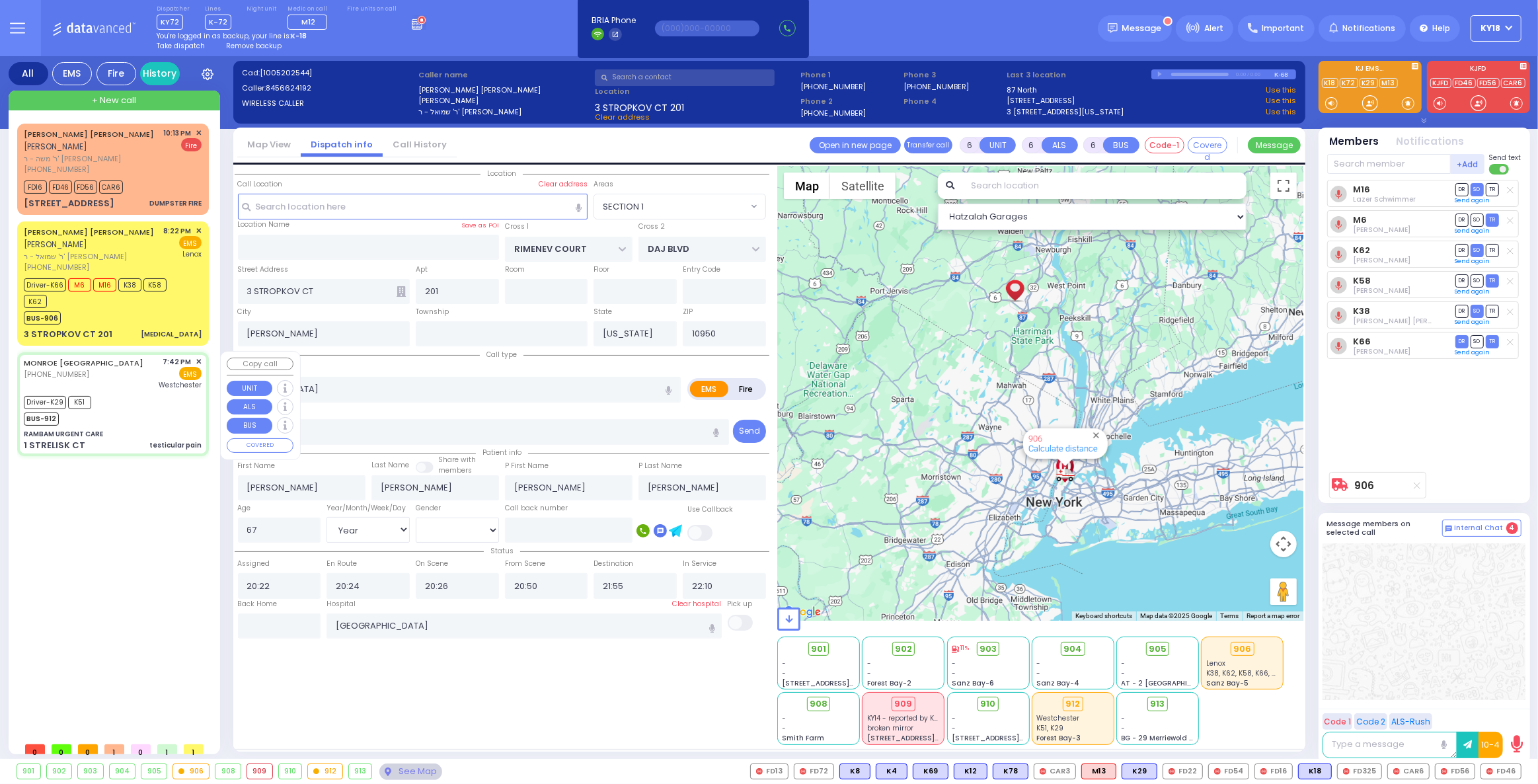
select select
type input "testicular pain"
radio input "true"
type input "Carrillo"
type input "Jeanpierre"
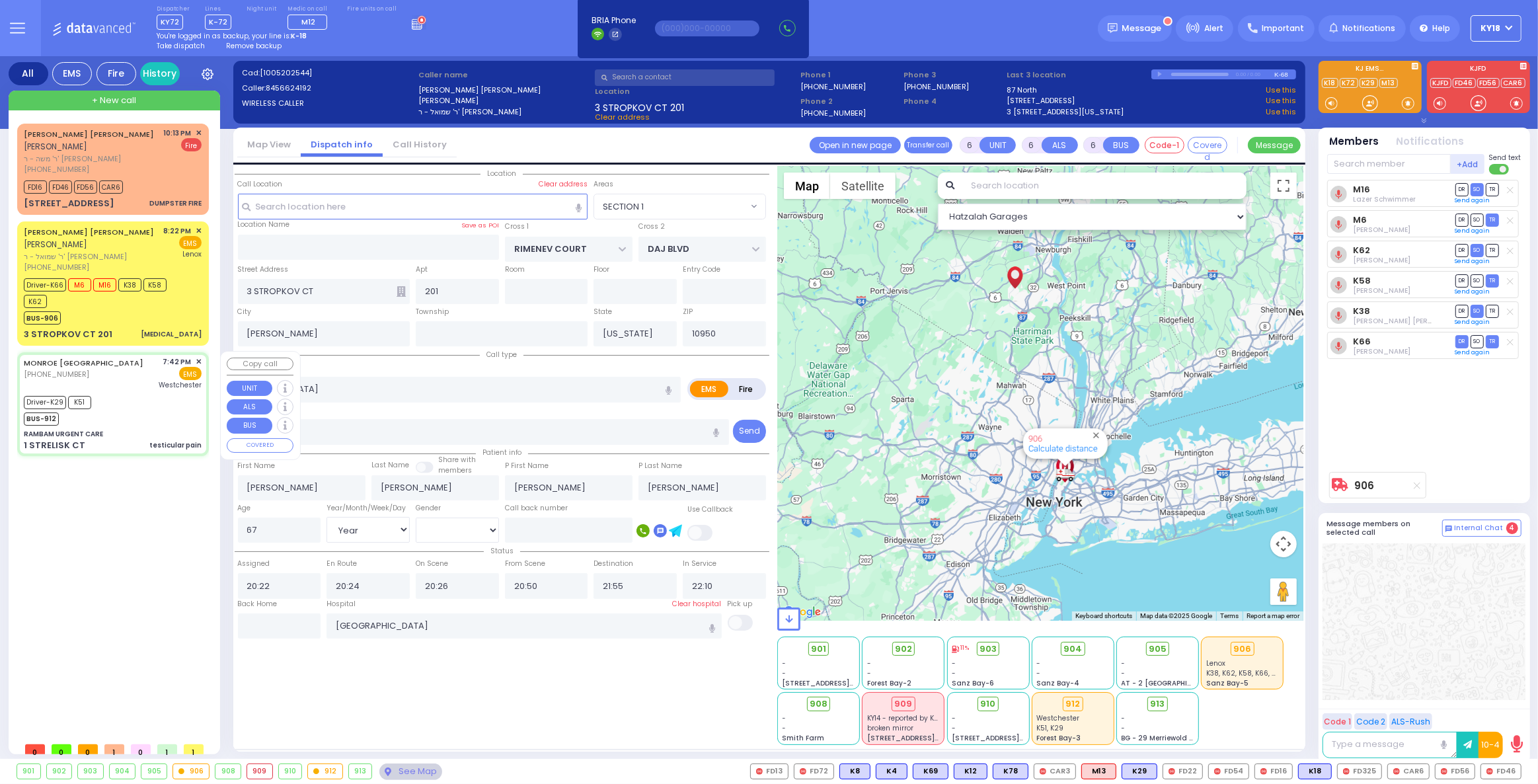
type input "11"
select select "Year"
select select "[DEMOGRAPHIC_DATA]"
type input "19:42"
type input "19:44"
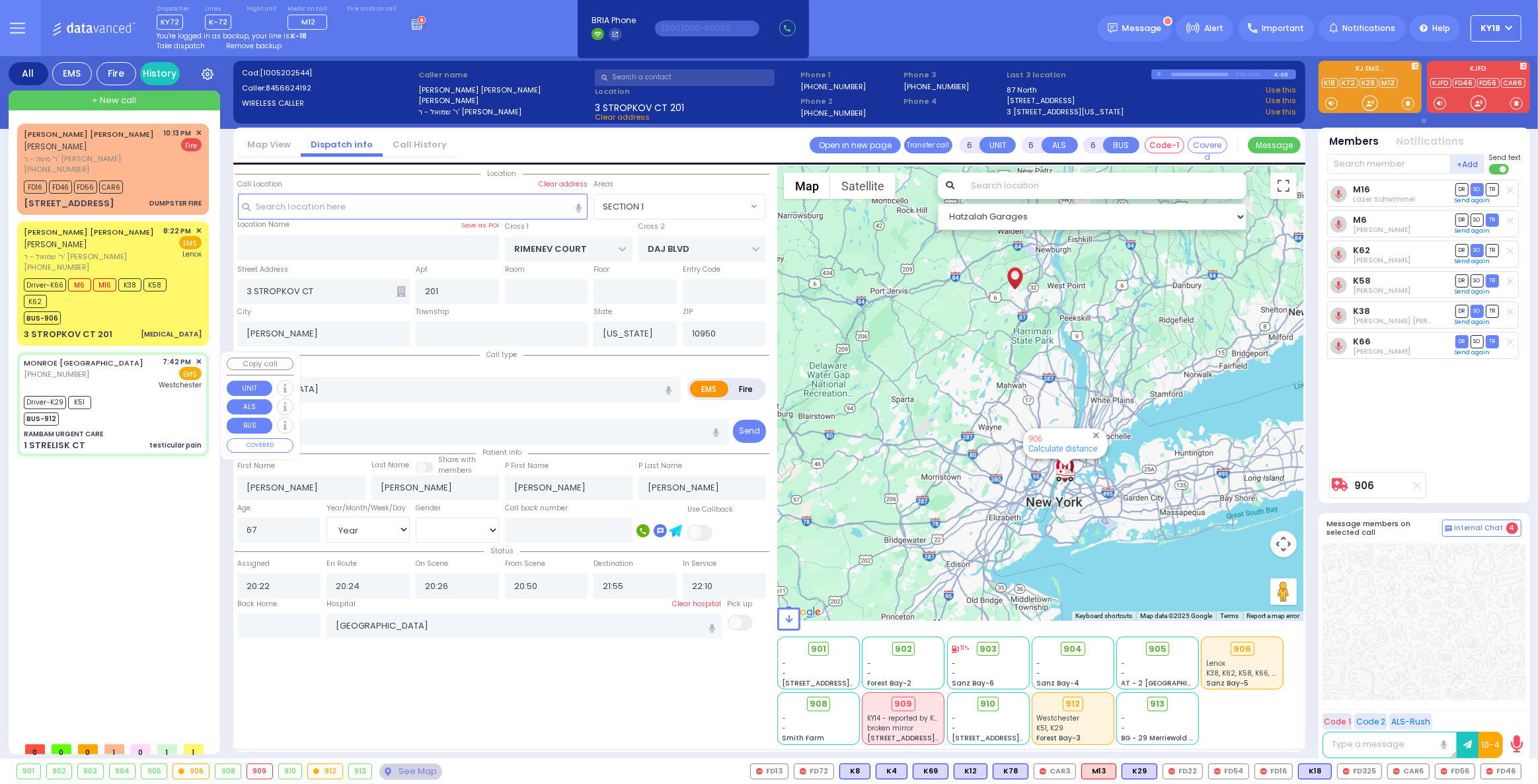
type input "19:46"
type input "19:51"
type input "20:20"
type input "20:30"
type input "Westchester Medical Center-Woods Road"
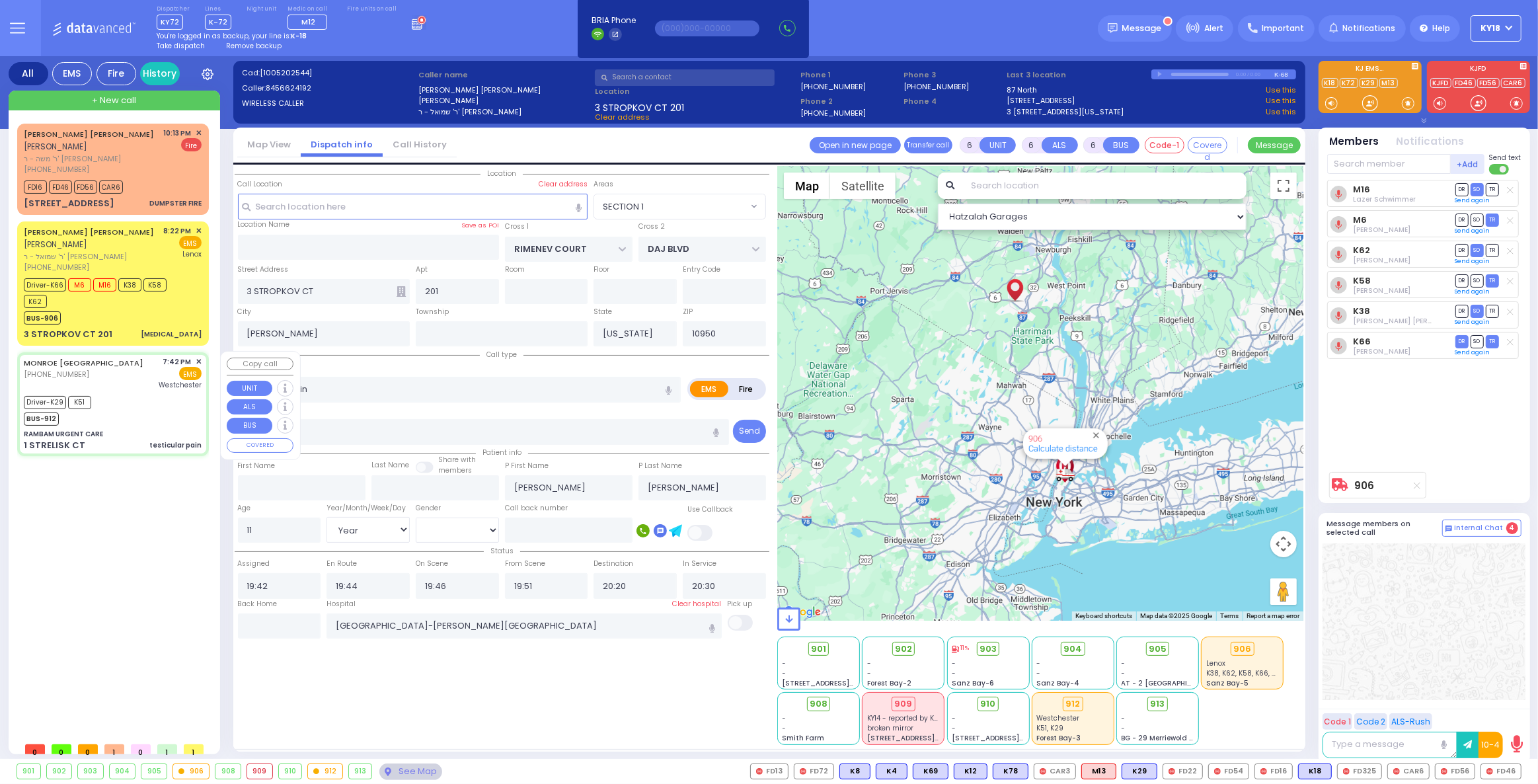
select select "Hatzalah Garages"
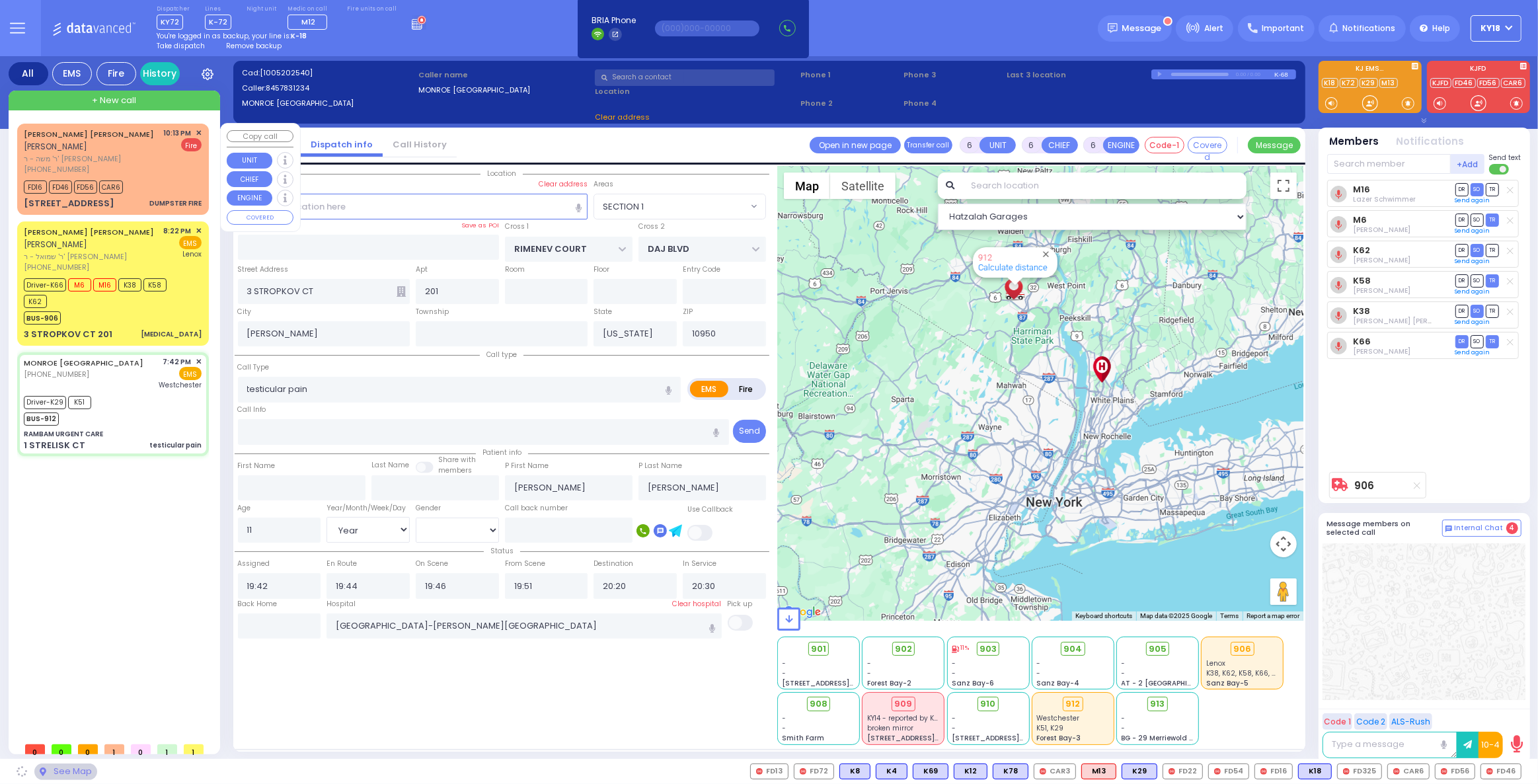
type input "RAMBAM URGENT CARE"
type input "FOREST RD"
type input "1 STRELISK CT"
select select "MONROE"
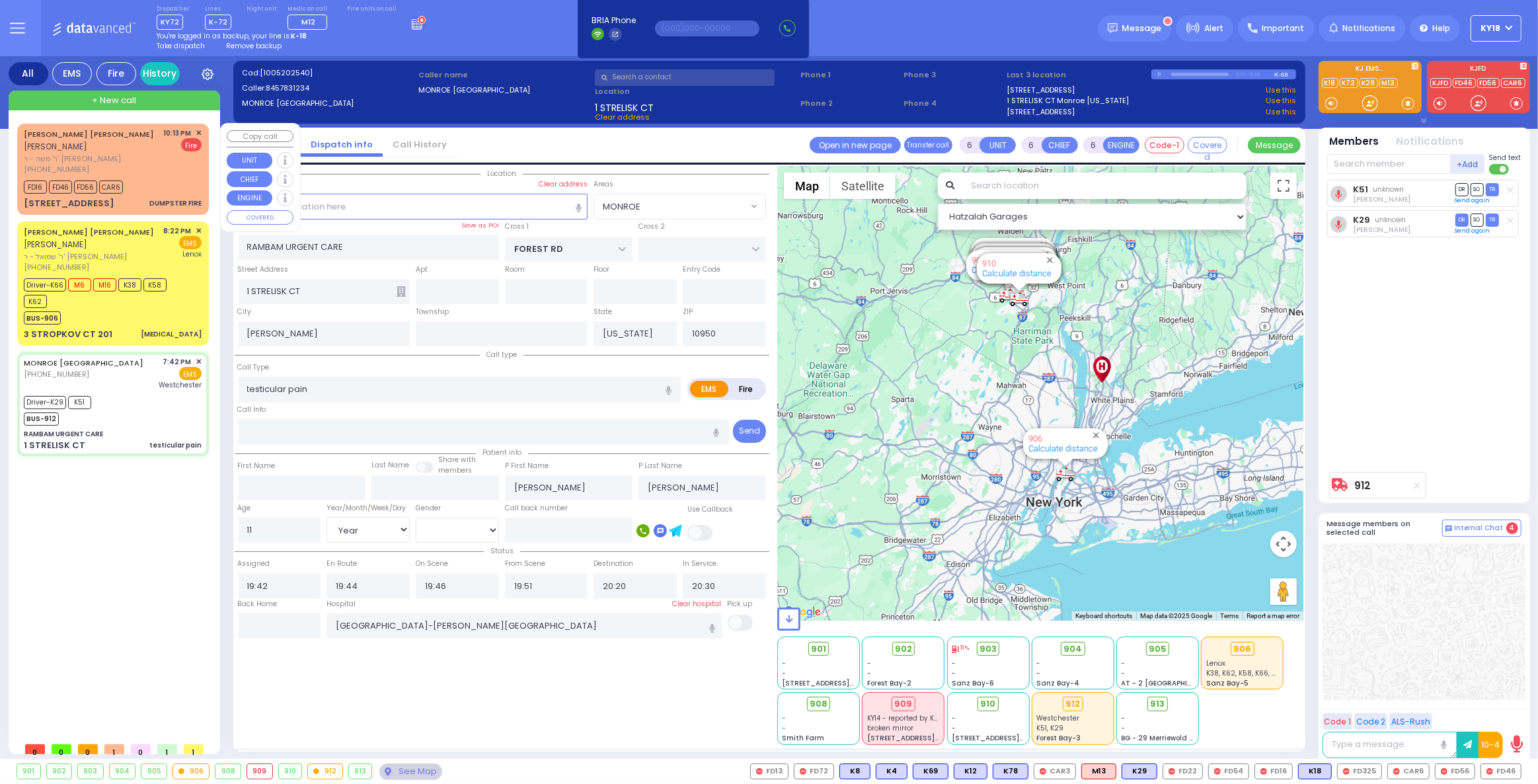
click at [195, 172] on div "10:13 PM ✕ Fire" at bounding box center [183, 151] width 39 height 48
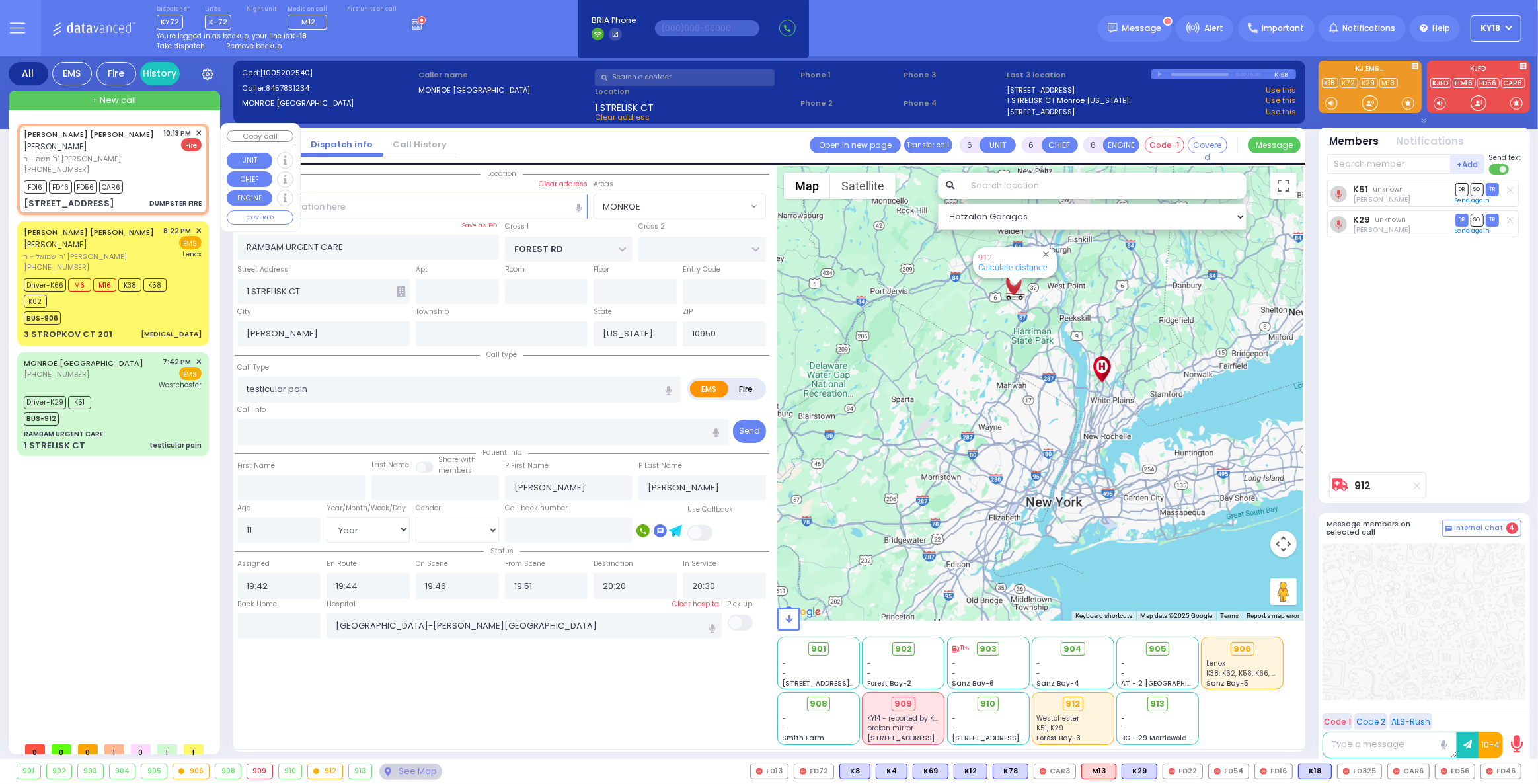
type input "2"
type input "1"
select select
type input "DUMPSTER FIRE"
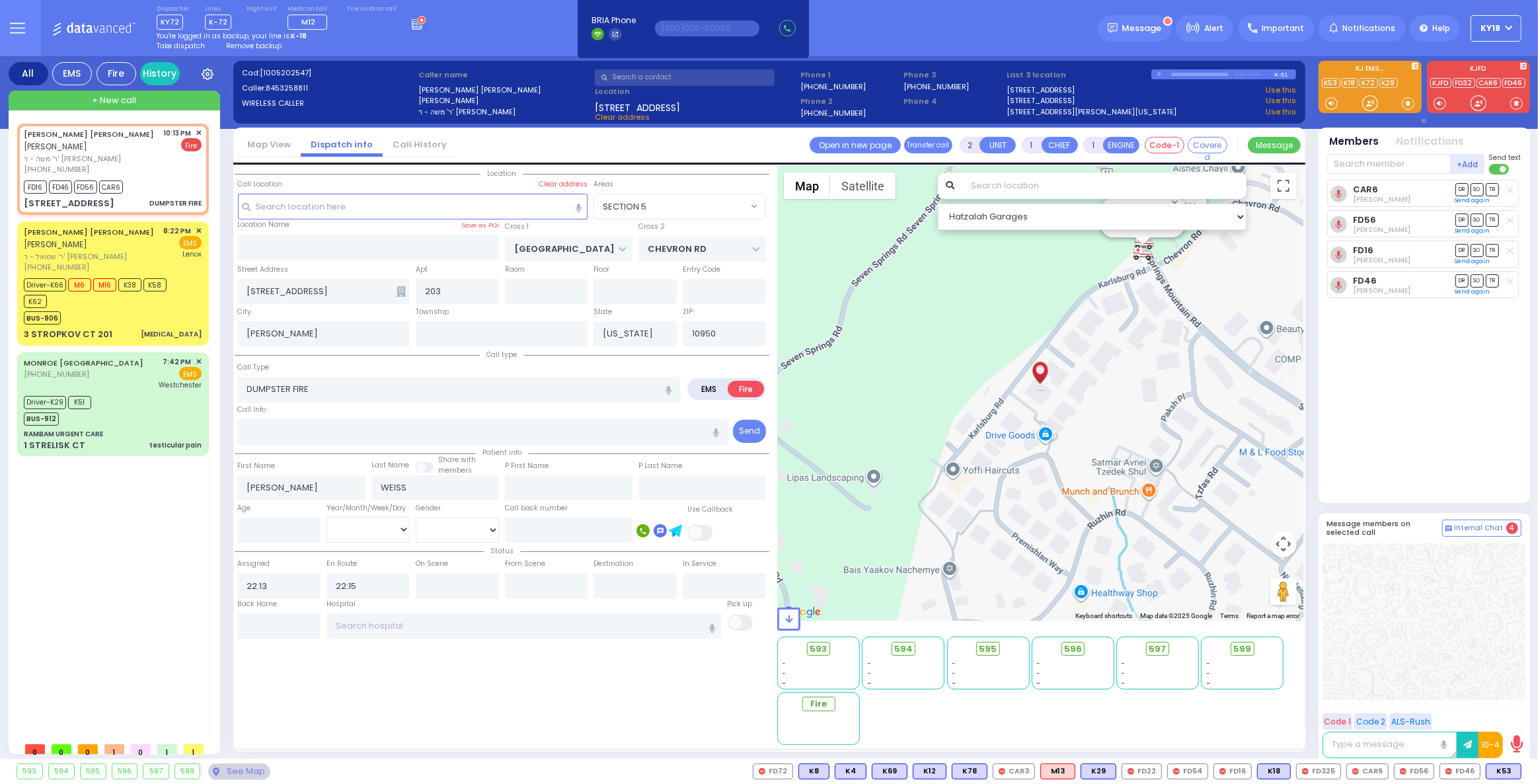
click at [251, 45] on span "Remove backup" at bounding box center [254, 46] width 56 height 10
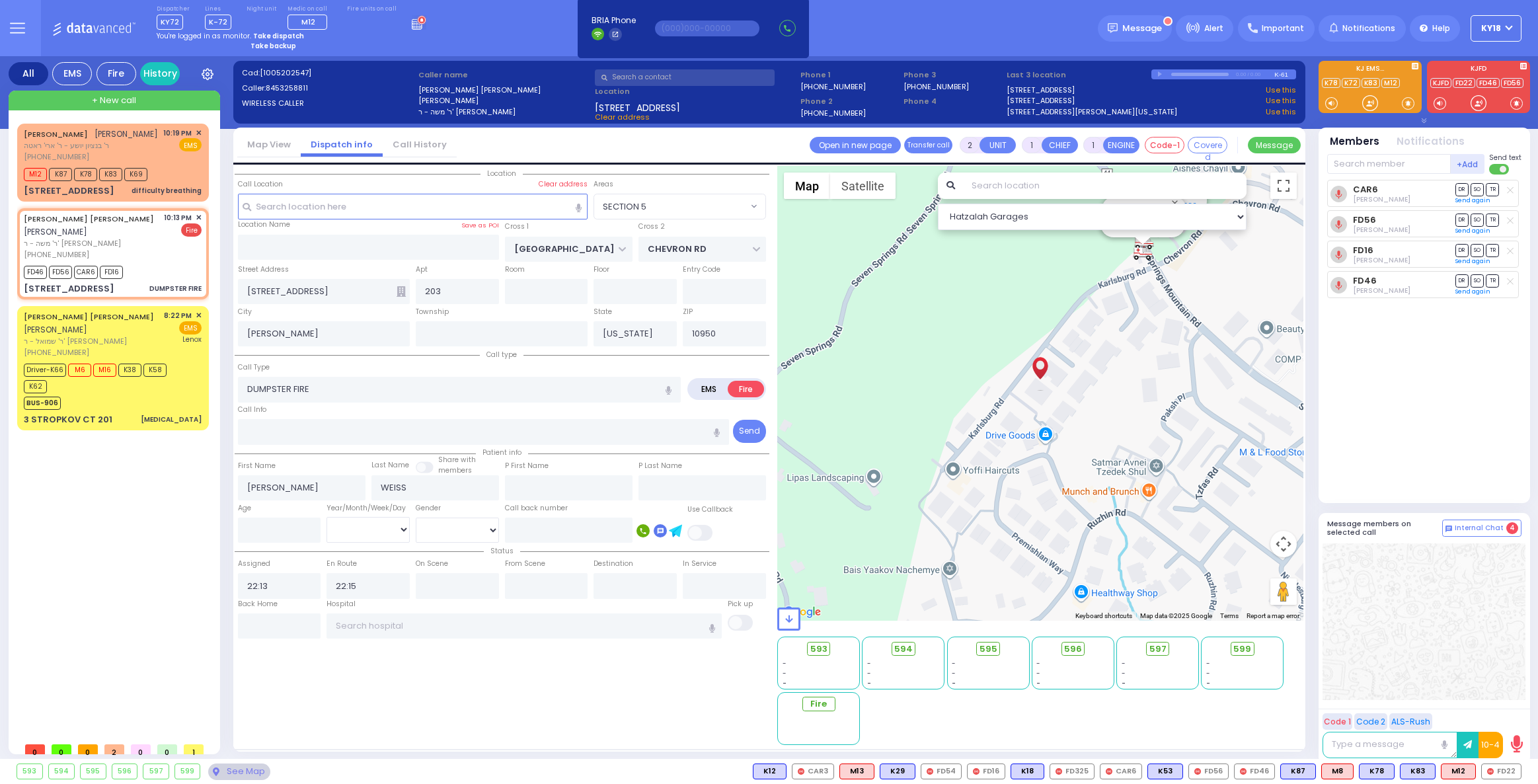
select select "SECTION 5"
select select
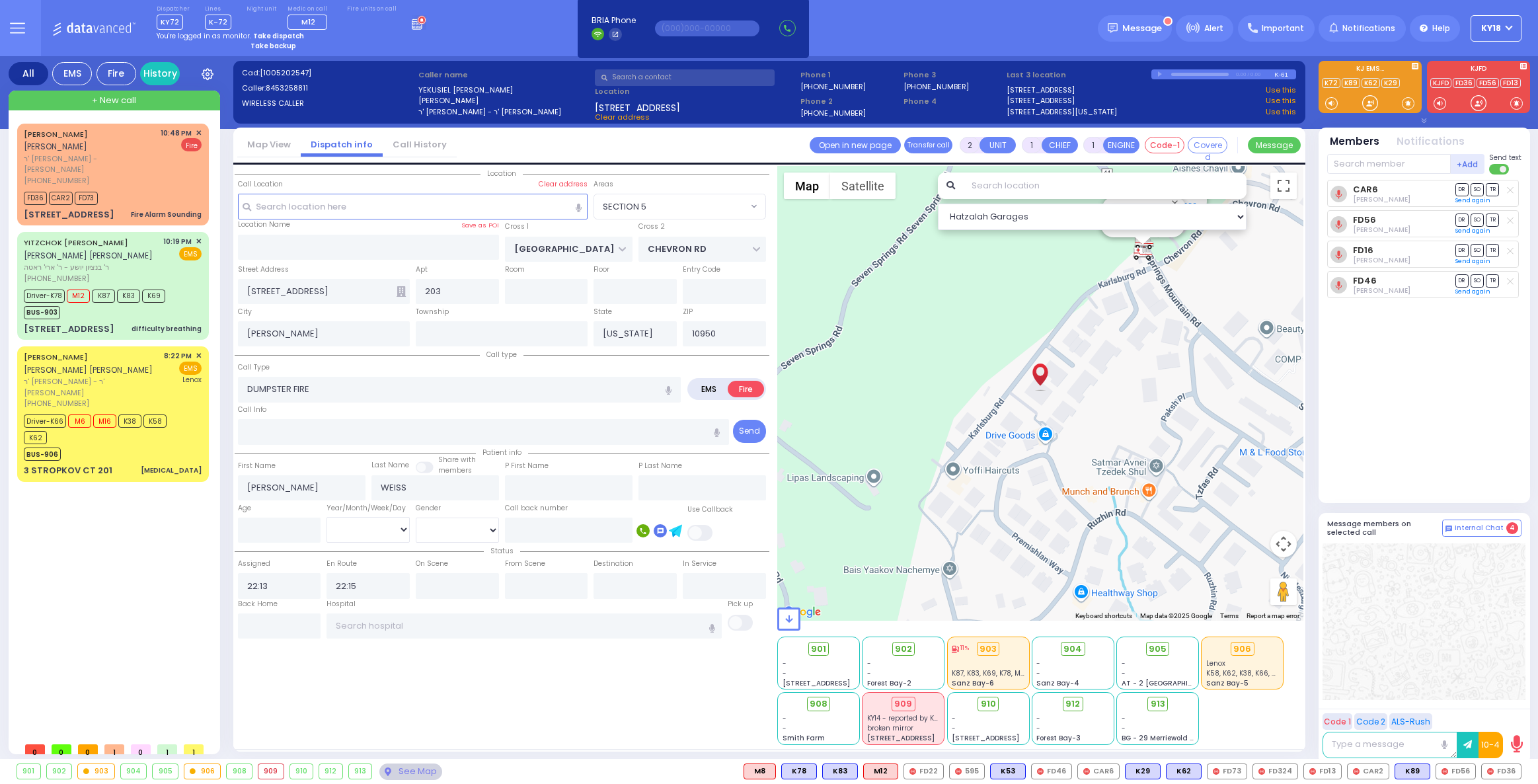
select select "SECTION 5"
select select
